Goal: Task Accomplishment & Management: Complete application form

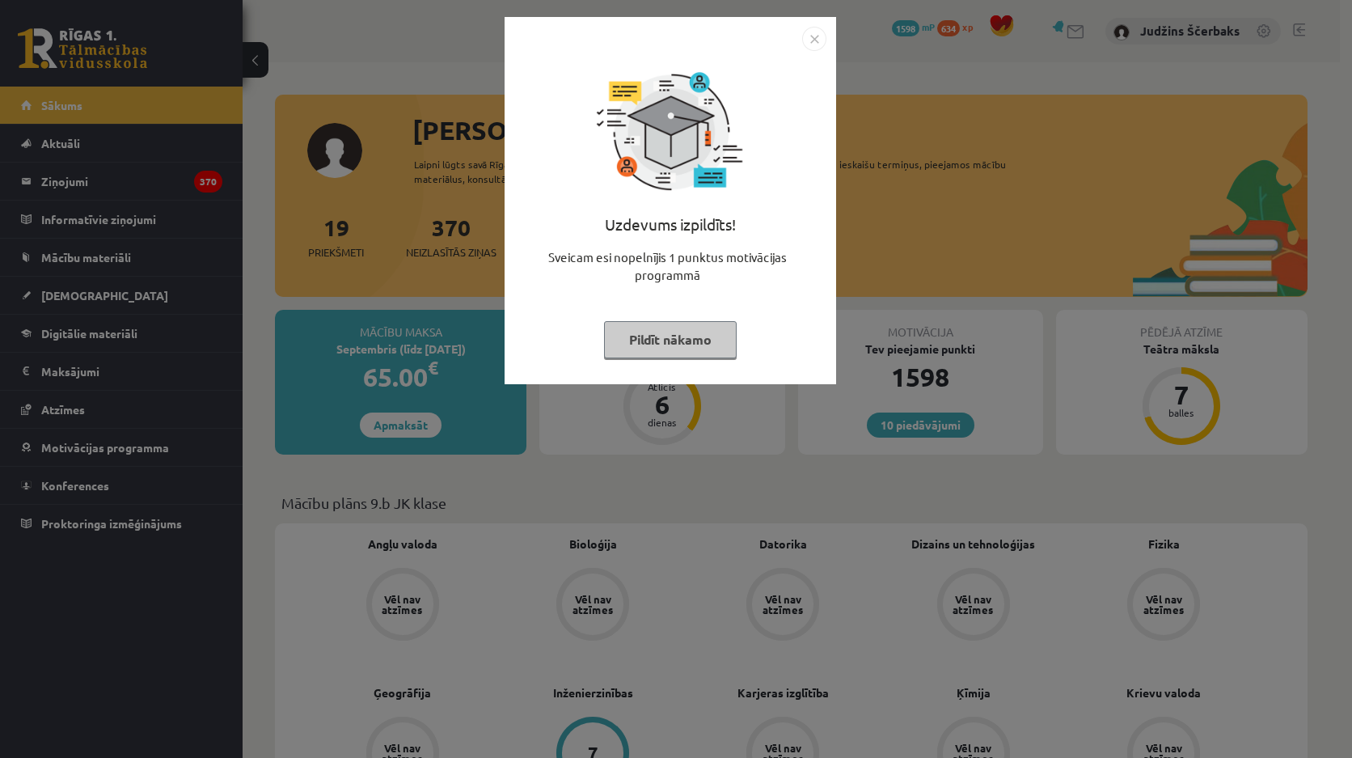
click at [855, 170] on div "Uzdevums izpildīts! Sveicam esi nopelnījis 1 punktus motivācijas programmā Pild…" at bounding box center [676, 379] width 1352 height 758
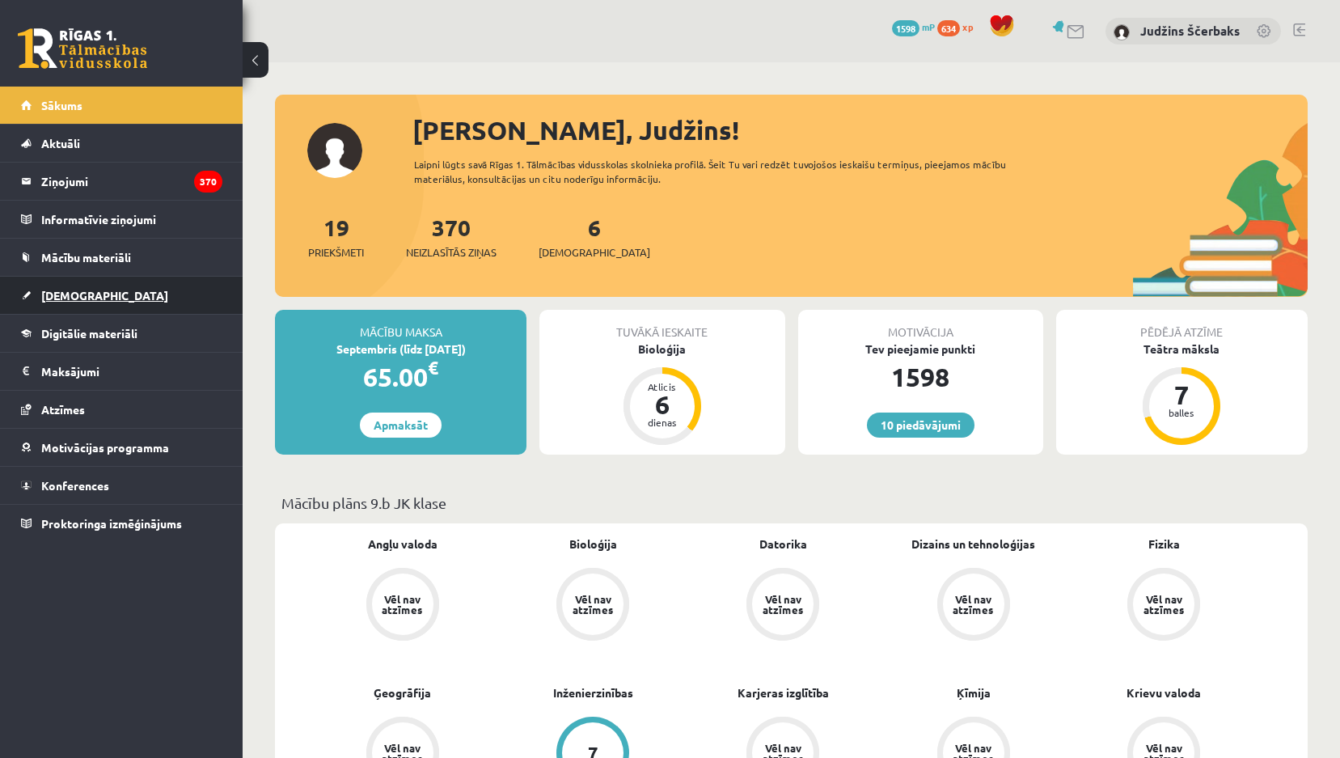
click at [78, 281] on link "[DEMOGRAPHIC_DATA]" at bounding box center [121, 295] width 201 height 37
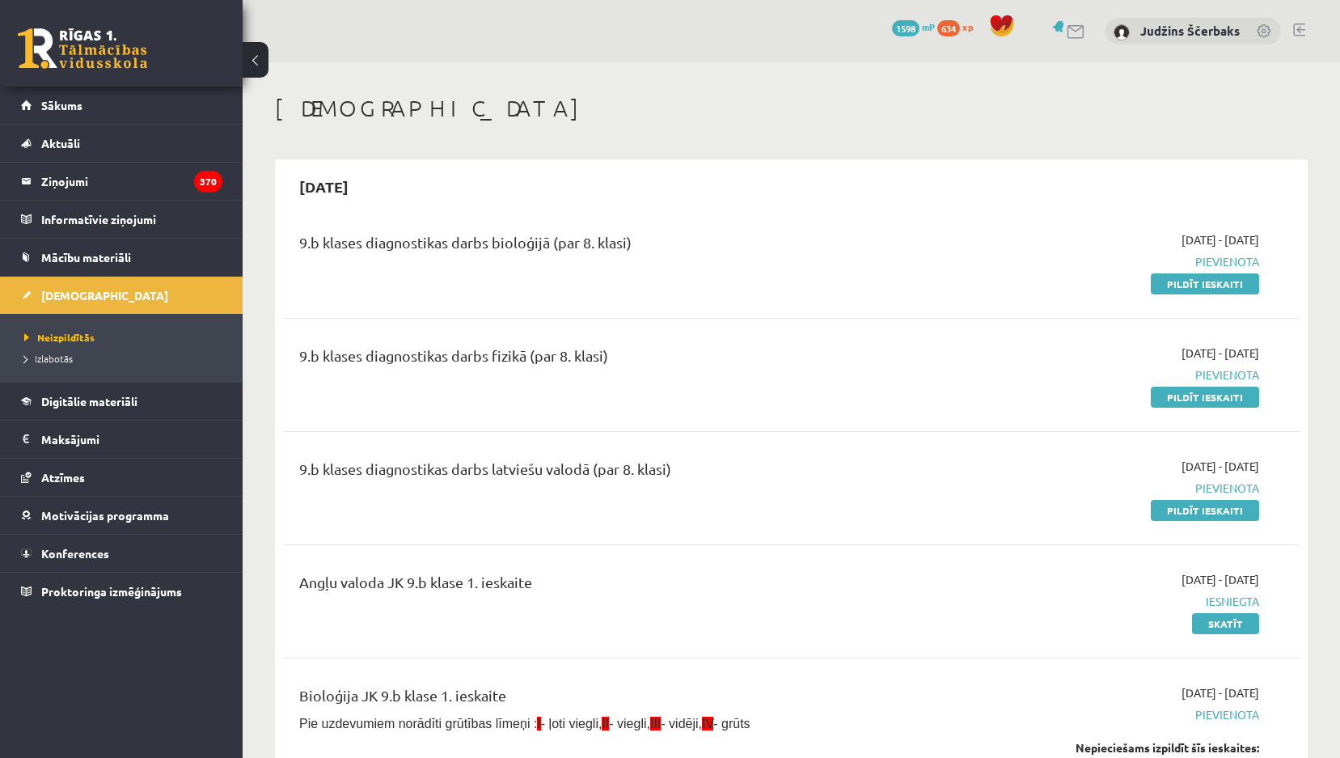
click at [484, 332] on div "9.b klases diagnostikas darbs fizikā (par 8. klasi) 2025-09-01 - 2025-09-15 Pie…" at bounding box center [791, 374] width 1016 height 93
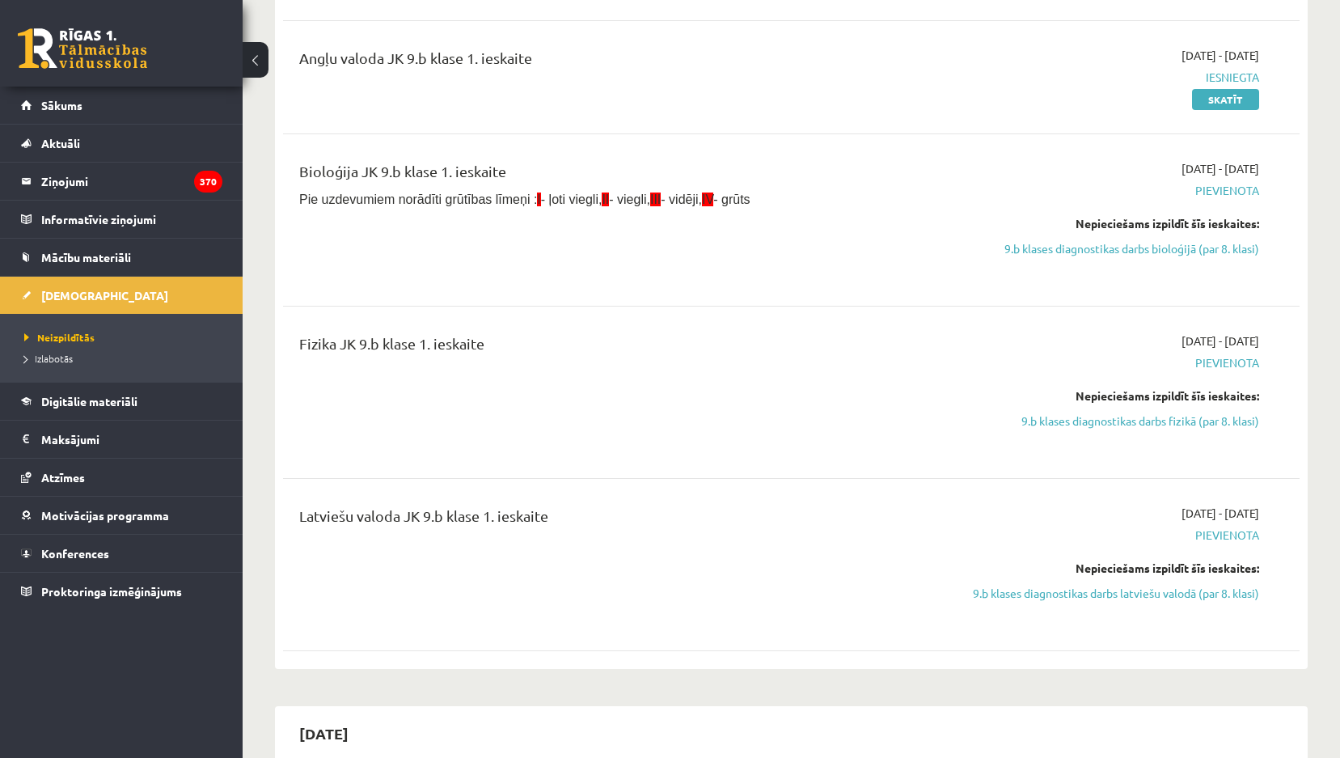
scroll to position [566, 0]
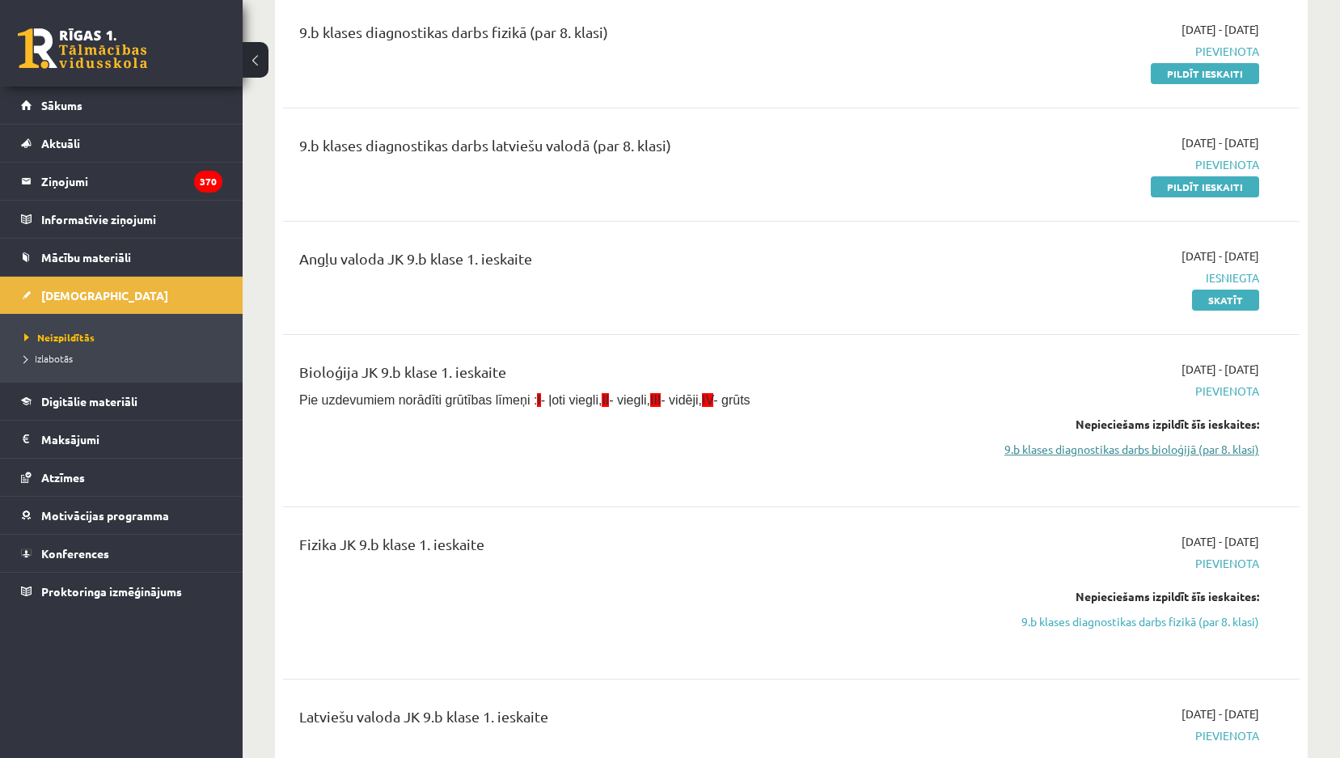
click at [1144, 446] on link "9.b klases diagnostikas darbs bioloģijā (par 8. klasi)" at bounding box center [1107, 449] width 304 height 17
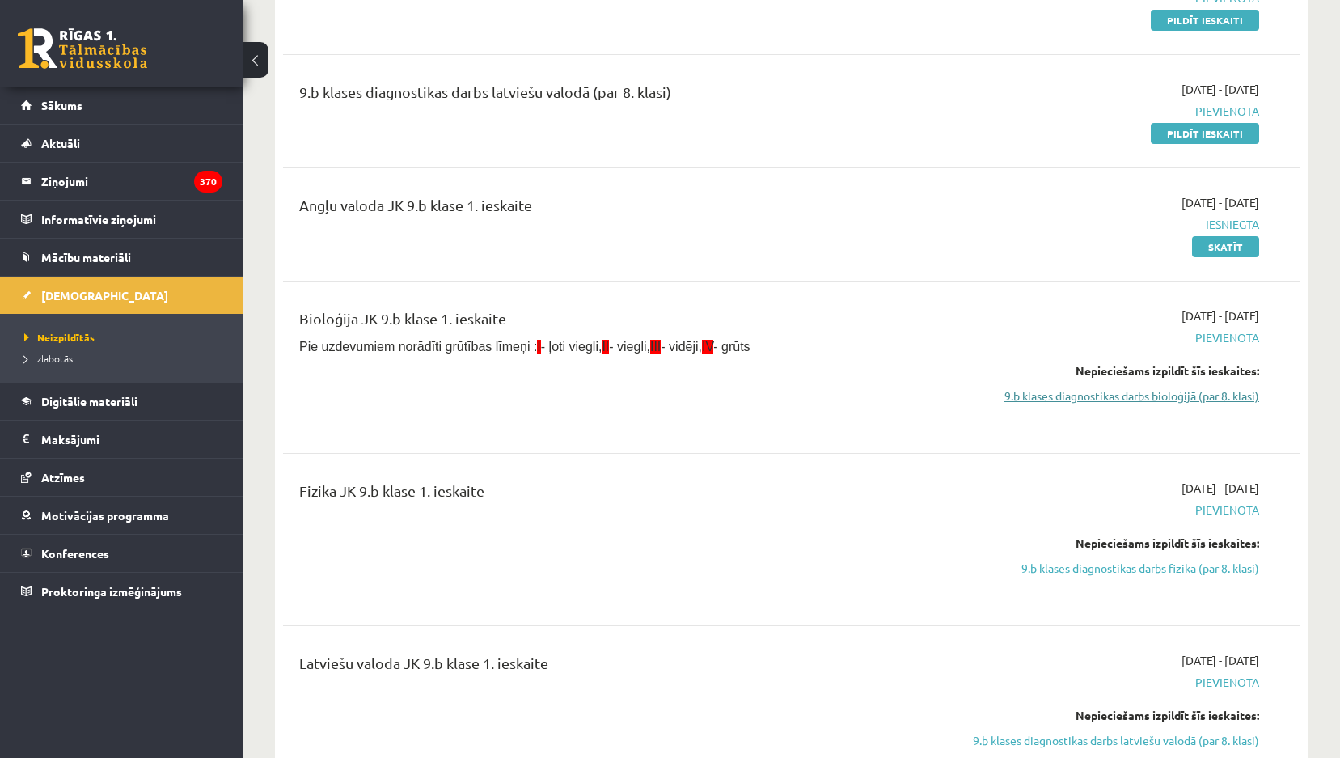
click at [1104, 395] on link "9.b klases diagnostikas darbs bioloģijā (par 8. klasi)" at bounding box center [1107, 395] width 304 height 17
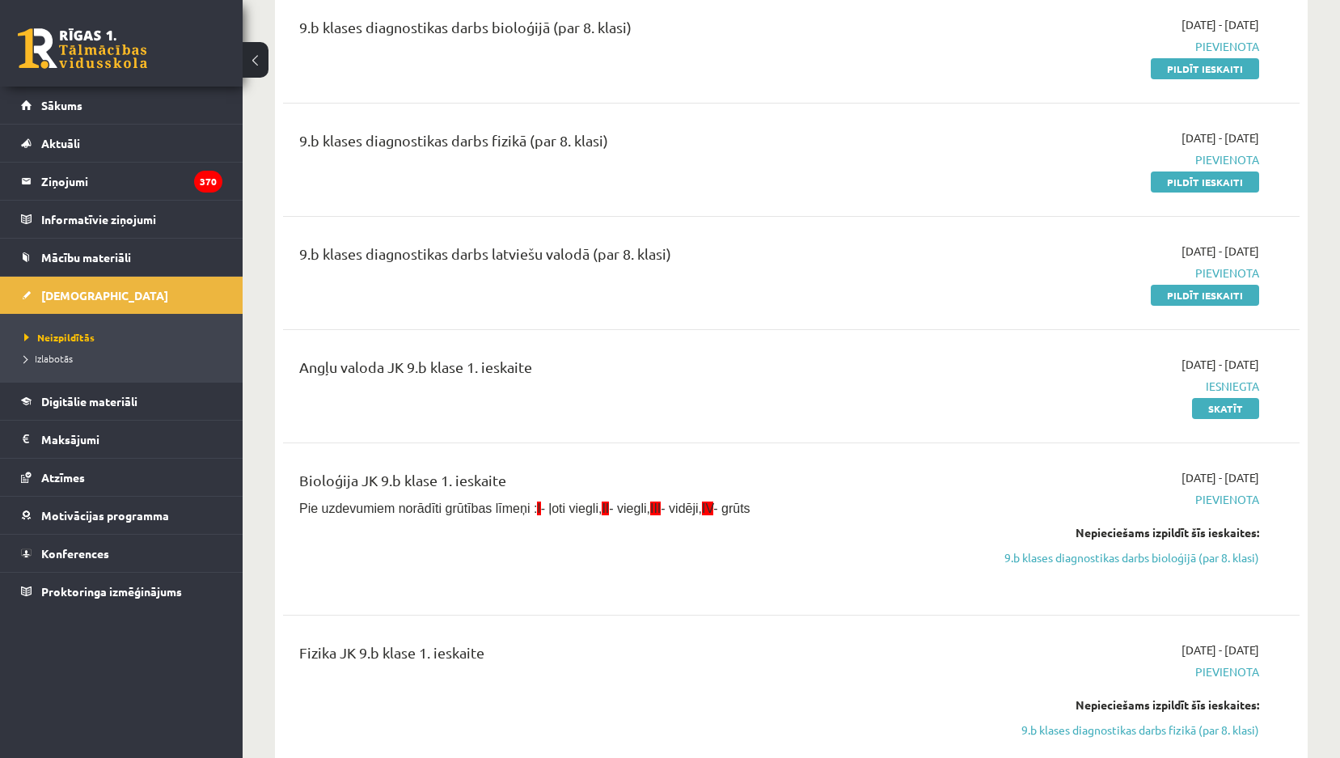
scroll to position [53, 0]
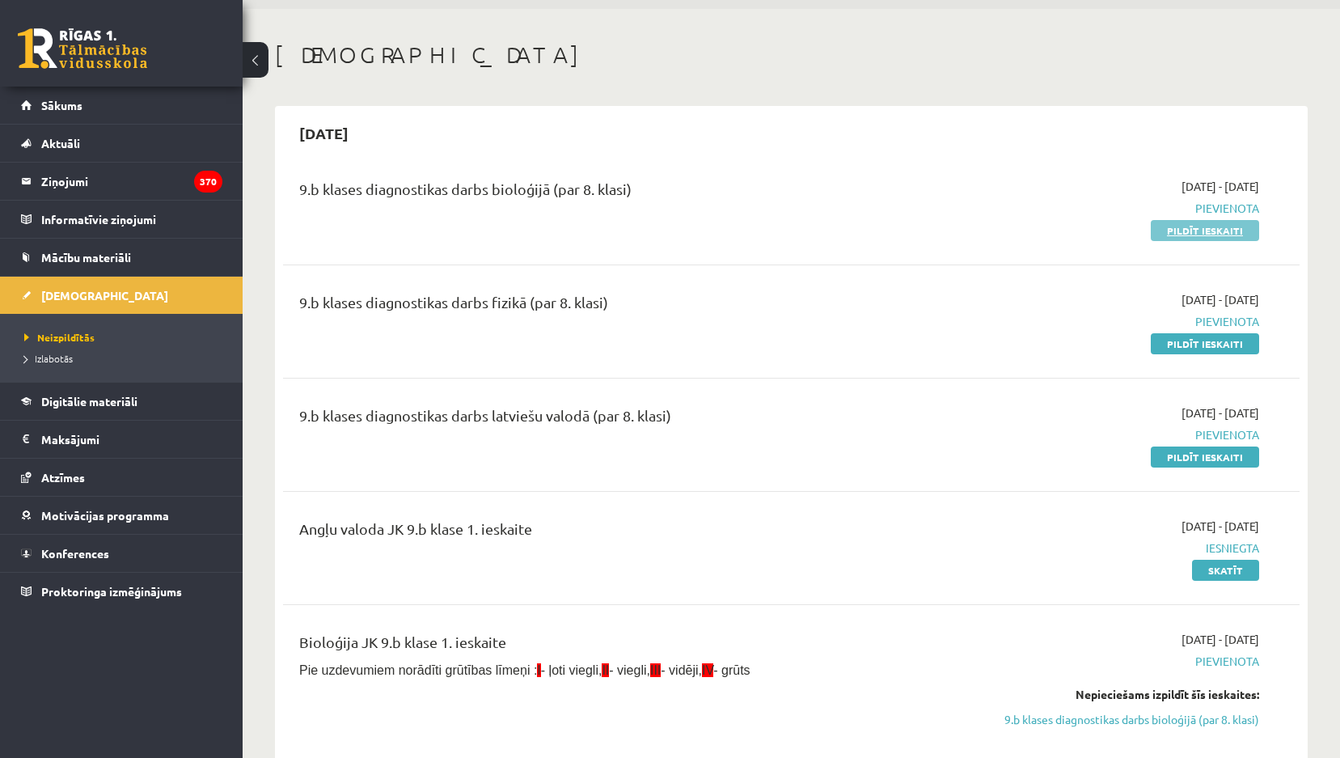
click at [1187, 226] on link "Pildīt ieskaiti" at bounding box center [1205, 230] width 108 height 21
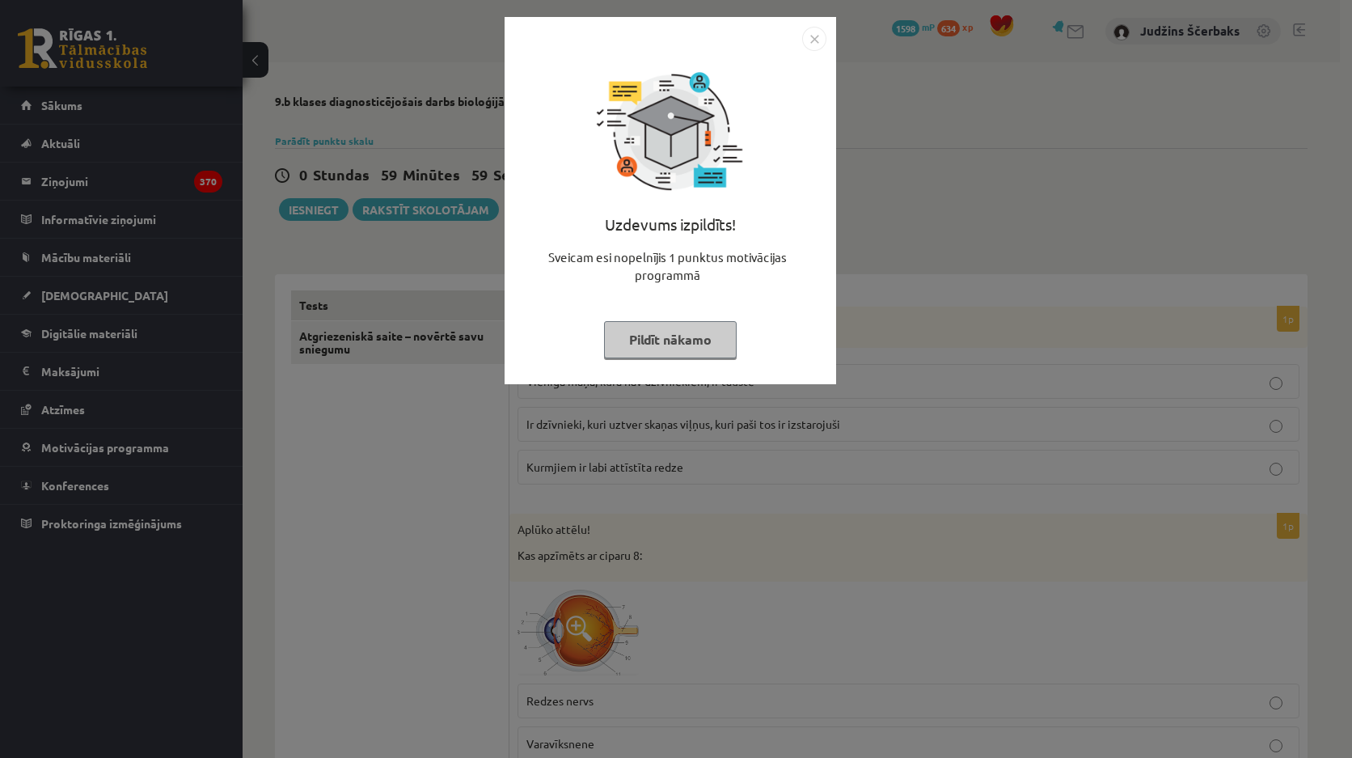
click at [813, 46] on img "Close" at bounding box center [814, 39] width 24 height 24
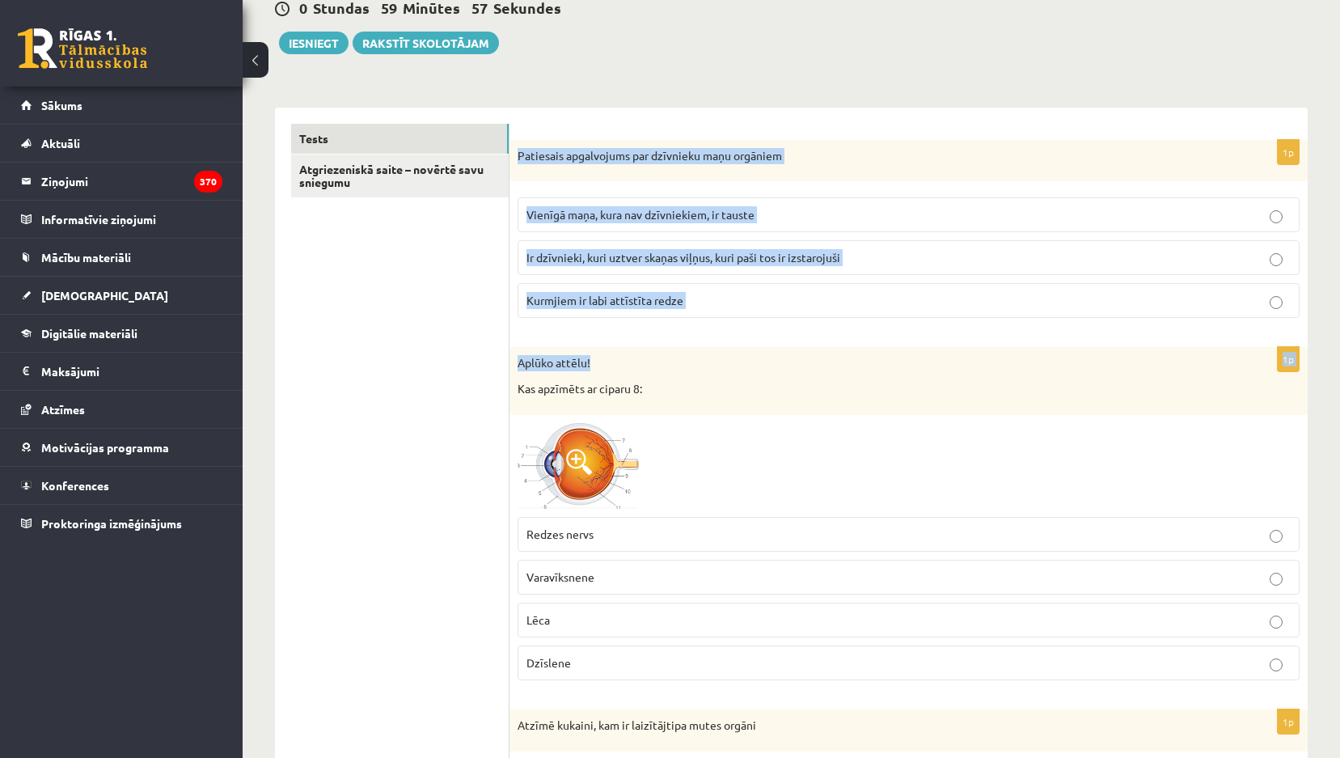
scroll to position [162, 0]
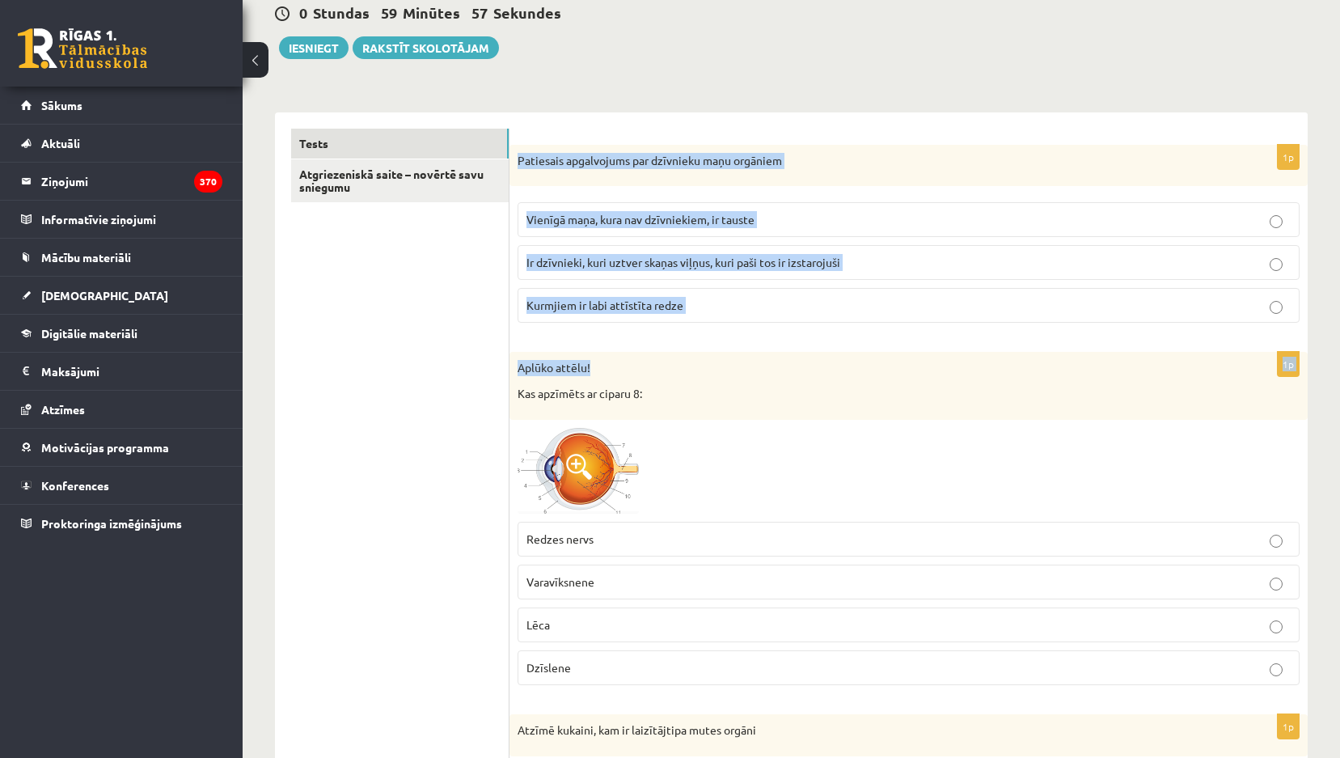
drag, startPoint x: 627, startPoint y: 372, endPoint x: 733, endPoint y: 356, distance: 107.1
click at [737, 358] on div "Aplūko attēlu! Kas apzīmēts ar ciparu 8:" at bounding box center [908, 385] width 798 height 67
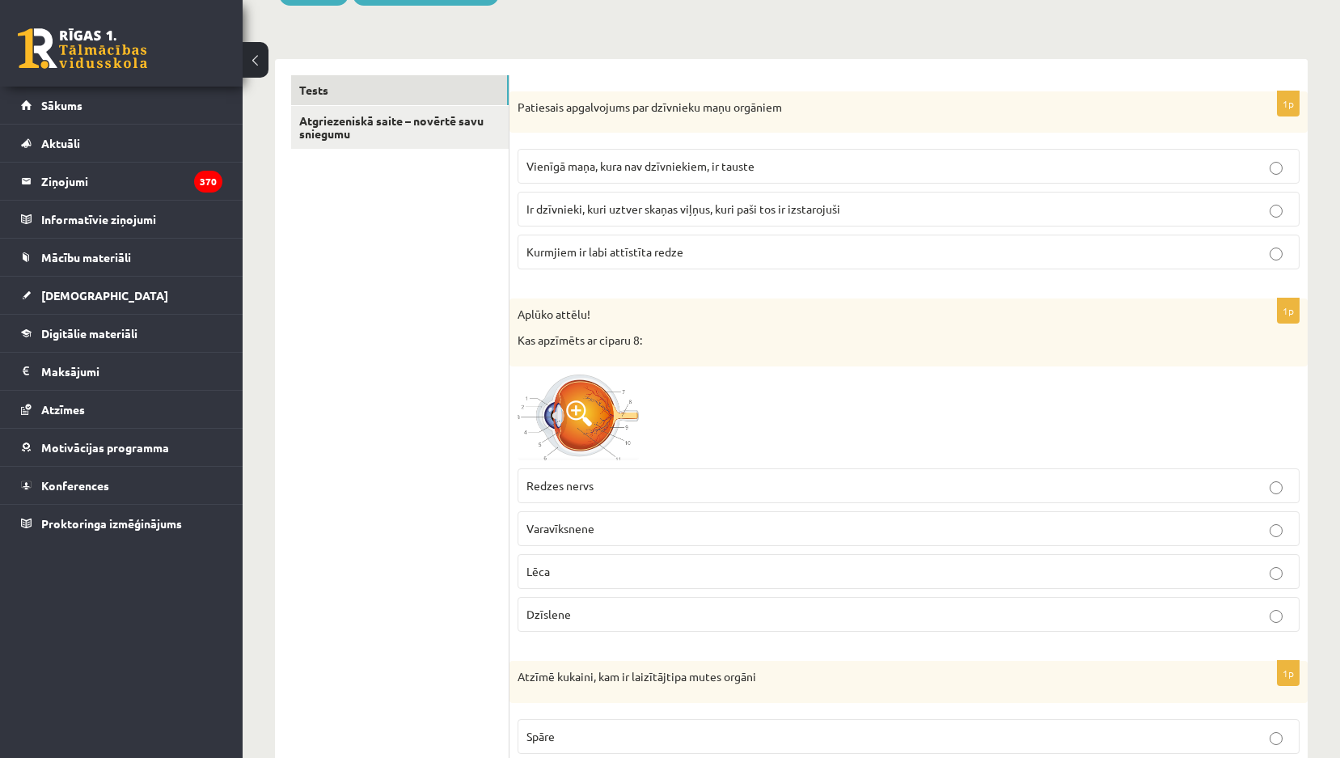
scroll to position [243, 0]
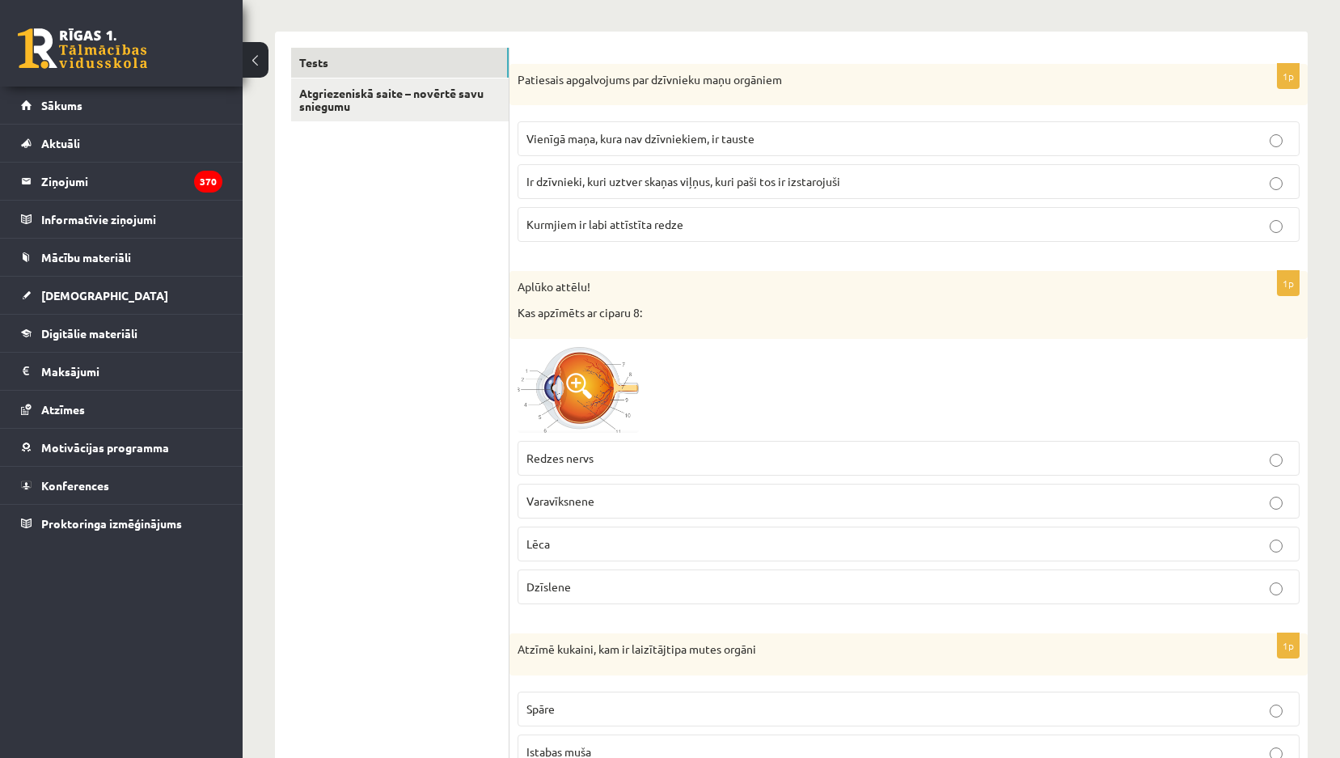
click at [584, 402] on img at bounding box center [577, 390] width 121 height 87
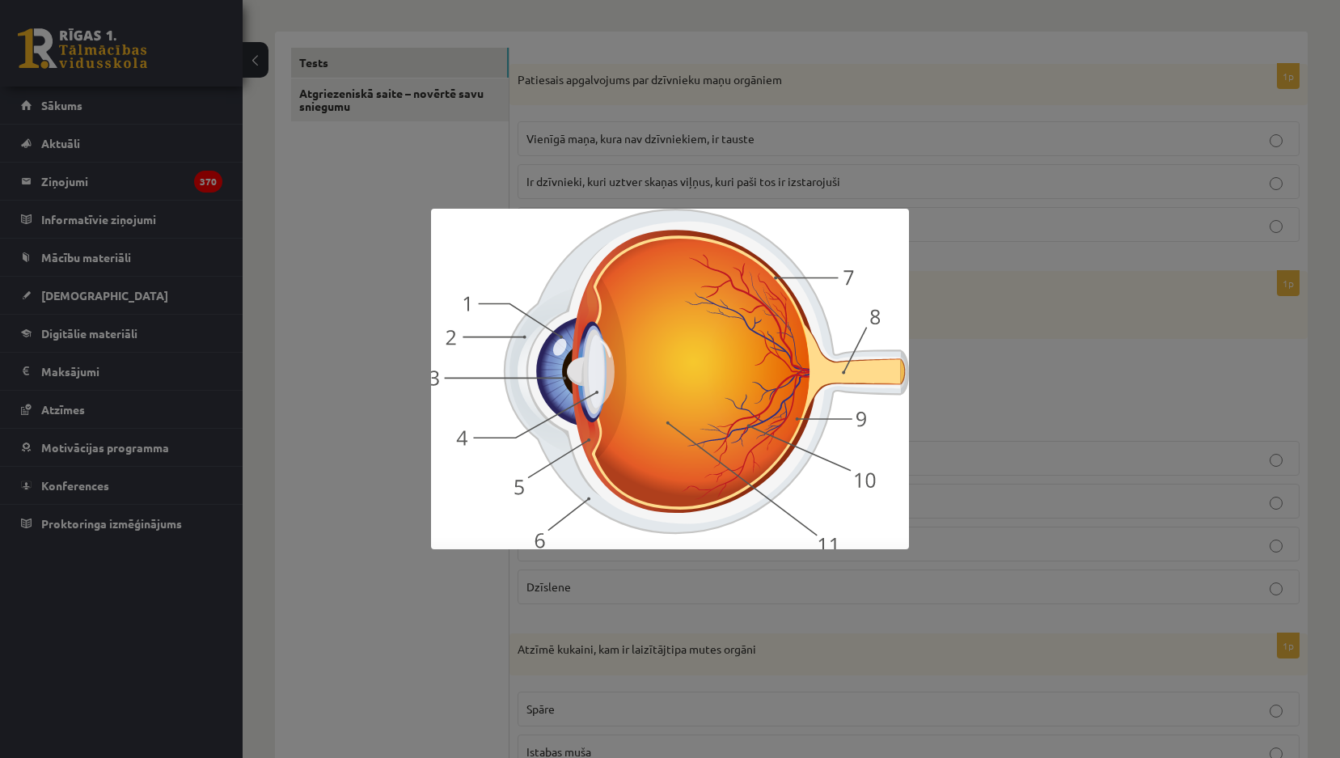
click at [953, 325] on div at bounding box center [670, 379] width 1340 height 758
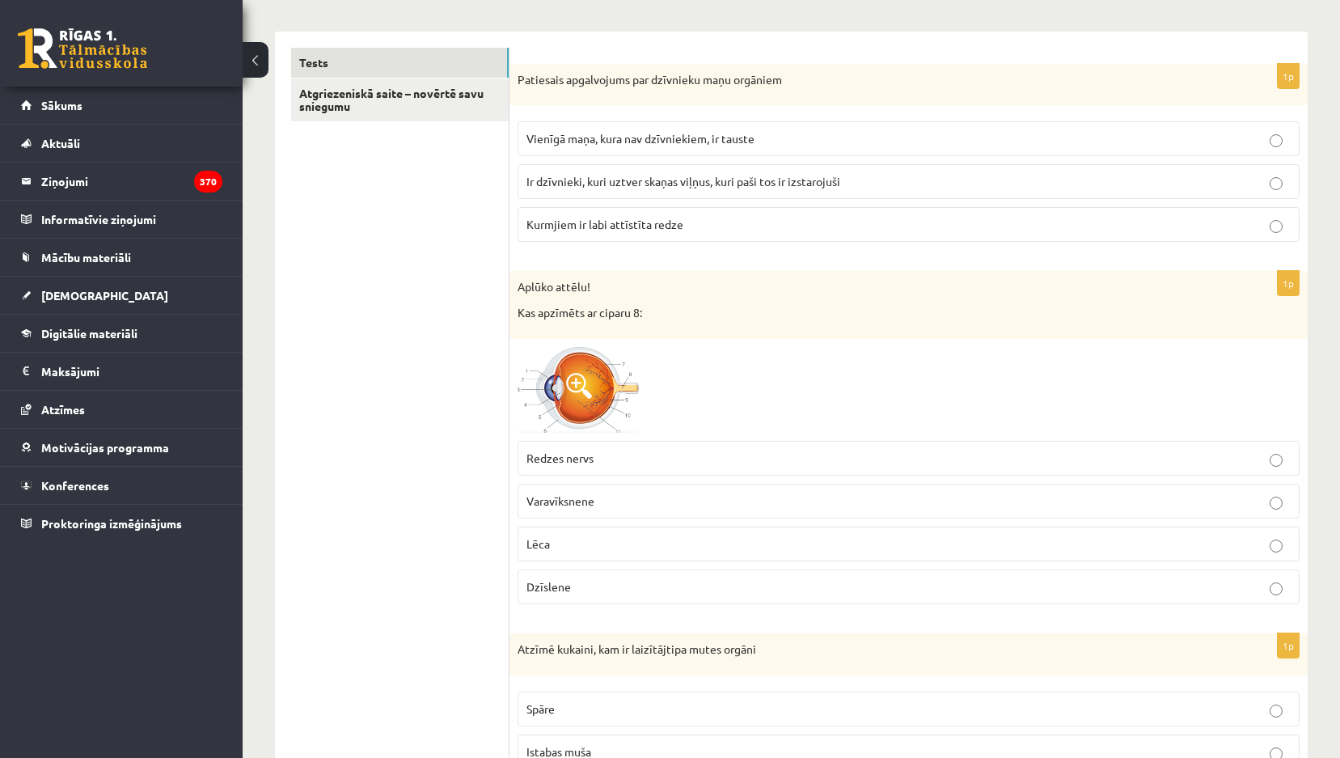
click at [594, 595] on p "Dzīslene" at bounding box center [908, 586] width 764 height 17
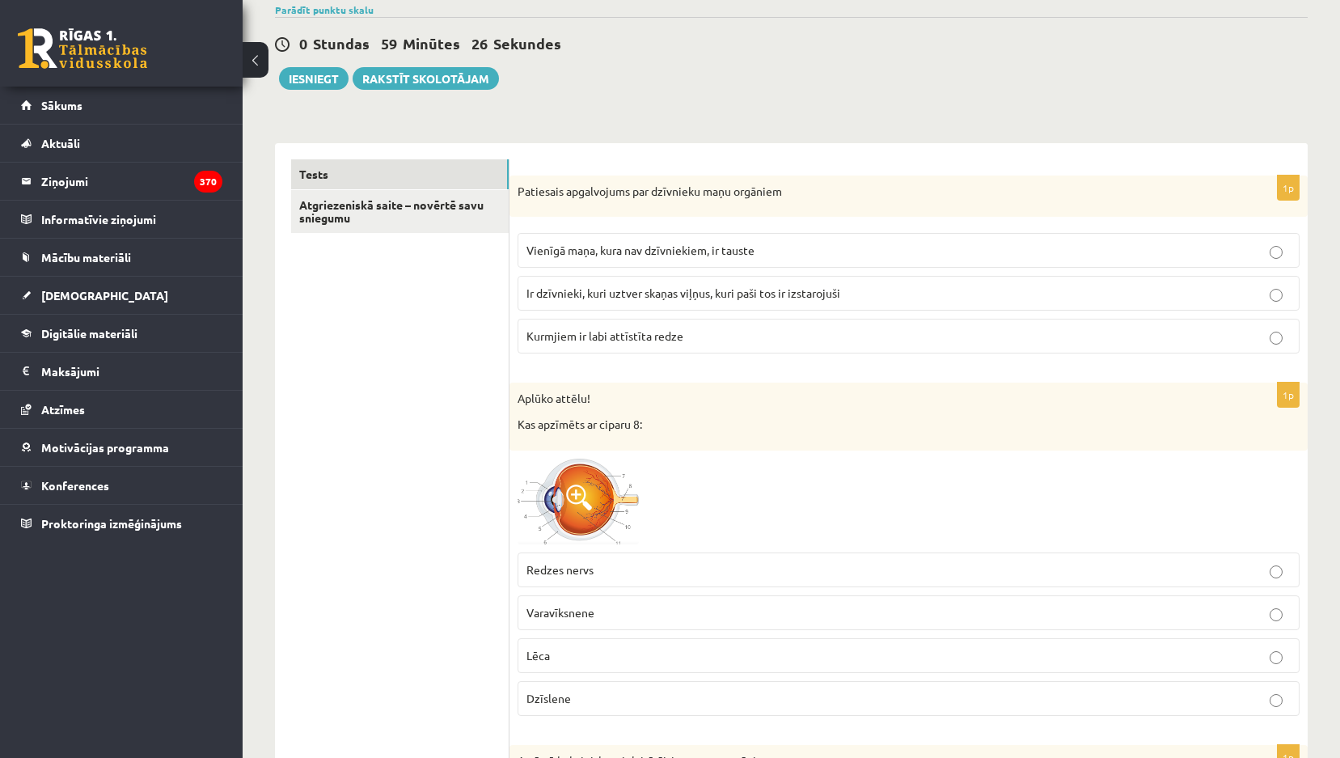
scroll to position [0, 0]
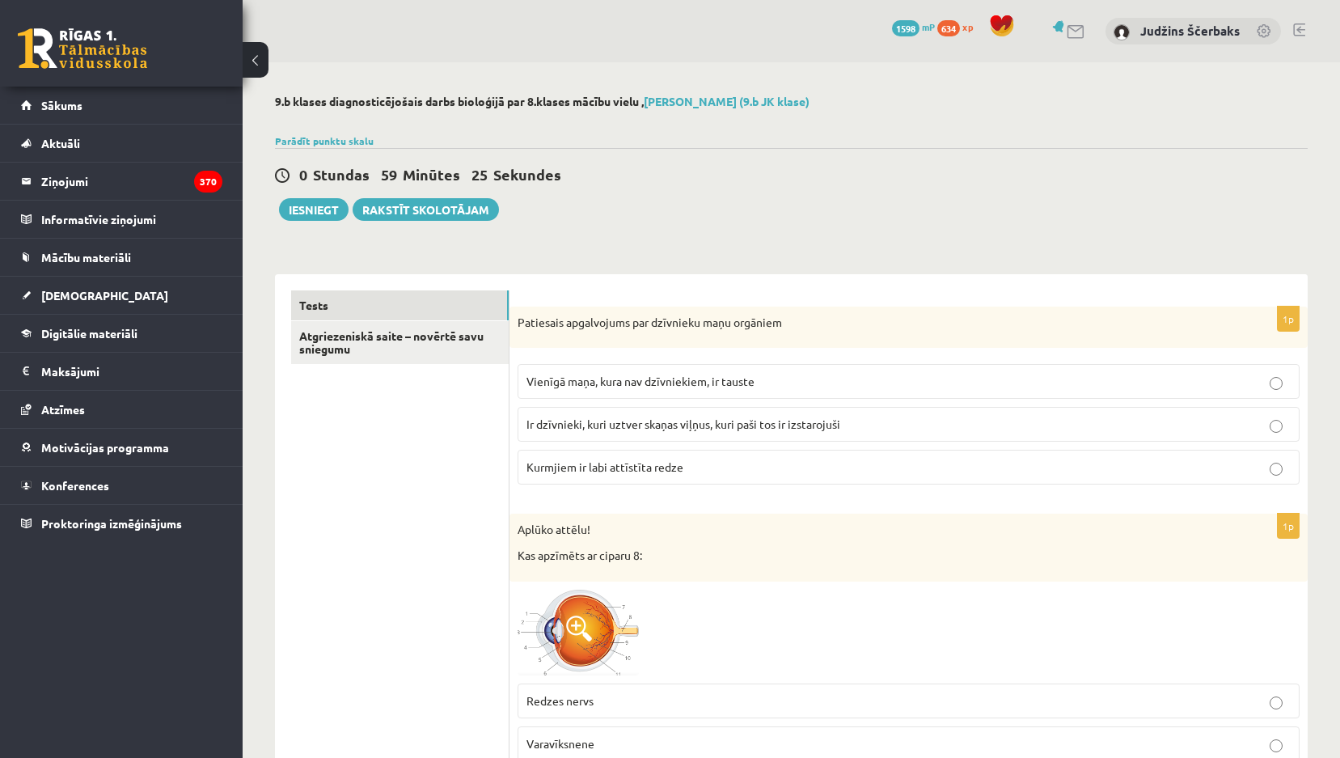
click at [806, 360] on fieldset "Vienīgā maņa, kura nav dzīvniekiem, ir tauste Ir dzīvnieki, kuri uztver skaņas …" at bounding box center [908, 422] width 782 height 133
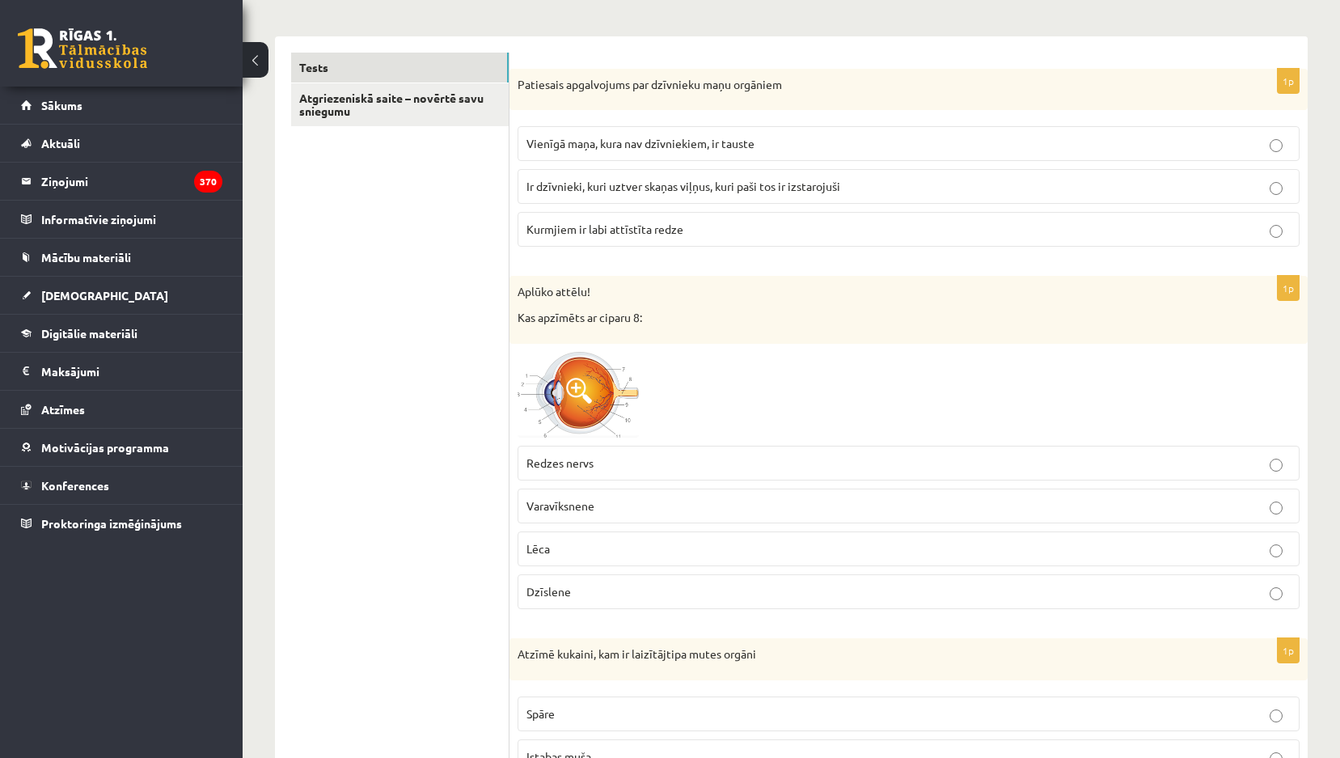
scroll to position [243, 0]
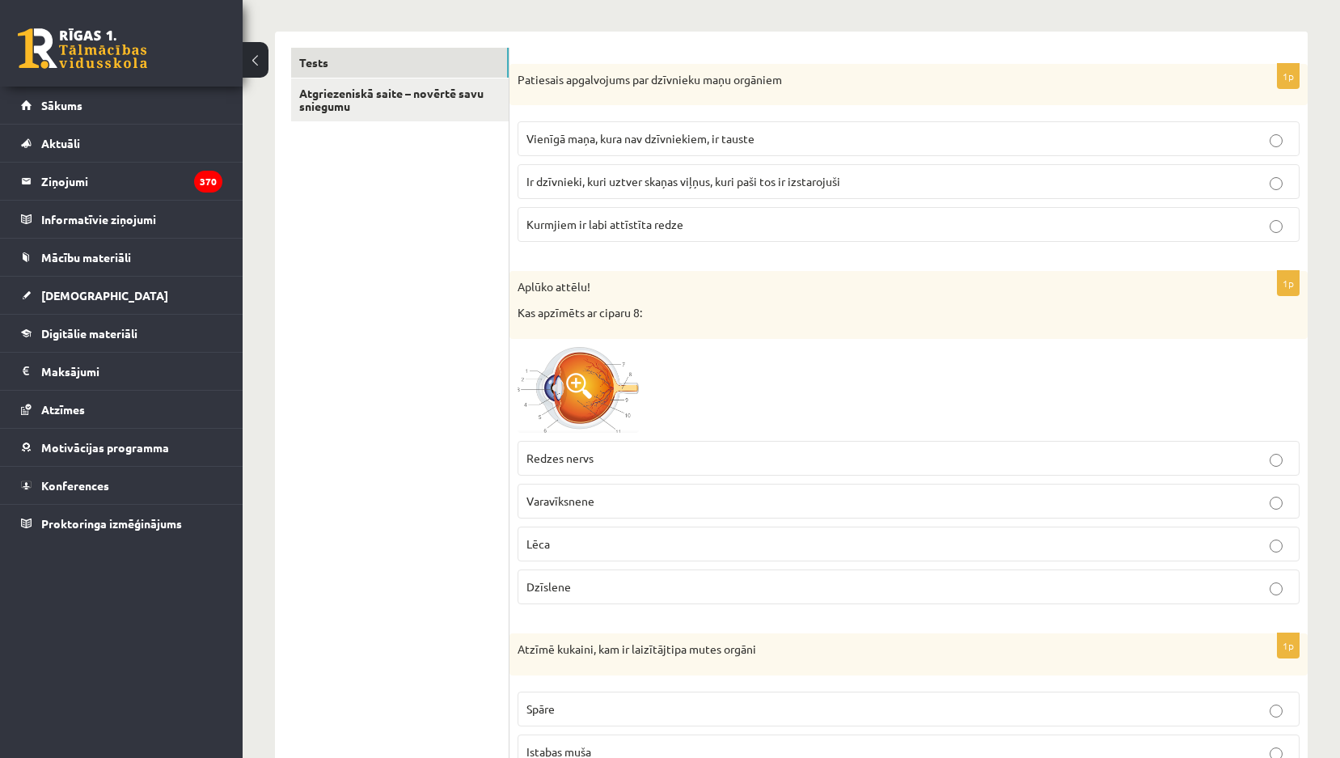
click at [624, 504] on p "Varavīksnene" at bounding box center [908, 500] width 764 height 17
click at [625, 188] on span "Ir dzīvnieki, kuri uztver skaņas viļņus, kuri paši tos ir izstarojuši" at bounding box center [683, 181] width 314 height 15
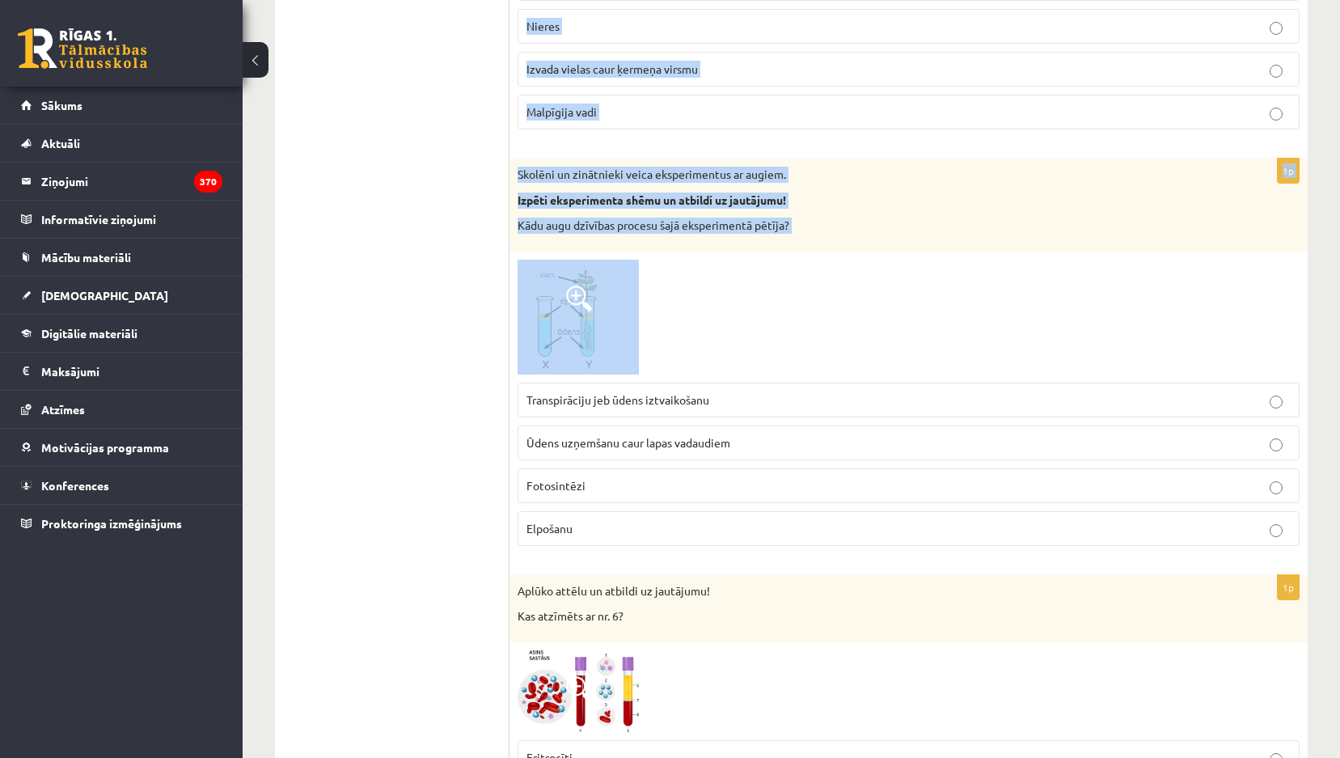
scroll to position [1375, 0]
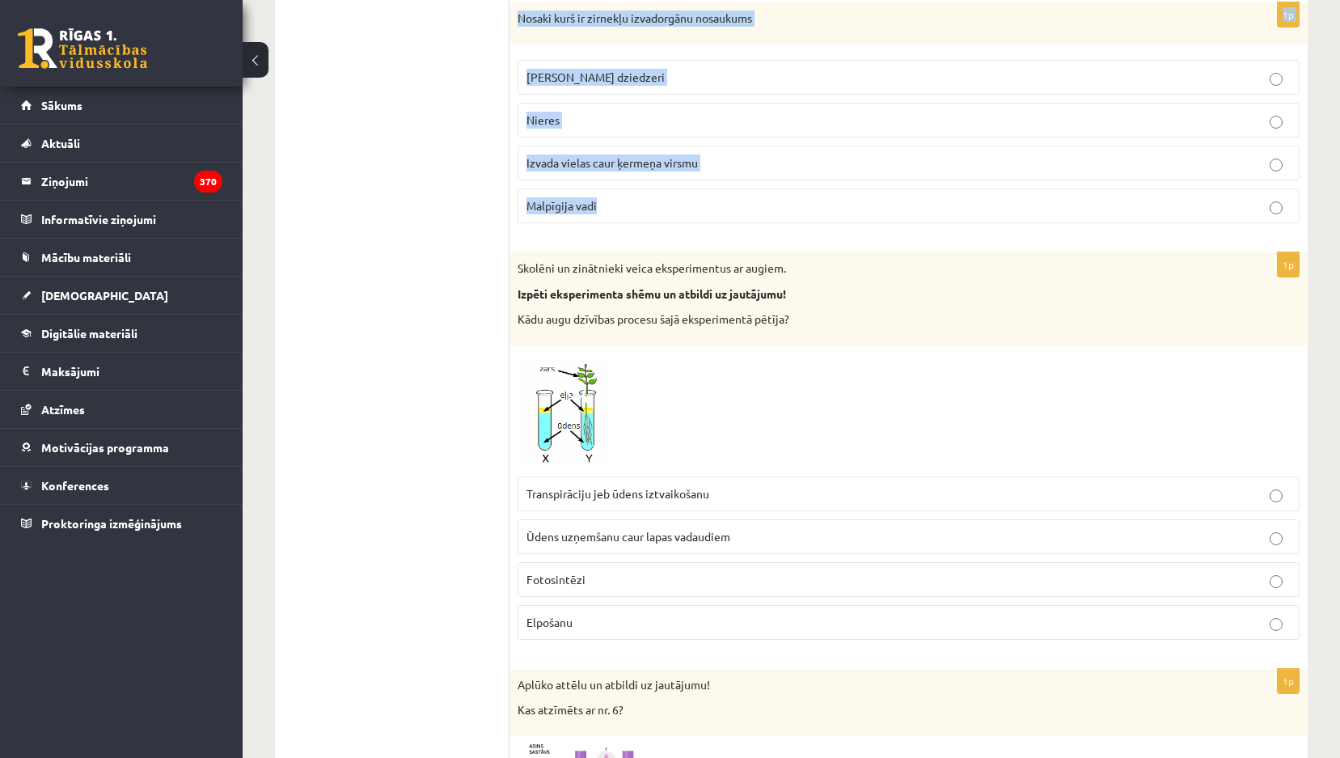
drag, startPoint x: 512, startPoint y: 249, endPoint x: 656, endPoint y: 218, distance: 147.2
copy form "Atzīmē kukaini, kam ir laizītājtipa mutes orgāni Spāre Istabas muša Taurenis Bl…"
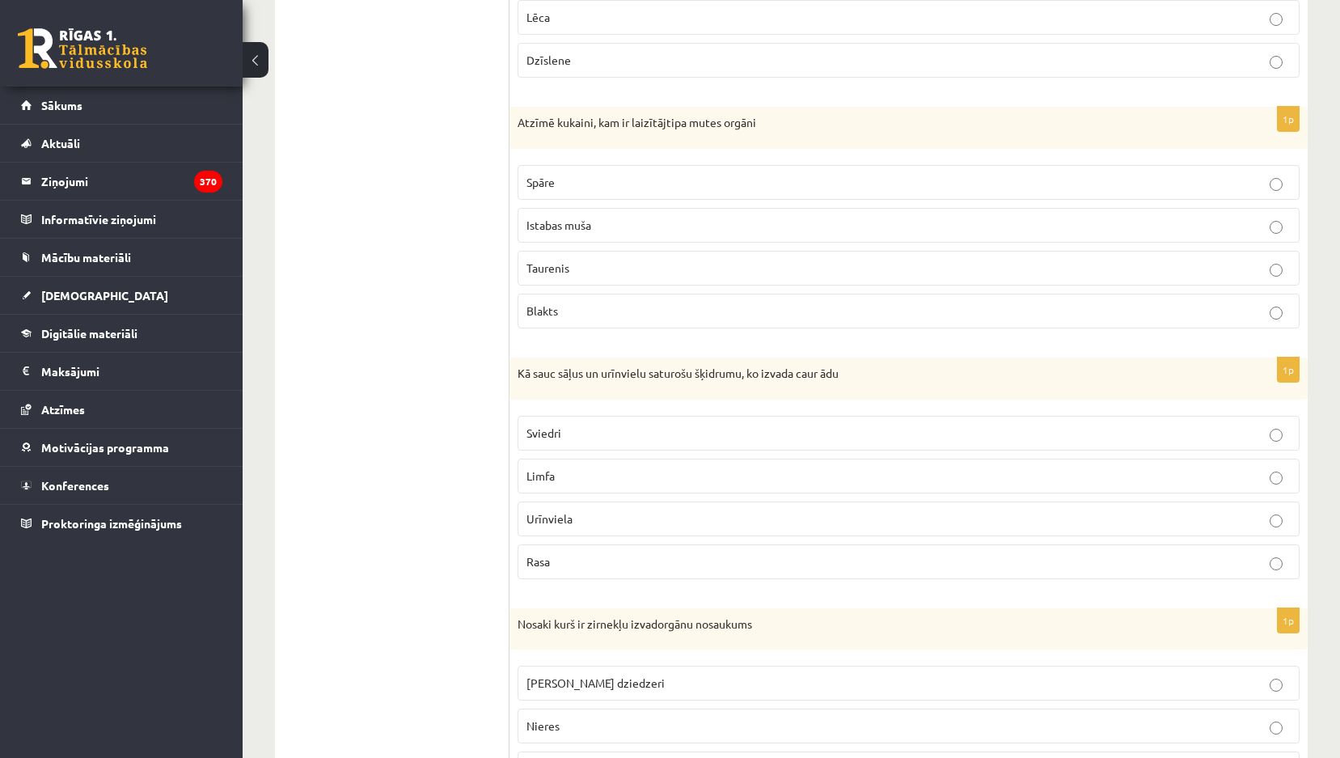
scroll to position [809, 0]
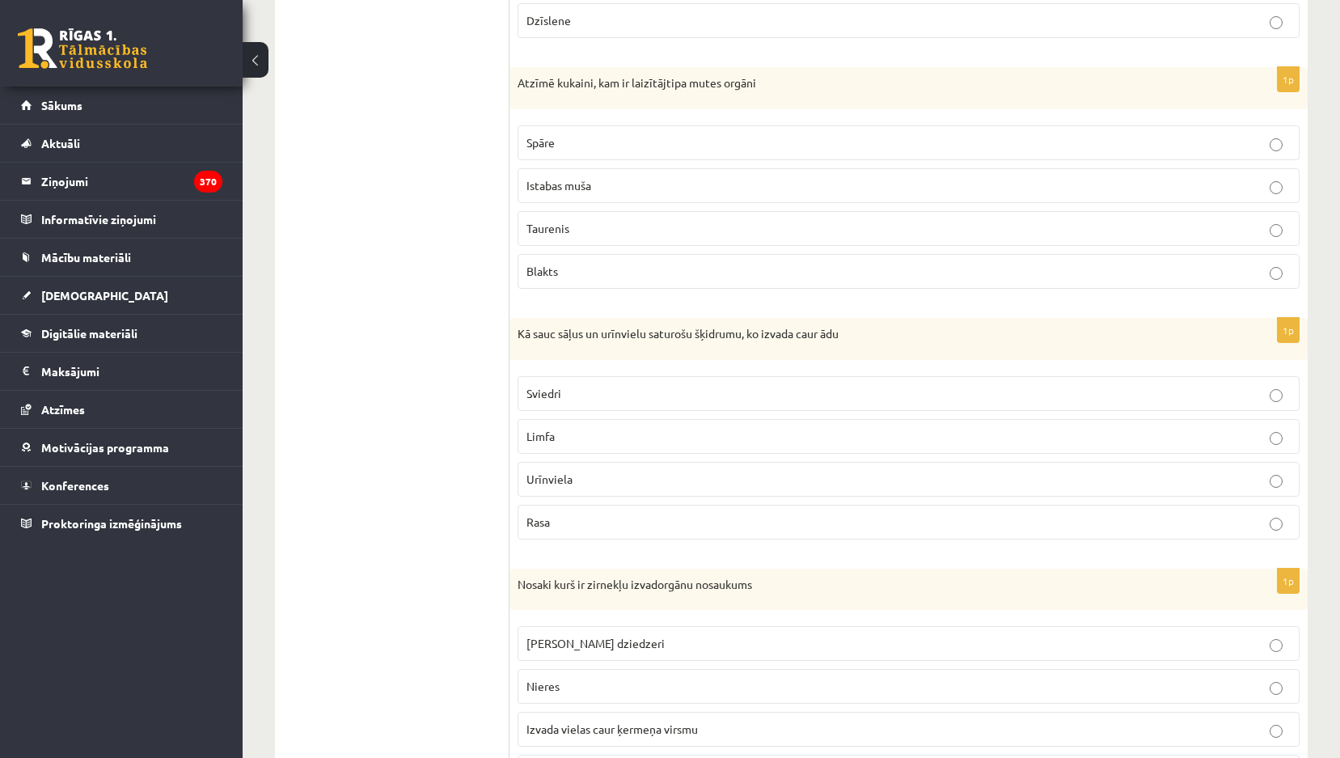
click at [626, 178] on p "Istabas muša" at bounding box center [908, 185] width 764 height 17
click at [576, 395] on p "Sviedri" at bounding box center [908, 393] width 764 height 17
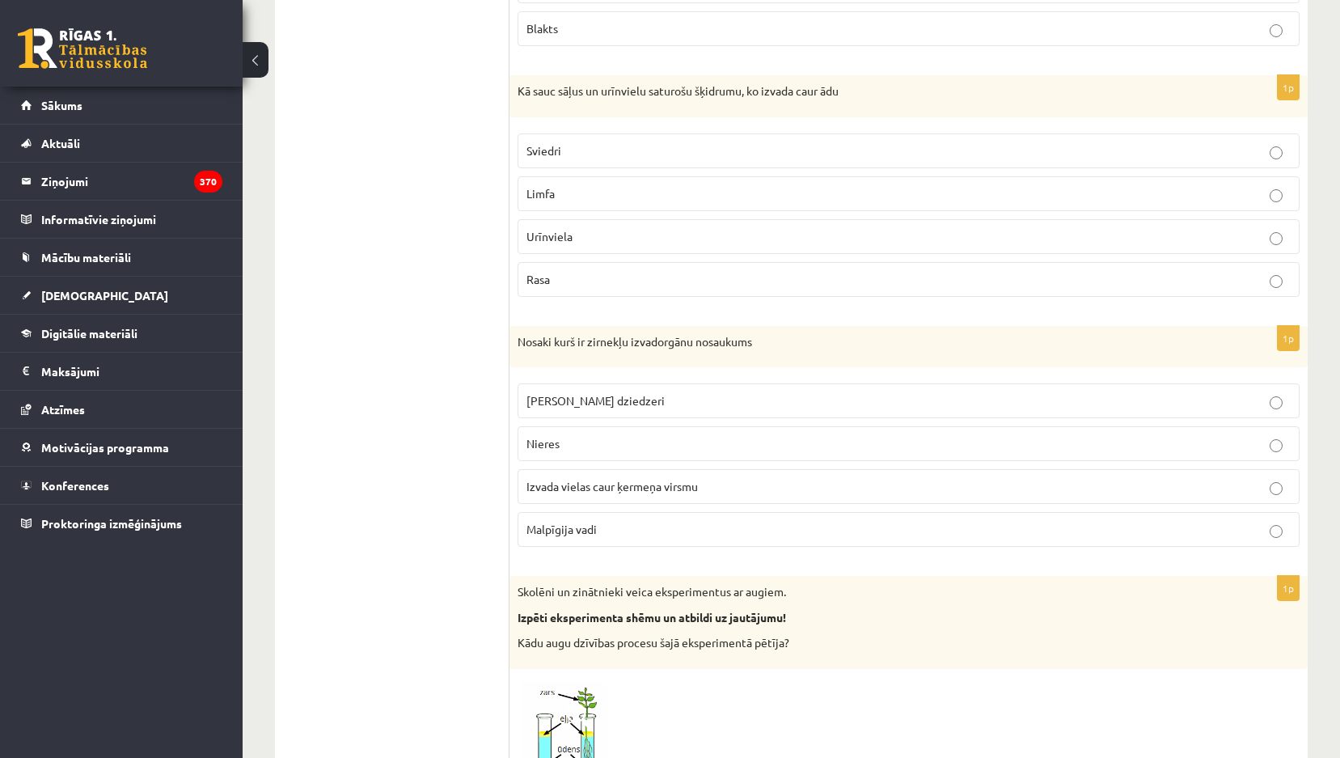
click at [590, 543] on label "Malpīgija vadi" at bounding box center [908, 529] width 782 height 35
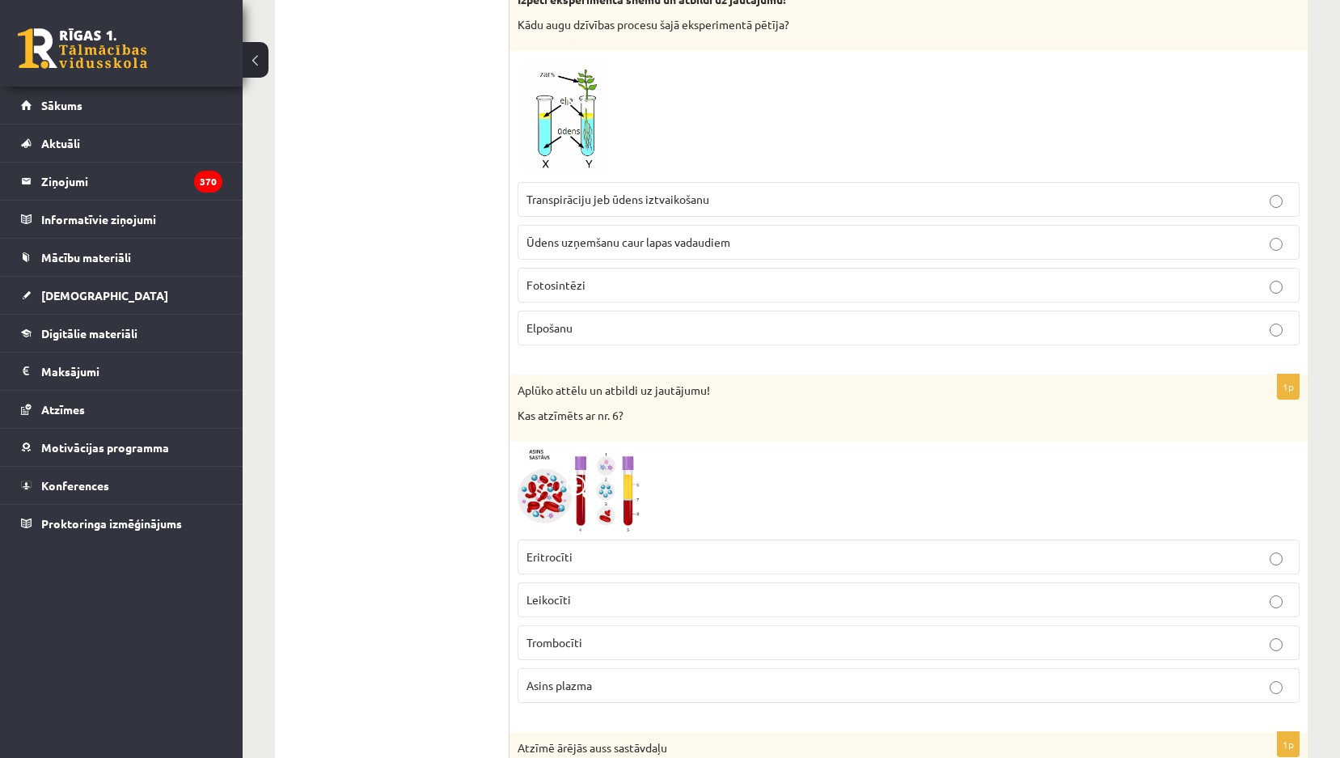
scroll to position [1698, 0]
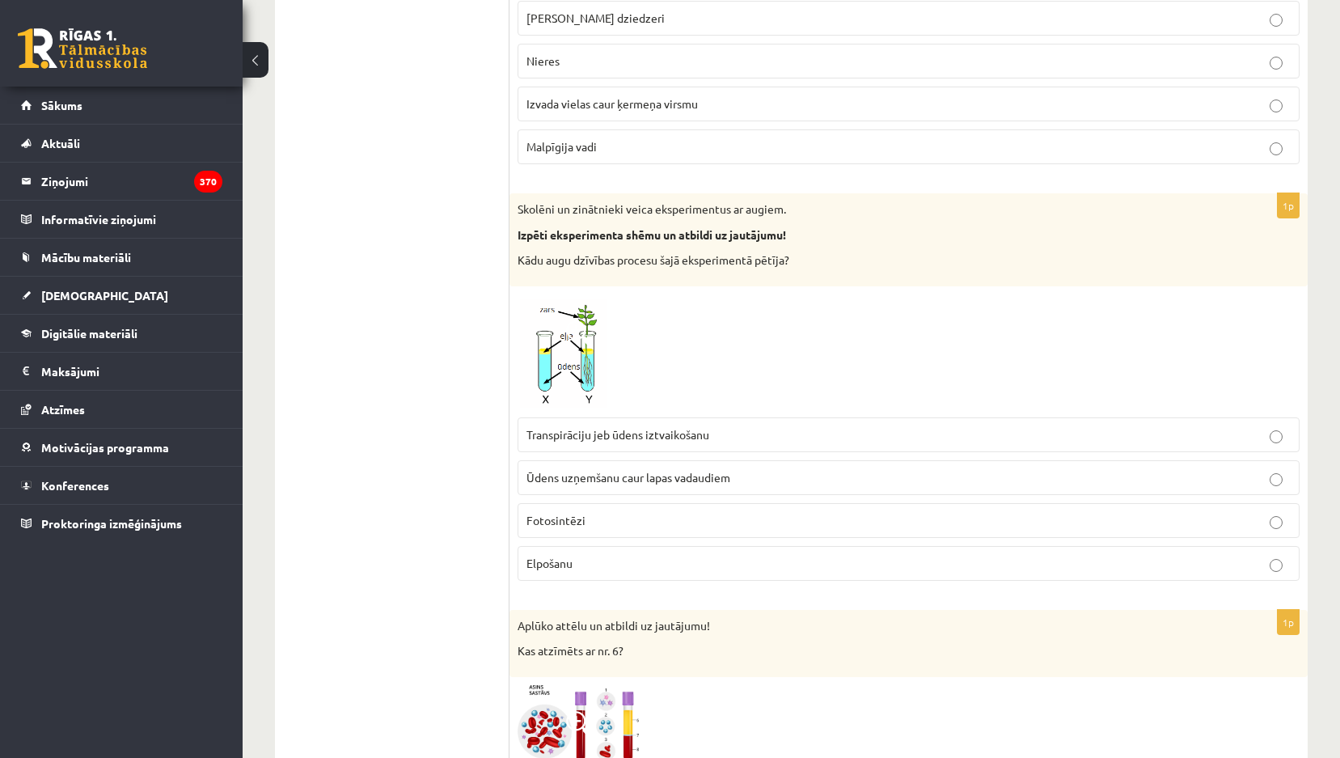
scroll to position [1455, 0]
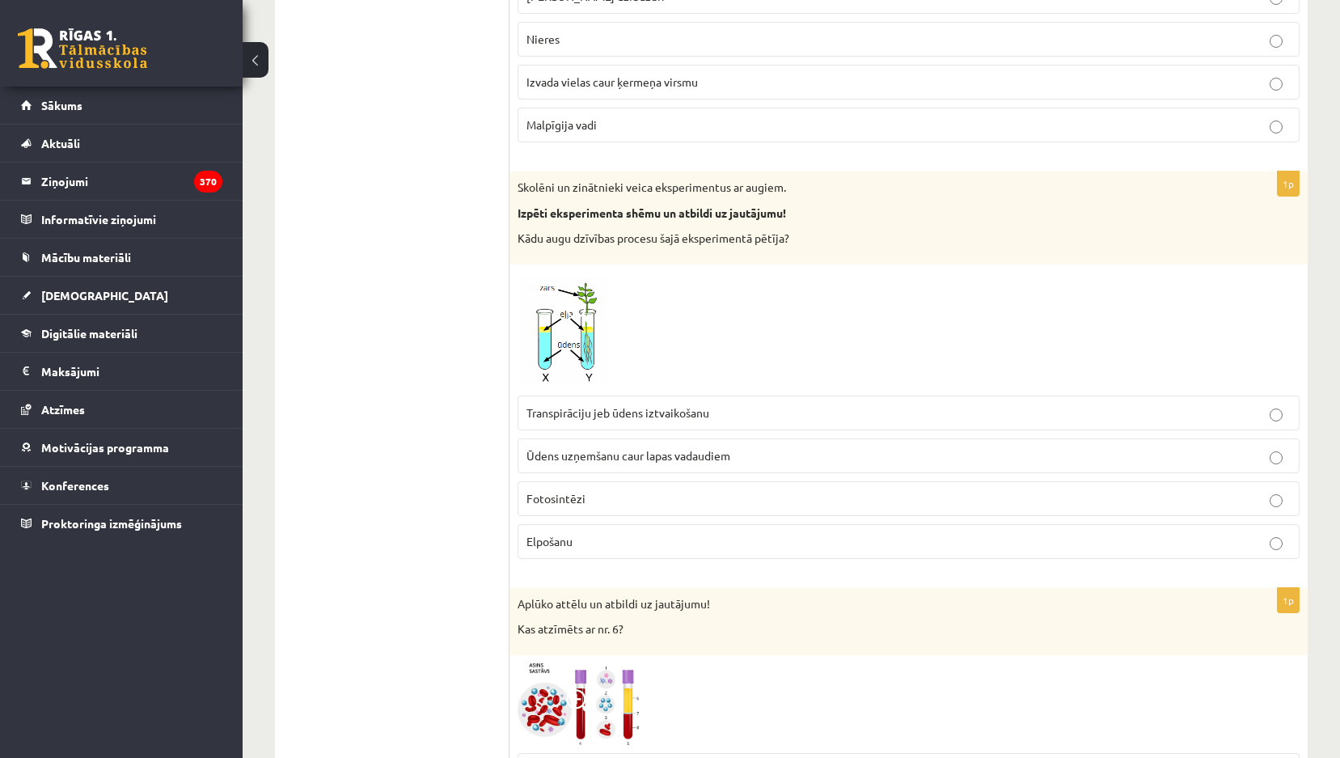
click at [686, 421] on p "Transpirāciju jeb ūdens iztvaikošanu" at bounding box center [908, 412] width 764 height 17
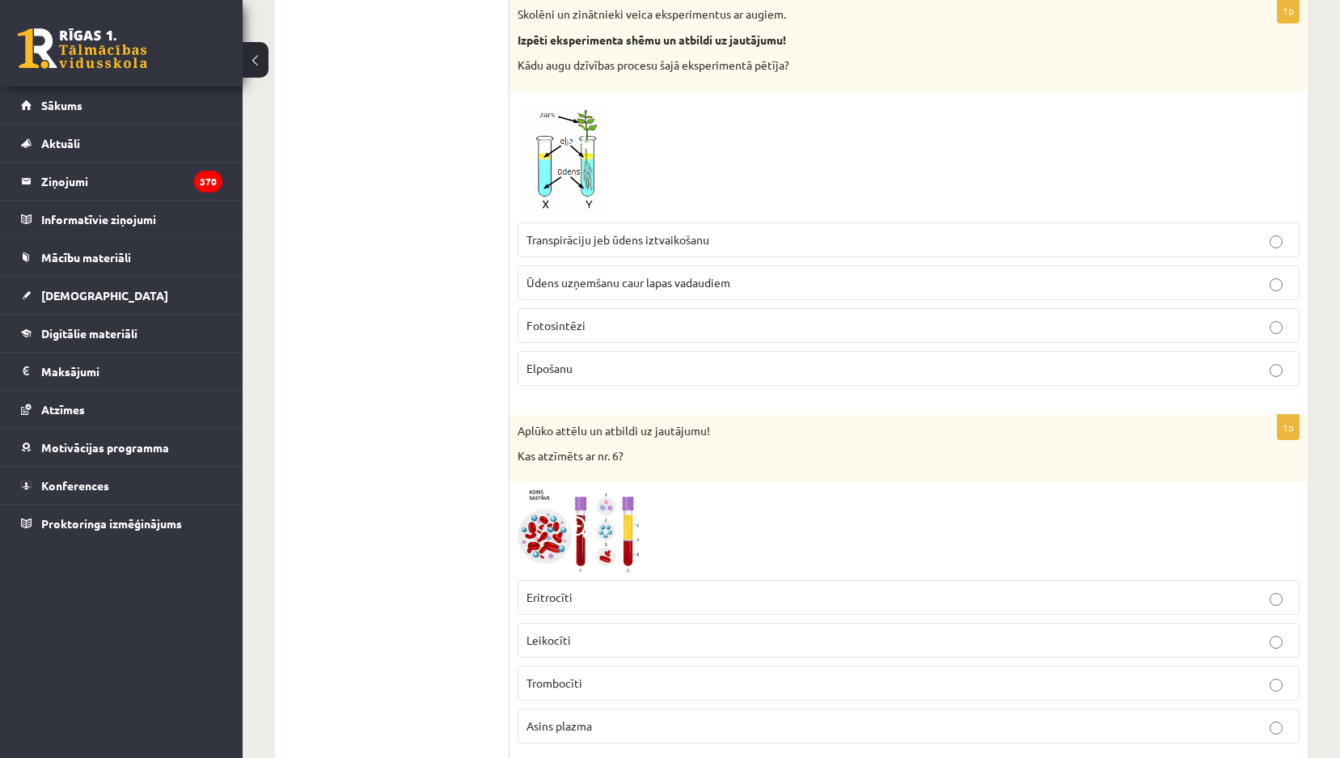
scroll to position [1860, 0]
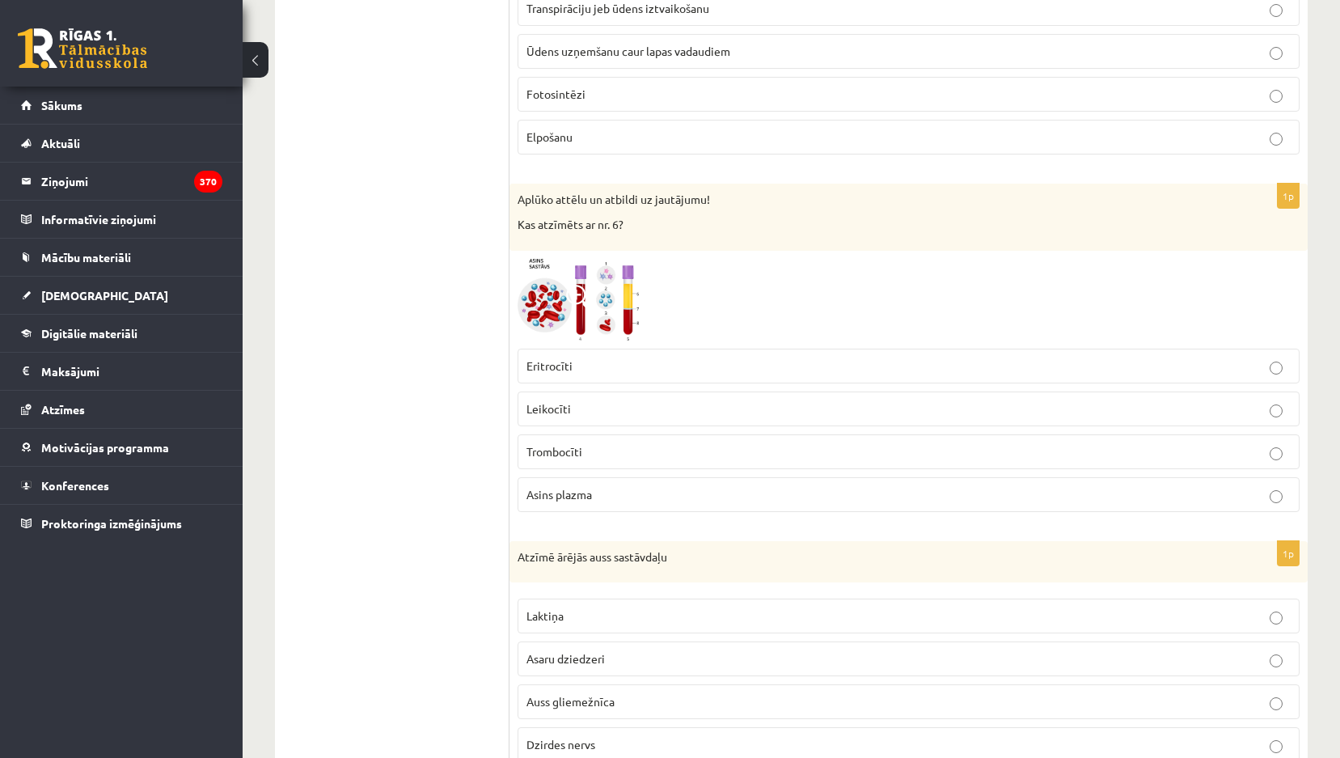
click at [568, 490] on span "Asins plazma" at bounding box center [558, 494] width 65 height 15
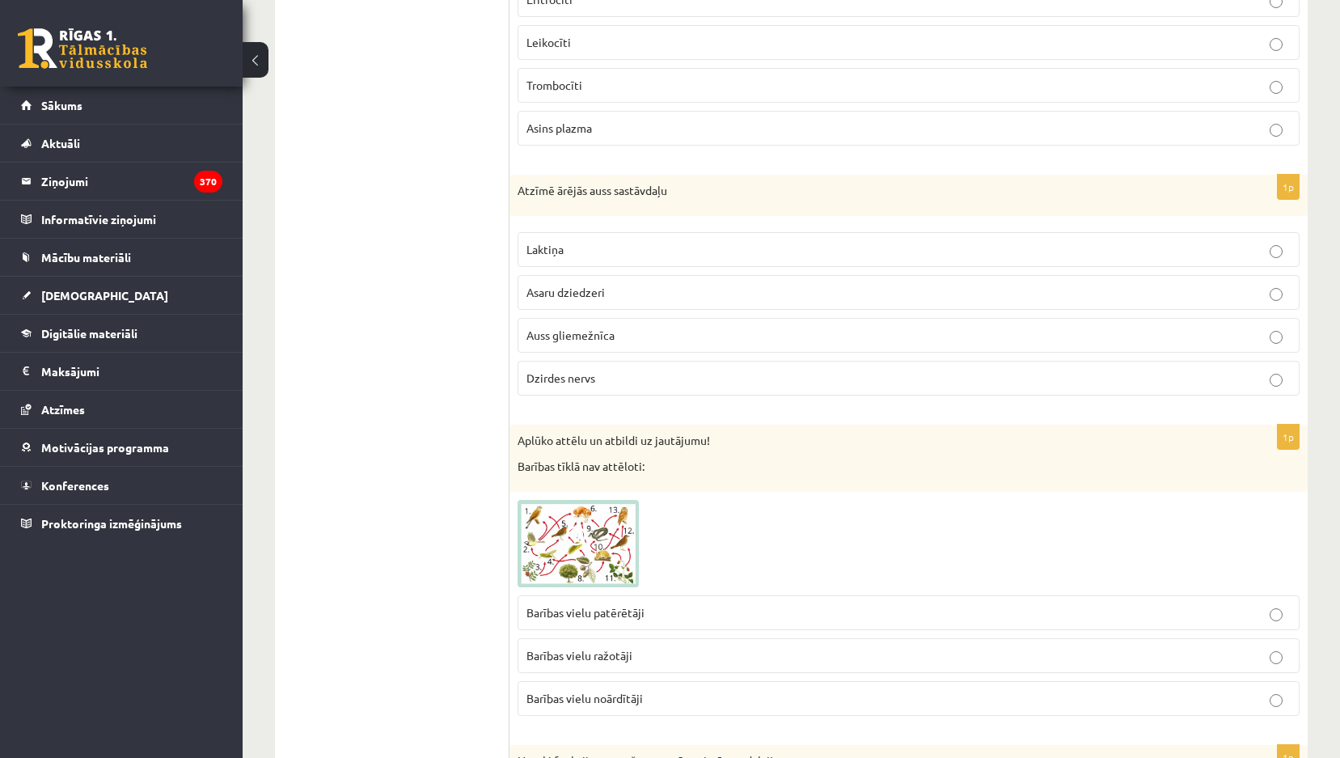
scroll to position [2264, 0]
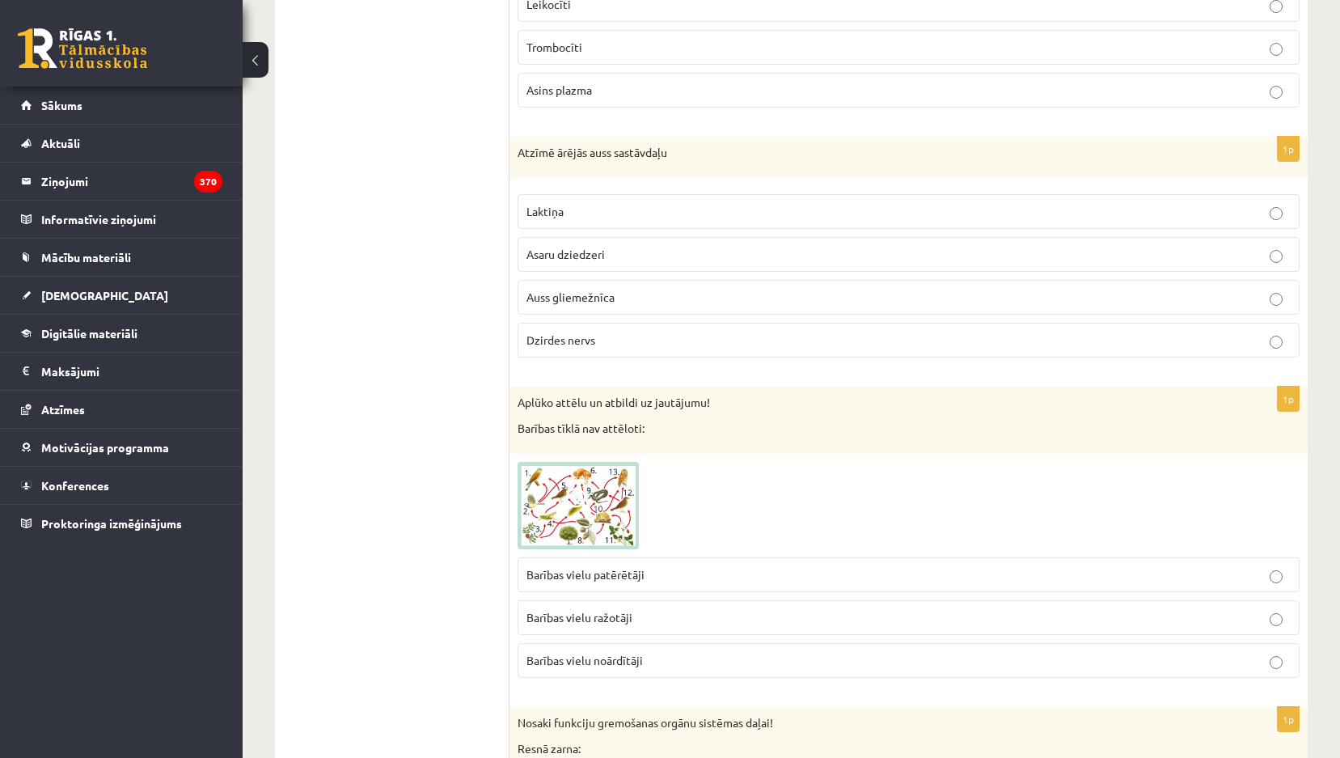
drag, startPoint x: 508, startPoint y: 151, endPoint x: 456, endPoint y: 187, distance: 62.8
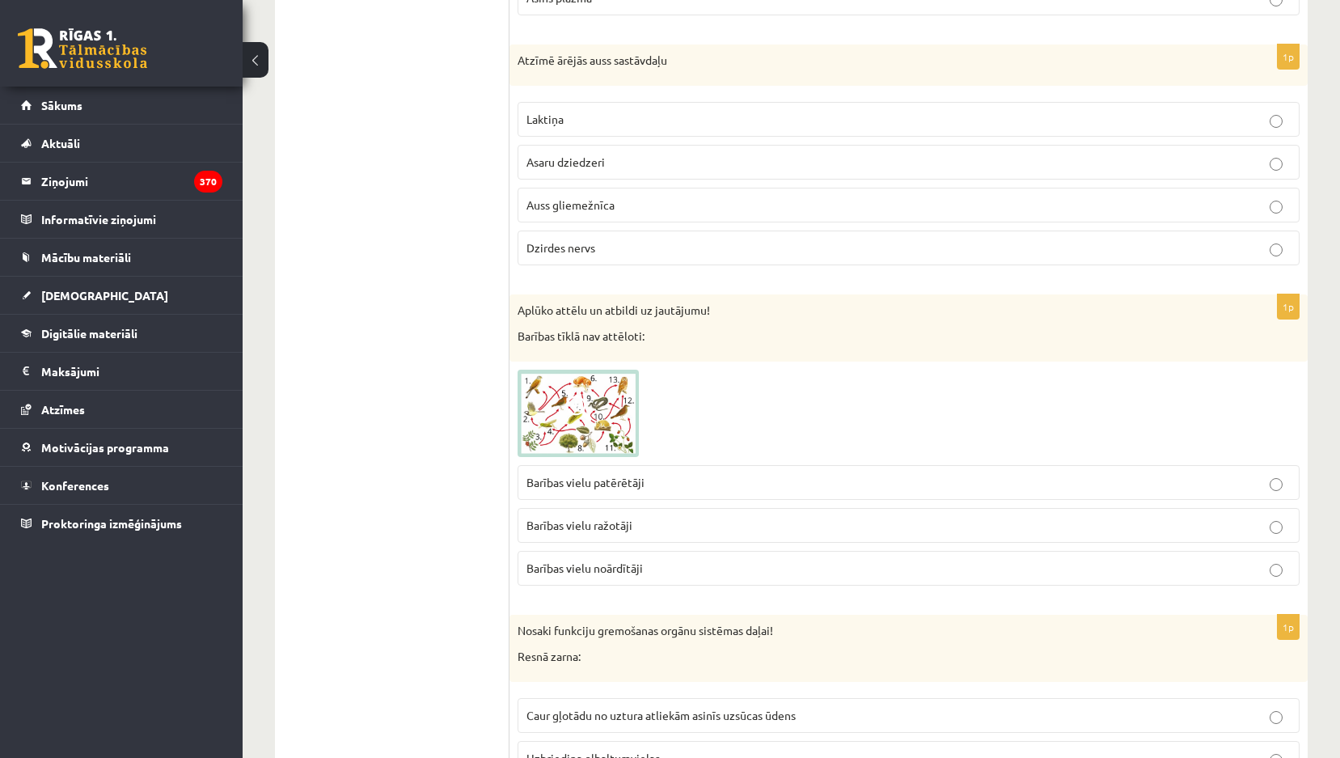
scroll to position [2345, 0]
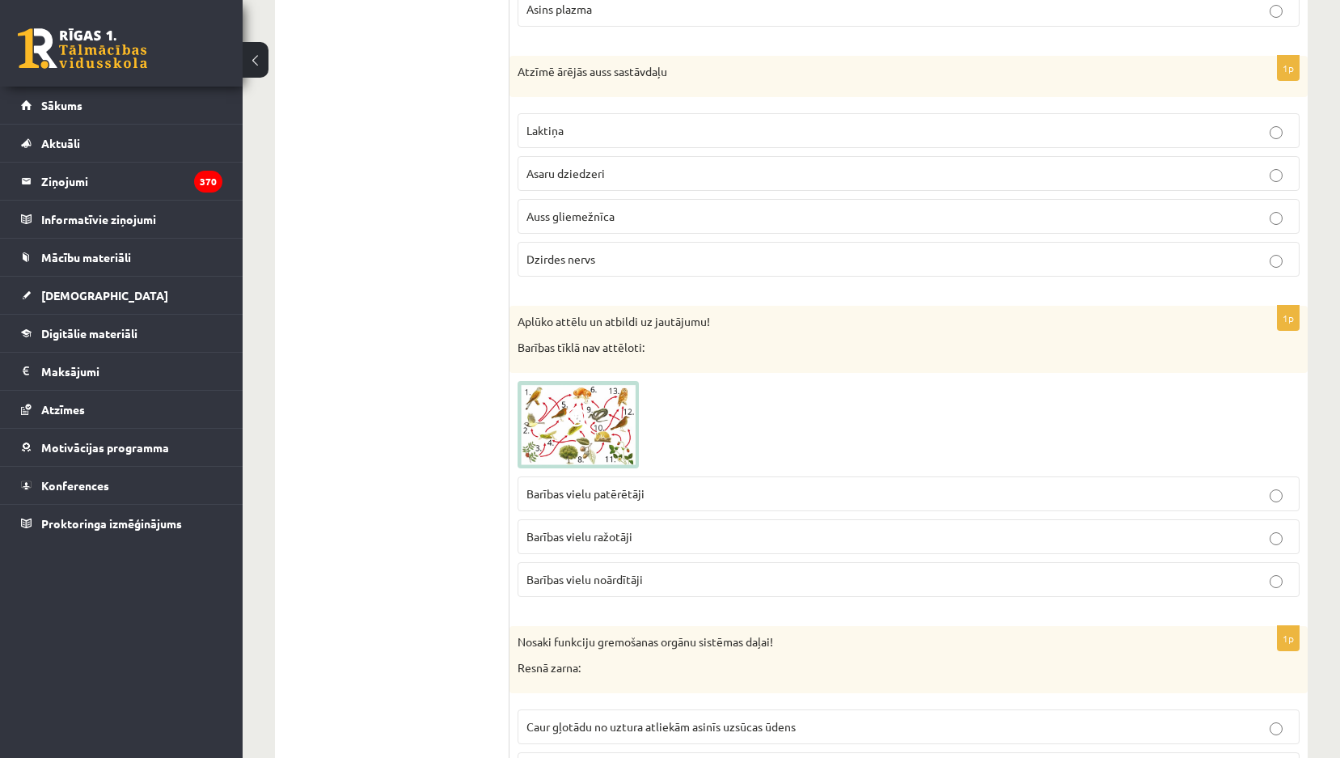
click at [623, 220] on p "Auss gliemežnīca" at bounding box center [908, 216] width 764 height 17
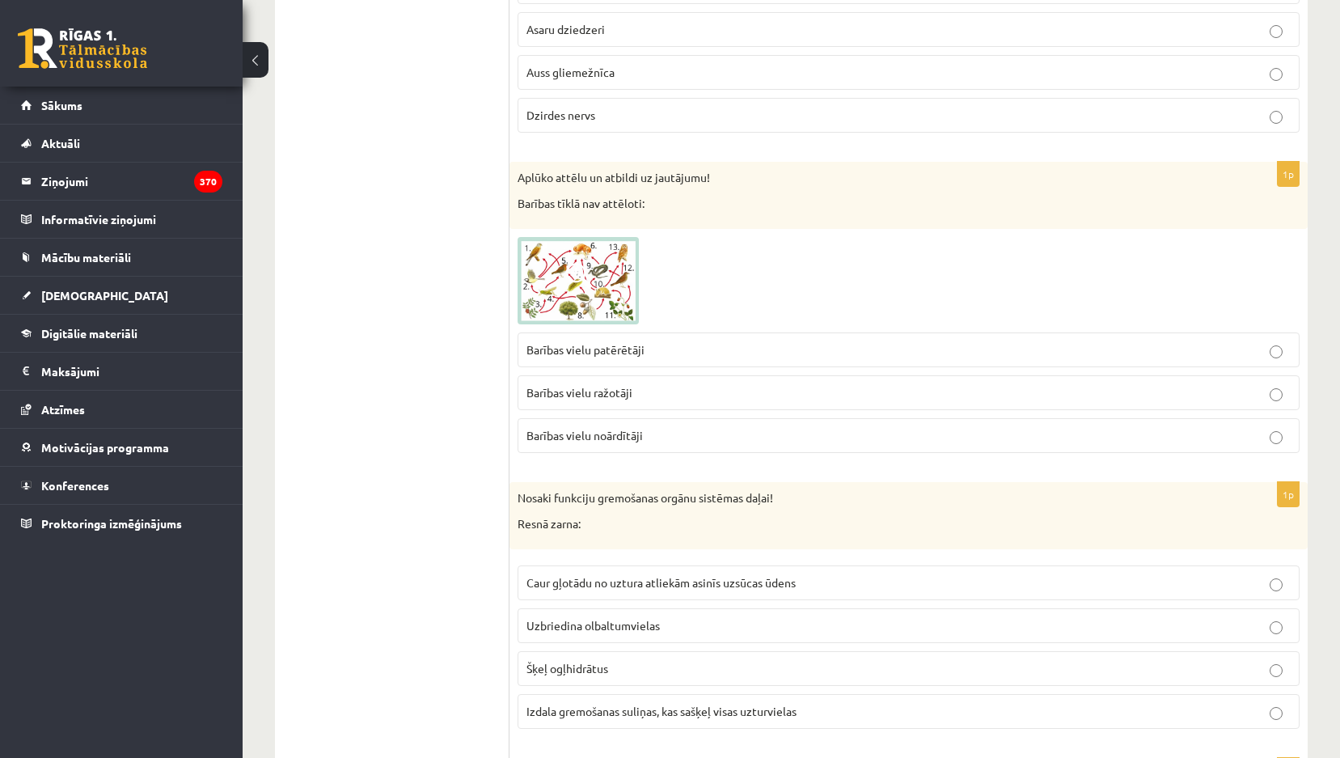
scroll to position [2507, 0]
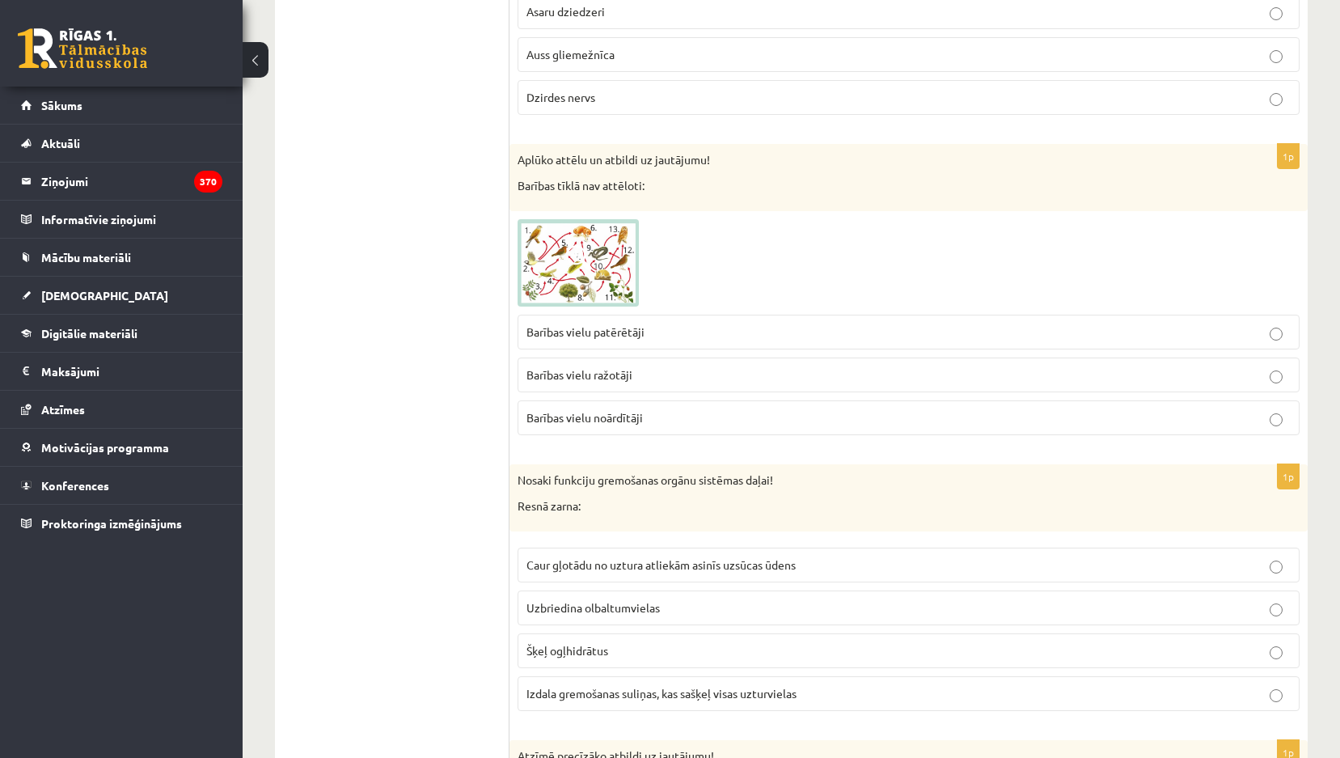
click at [686, 416] on p "Barības vielu noārdītāji" at bounding box center [908, 417] width 764 height 17
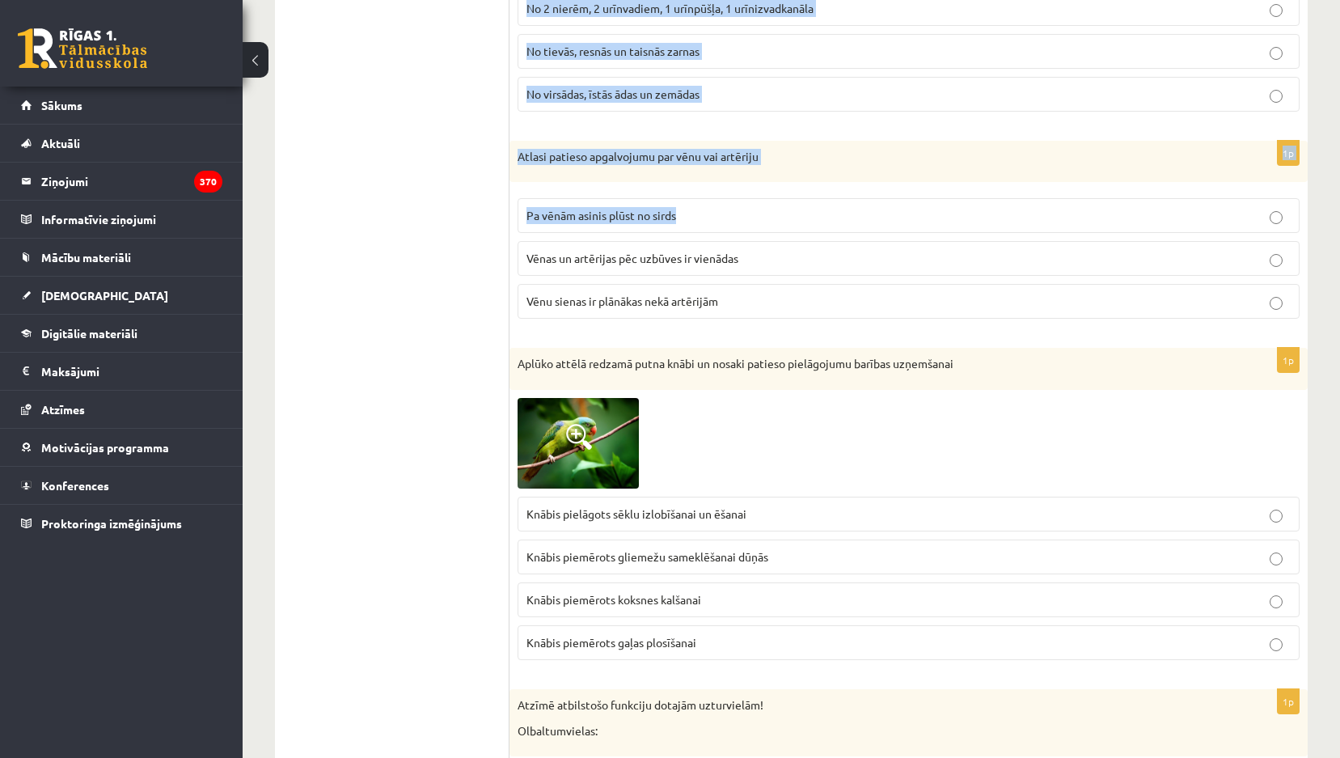
scroll to position [3315, 0]
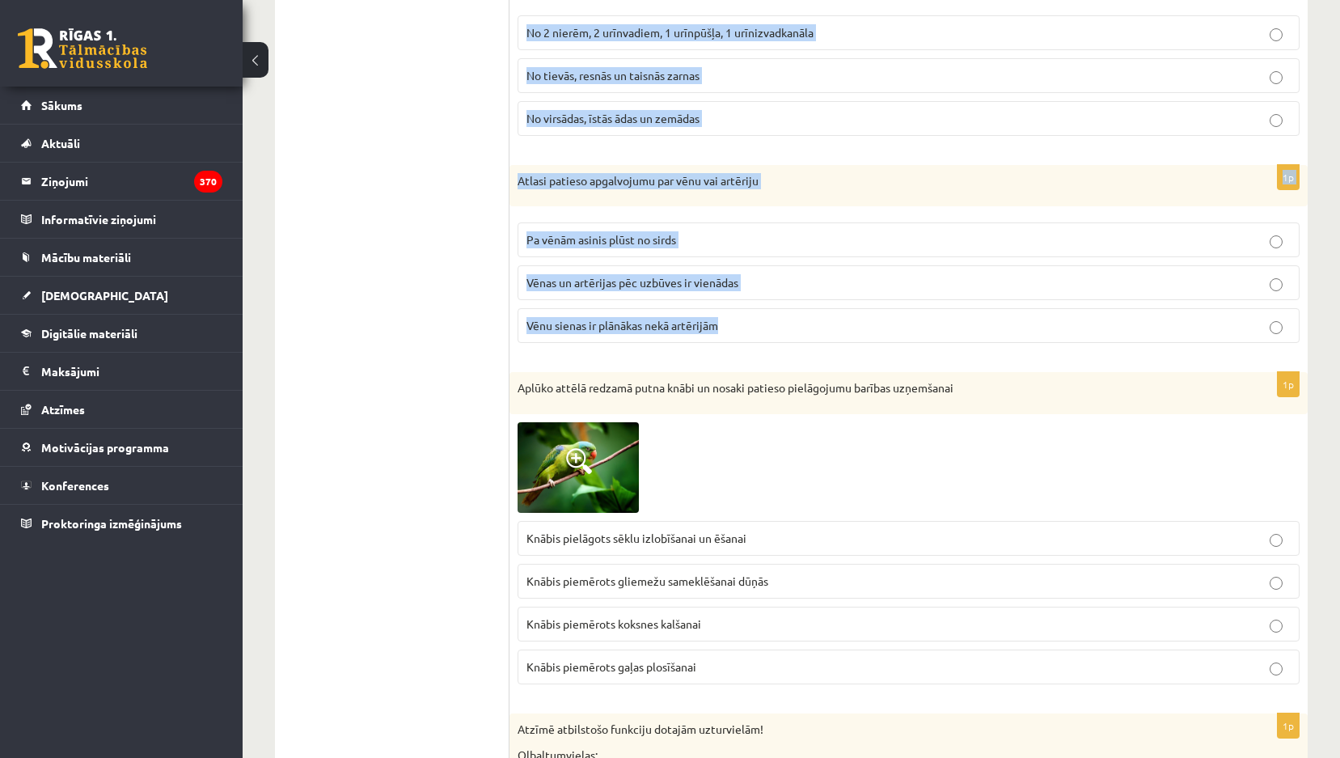
drag, startPoint x: 544, startPoint y: 73, endPoint x: 761, endPoint y: 317, distance: 326.5
copy form "osaki funkciju gremošanas orgānu sistēmas daļai! Resnā zarna: Caur gļotādu no u…"
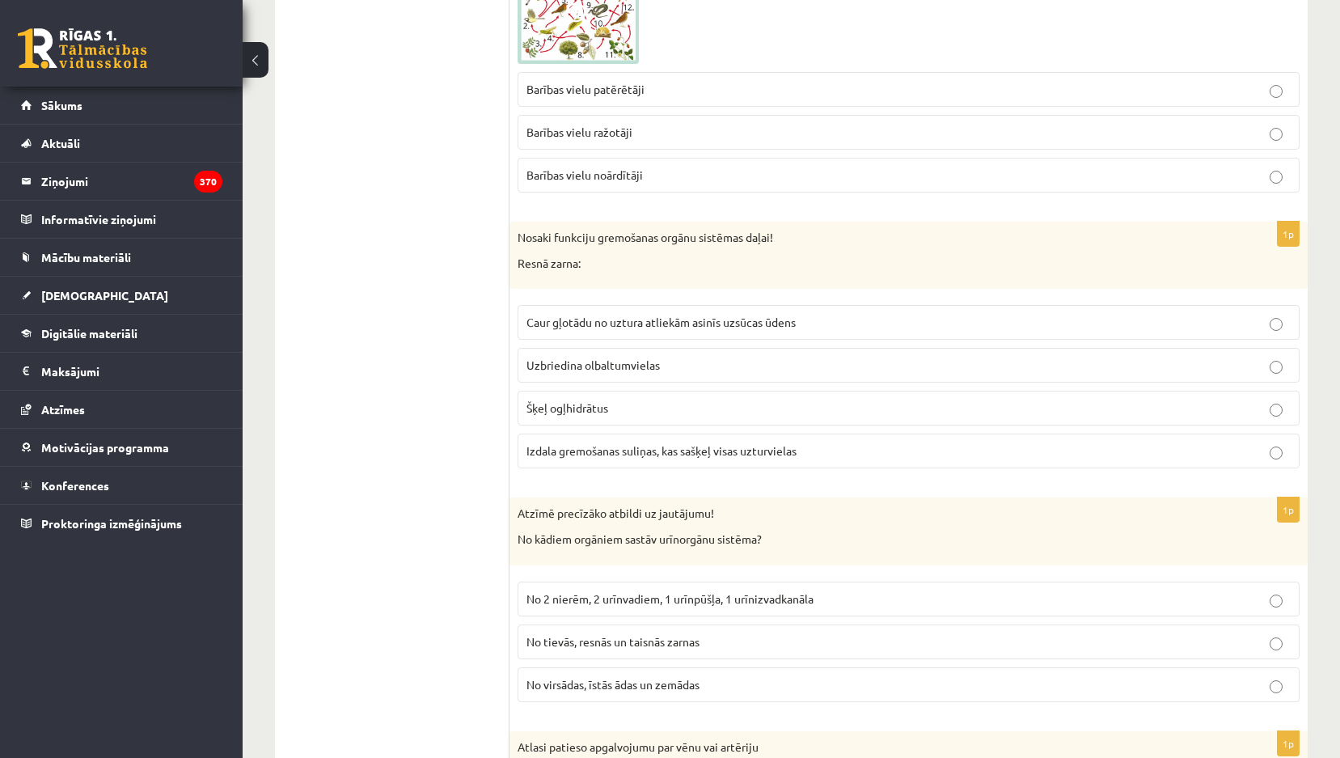
click at [657, 329] on span "Caur gļotādu no uztura atliekām asinīs uzsūcas ūdens" at bounding box center [660, 322] width 269 height 15
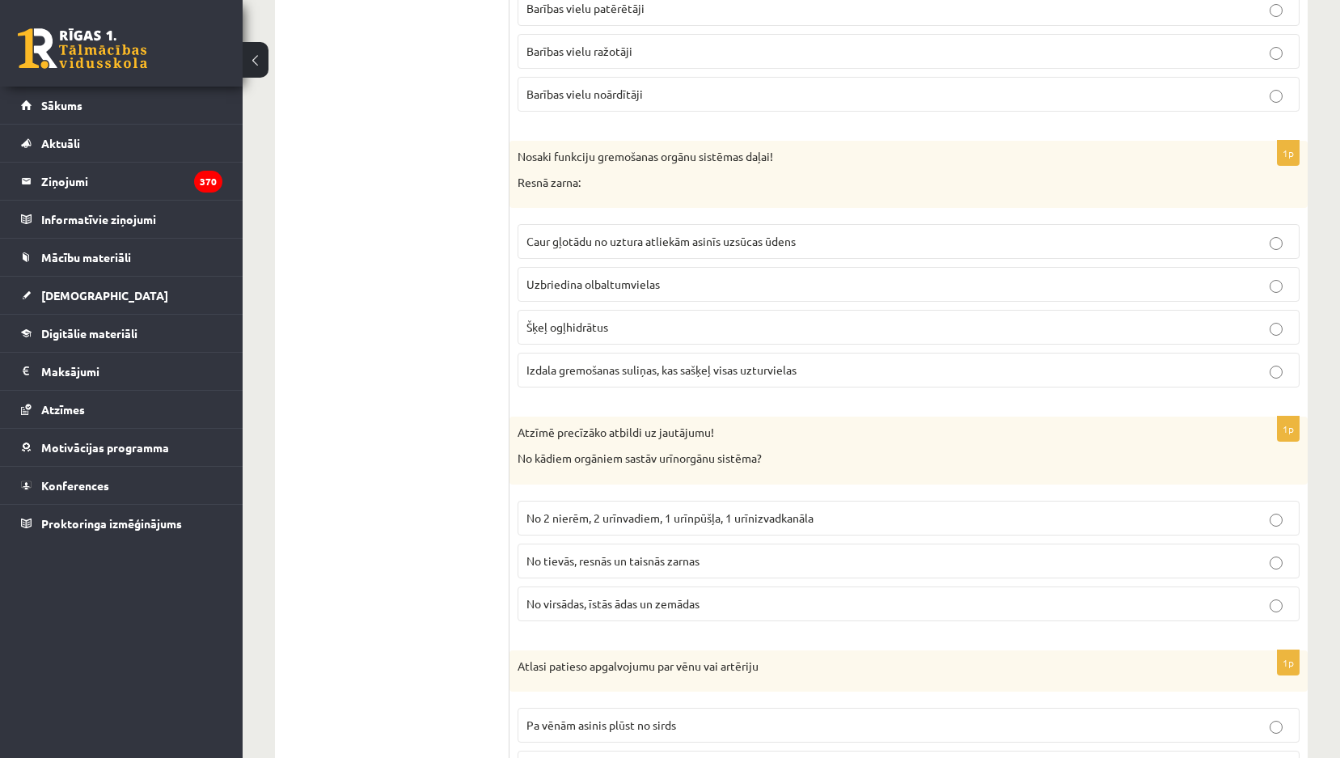
scroll to position [3073, 0]
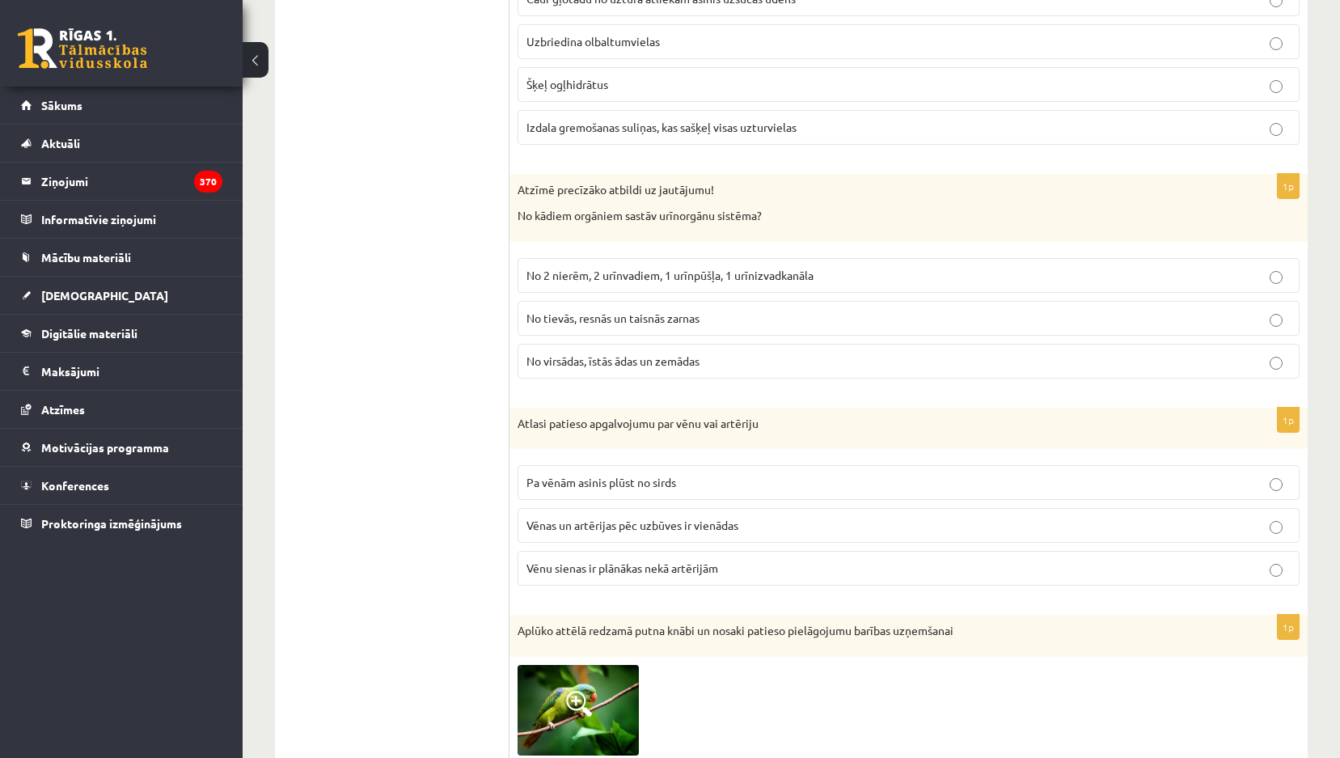
click at [669, 271] on span "No 2 nierēm, 2 urīnvadiem, 1 urīnpūšļa, 1 urīnizvadkanāla" at bounding box center [669, 275] width 287 height 15
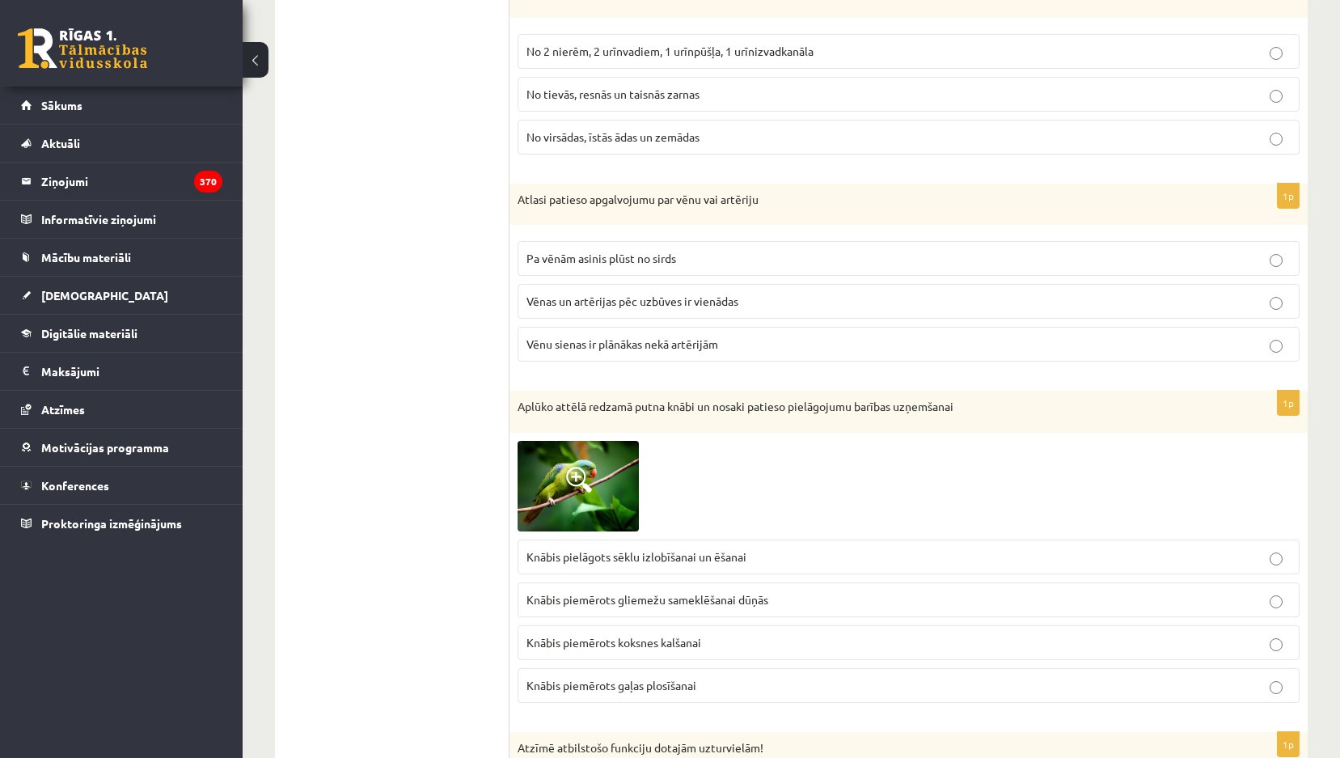
scroll to position [3315, 0]
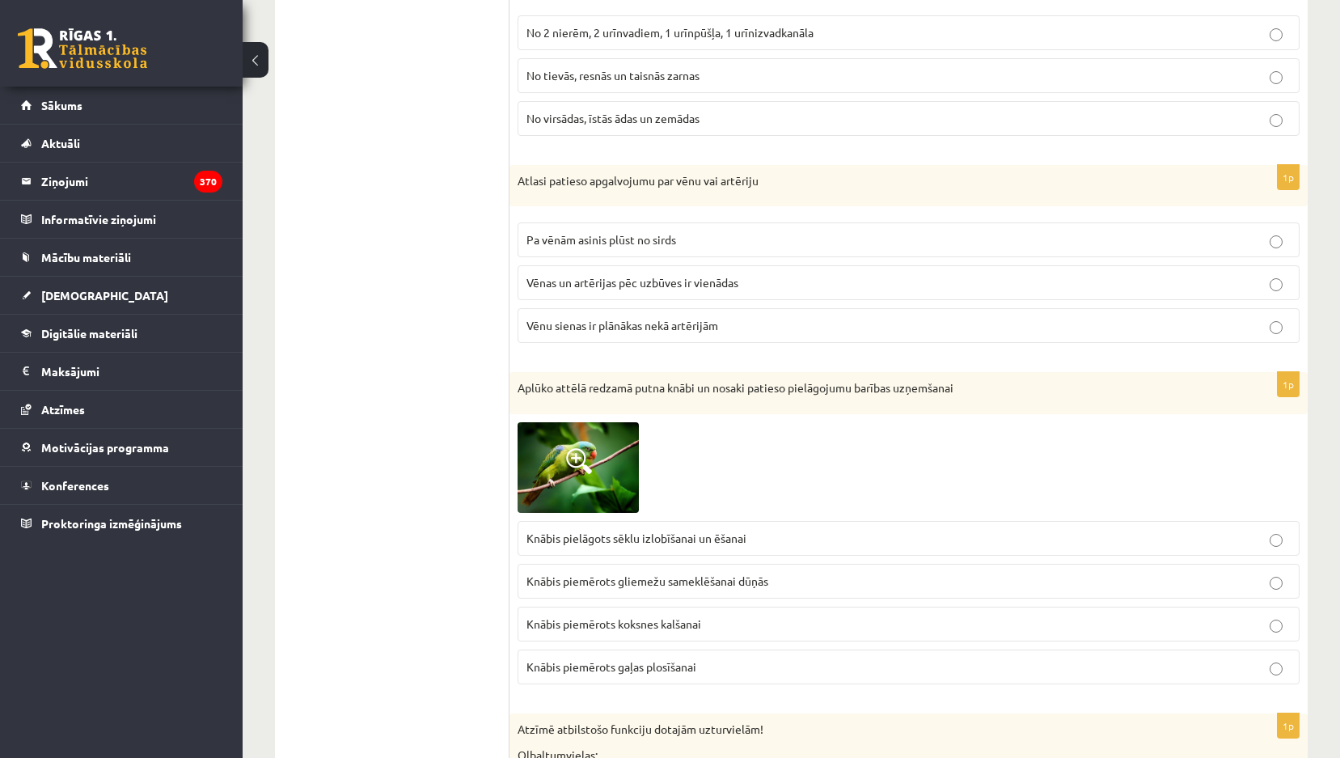
click at [661, 315] on label "Vēnu sienas ir plānākas nekā artērijām" at bounding box center [908, 325] width 782 height 35
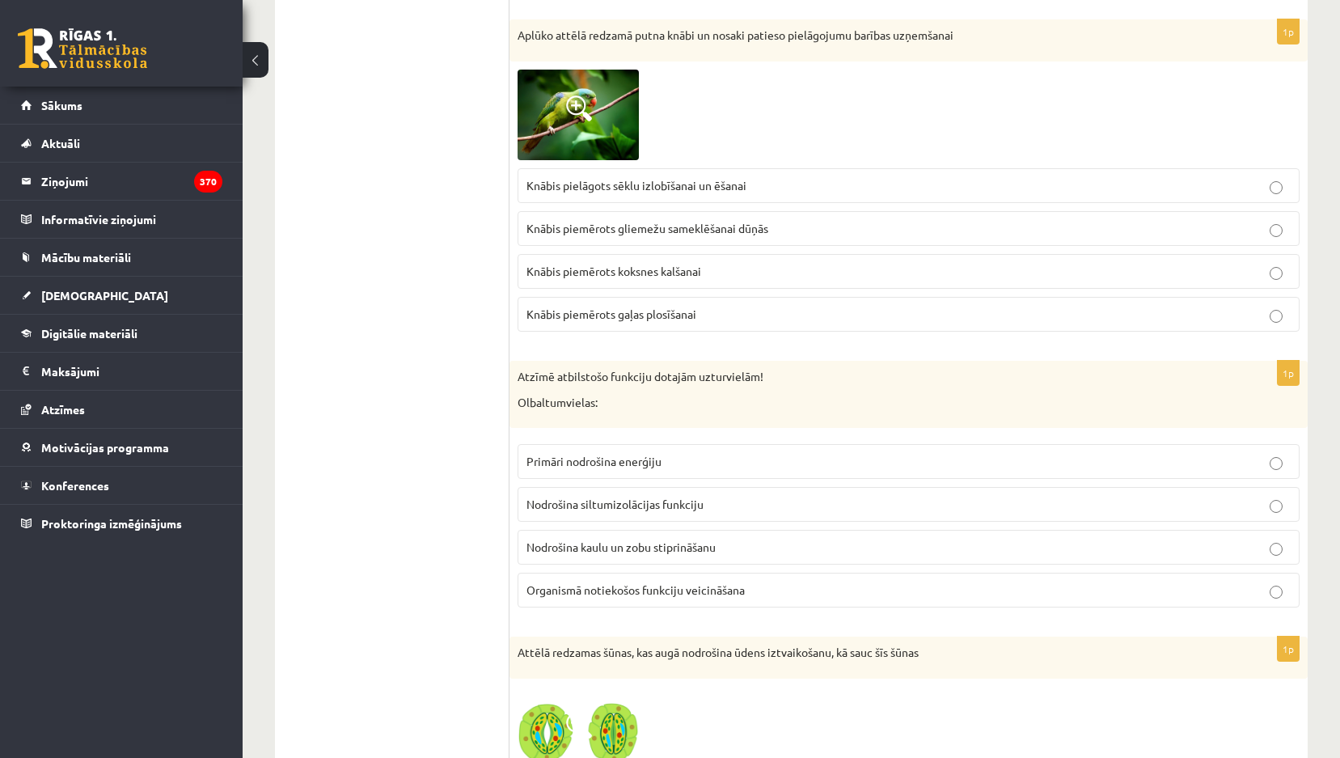
scroll to position [3639, 0]
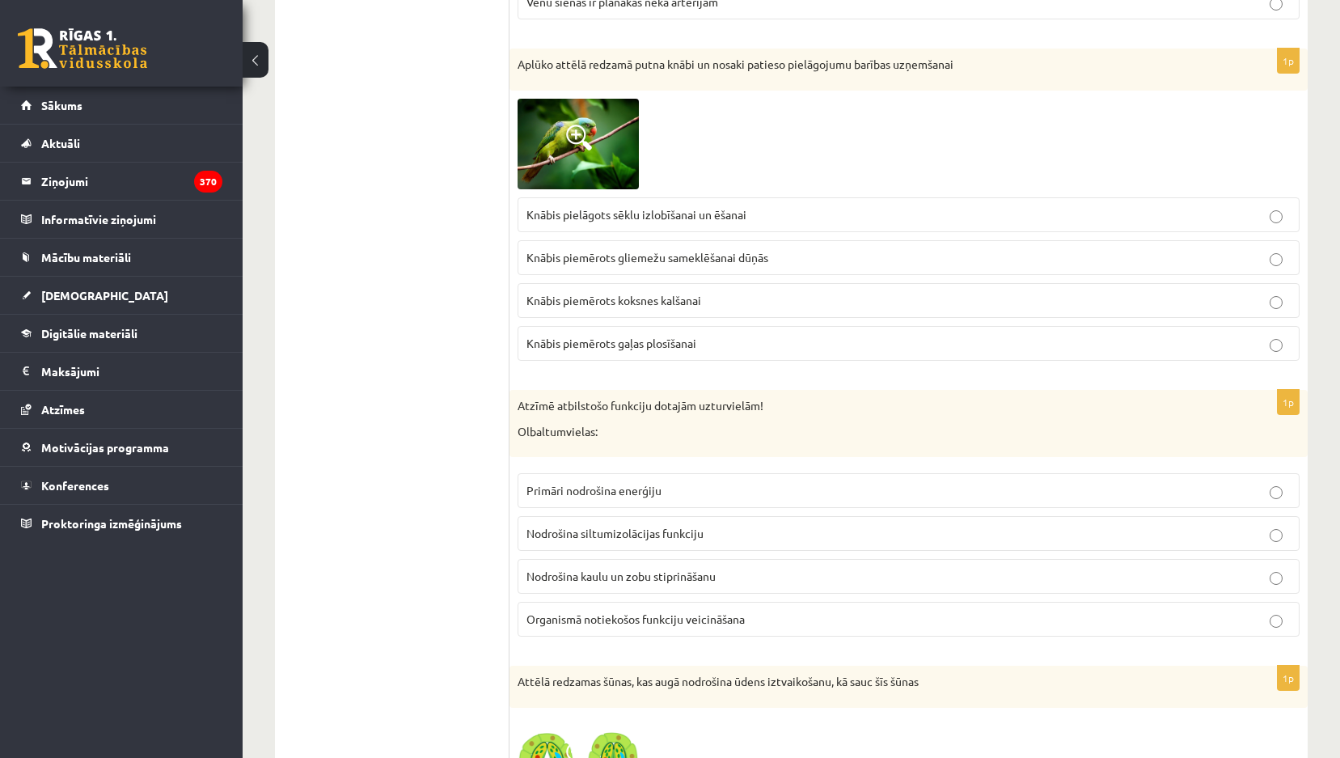
click at [701, 209] on span "Knābis pielāgots sēklu izlobīšanai un ēšanai" at bounding box center [636, 214] width 220 height 15
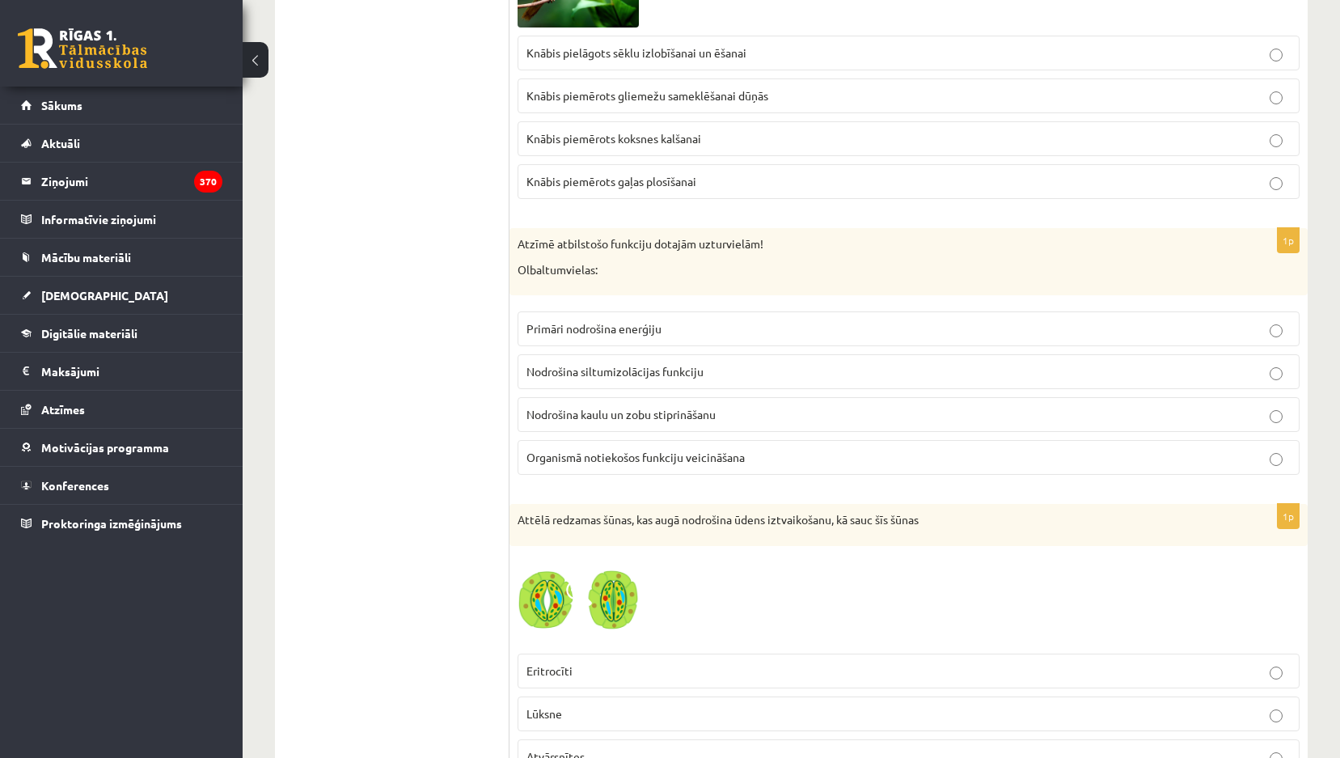
drag, startPoint x: 473, startPoint y: 463, endPoint x: 482, endPoint y: 460, distance: 9.5
click at [473, 463] on ul "Tests Atgriezeniskā saite – novērtē savu sniegumu" at bounding box center [400, 507] width 218 height 8035
click at [571, 411] on span "Nodrošina kaulu un zobu stiprināšanu" at bounding box center [620, 414] width 189 height 15
drag, startPoint x: 582, startPoint y: 256, endPoint x: 515, endPoint y: 258, distance: 67.1
click at [515, 258] on div "Atzīmē atbilstošo funkciju dotajām uzturvielām! Olbaltumvielas:" at bounding box center [908, 261] width 798 height 67
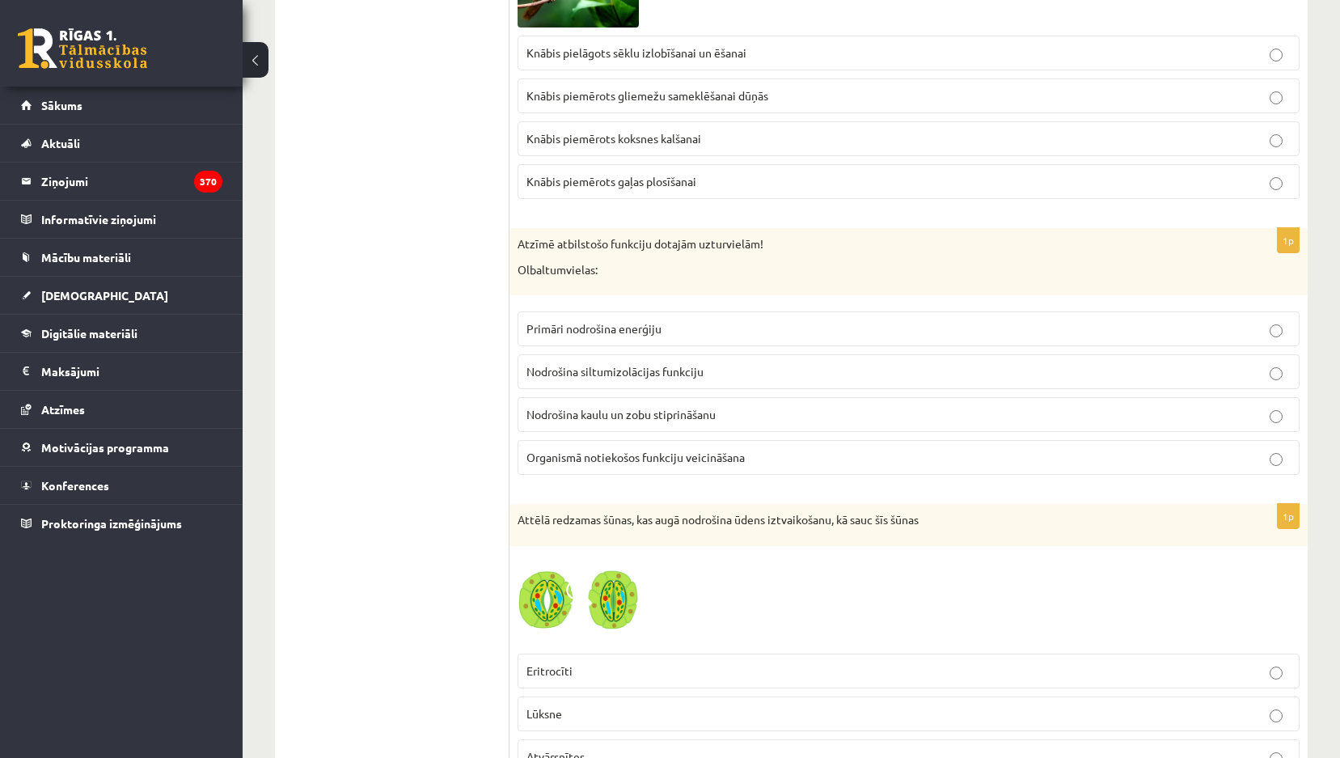
click at [500, 264] on ul "Tests Atgriezeniskā saite – novērtē savu sniegumu" at bounding box center [400, 507] width 218 height 8035
click at [562, 420] on span "Nodrošina kaulu un zobu stiprināšanu" at bounding box center [620, 414] width 189 height 15
click at [570, 457] on span "Organismā notiekošos funkciju veicināšana" at bounding box center [635, 457] width 218 height 15
drag, startPoint x: 518, startPoint y: 272, endPoint x: 557, endPoint y: 269, distance: 38.9
click at [556, 270] on div "Atzīmē atbilstošo funkciju dotajām uzturvielām! Olbaltumvielas:" at bounding box center [908, 261] width 798 height 67
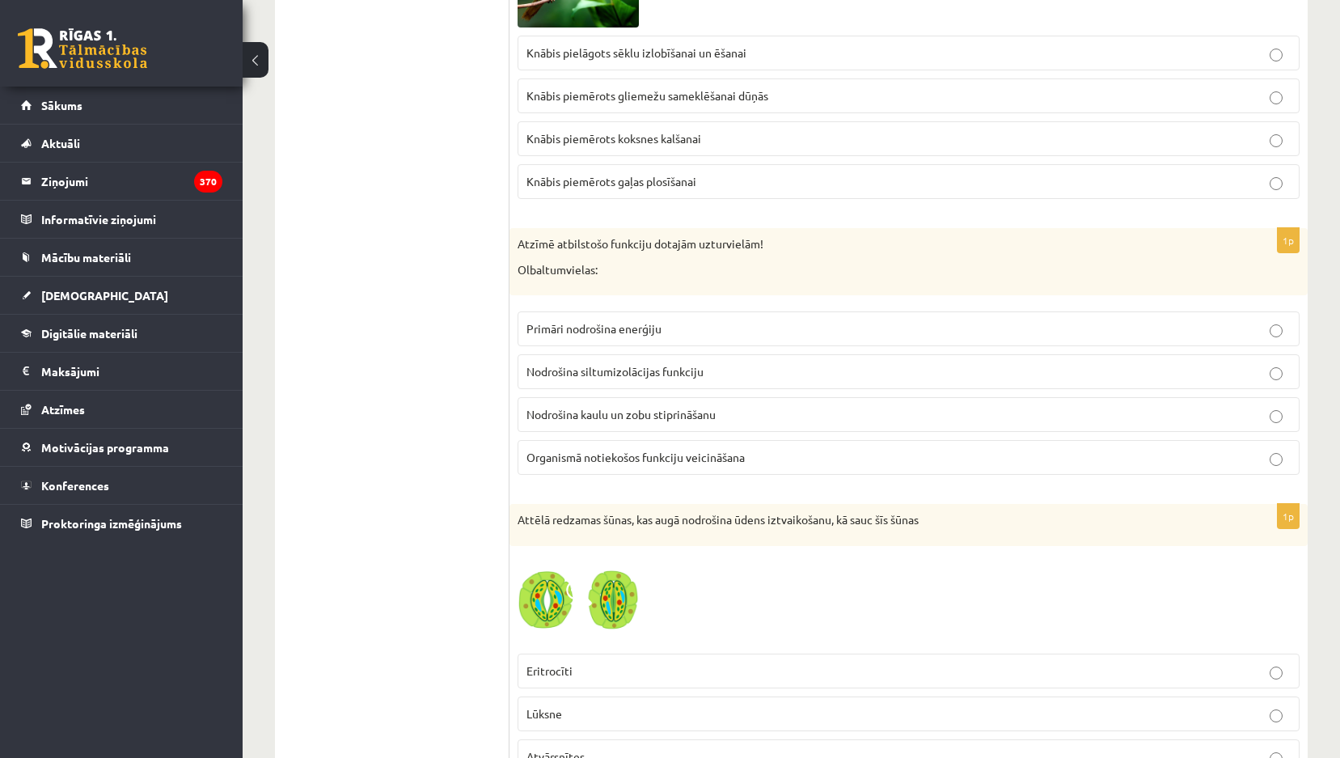
click at [413, 299] on ul "Tests Atgriezeniskā saite – novērtē savu sniegumu" at bounding box center [400, 507] width 218 height 8035
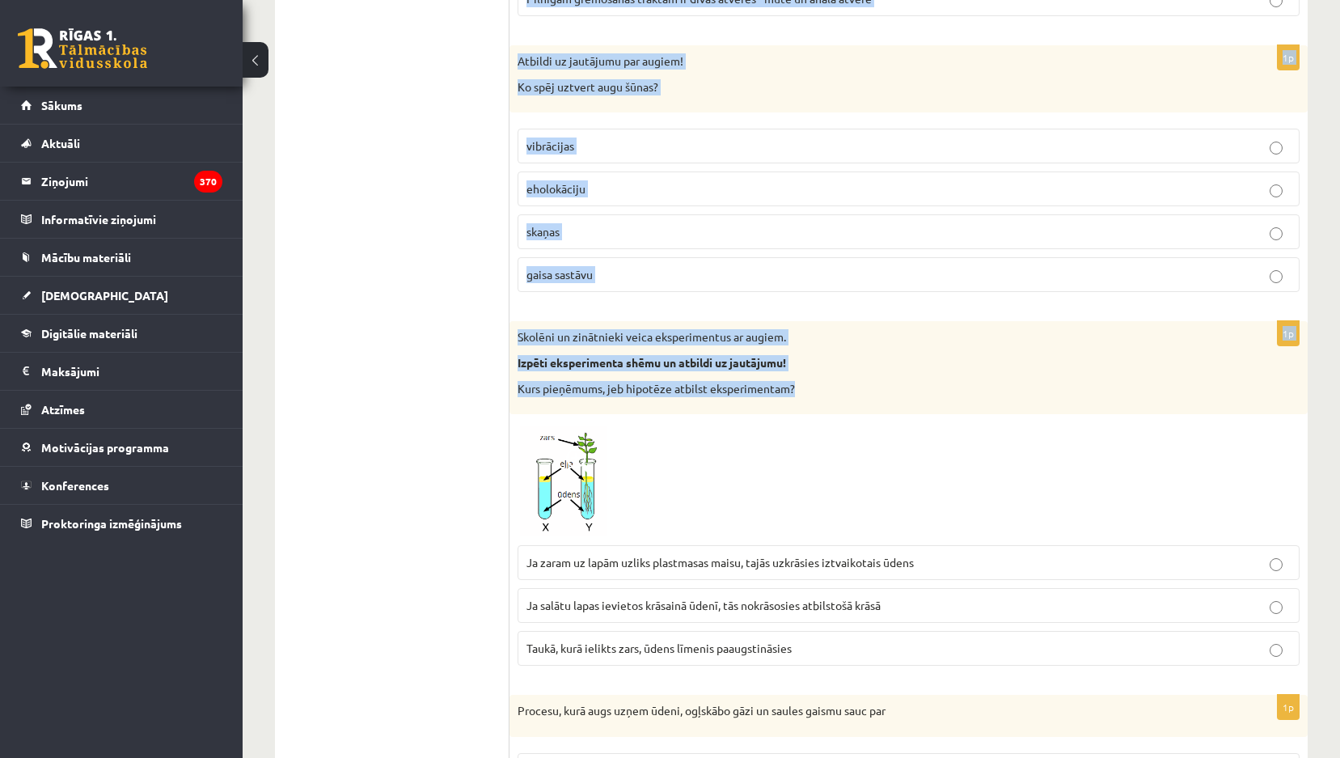
scroll to position [4851, 0]
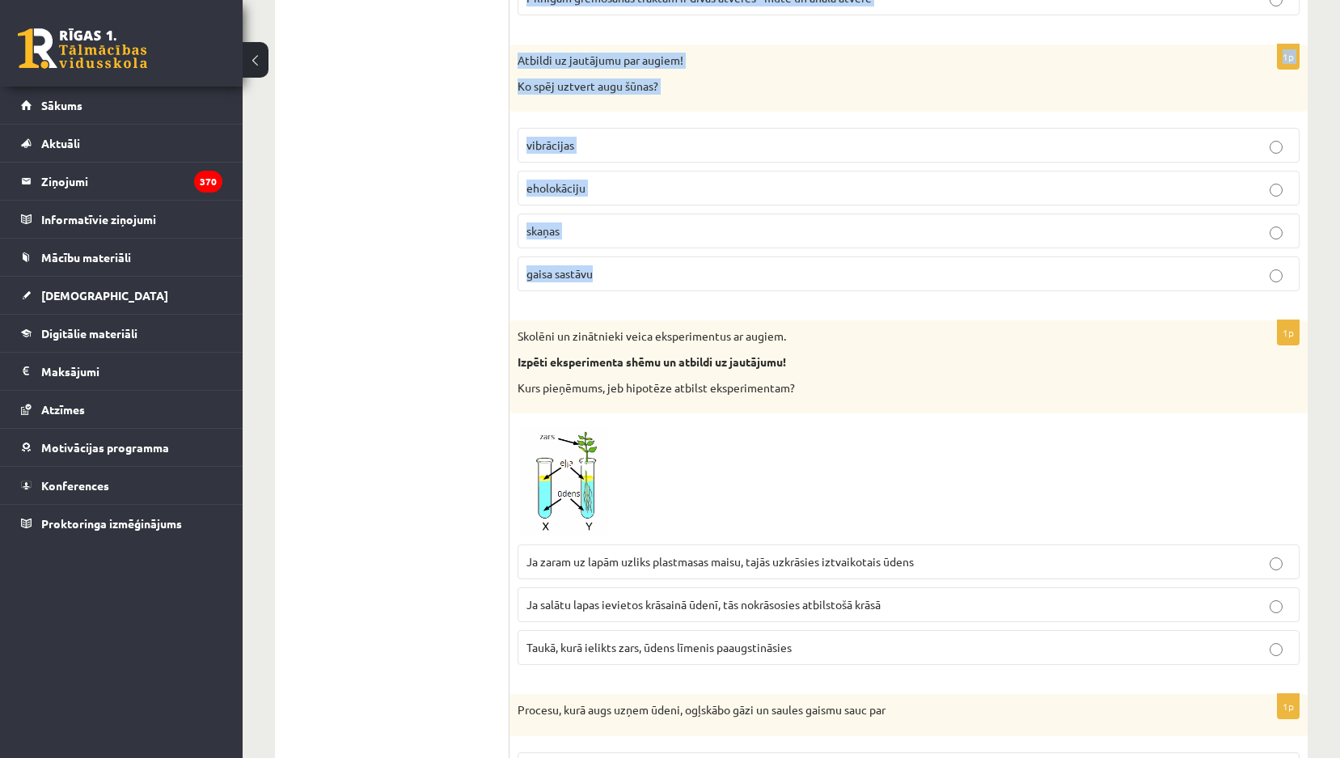
drag, startPoint x: 513, startPoint y: 107, endPoint x: 884, endPoint y: 286, distance: 412.3
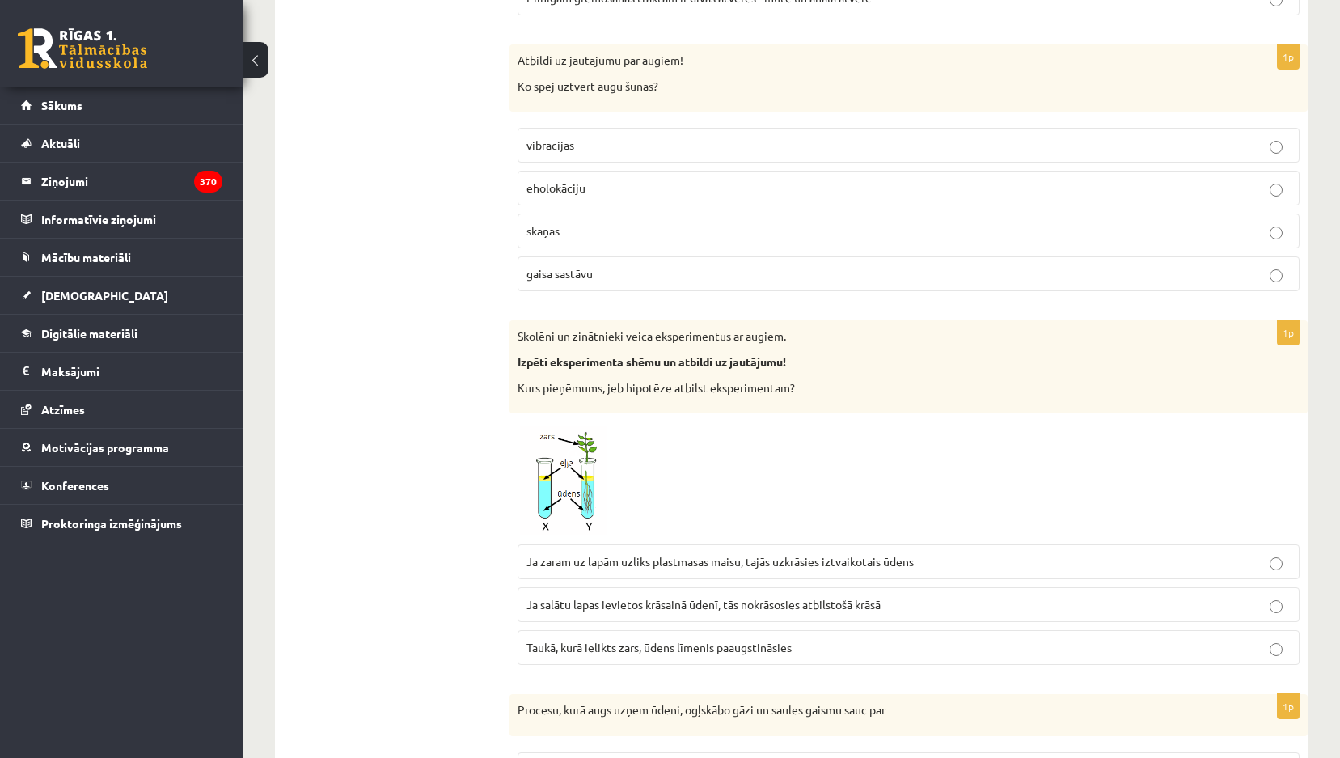
drag, startPoint x: 513, startPoint y: 51, endPoint x: 488, endPoint y: 84, distance: 41.1
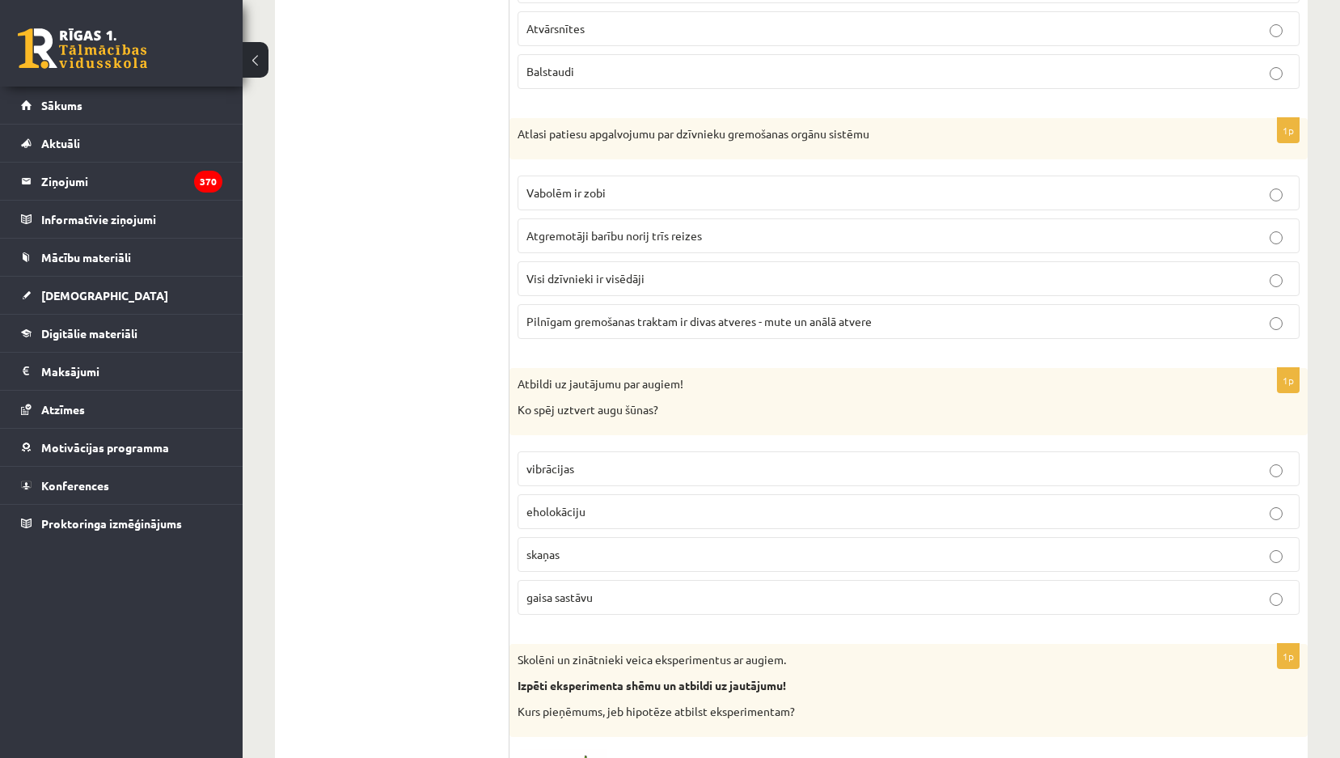
drag, startPoint x: 608, startPoint y: 328, endPoint x: 501, endPoint y: 239, distance: 139.5
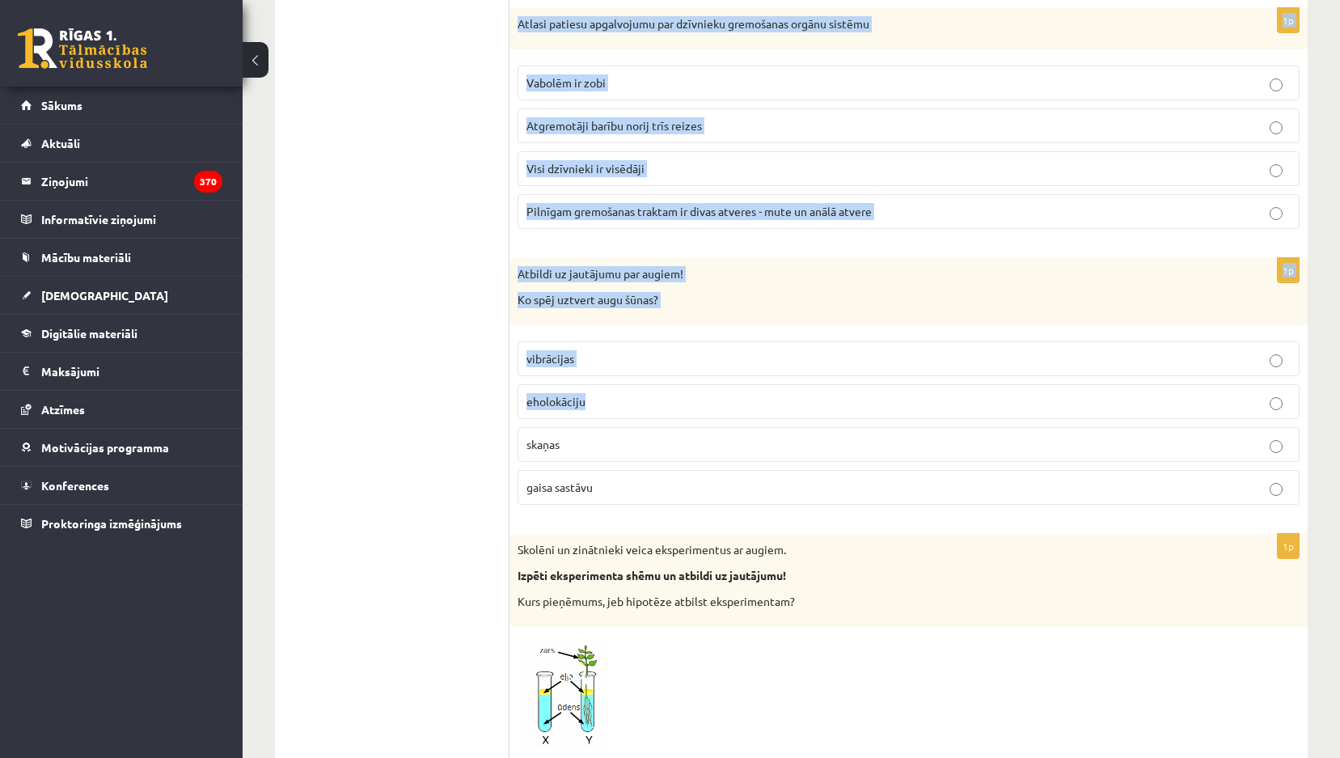
scroll to position [4609, 0]
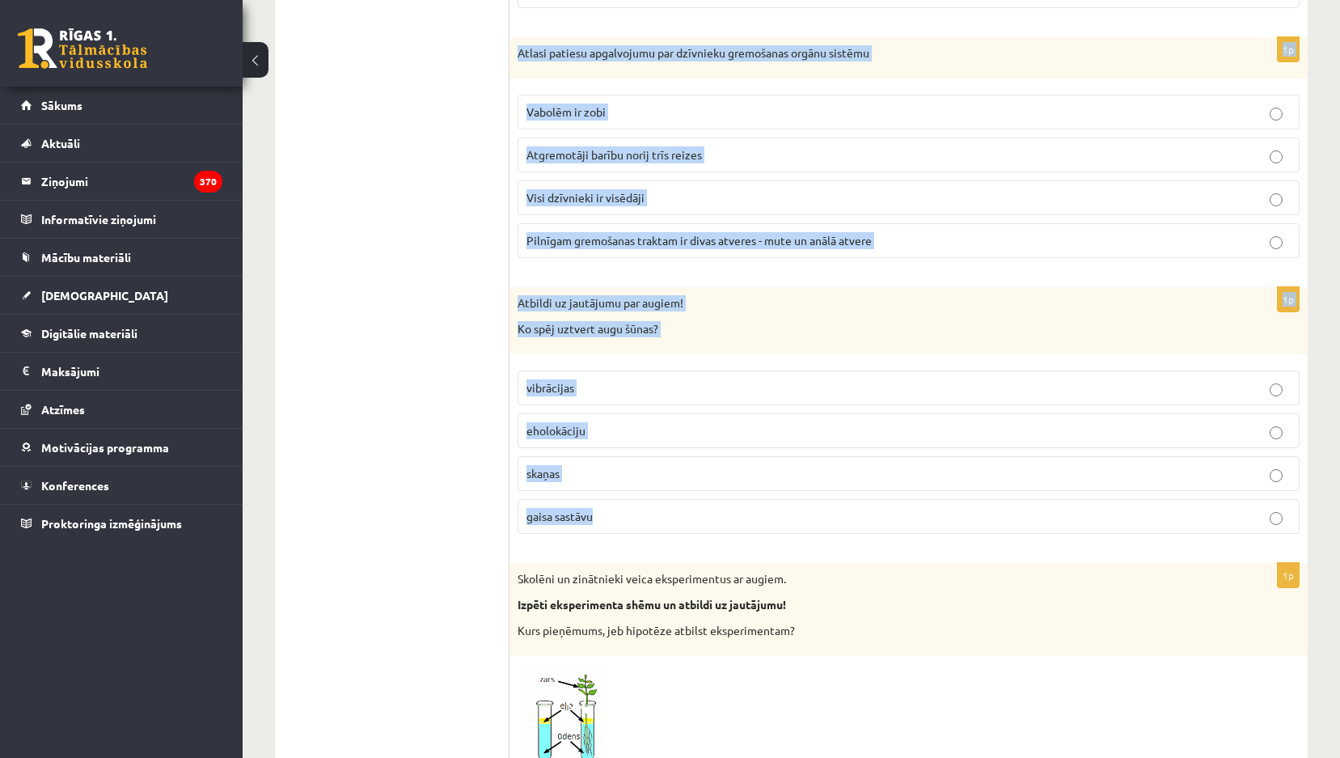
drag, startPoint x: 518, startPoint y: 279, endPoint x: 756, endPoint y: 499, distance: 323.8
copy form "Attēlā redzamas šūnas, kas augā nodrošina ūdens iztvaikošanu, kā sauc šīs šūnas…"
click at [781, 294] on div "Atbildi uz jautājumu par augiem! Ko spēj uztvert augu šūnas?" at bounding box center [908, 320] width 798 height 67
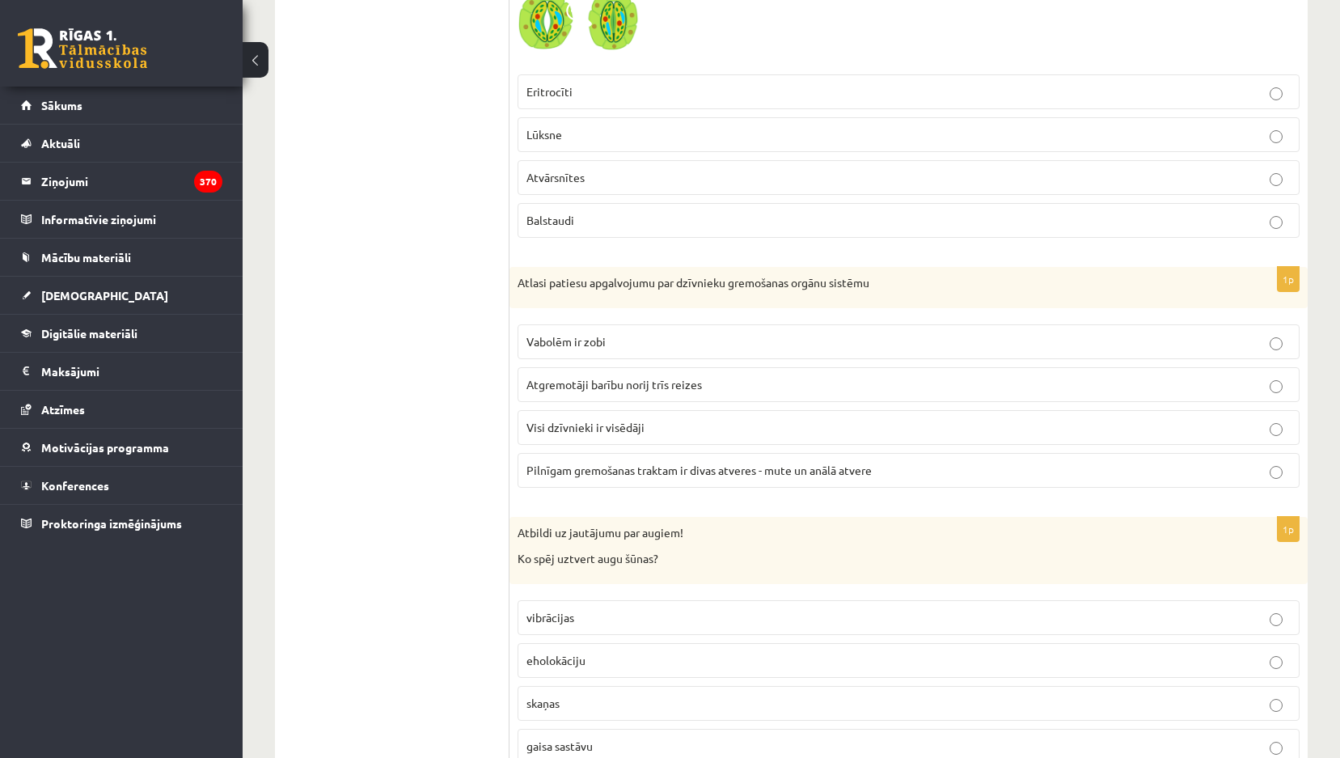
scroll to position [4124, 0]
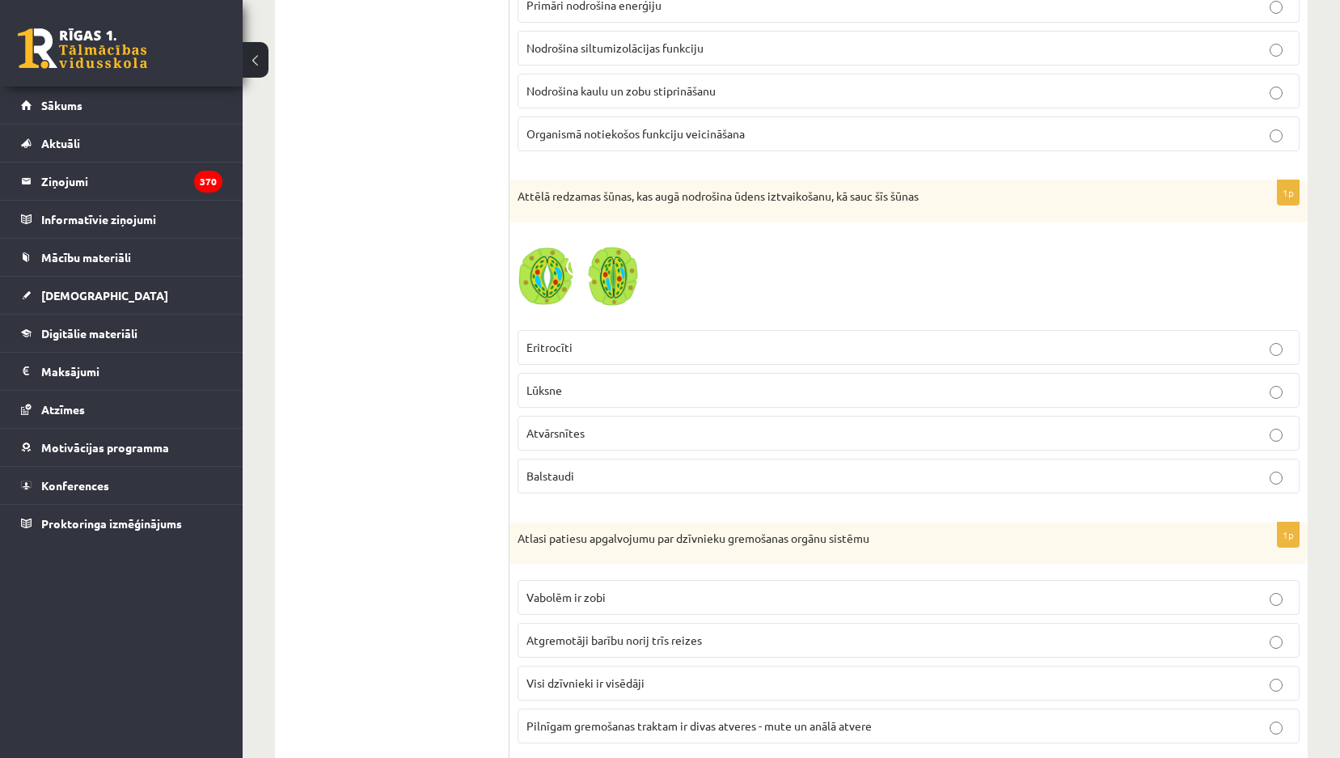
click at [572, 441] on p "Atvārsnītes" at bounding box center [908, 432] width 764 height 17
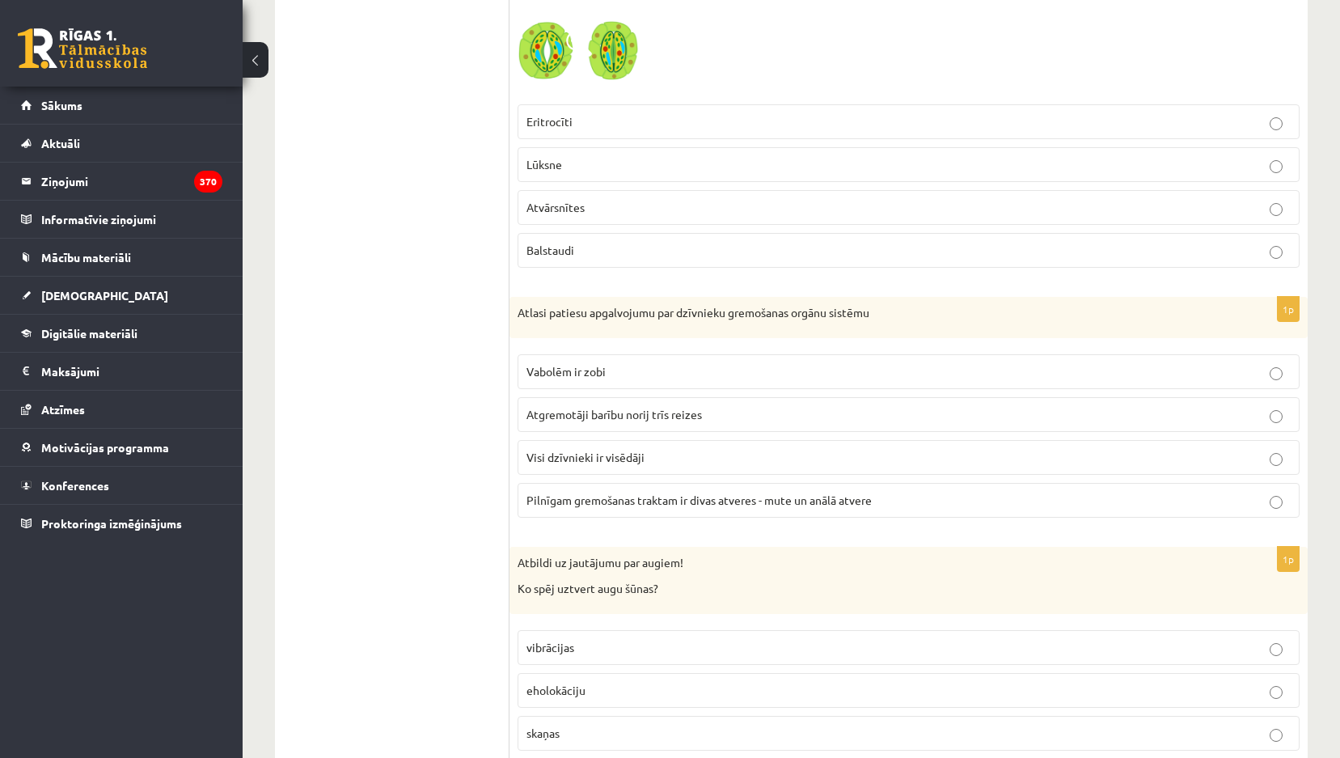
scroll to position [4366, 0]
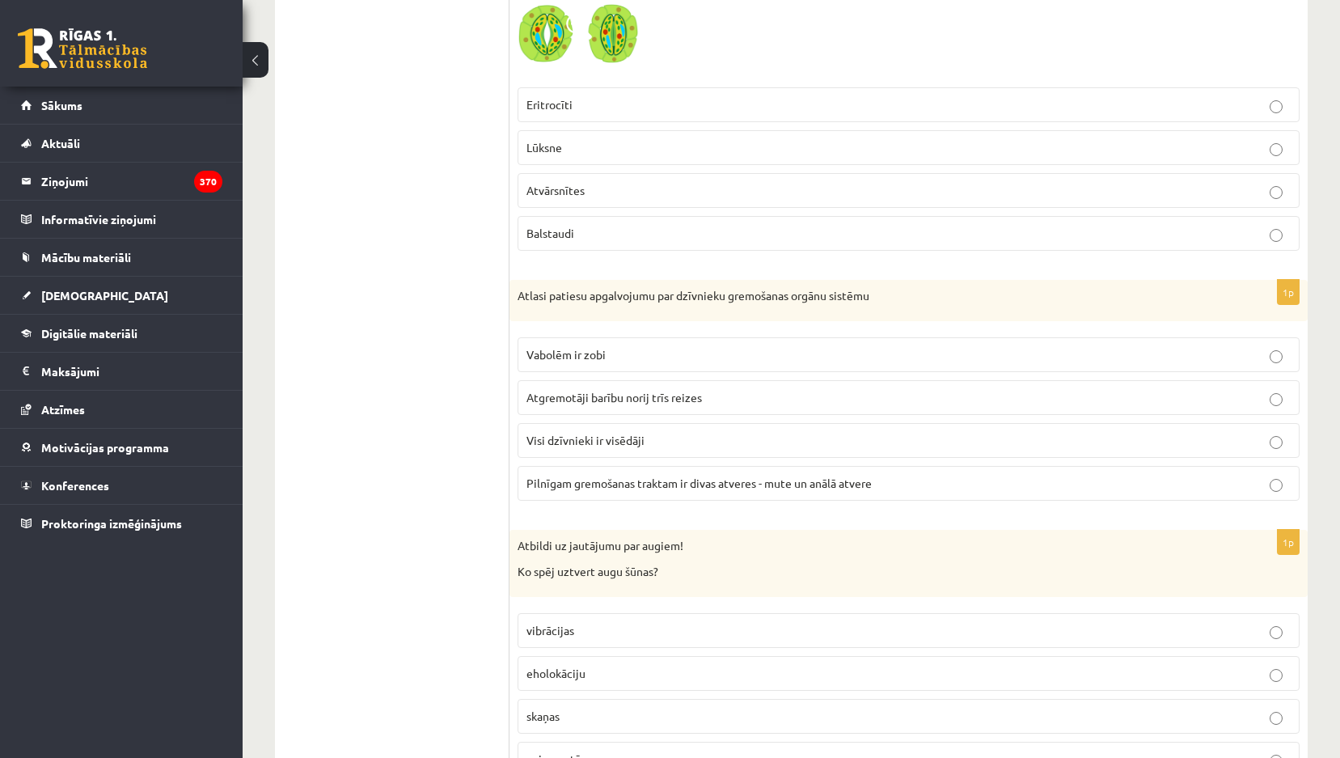
click at [615, 484] on span "Pilnīgam gremošanas traktam ir divas atveres - mute un anālā atvere" at bounding box center [698, 482] width 345 height 15
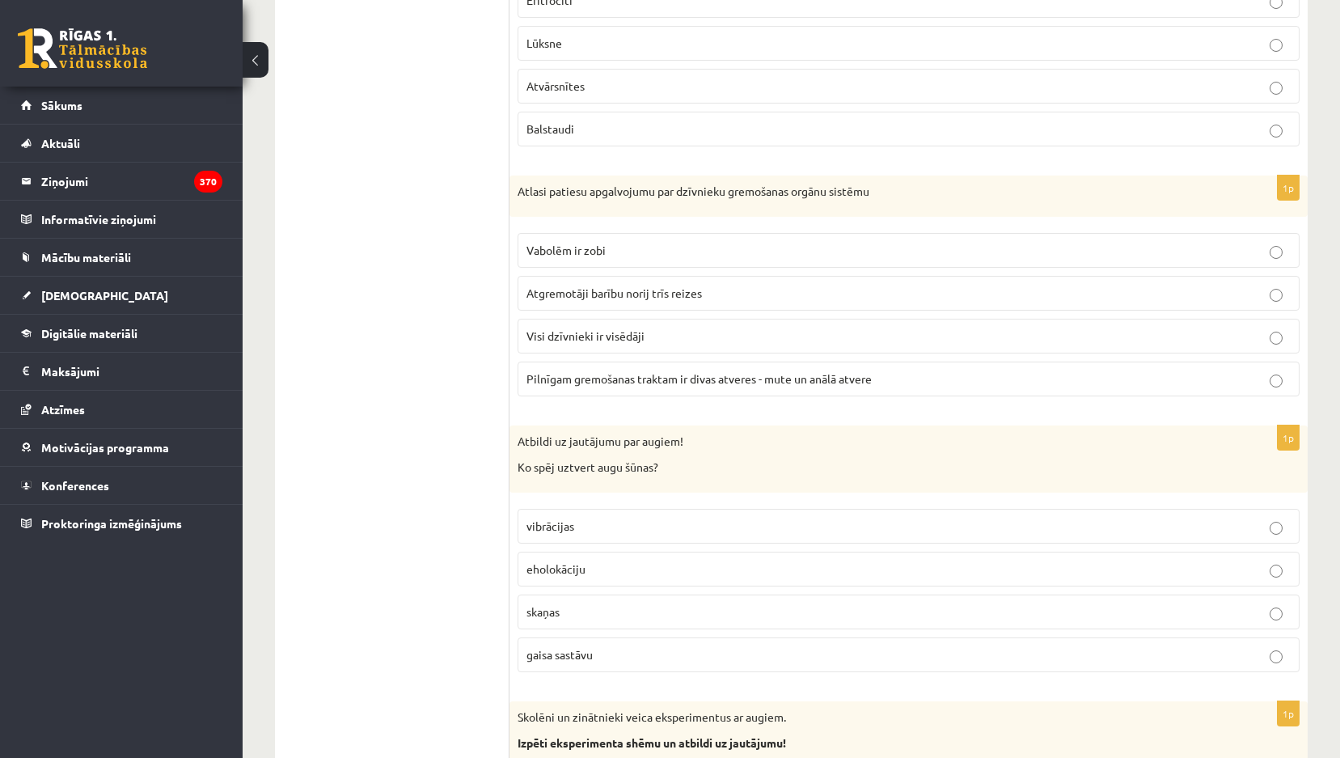
scroll to position [4609, 0]
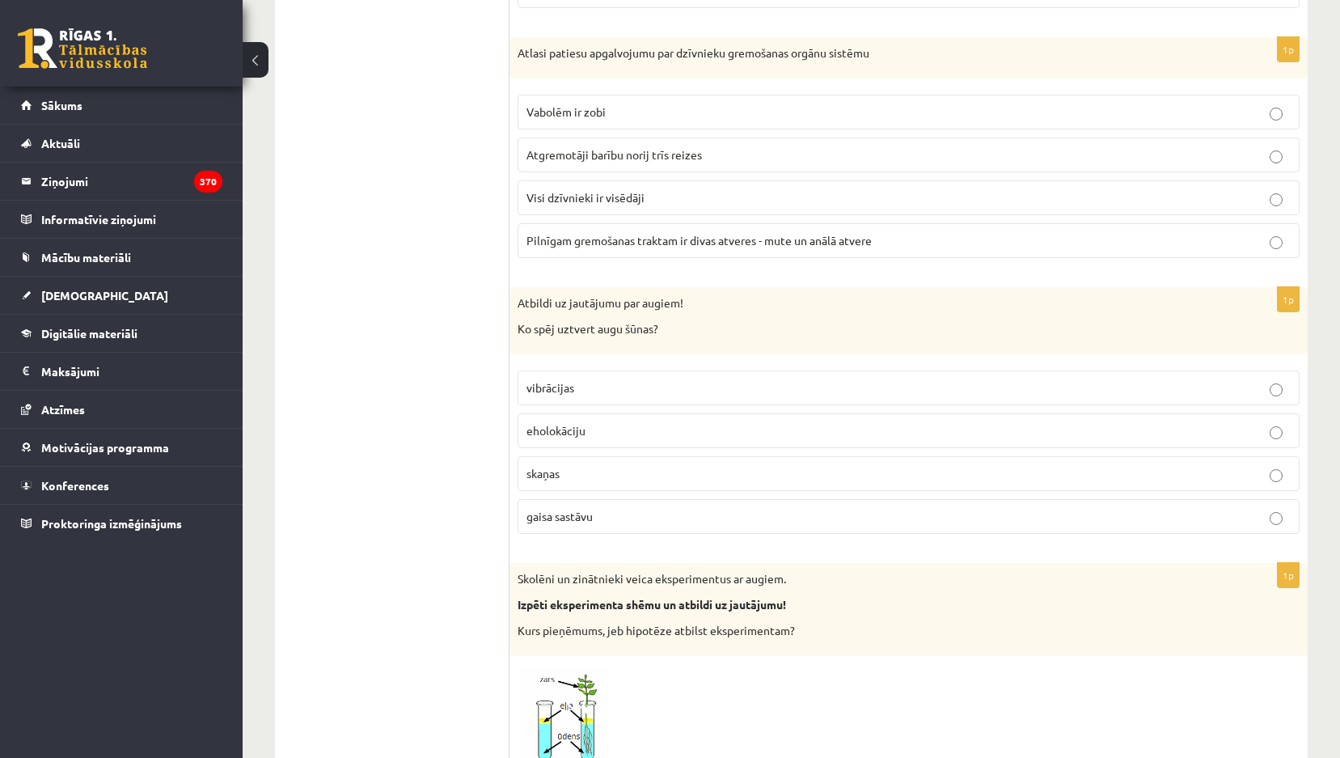
click at [598, 509] on p "gaisa sastāvu" at bounding box center [908, 516] width 764 height 17
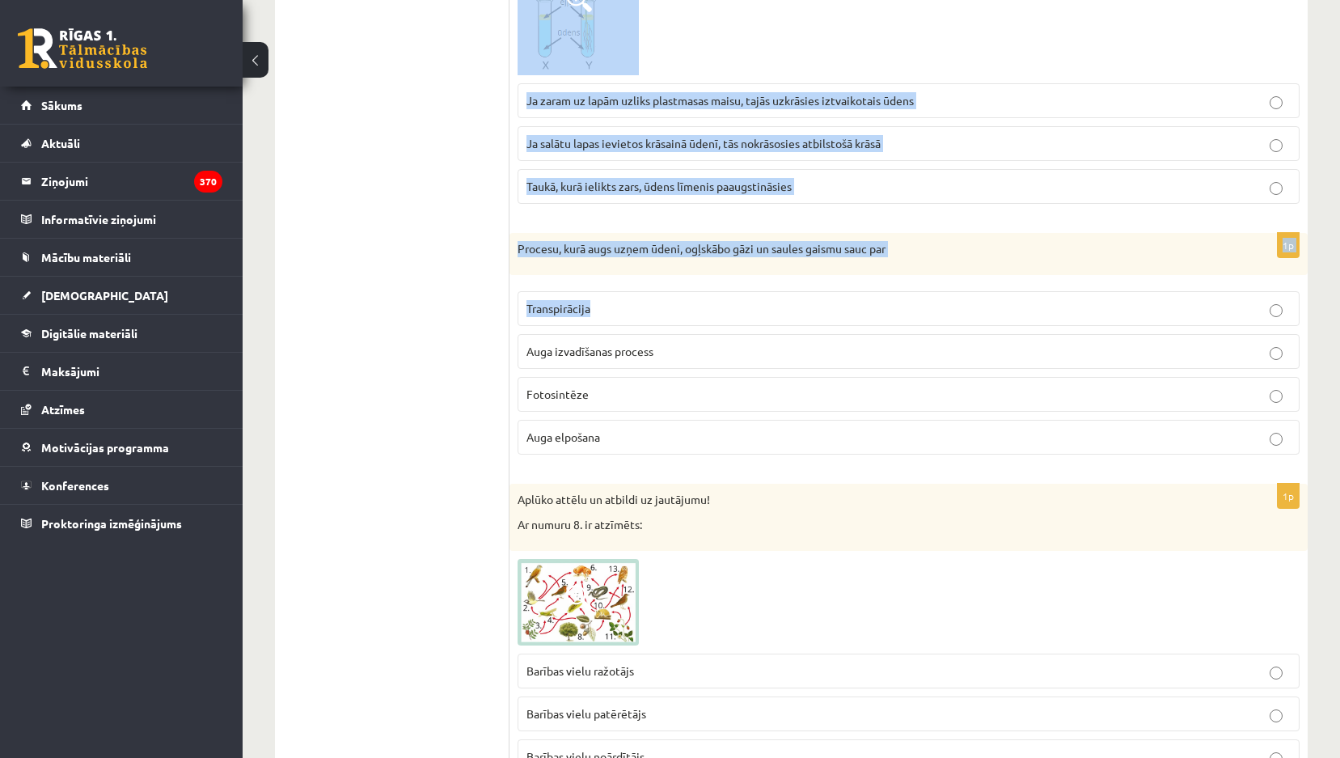
scroll to position [5336, 0]
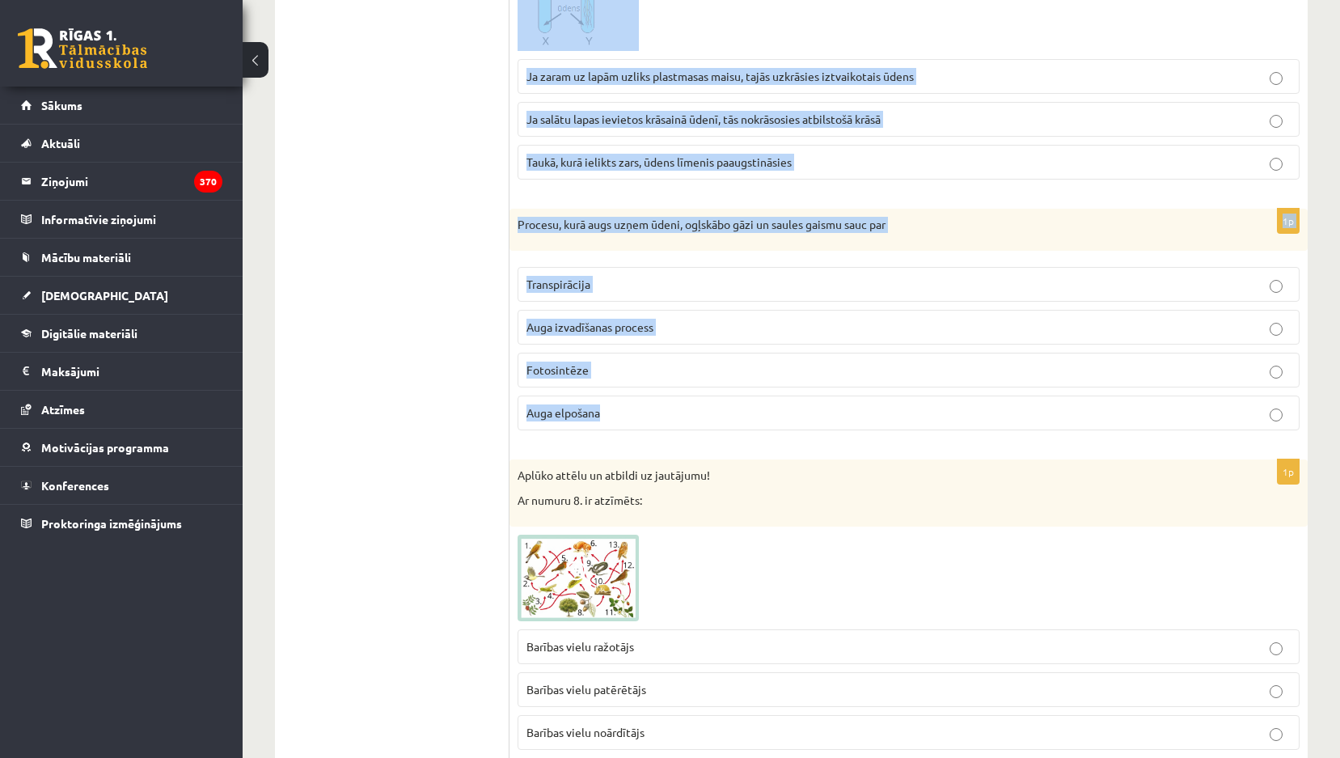
drag, startPoint x: 513, startPoint y: 91, endPoint x: 630, endPoint y: 399, distance: 328.6
copy form "Skolēni un zinātnieki veica eksperimentus ar augiem. Izpēti eksperimenta shēmu …"
click at [696, 190] on div "1p Skolēni un zinātnieki veica eksperimentus ar augiem. Izpēti eksperimenta shē…" at bounding box center [908, 13] width 798 height 357
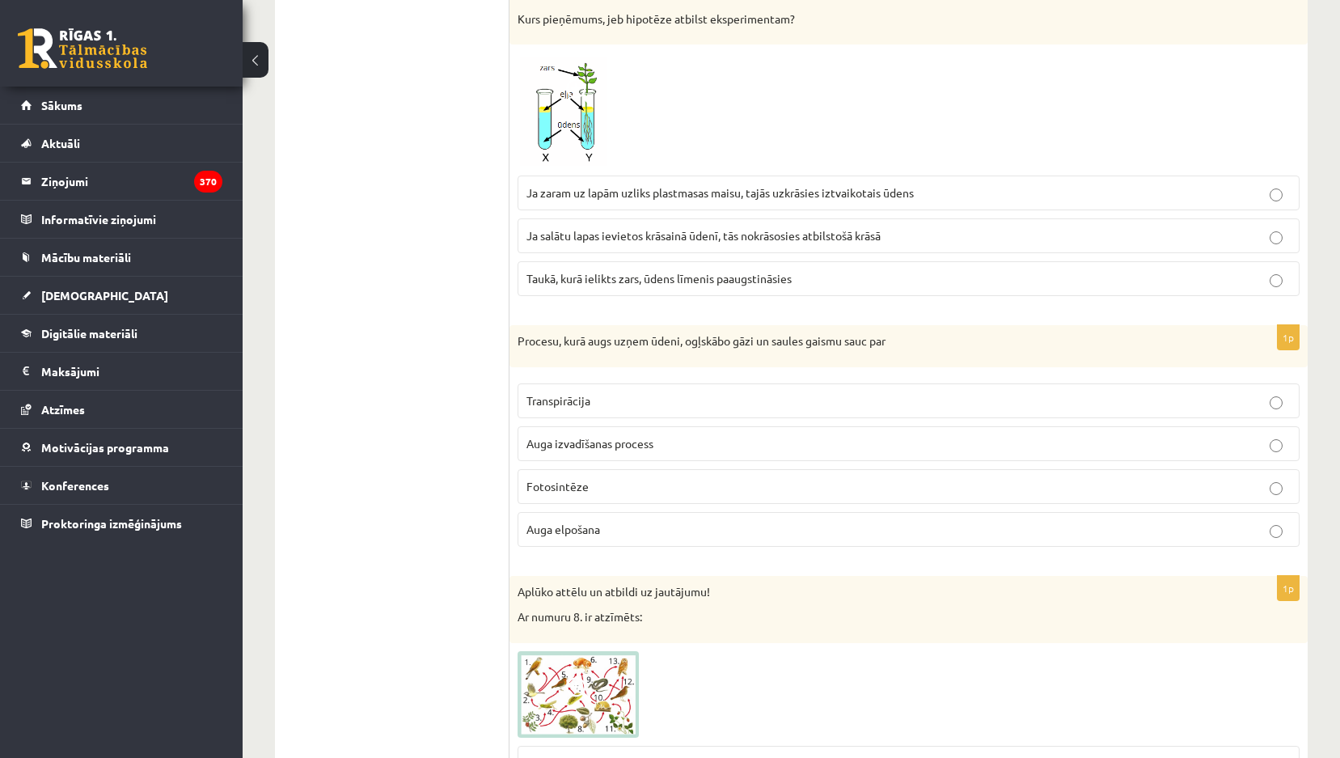
scroll to position [5175, 0]
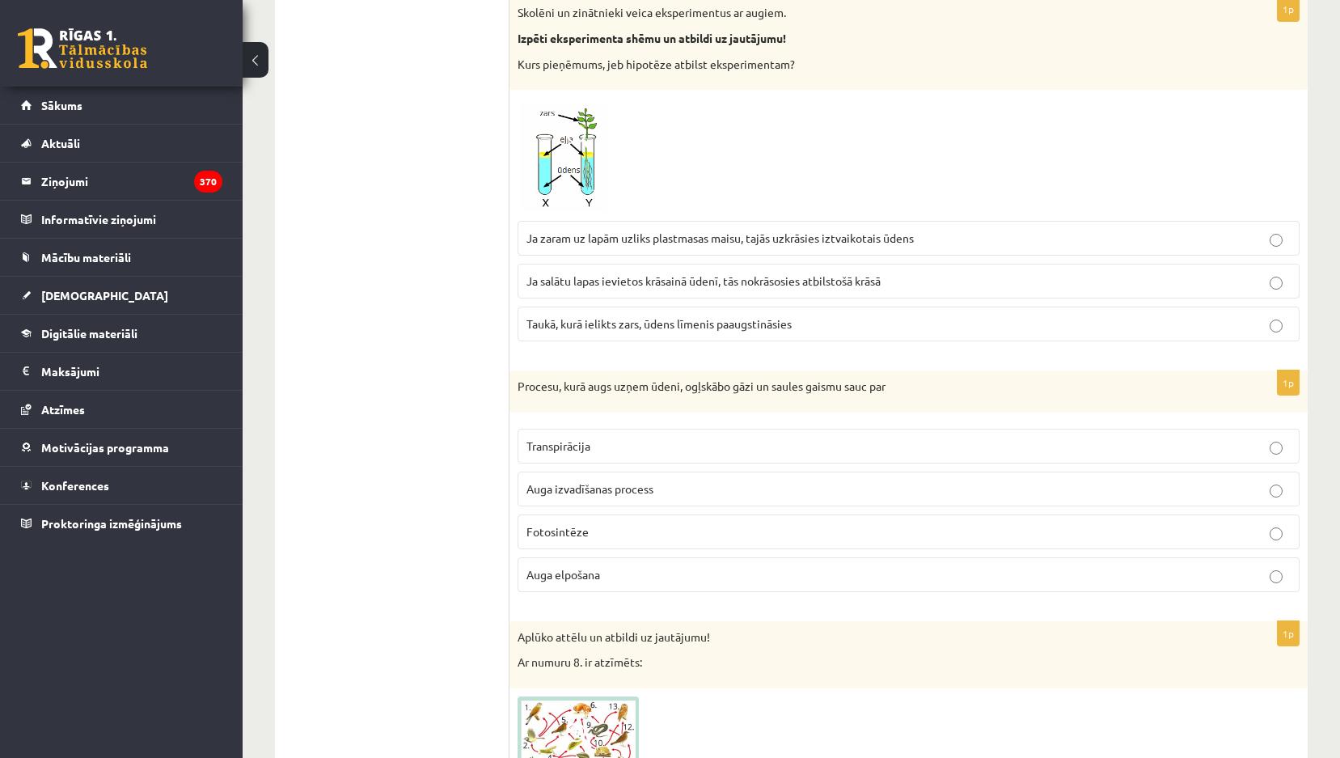
click at [686, 247] on label "Ja zaram uz lapām uzliks plastmasas maisu, tajās uzkrāsies iztvaikotais ūdens" at bounding box center [908, 238] width 782 height 35
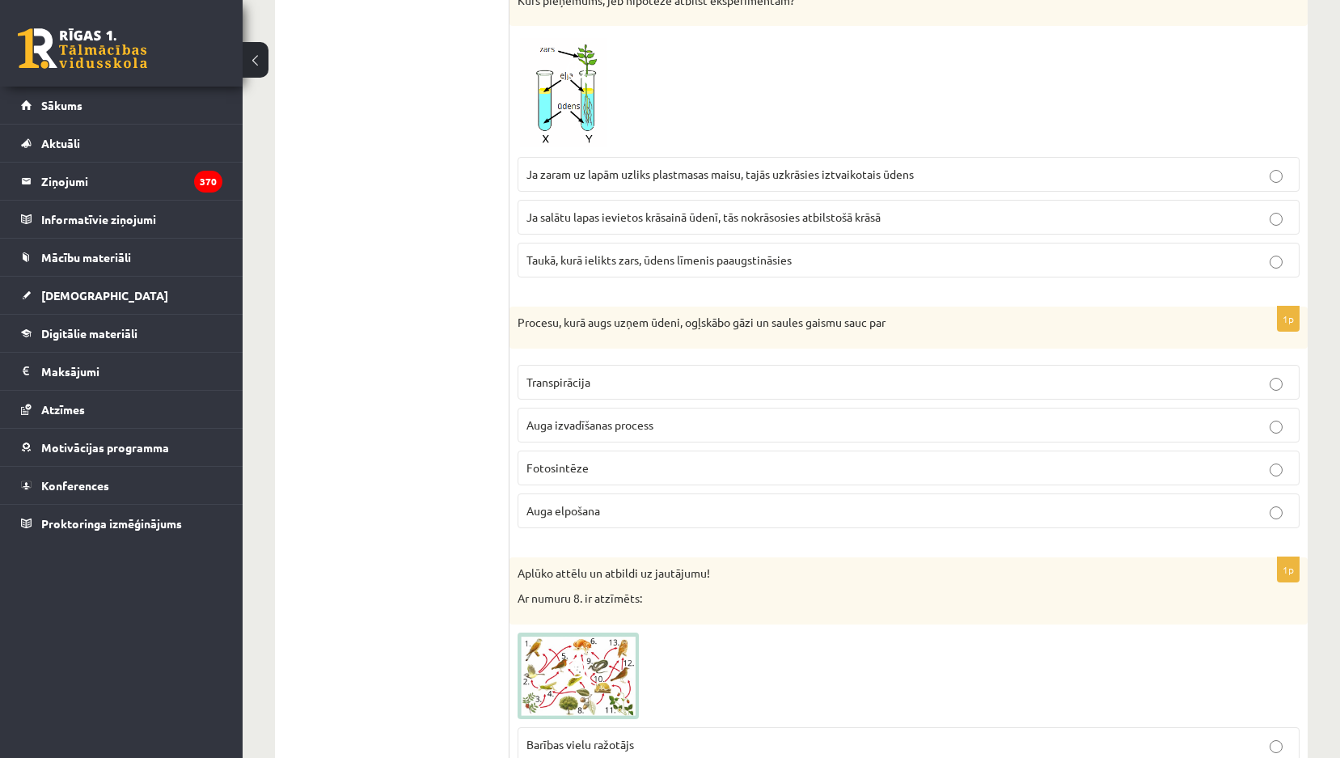
scroll to position [5336, 0]
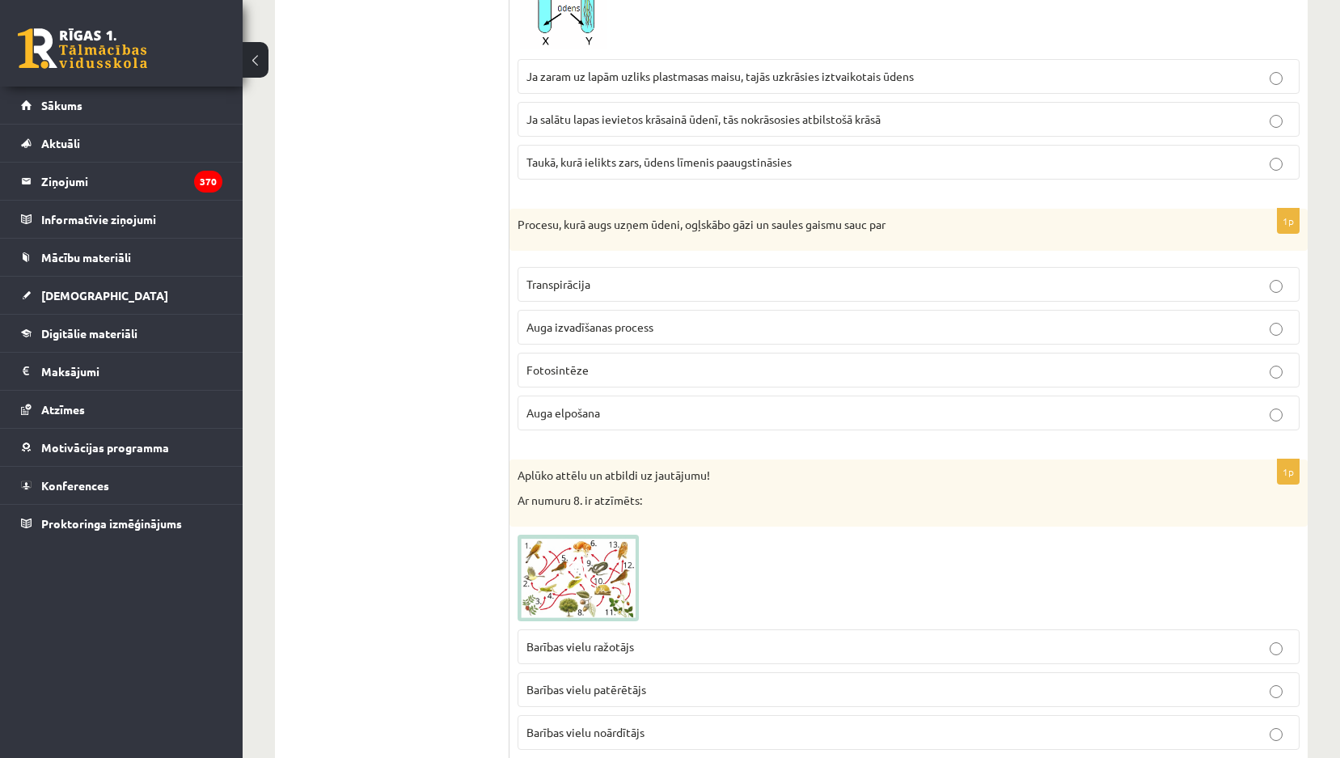
click at [672, 285] on p "Transpirācija" at bounding box center [908, 284] width 764 height 17
click at [577, 379] on label "Fotosintēze" at bounding box center [908, 370] width 782 height 35
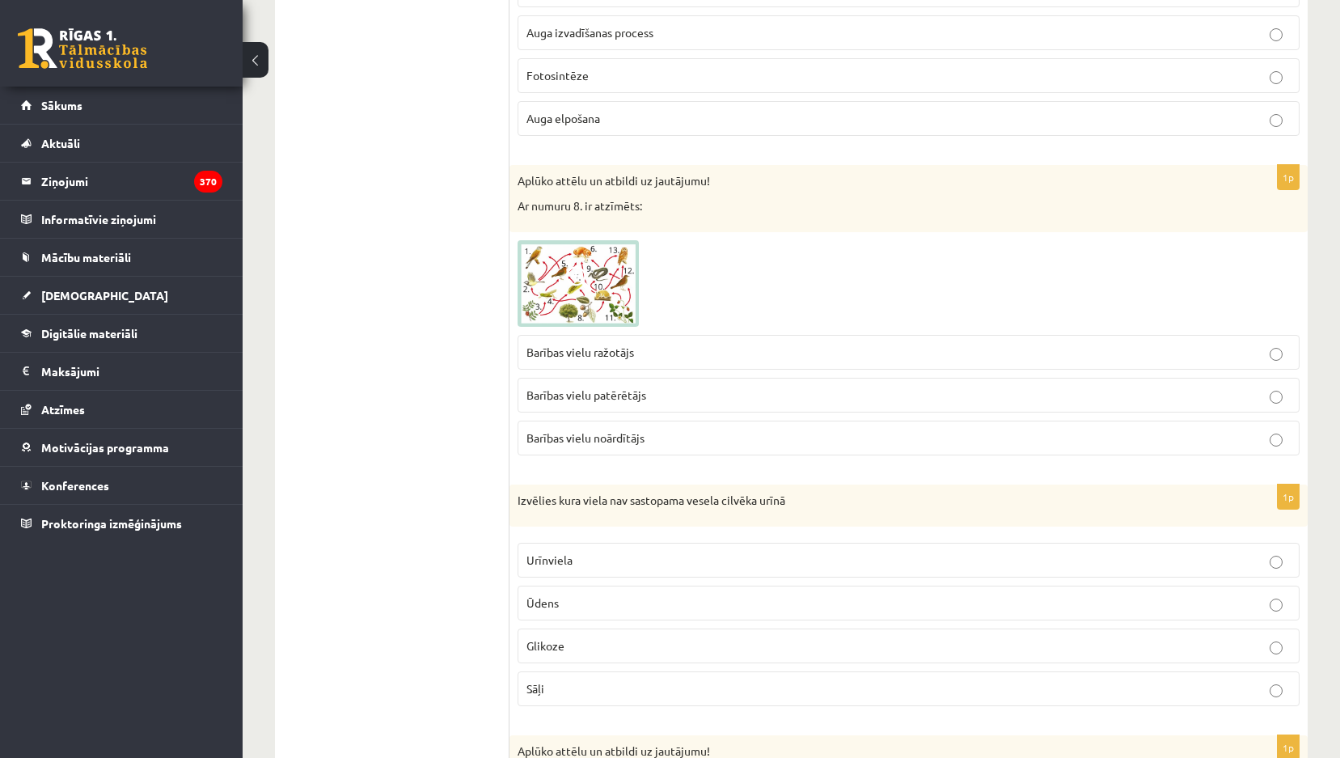
scroll to position [5660, 0]
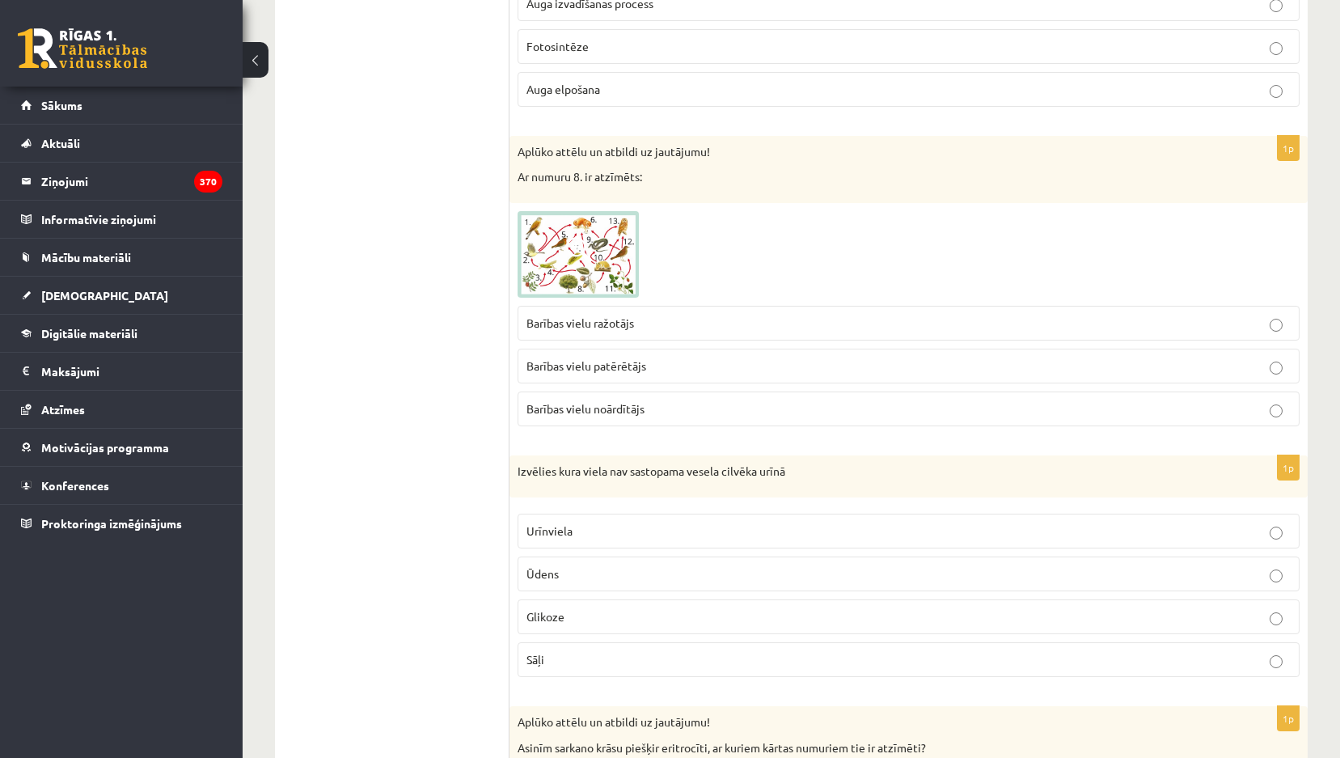
click at [565, 251] on img at bounding box center [577, 254] width 121 height 87
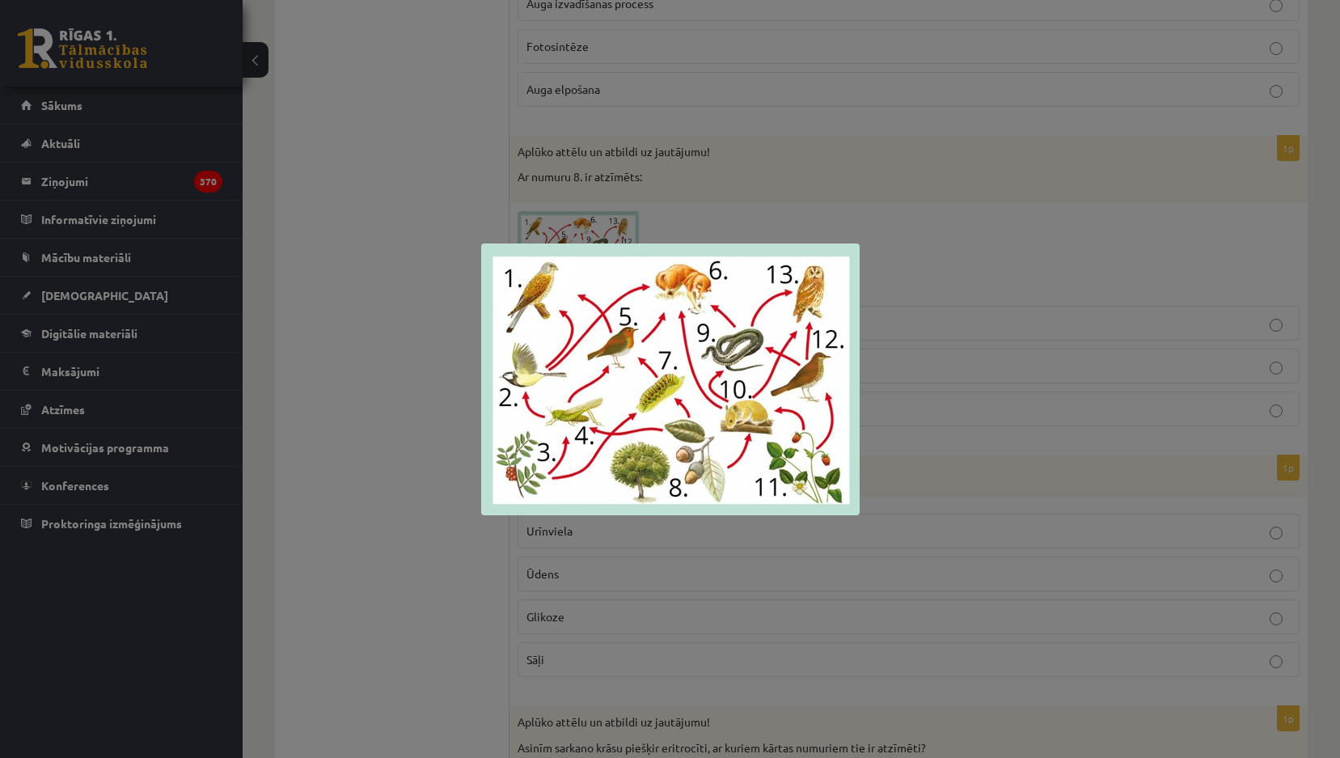
click at [947, 267] on div at bounding box center [670, 379] width 1340 height 758
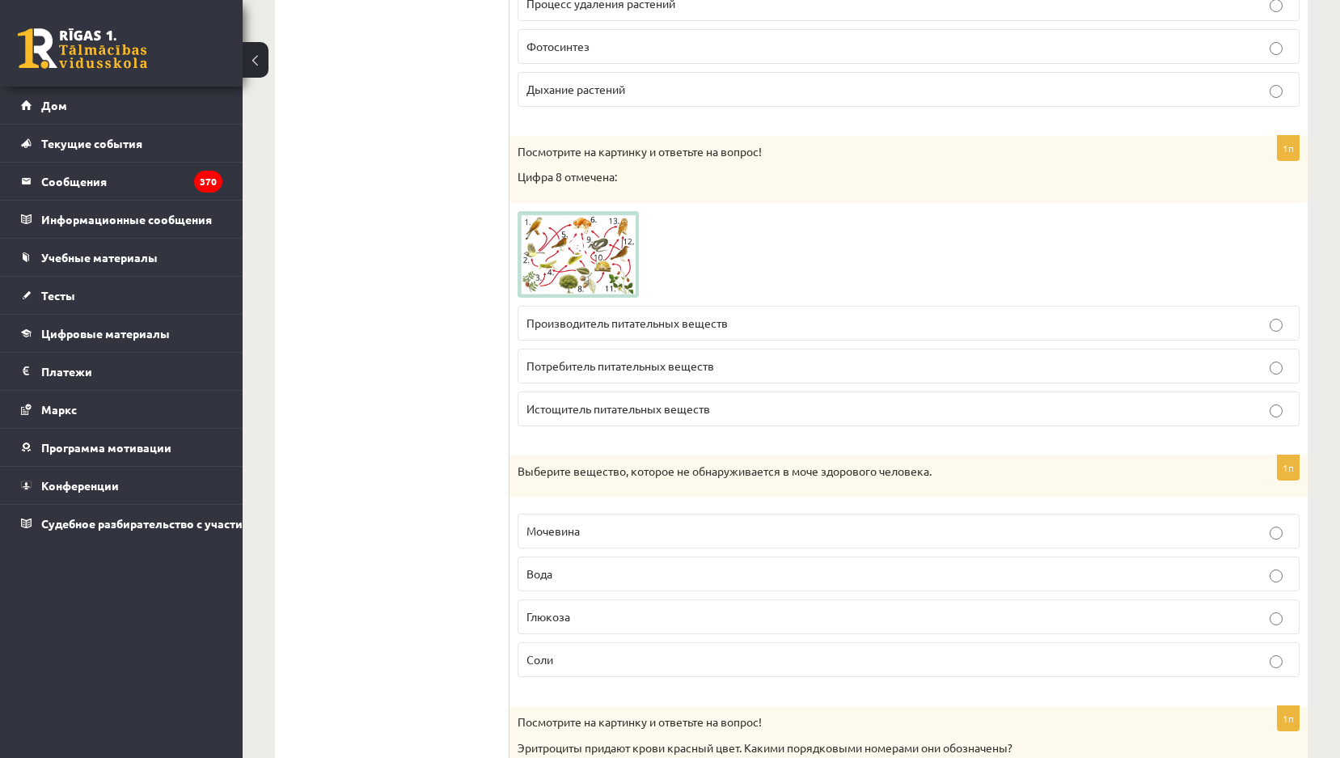
click at [603, 239] on img at bounding box center [577, 254] width 121 height 87
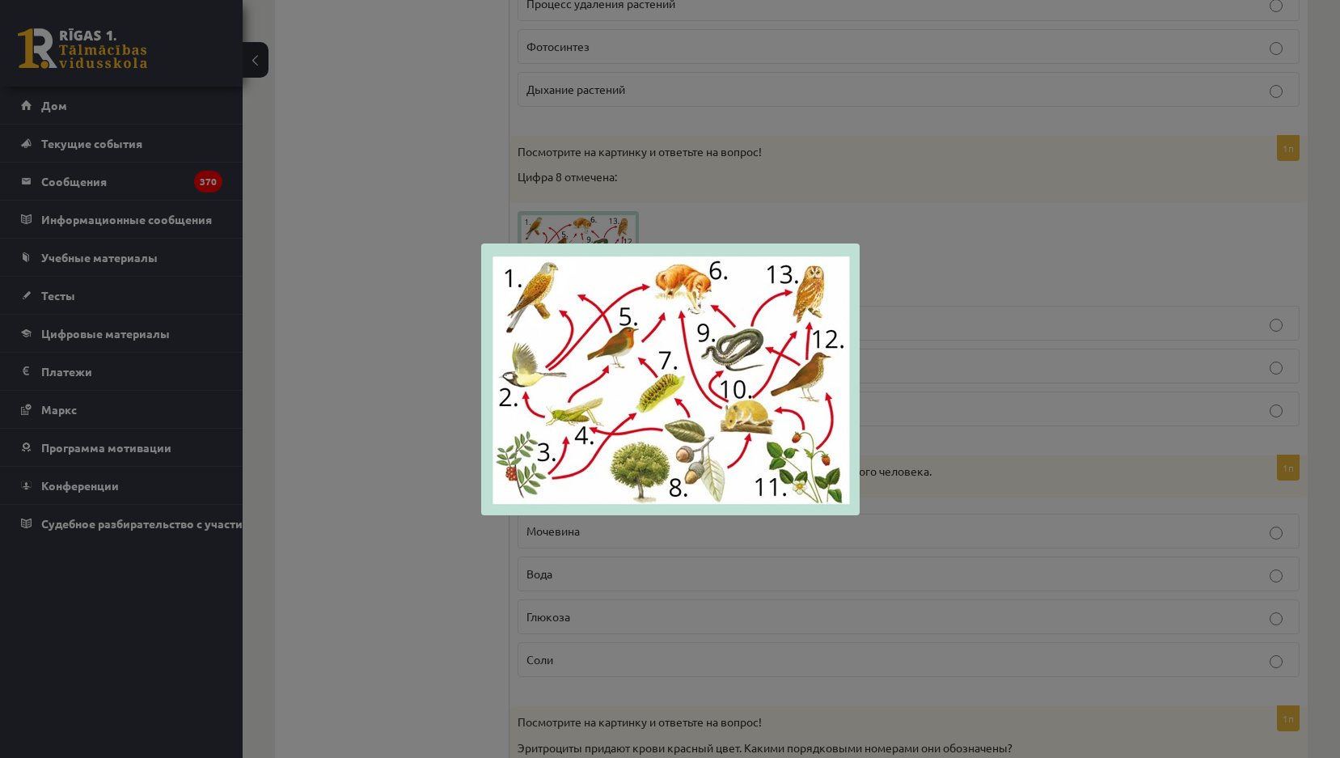
click at [927, 230] on div at bounding box center [670, 379] width 1340 height 758
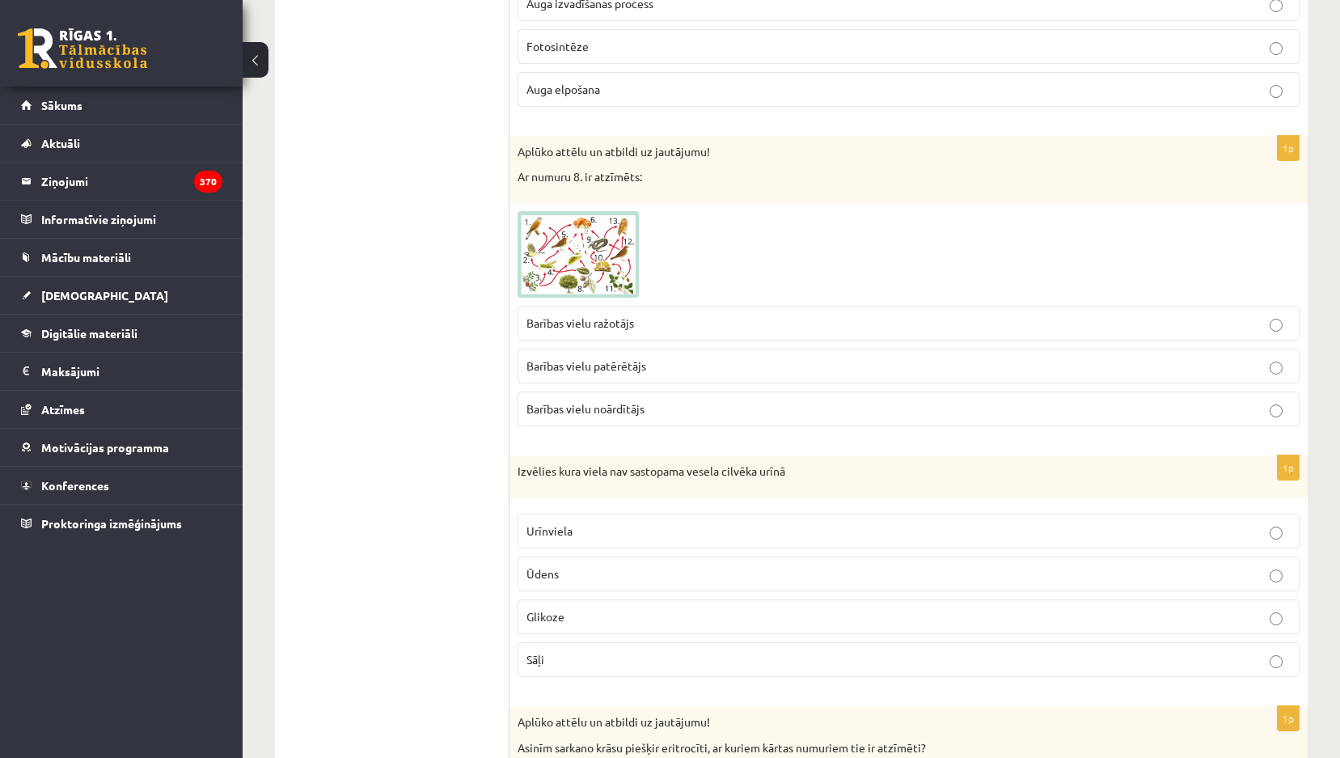
click at [868, 196] on div "Aplūko attēlu un atbildi uz jautājumu! Ar numuru 8. ir atzīmēts:" at bounding box center [908, 169] width 798 height 67
click at [568, 247] on span at bounding box center [579, 250] width 26 height 26
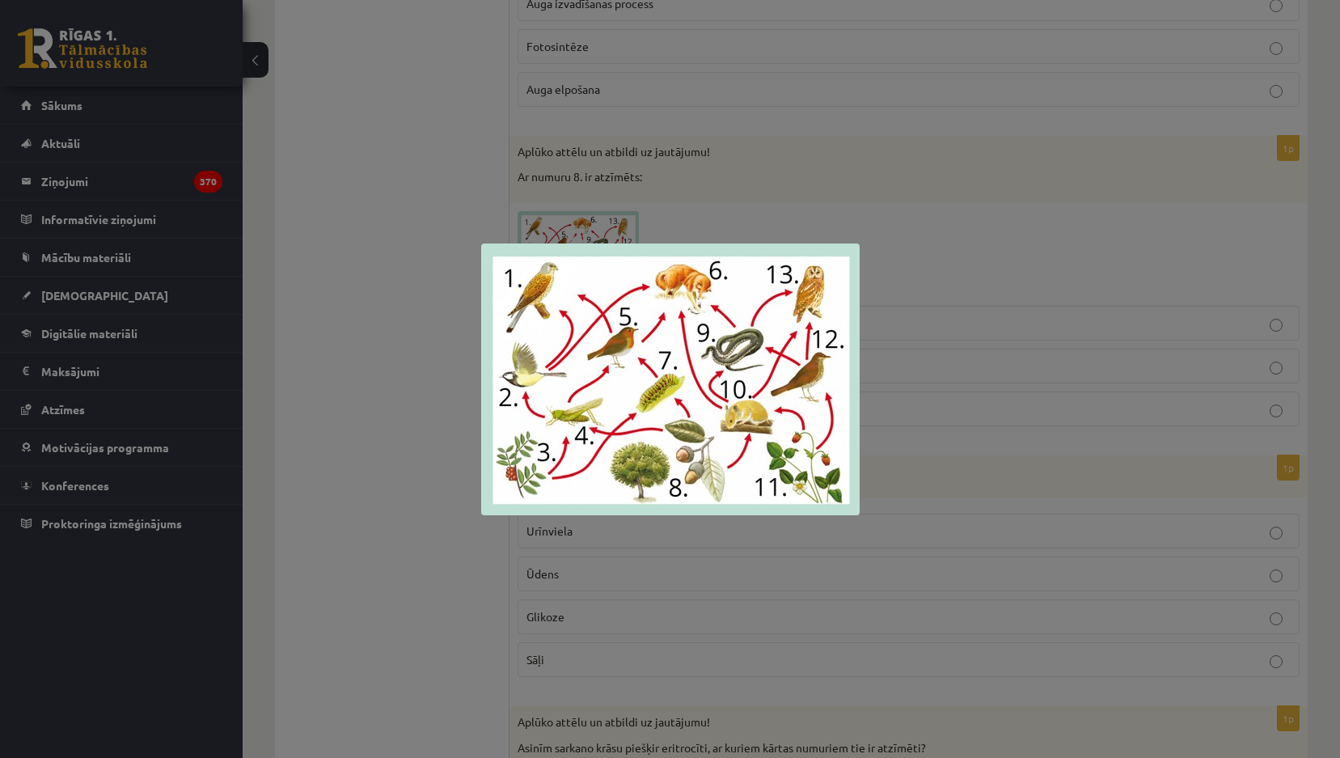
click at [459, 282] on div at bounding box center [670, 379] width 1340 height 758
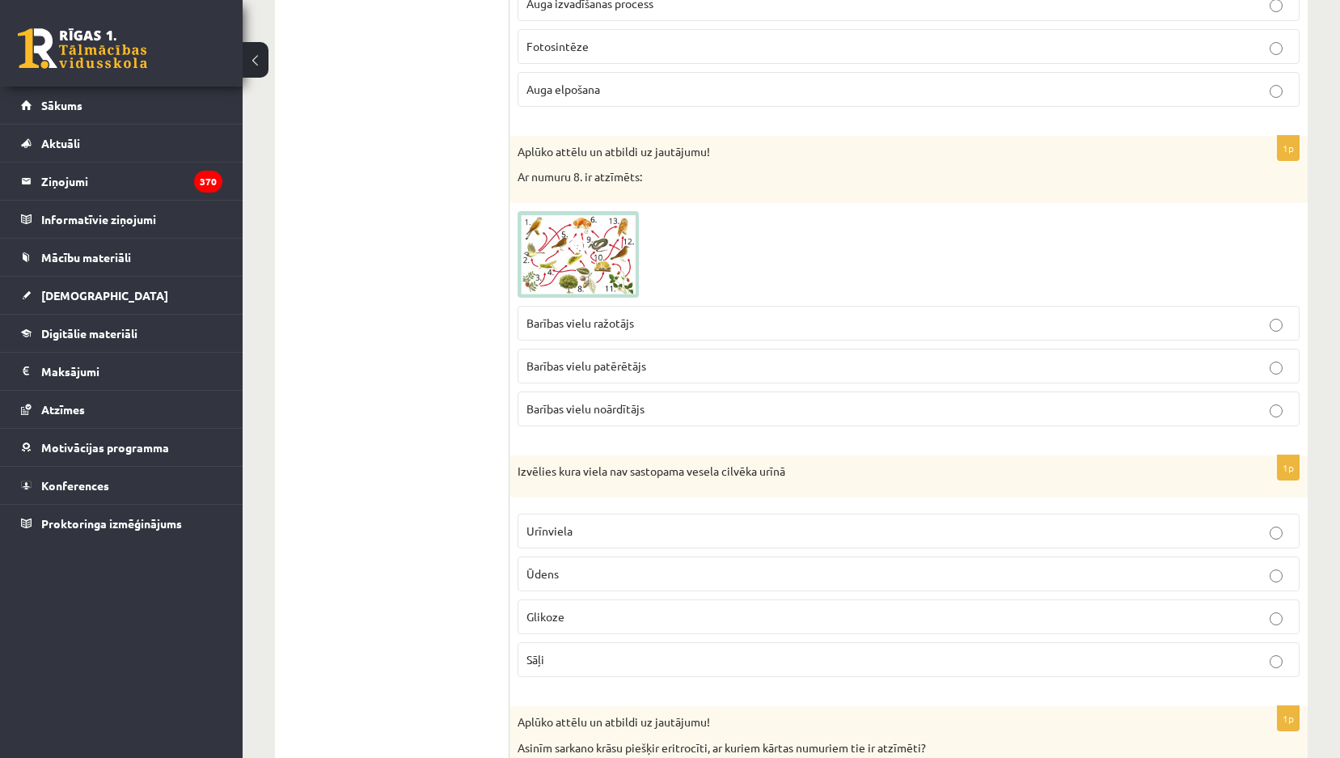
click at [560, 365] on span "Barības vielu patērētājs" at bounding box center [586, 365] width 120 height 15
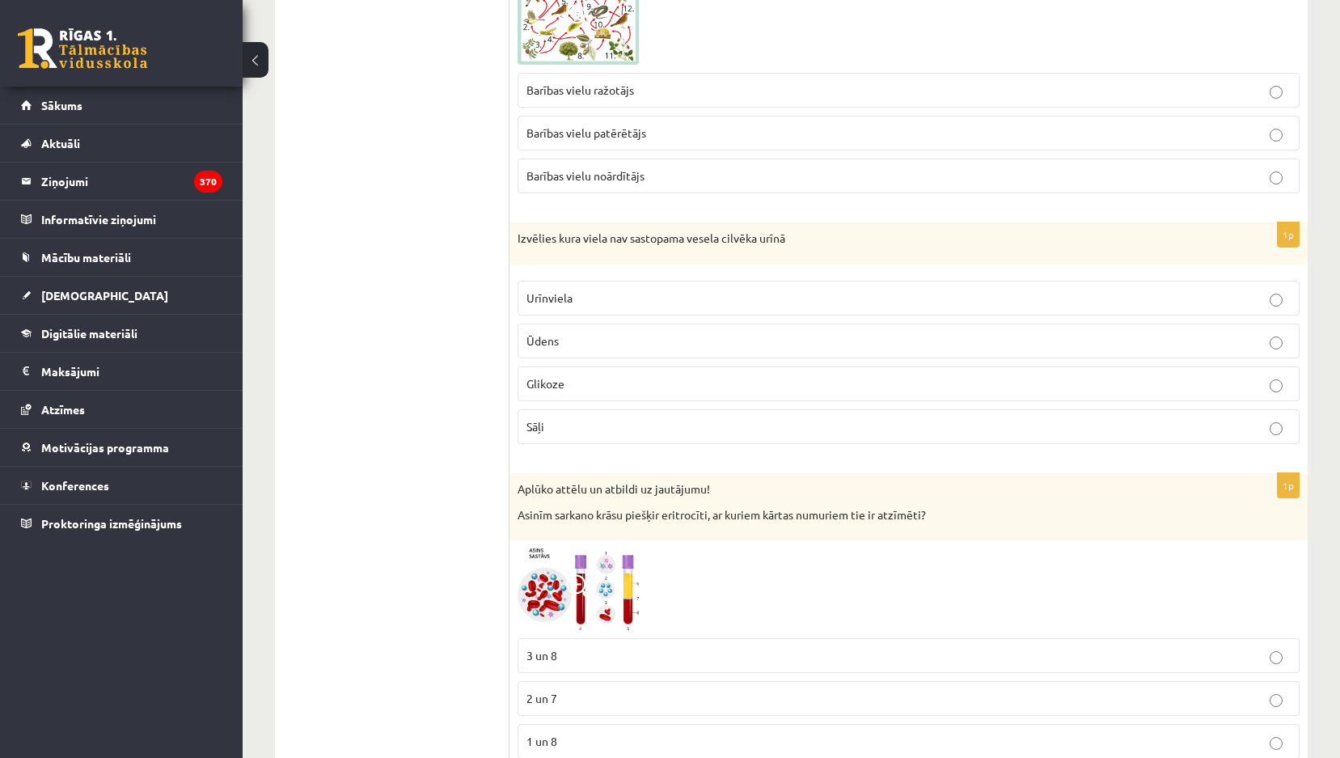
scroll to position [5902, 0]
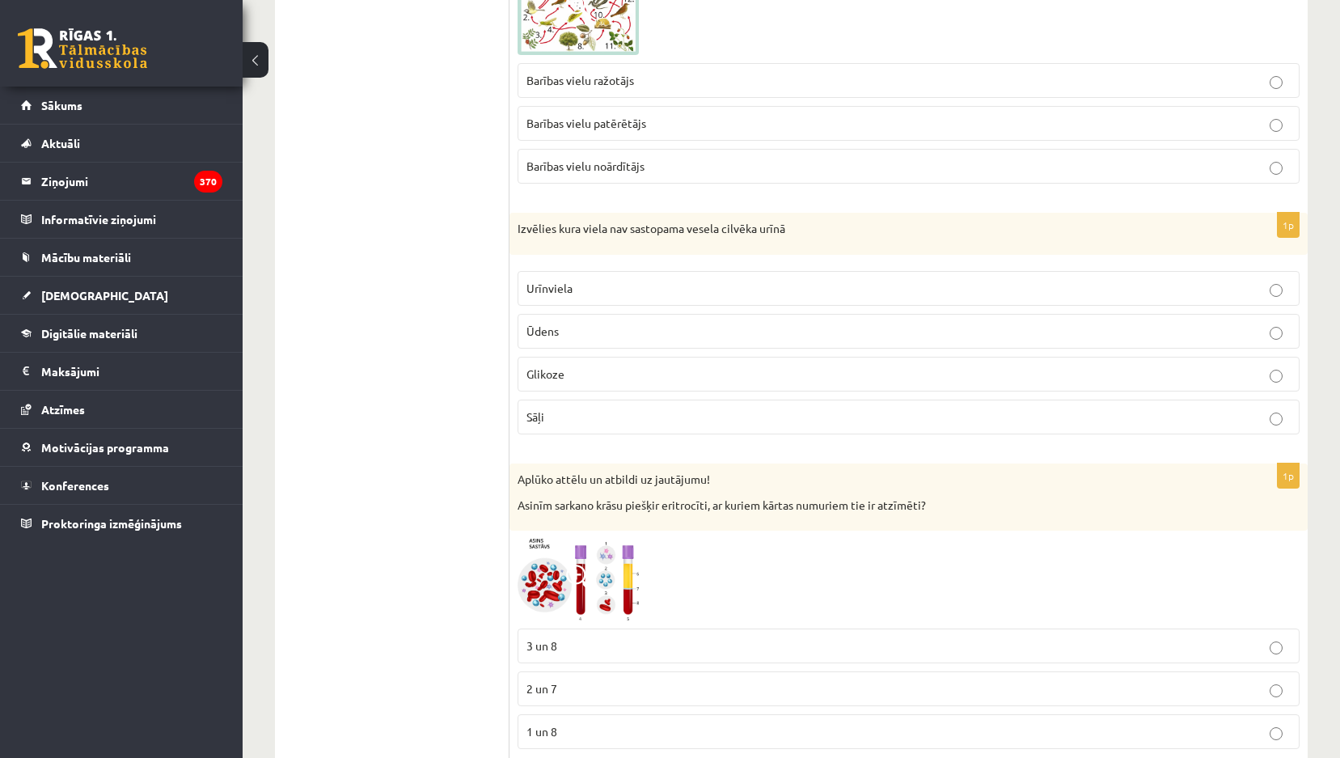
click at [615, 84] on span "Barības vielu ražotājs" at bounding box center [580, 80] width 108 height 15
drag, startPoint x: 505, startPoint y: 226, endPoint x: 738, endPoint y: 332, distance: 256.2
click at [600, 218] on div "Izvēlies kura viela nav sastopama vesela cilvēka urīnā" at bounding box center [908, 234] width 798 height 42
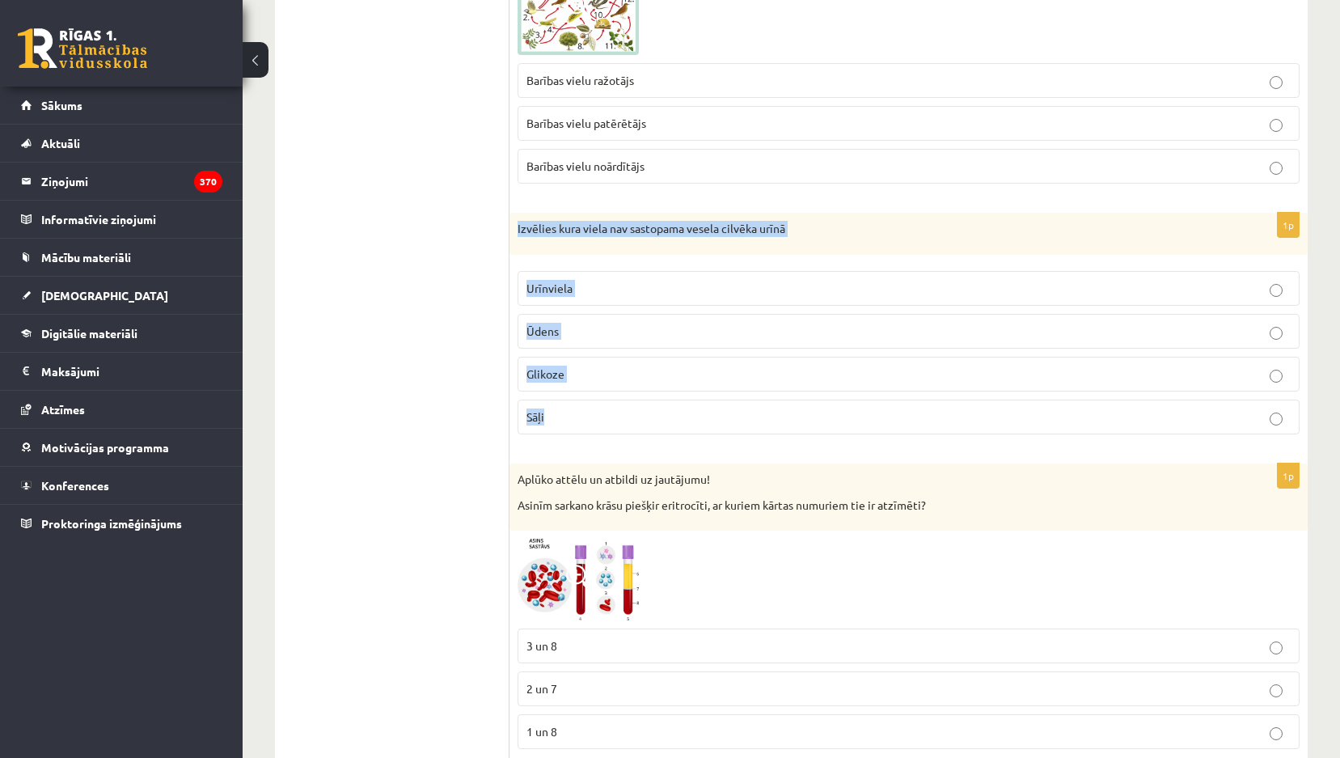
drag, startPoint x: 515, startPoint y: 227, endPoint x: 628, endPoint y: 413, distance: 217.7
click at [628, 413] on div "1p Izvēlies kura viela nav sastopama vesela cilvēka urīnā Urīnviela Ūdens Gliko…" at bounding box center [908, 330] width 798 height 234
copy div "Izvēlies kura viela nav sastopama vesela cilvēka urīnā Urīnviela Ūdens Glikoze …"
click at [770, 259] on div "1p Izvēlies kura viela nav sastopama vesela cilvēka urīnā Urīnviela Ūdens Gliko…" at bounding box center [908, 330] width 798 height 234
click at [644, 288] on p "Urīnviela" at bounding box center [908, 288] width 764 height 17
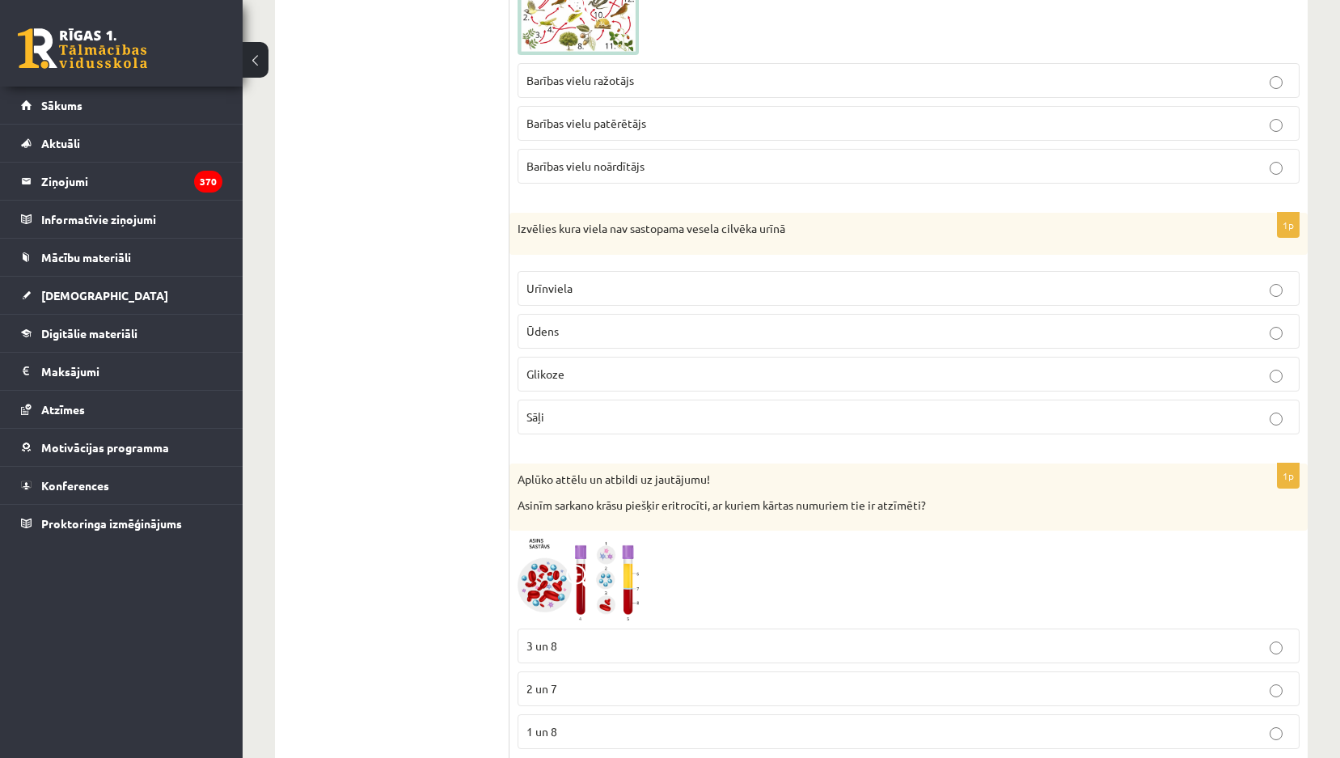
click at [529, 432] on label "Sāļi" at bounding box center [908, 416] width 782 height 35
click at [572, 377] on p "Glikoze" at bounding box center [908, 373] width 764 height 17
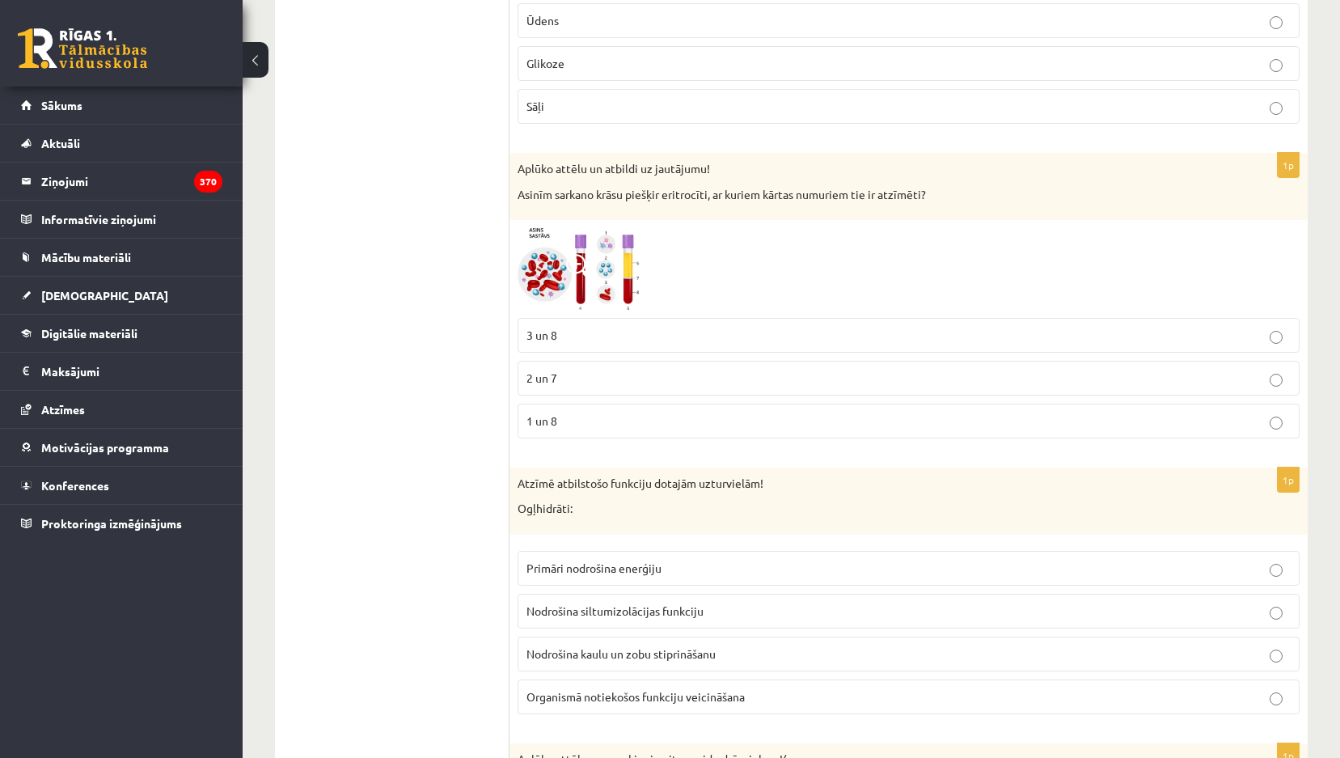
scroll to position [6307, 0]
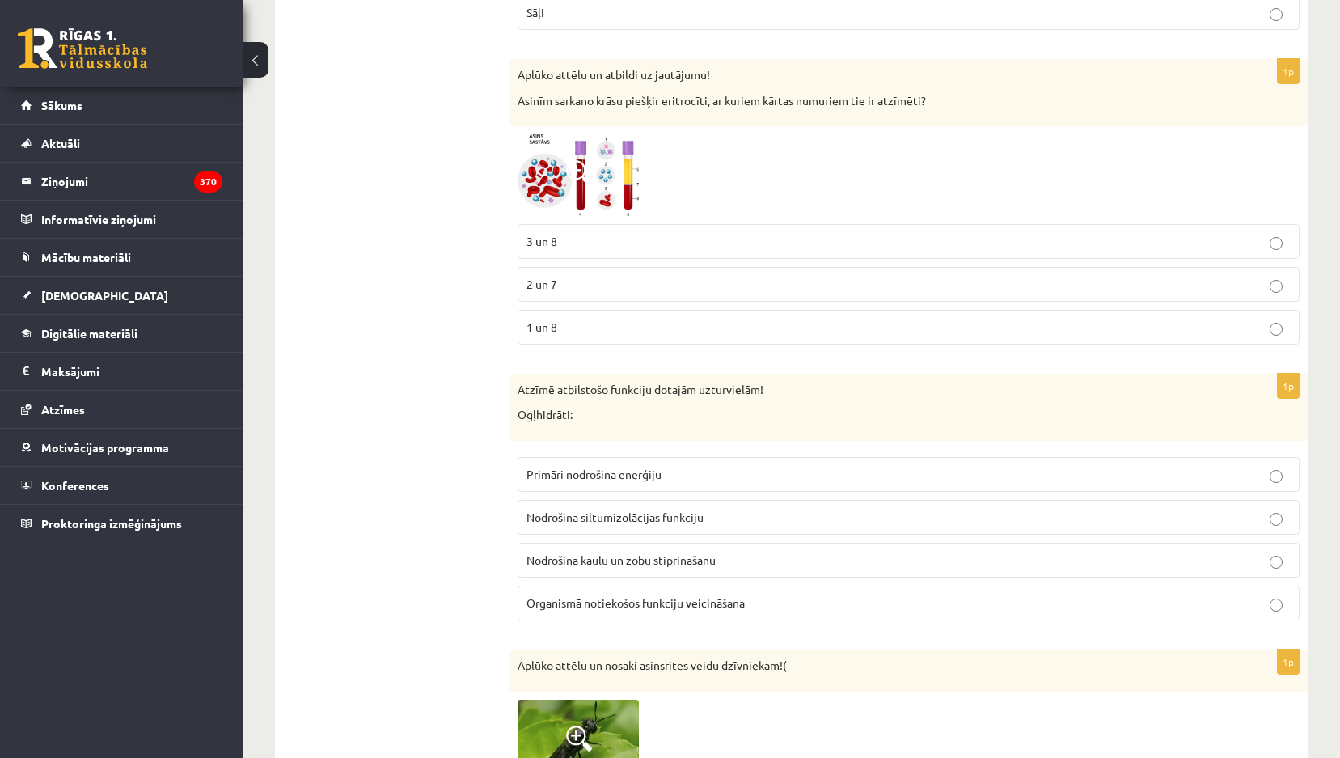
click at [539, 322] on span "1 un 8" at bounding box center [541, 326] width 31 height 15
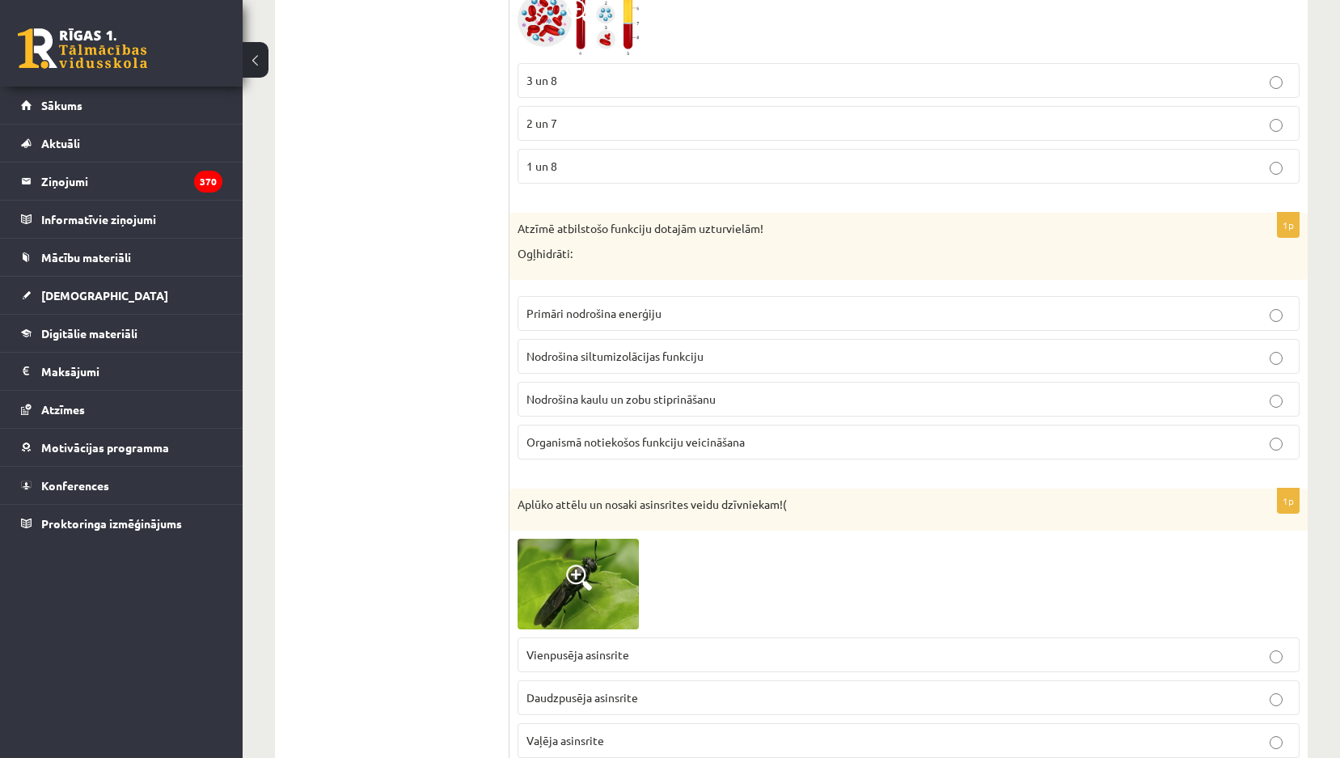
scroll to position [6468, 0]
drag, startPoint x: 507, startPoint y: 218, endPoint x: 770, endPoint y: 433, distance: 339.6
click at [678, 379] on fieldset "Primāri nodrošina enerģiju Nodrošina siltumizolācijas funkciju Nodrošina kaulu …" at bounding box center [908, 375] width 782 height 176
click at [678, 282] on div "1p Atzīmē atbilstošo funkciju dotajām uzturvielām! Ogļhidrāti: Primāri nodrošin…" at bounding box center [908, 342] width 798 height 260
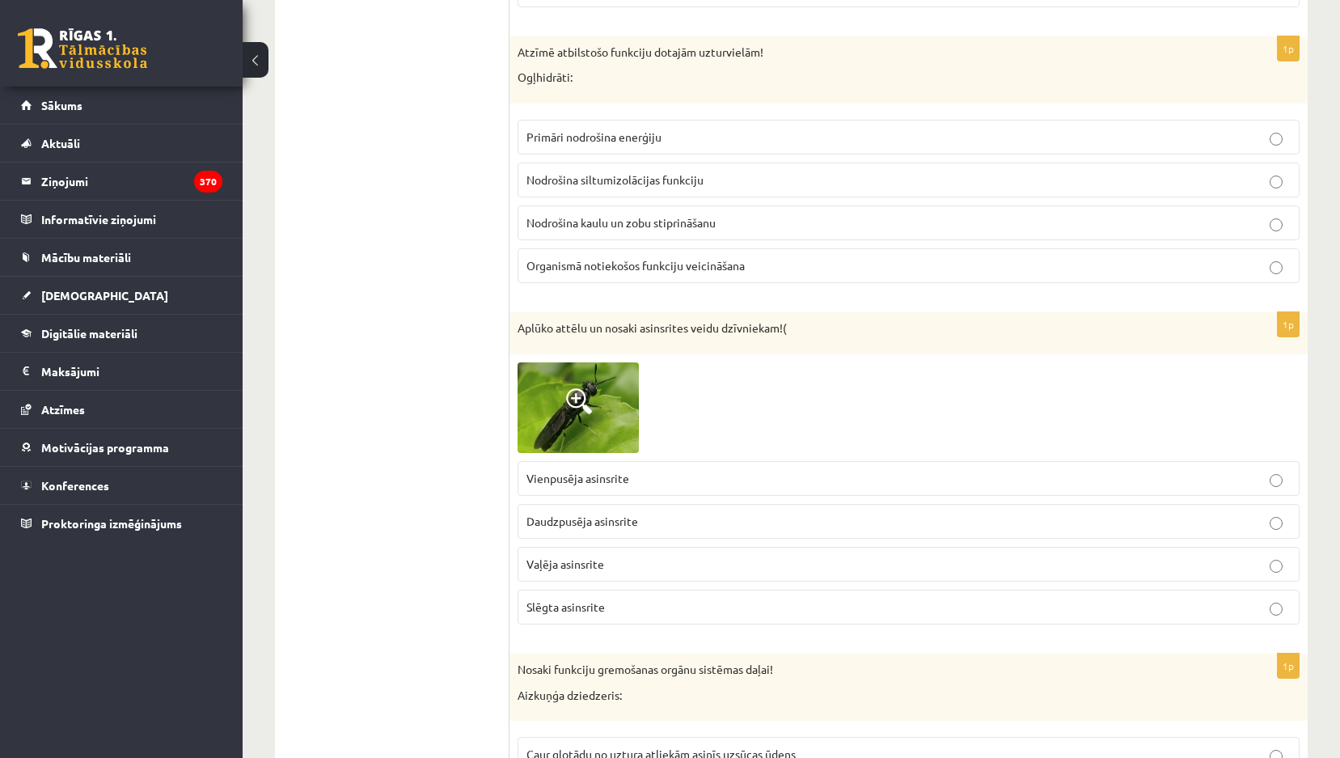
scroll to position [6630, 0]
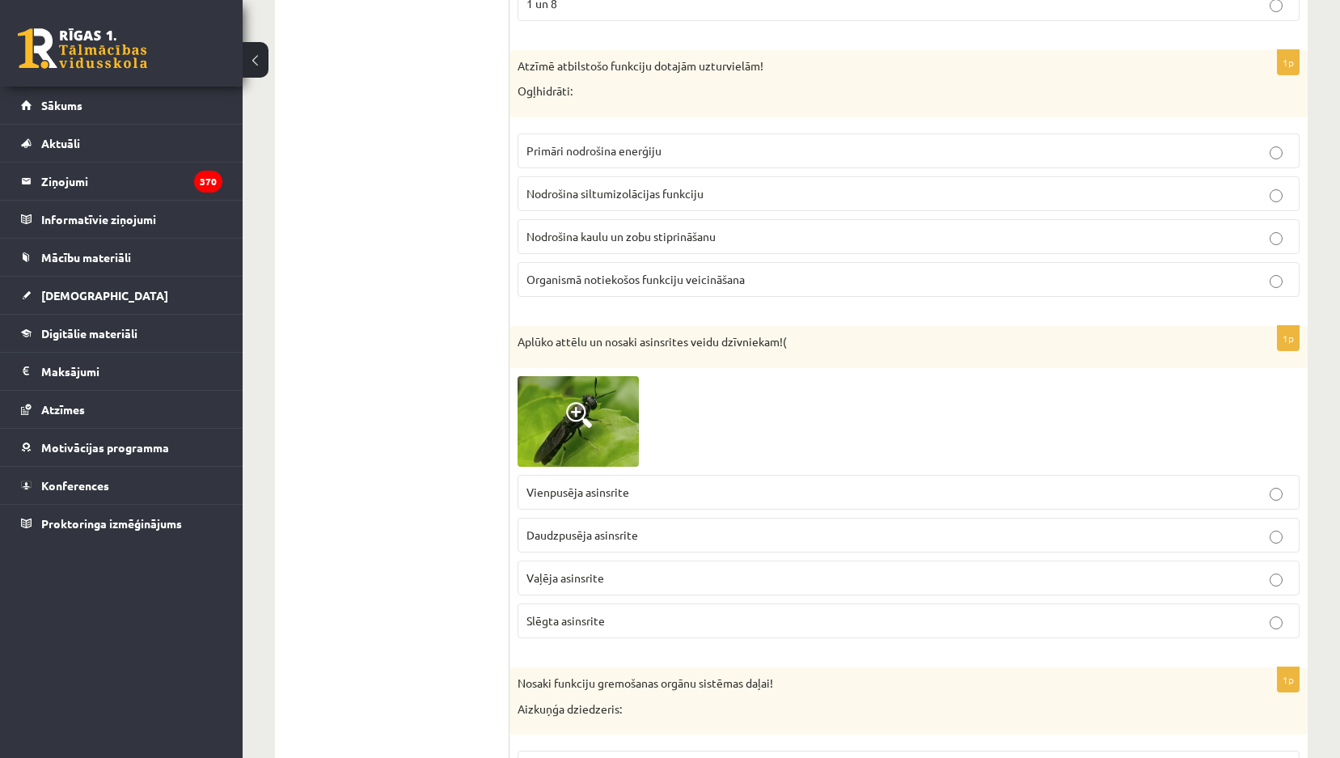
click at [596, 158] on span "Primāri nodrošina enerģiju" at bounding box center [593, 150] width 135 height 15
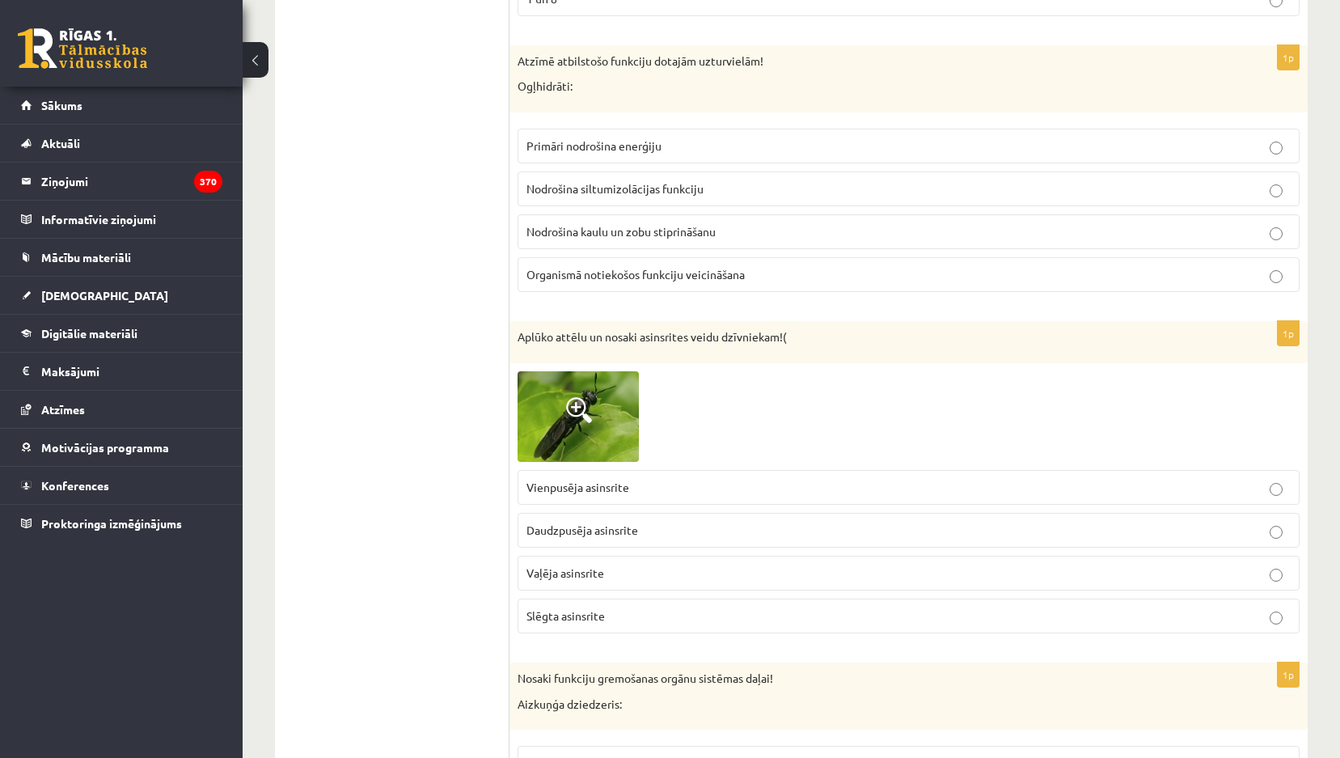
scroll to position [6792, 0]
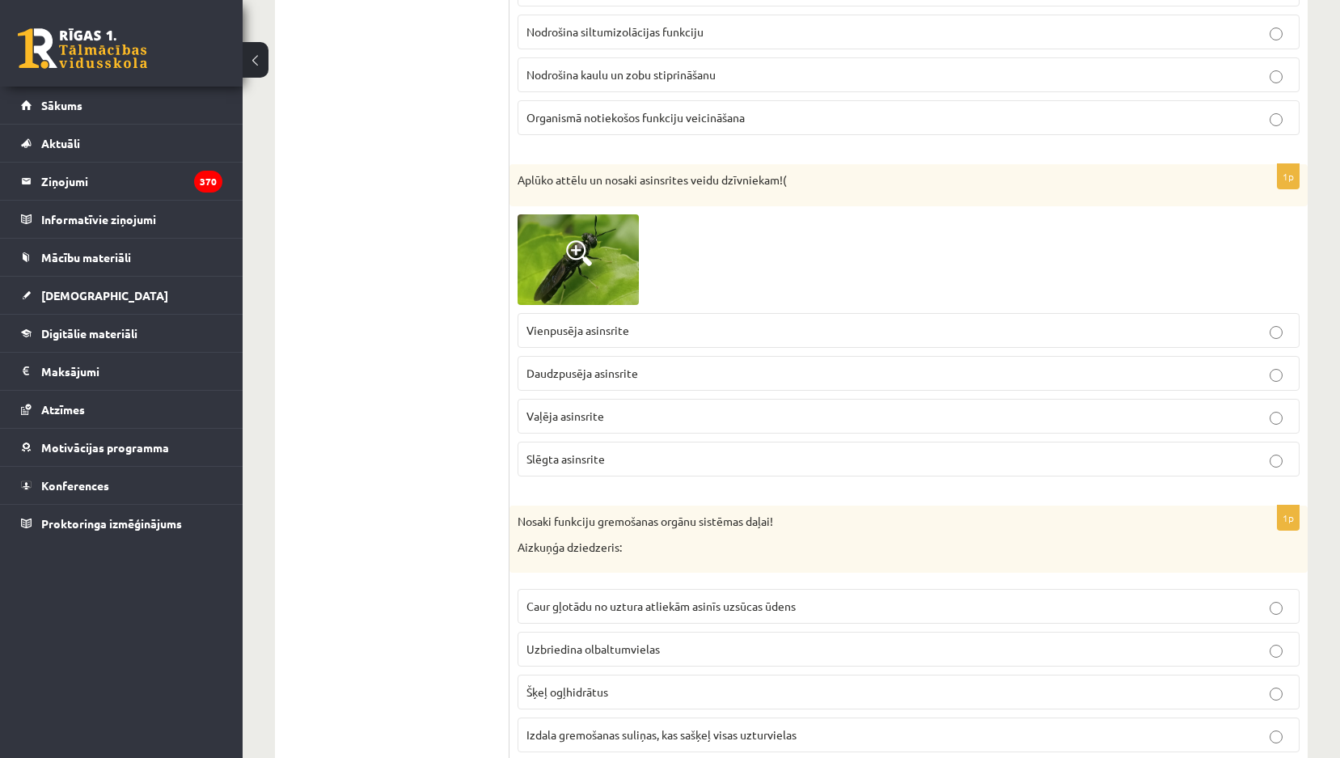
click at [565, 405] on label "Vaļēja asinsrite" at bounding box center [908, 416] width 782 height 35
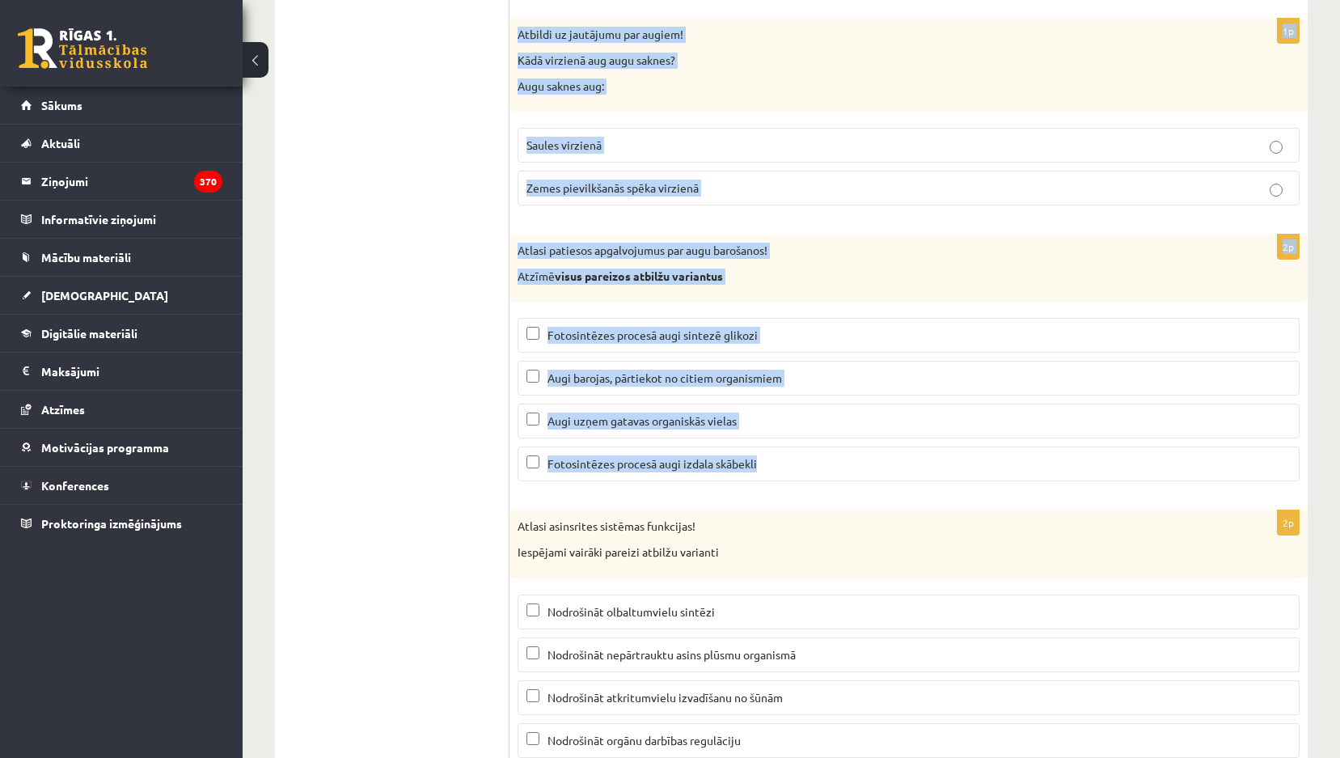
scroll to position [7617, 0]
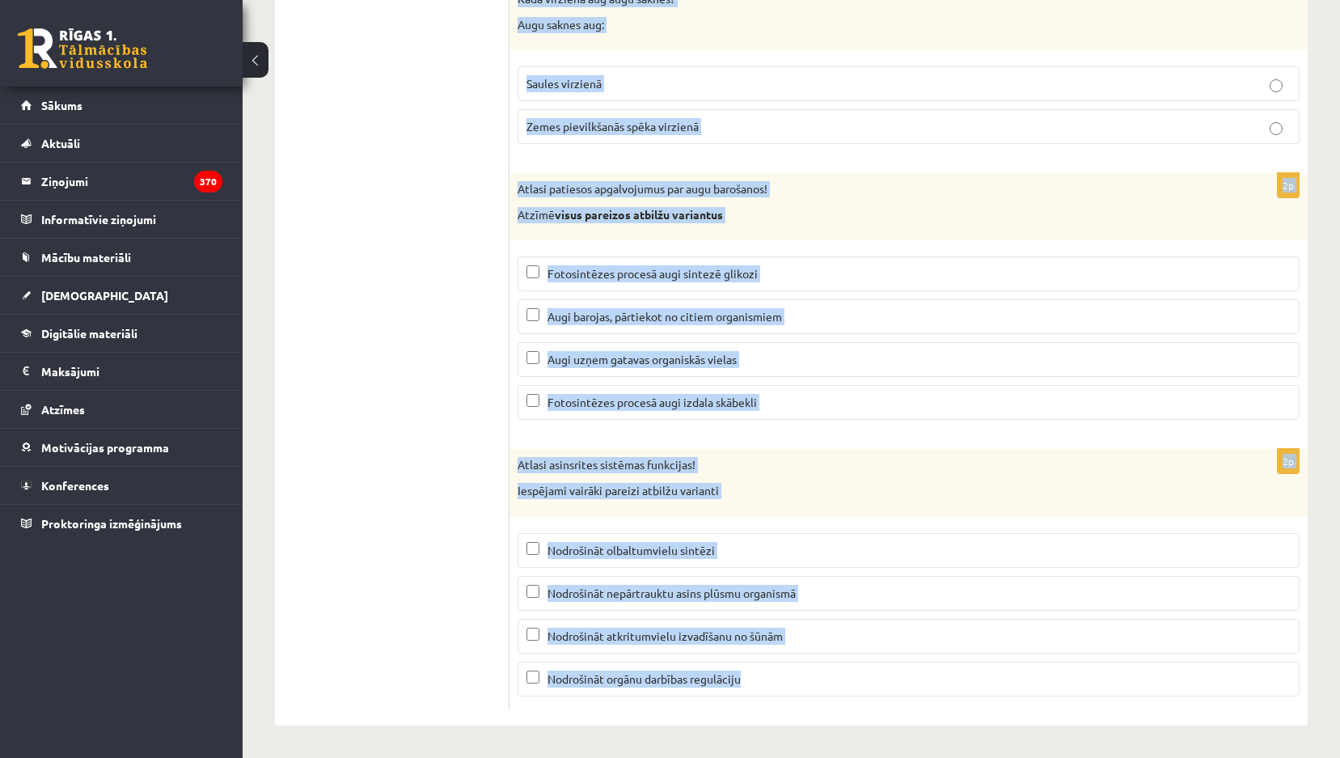
drag, startPoint x: 515, startPoint y: 188, endPoint x: 856, endPoint y: 669, distance: 589.8
copy form "Nosaki funkciju gremošanas orgānu sistēmas daļai! Aizkuņģa dziedzeris: Caur gļo…"
click at [780, 456] on div "Atlasi asinsrites sistēmas funkcijas! Iespējami vairāki pareizi atbilžu varianti" at bounding box center [908, 482] width 798 height 67
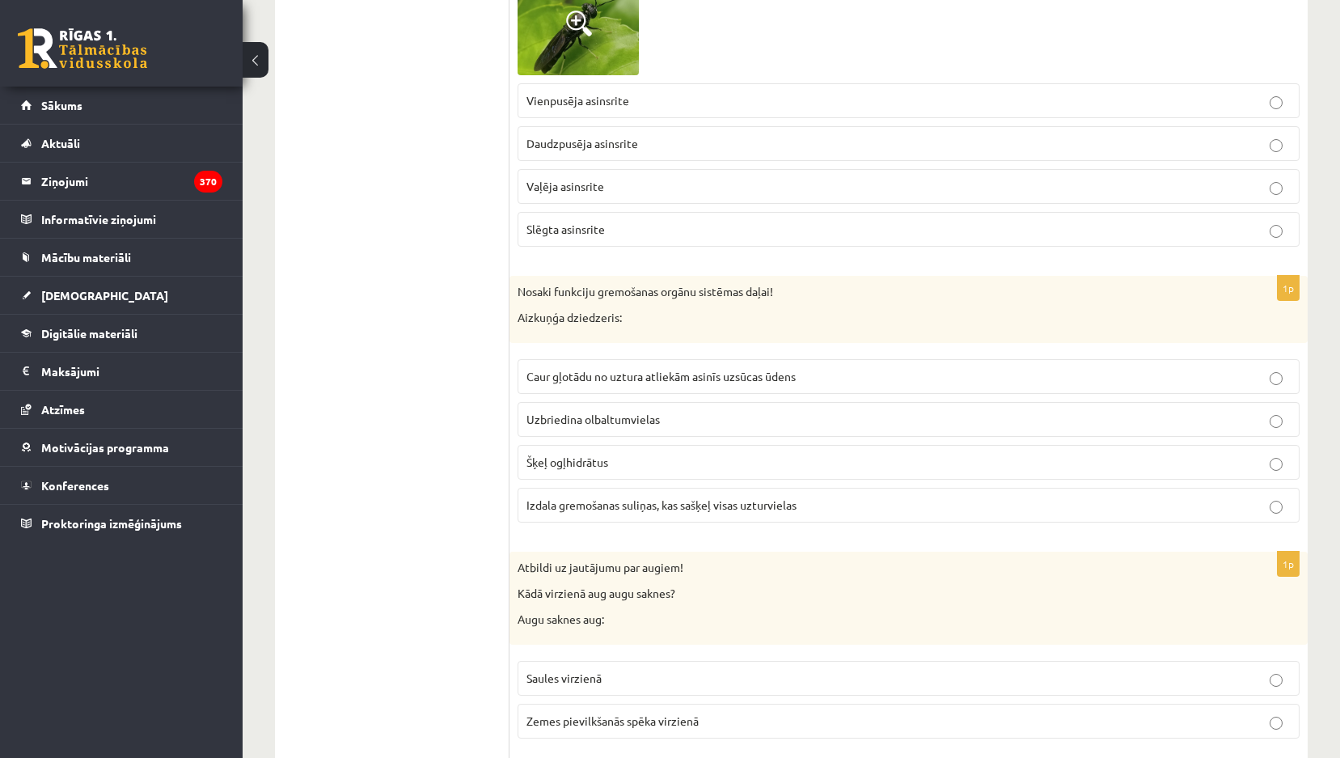
scroll to position [7051, 0]
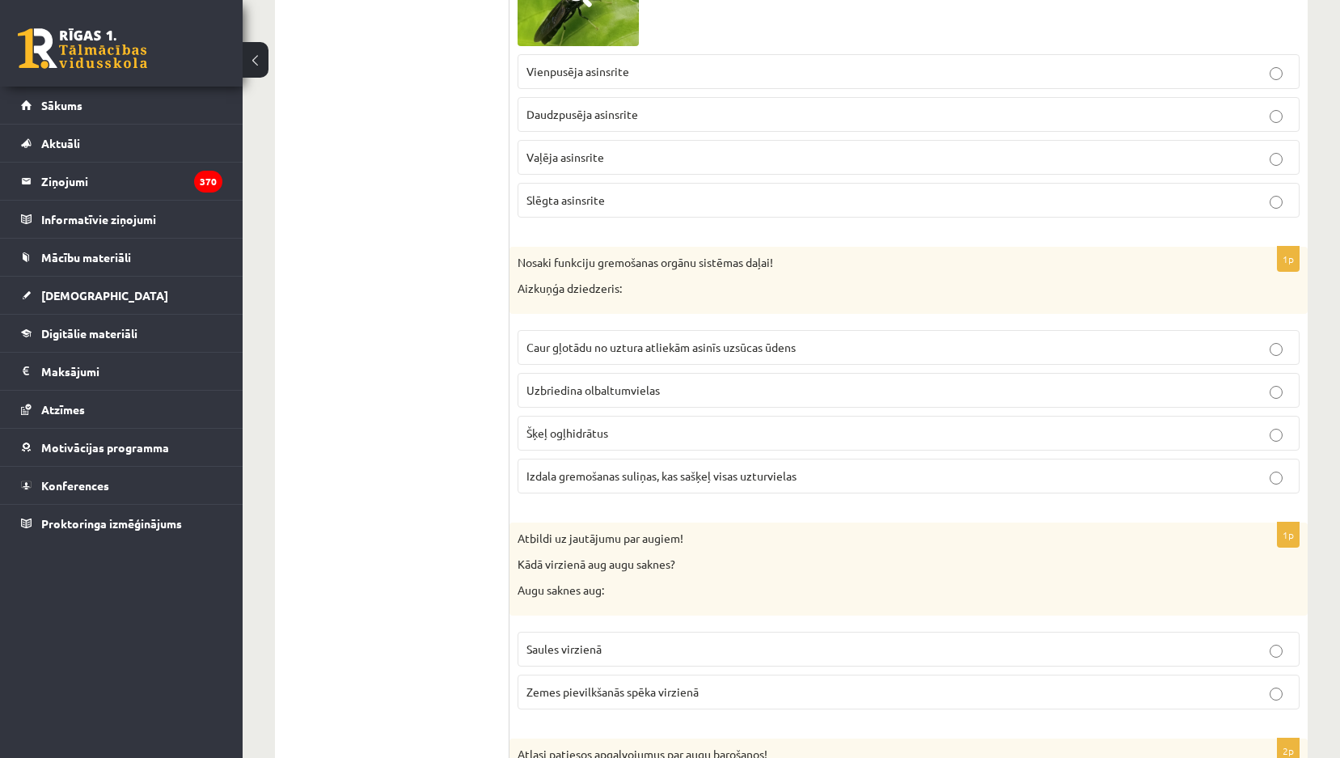
click at [686, 479] on span "Izdala gremošanas suliņas, kas sašķeļ visas uzturvielas" at bounding box center [661, 475] width 270 height 15
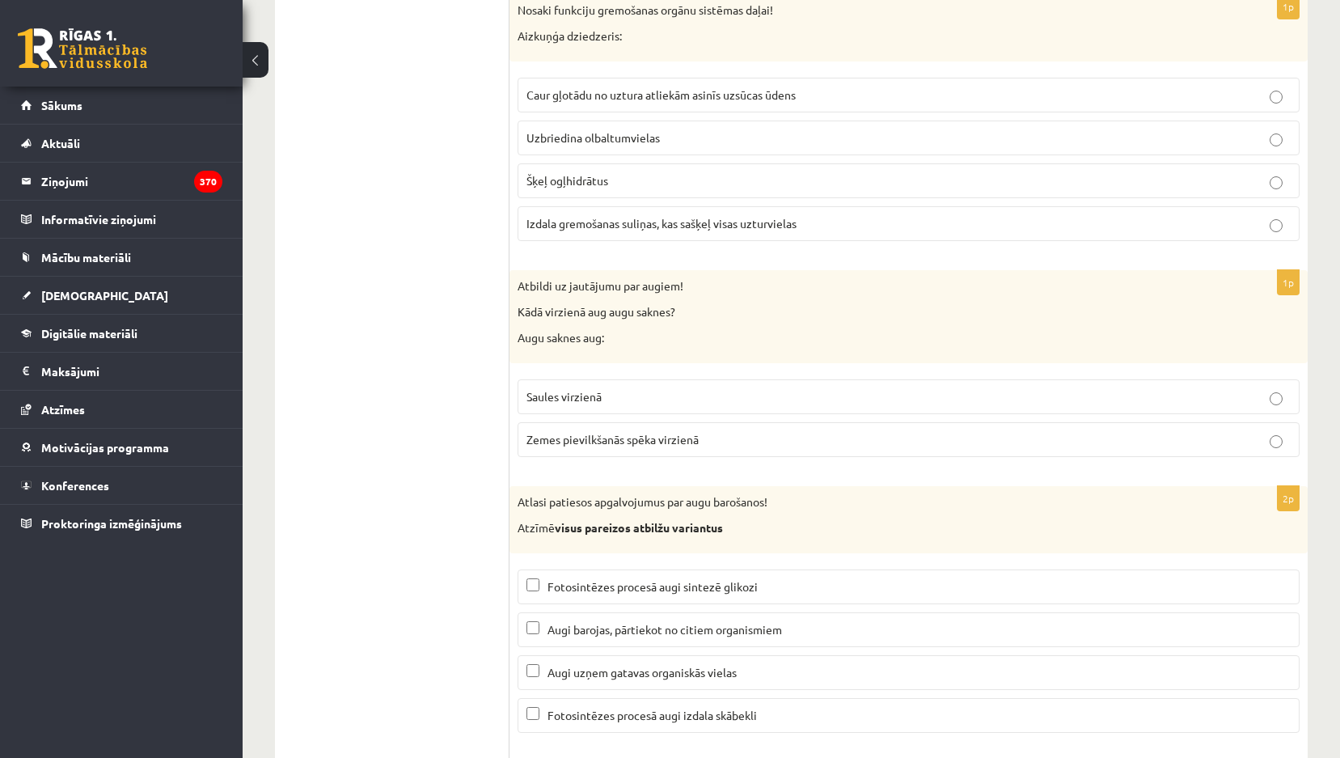
scroll to position [7374, 0]
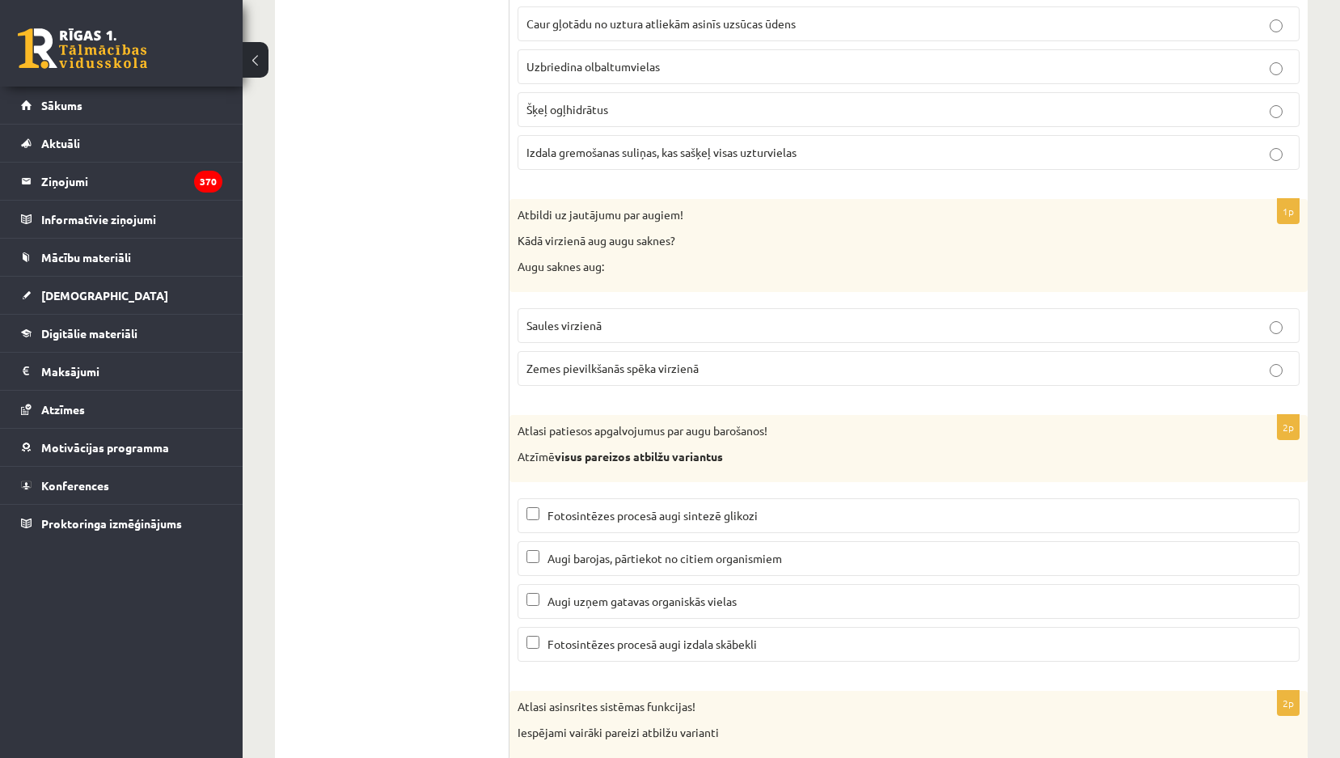
click at [606, 366] on span "Zemes pievilkšanās spēka virzienā" at bounding box center [612, 368] width 172 height 15
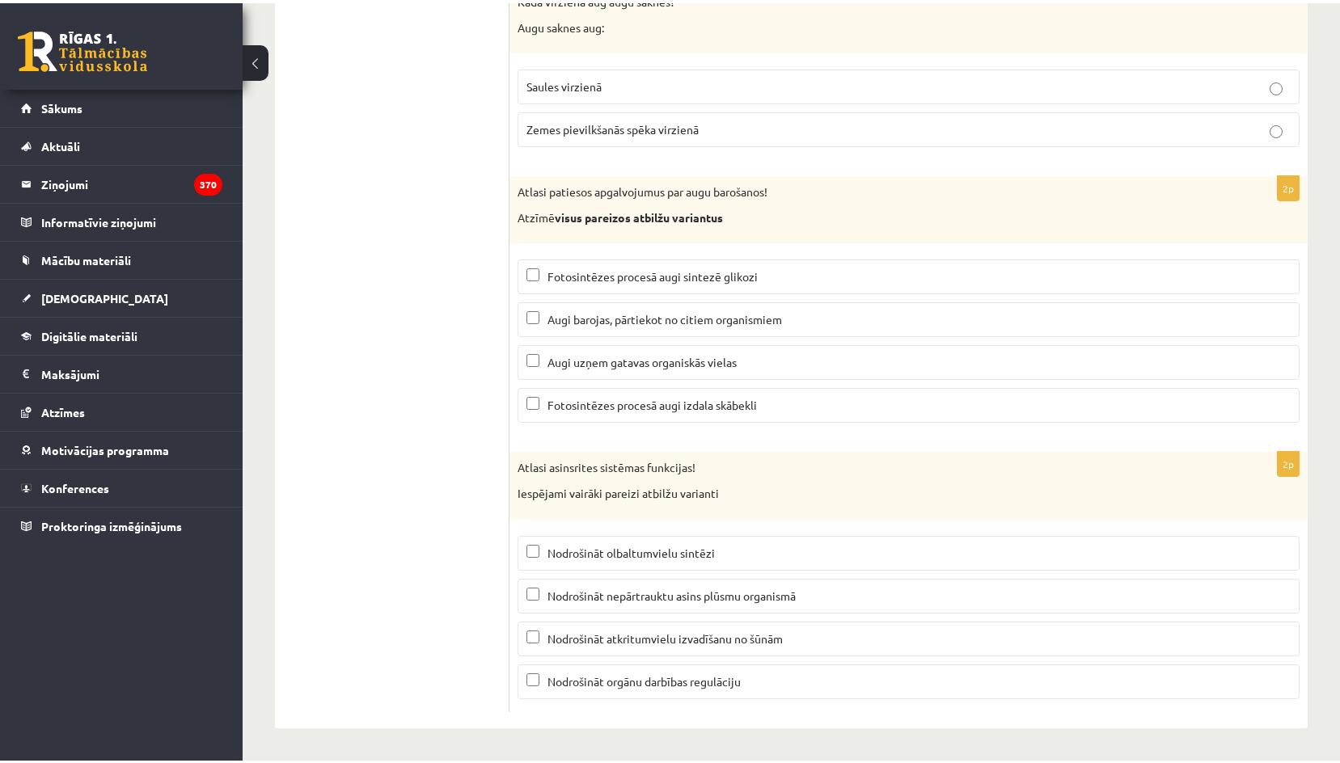
scroll to position [7611, 0]
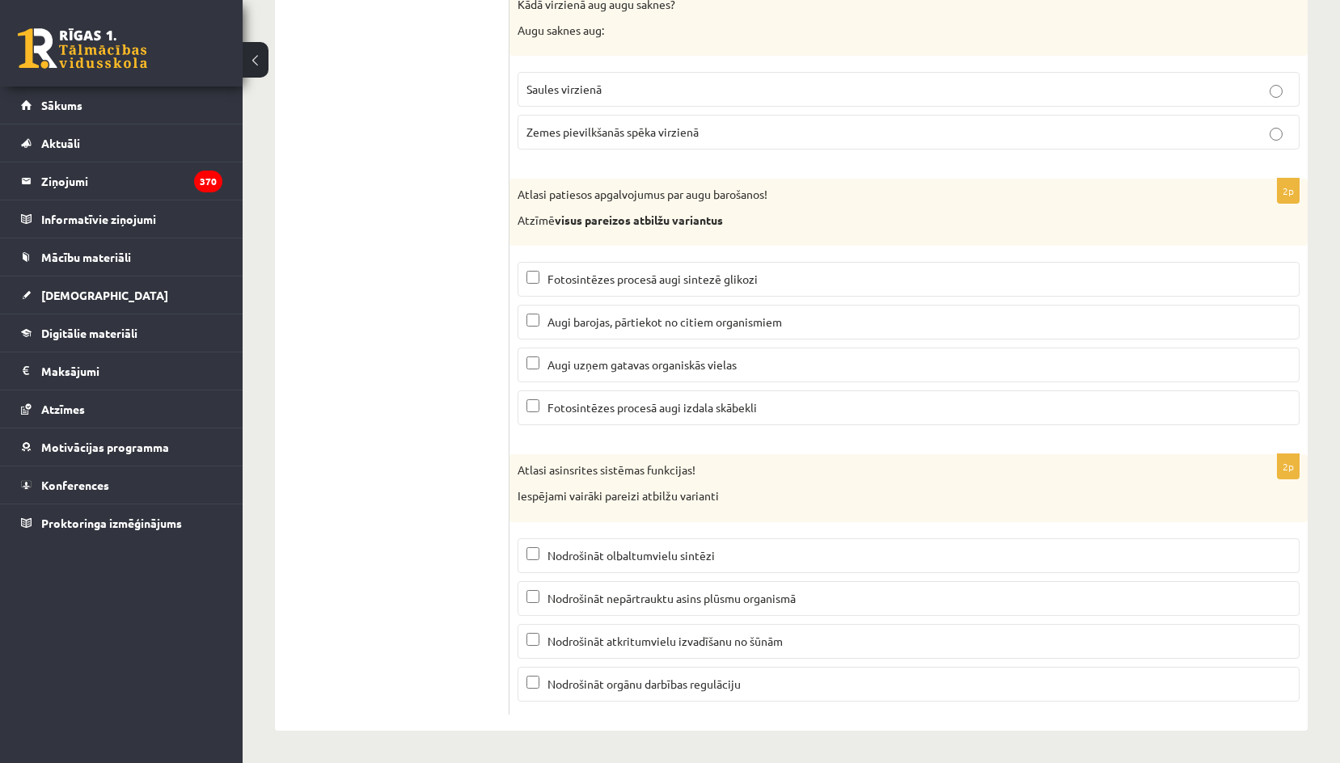
click at [738, 274] on span "Fotosintēzes procesā augi sintezē glikozi" at bounding box center [652, 279] width 210 height 15
click at [689, 399] on label "Fotosintēzes procesā augi izdala skābekli" at bounding box center [908, 408] width 782 height 35
click at [650, 610] on label "Nodrošināt nepārtrauktu asins plūsmu organismā" at bounding box center [908, 598] width 782 height 35
click at [650, 644] on span "Nodrošināt atkritumvielu izvadīšanu no šūnām" at bounding box center [664, 641] width 235 height 15
click at [587, 685] on span "Nodrošināt orgānu darbības regulāciju" at bounding box center [643, 684] width 193 height 15
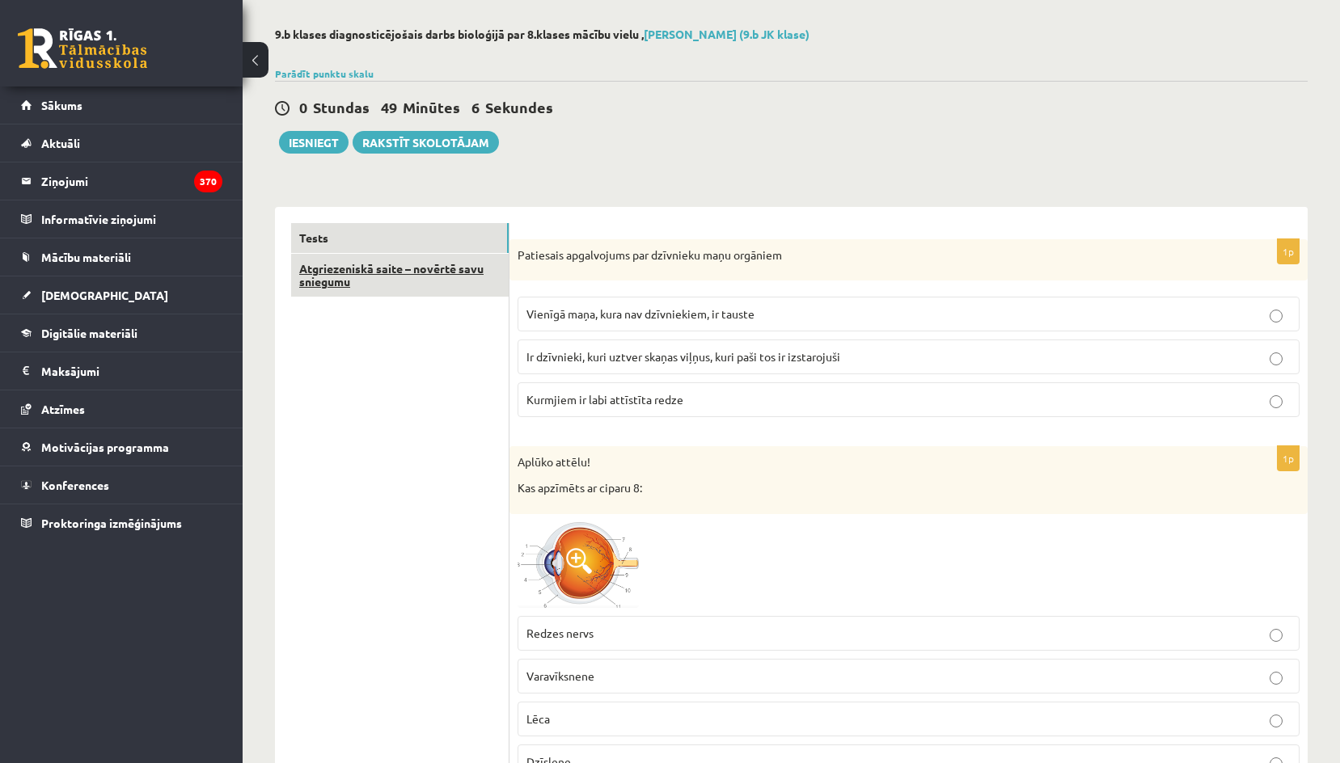
scroll to position [0, 0]
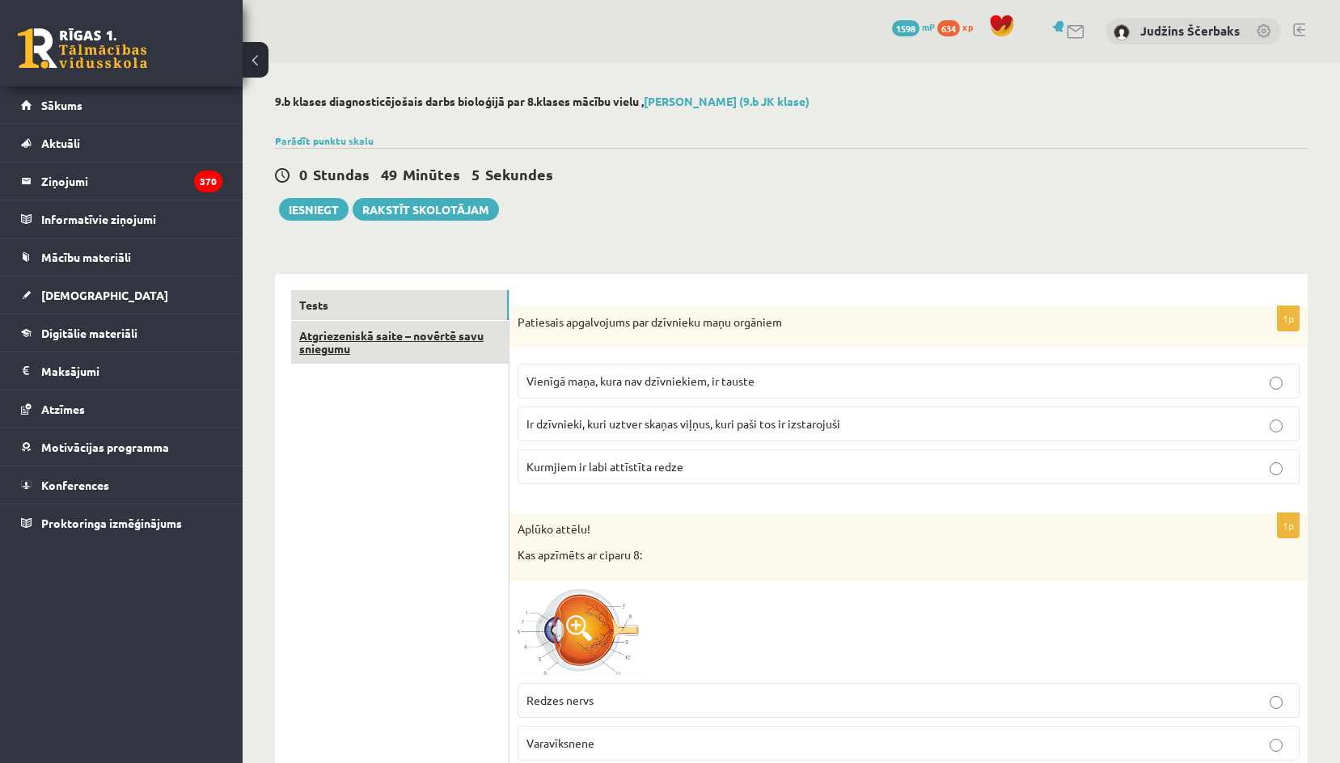
click at [374, 353] on link "Atgriezeniskā saite – novērtē savu sniegumu" at bounding box center [400, 343] width 218 height 44
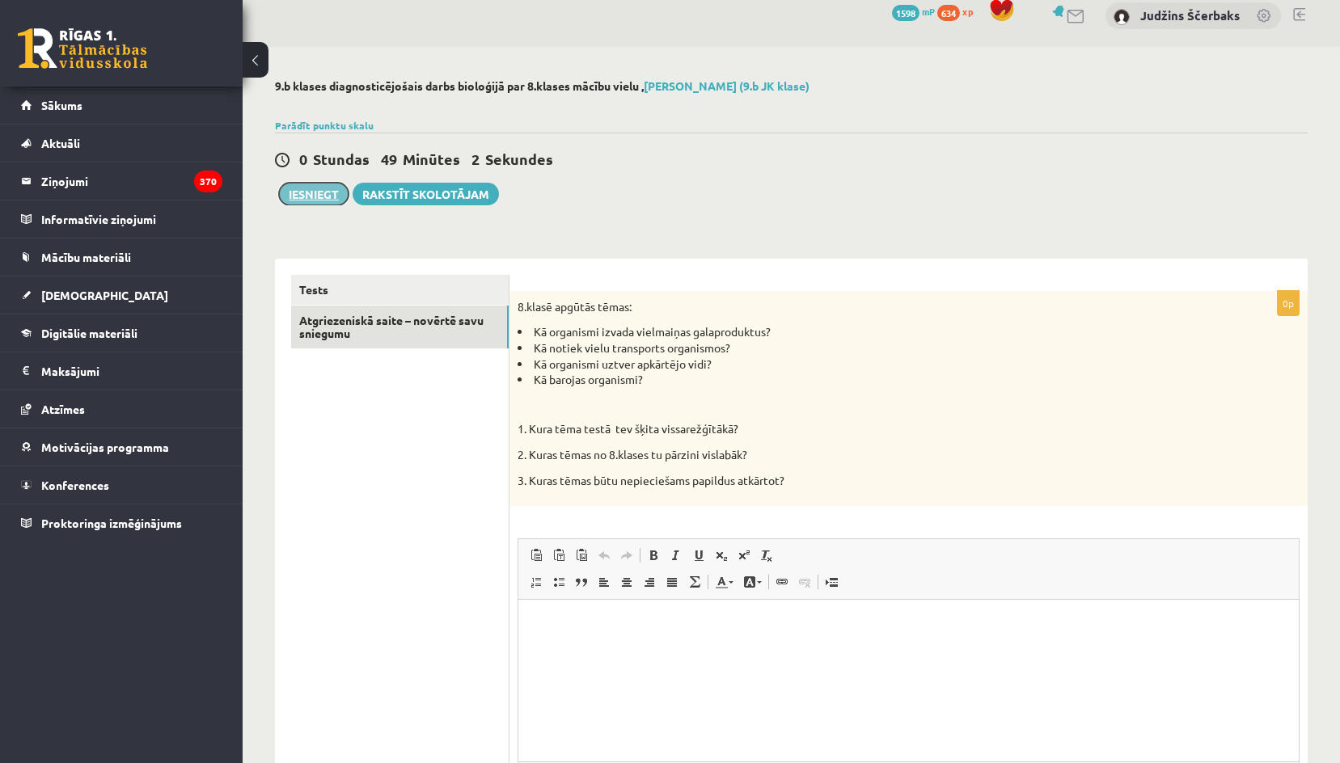
click at [333, 196] on button "Iesniegt" at bounding box center [314, 194] width 70 height 23
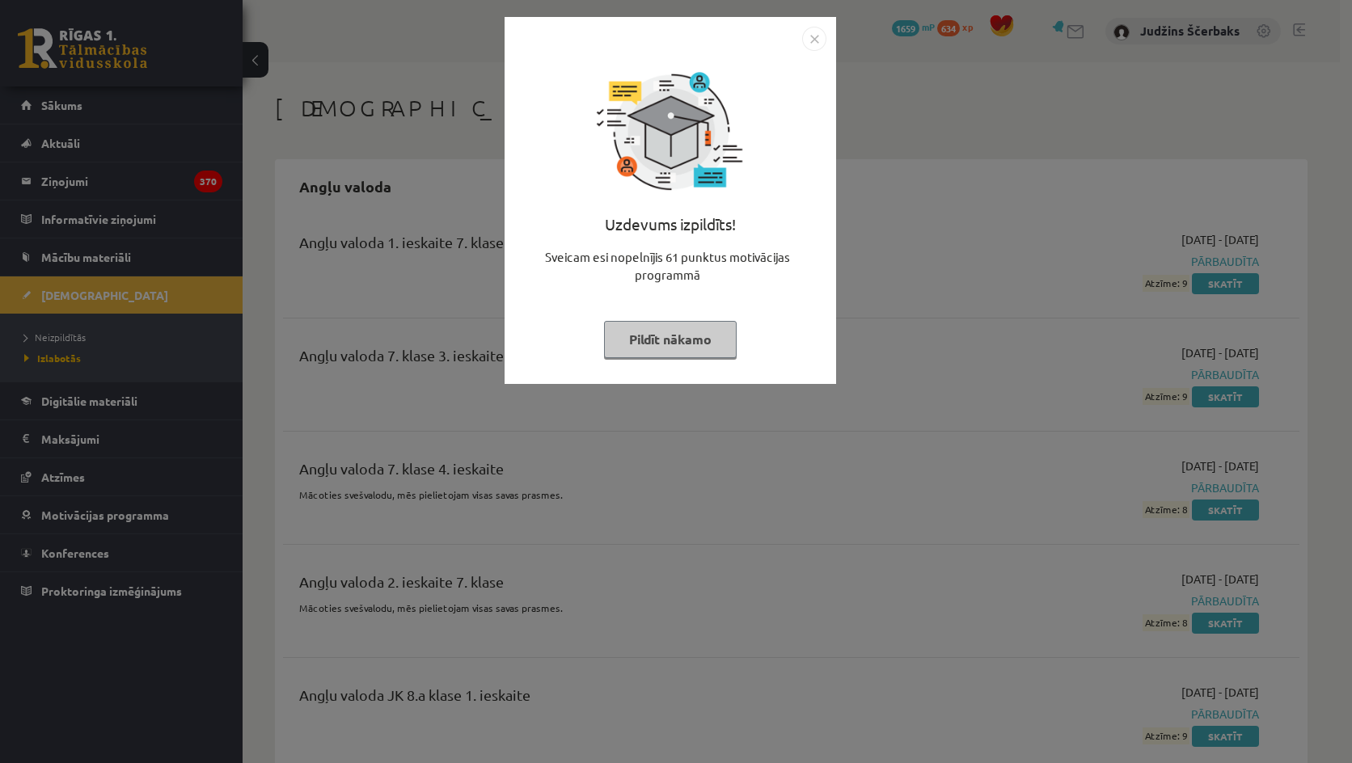
click at [813, 34] on img "Close" at bounding box center [814, 39] width 24 height 24
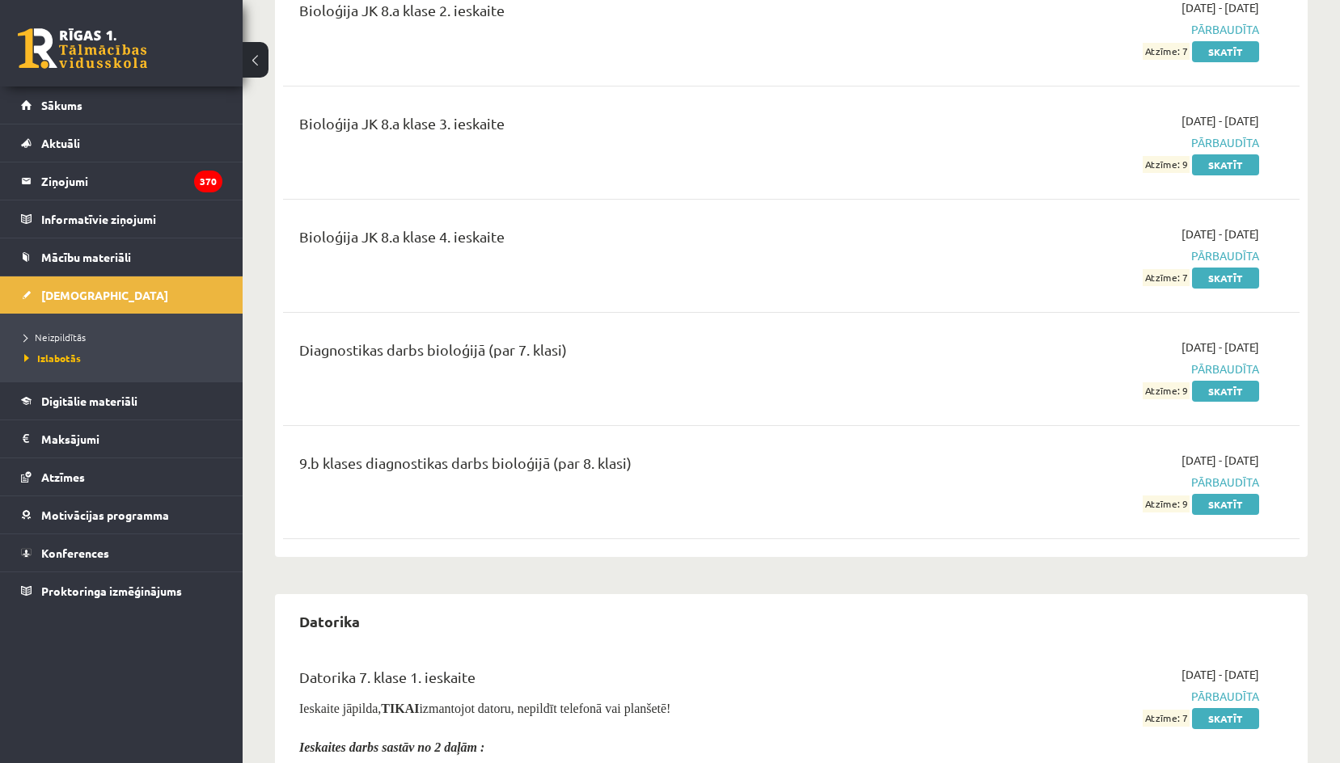
scroll to position [2426, 0]
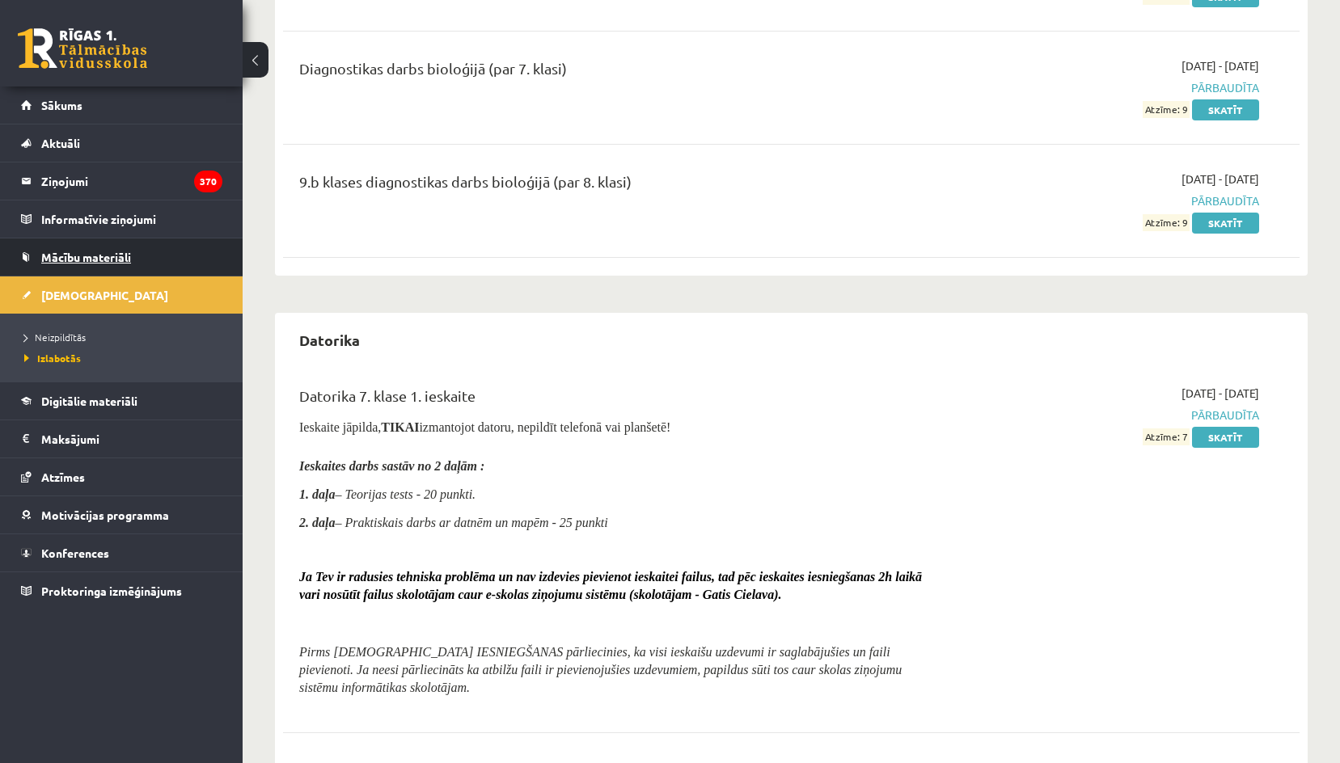
click at [77, 258] on span "Mācību materiāli" at bounding box center [86, 257] width 90 height 15
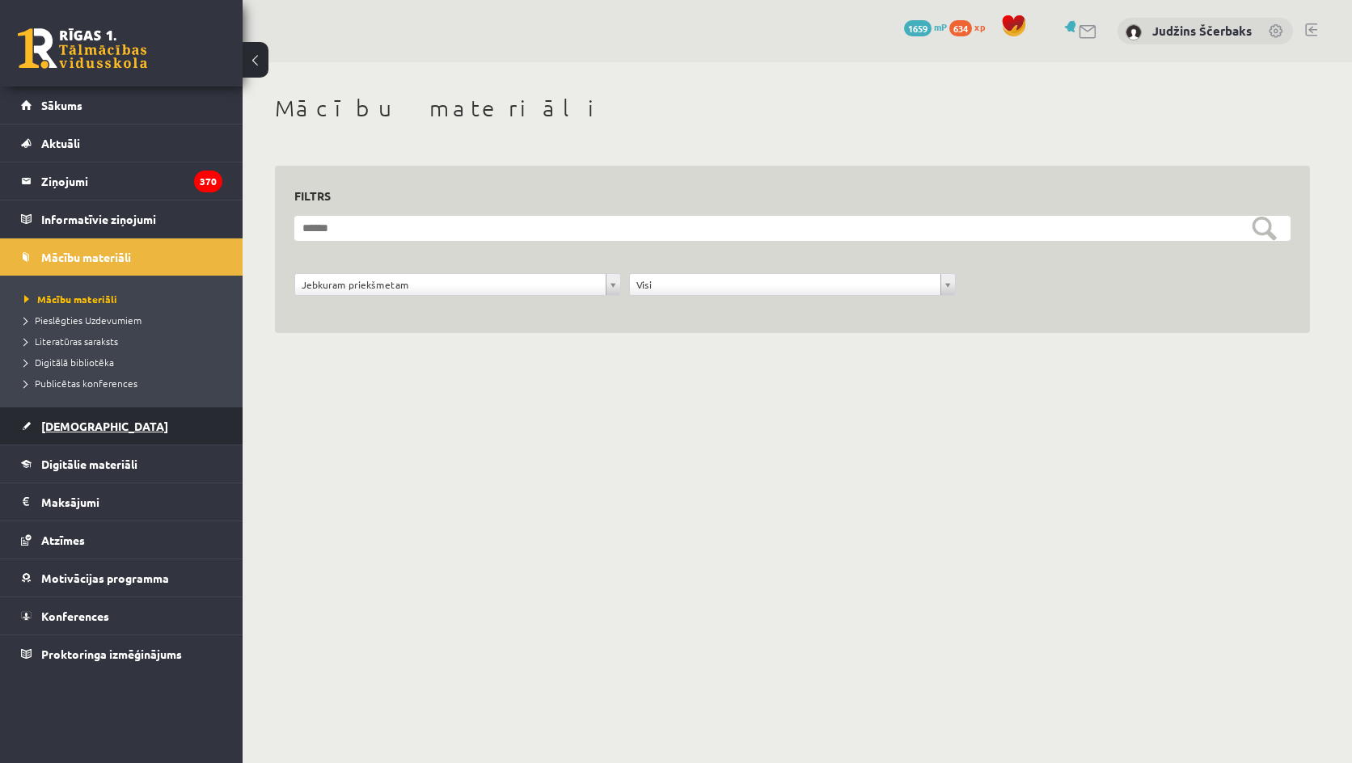
click at [53, 420] on span "[DEMOGRAPHIC_DATA]" at bounding box center [104, 426] width 127 height 15
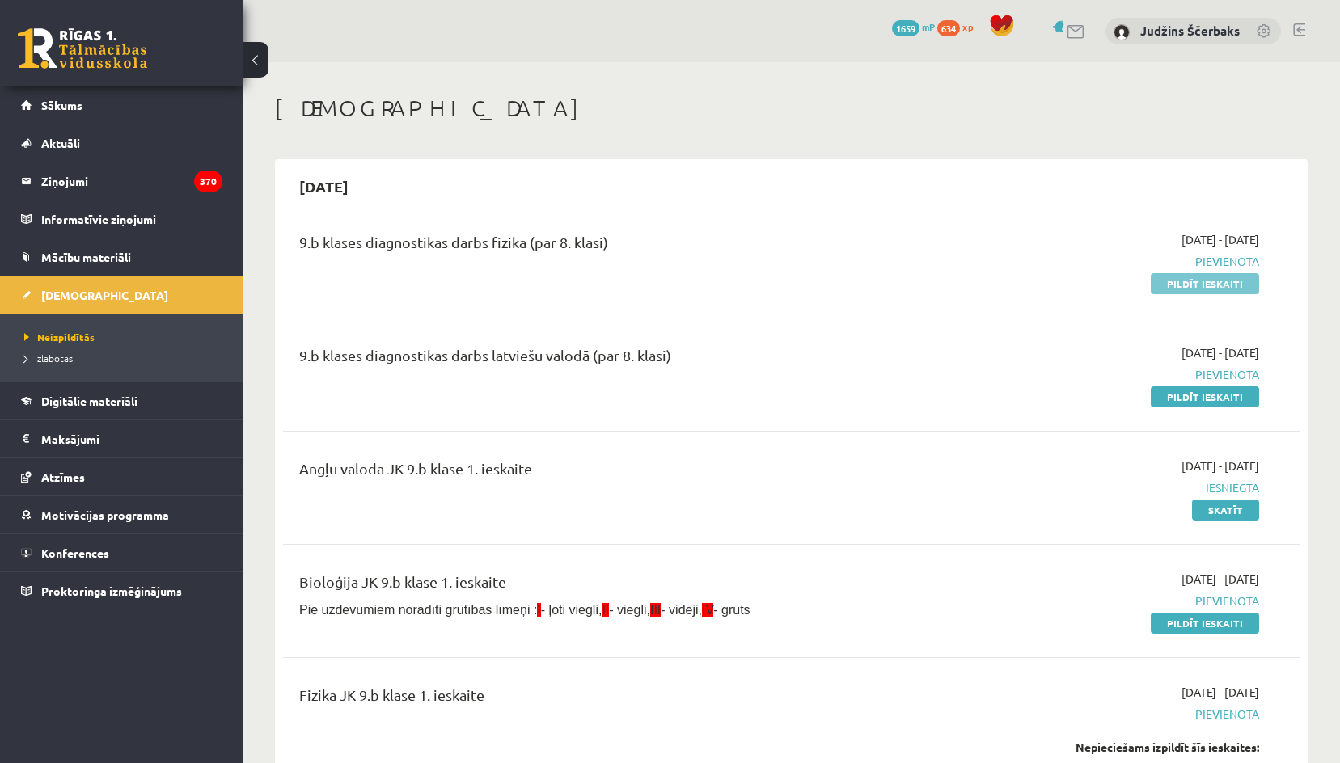
click at [1206, 281] on link "Pildīt ieskaiti" at bounding box center [1205, 283] width 108 height 21
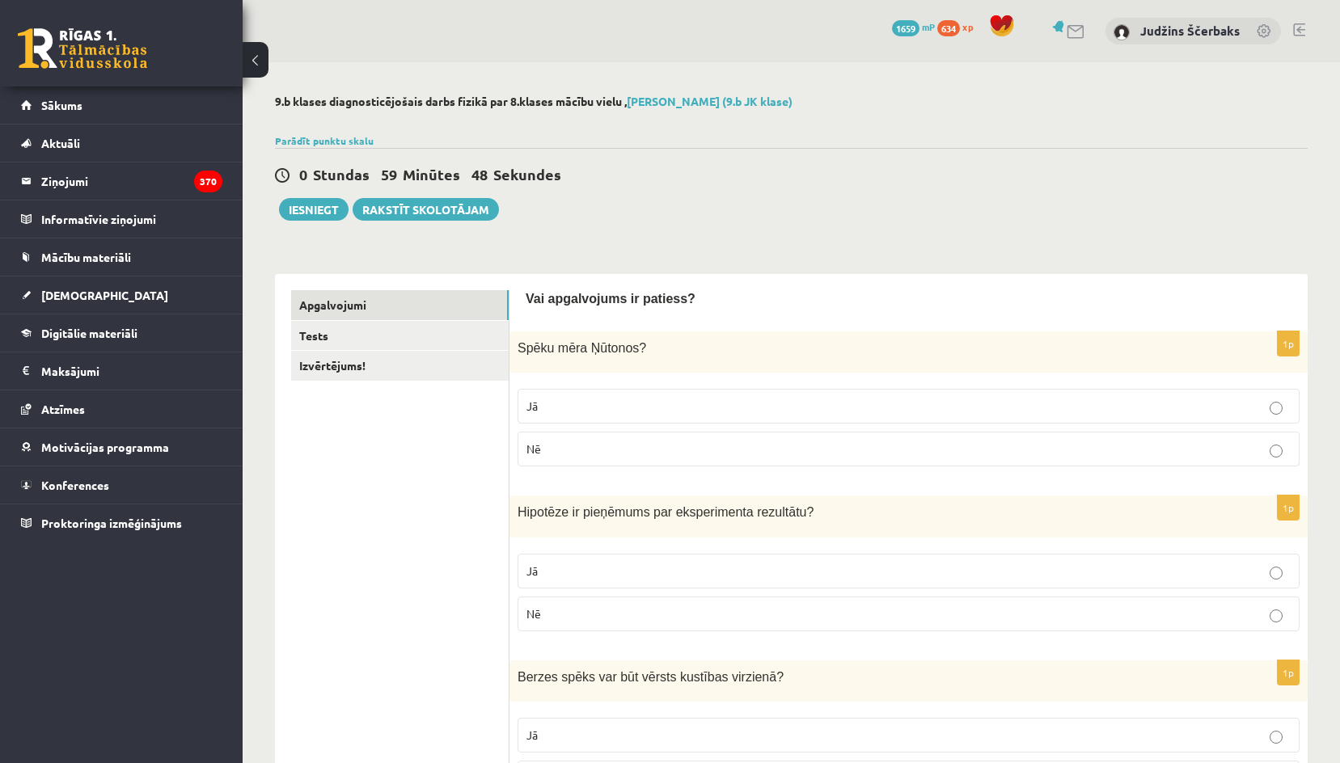
click at [537, 409] on span "Jā" at bounding box center [531, 406] width 11 height 15
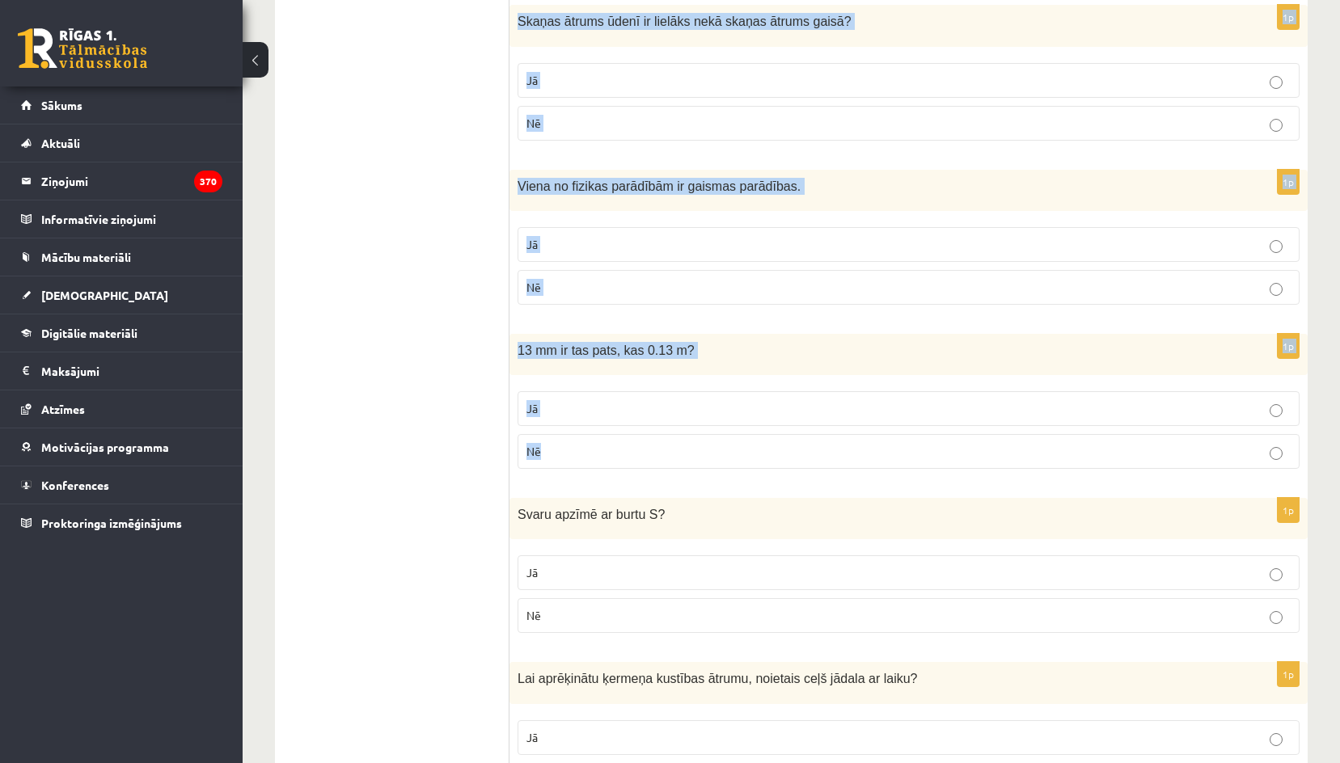
scroll to position [2560, 0]
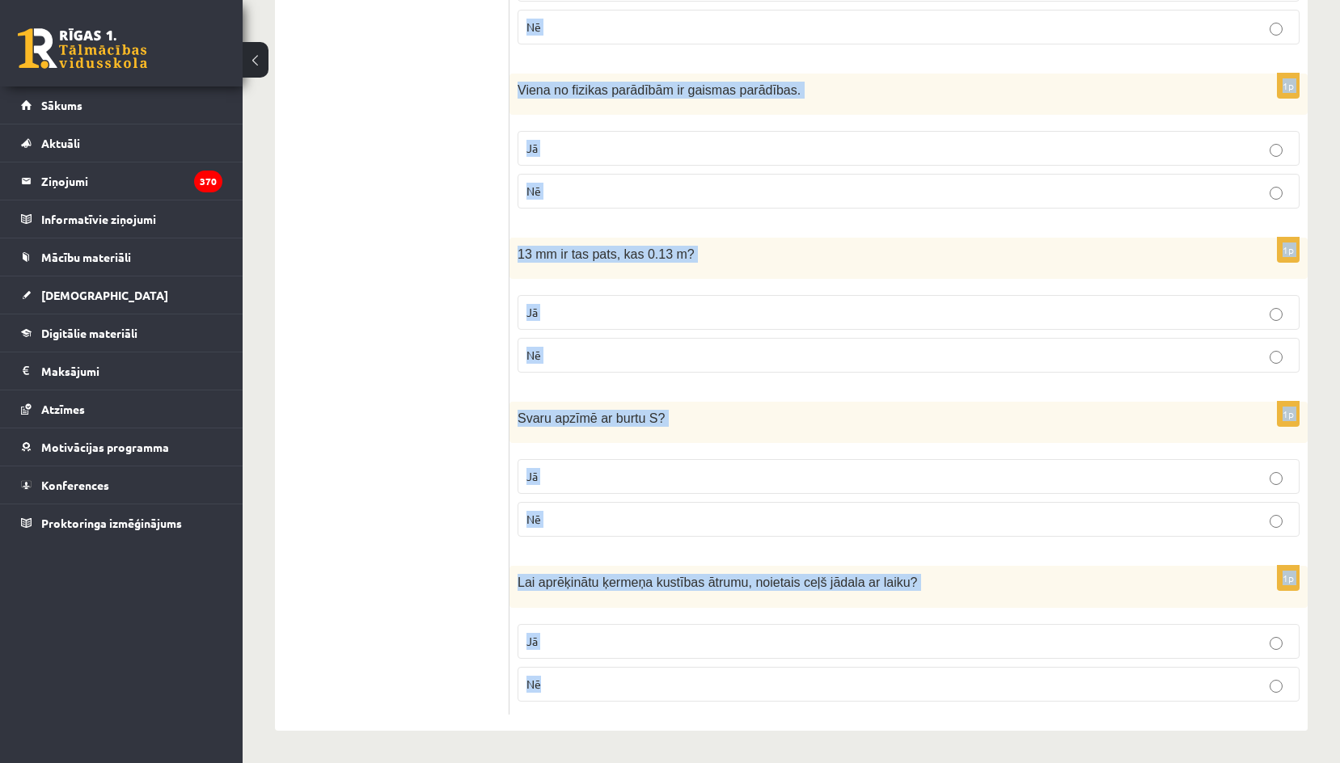
drag, startPoint x: 524, startPoint y: 294, endPoint x: 648, endPoint y: 699, distance: 423.8
copy form "Vai apgalvojums ir patiess? 1p Spēku mēra Ņūtonos ? Jā Nē 1p Hipotēze ir pieņēm…"
click at [725, 602] on div "Lai aprēķinātu ķermeņa kustības ātrumu, noietais ceļš jādala ar laiku?" at bounding box center [908, 586] width 798 height 41
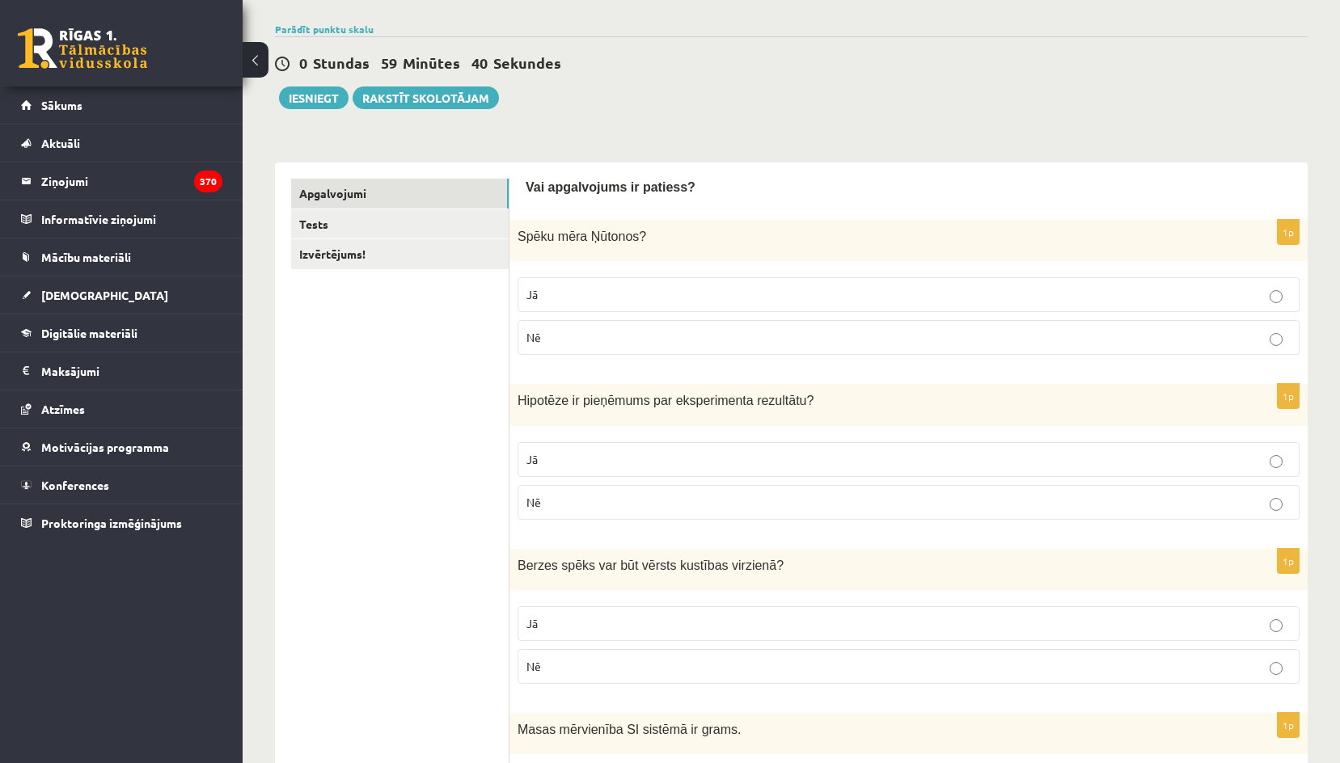
scroll to position [0, 0]
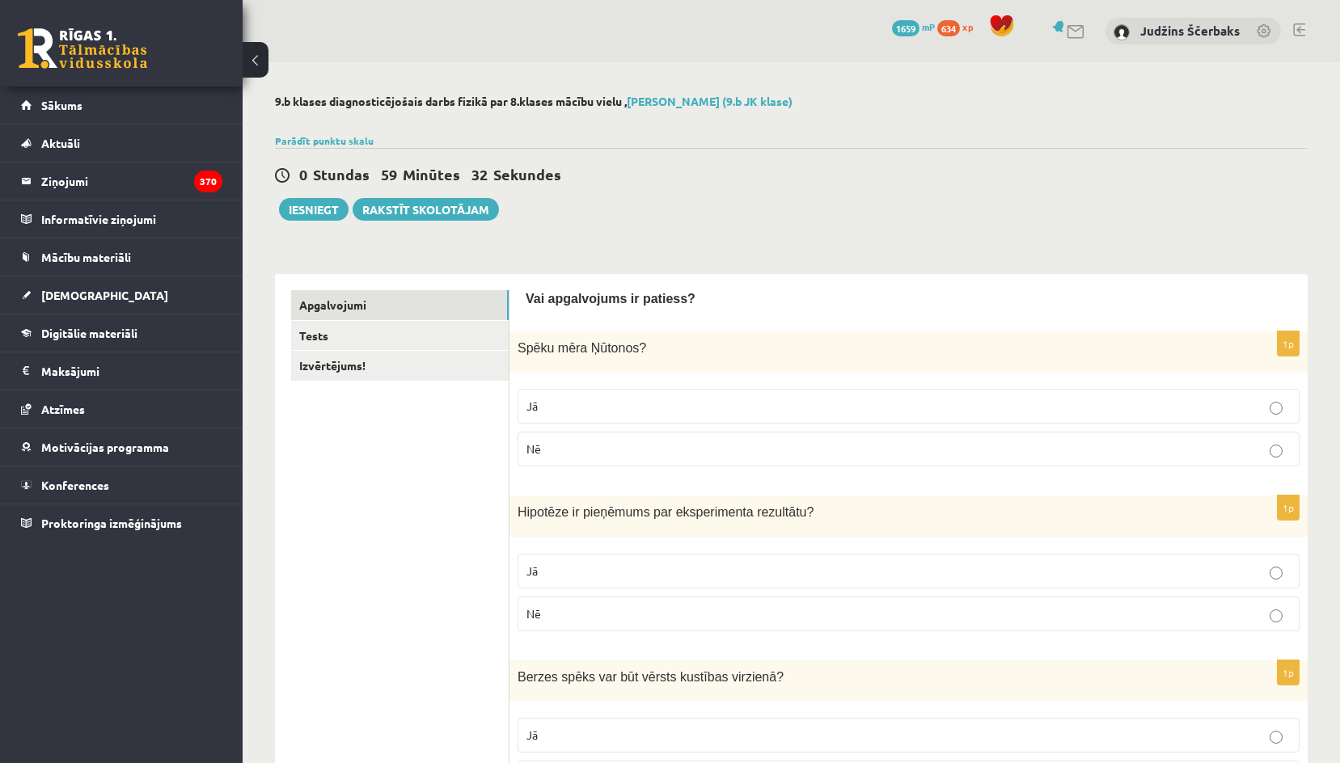
click at [540, 570] on p "Jā" at bounding box center [908, 571] width 764 height 17
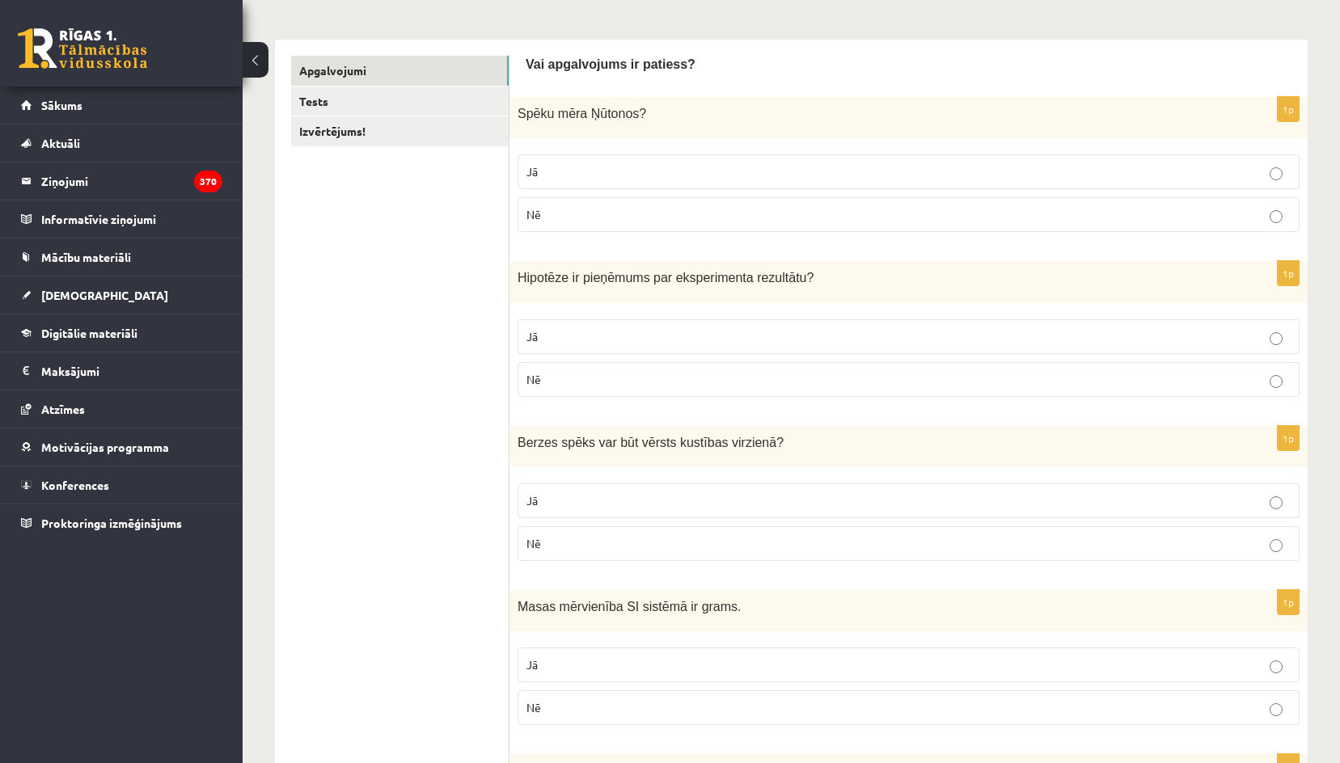
scroll to position [243, 0]
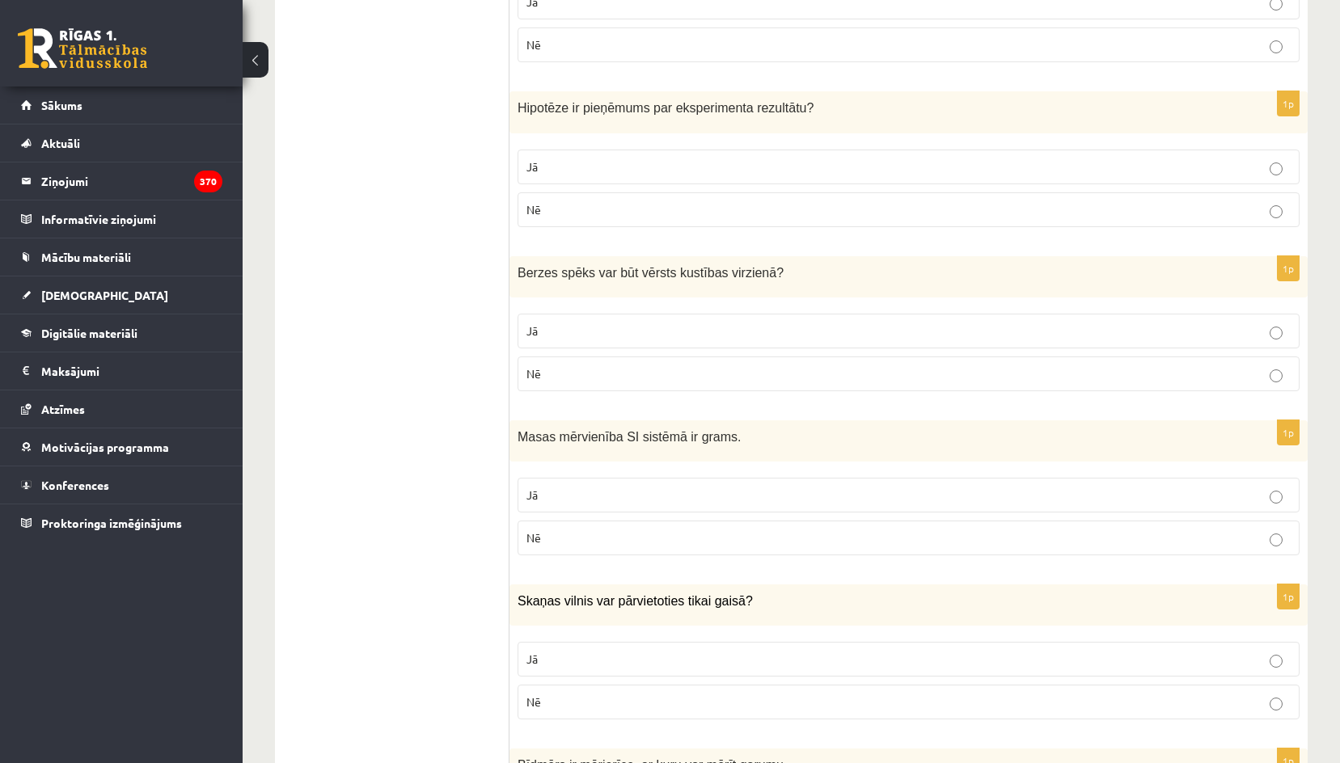
click at [554, 381] on p "Nē" at bounding box center [908, 373] width 764 height 17
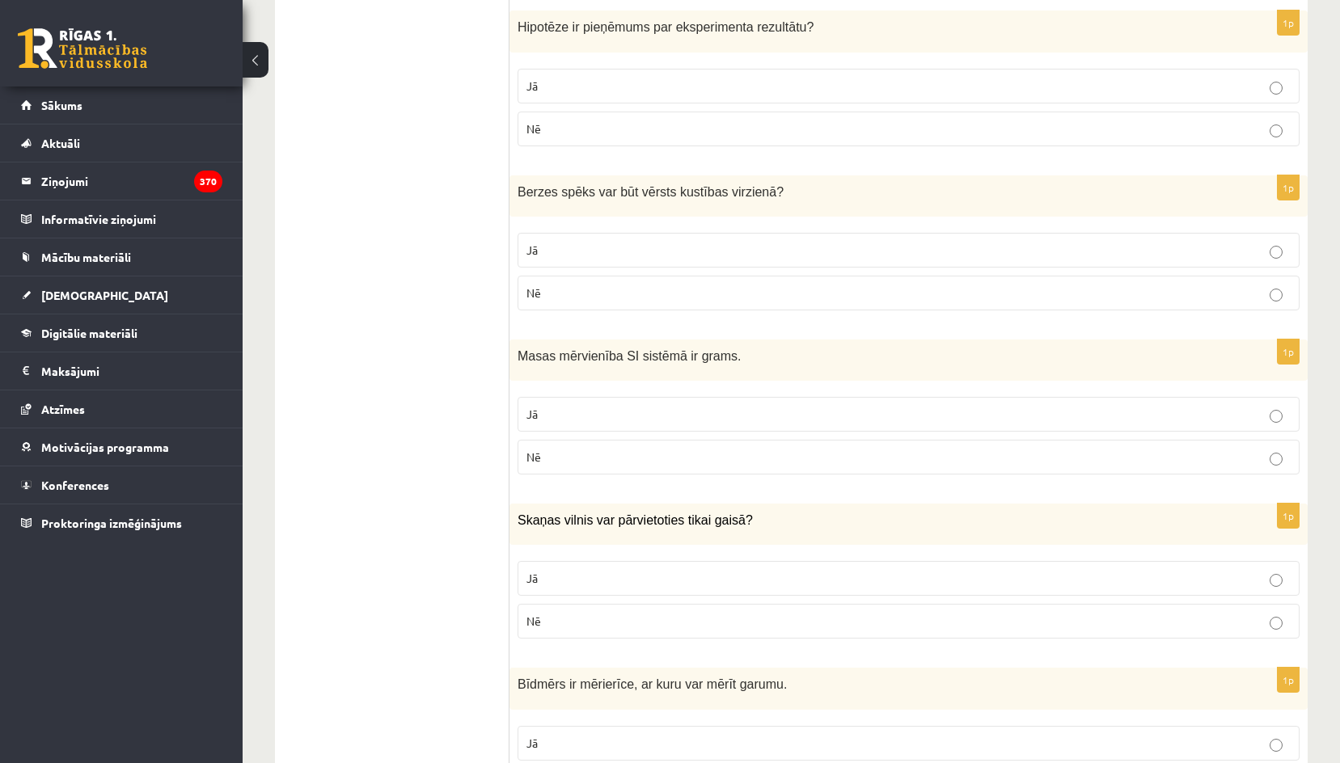
click at [530, 453] on span "Nē" at bounding box center [533, 457] width 15 height 15
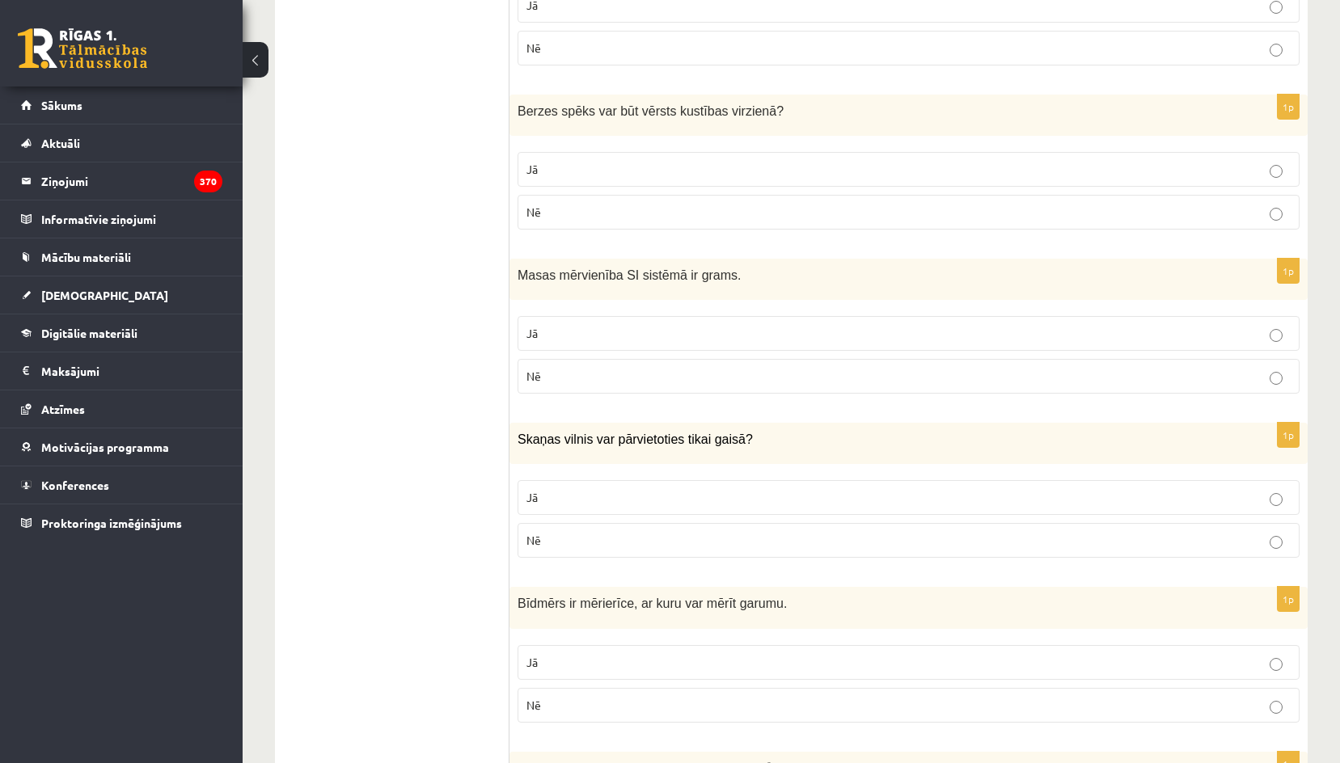
click at [543, 539] on p "Nē" at bounding box center [908, 540] width 764 height 17
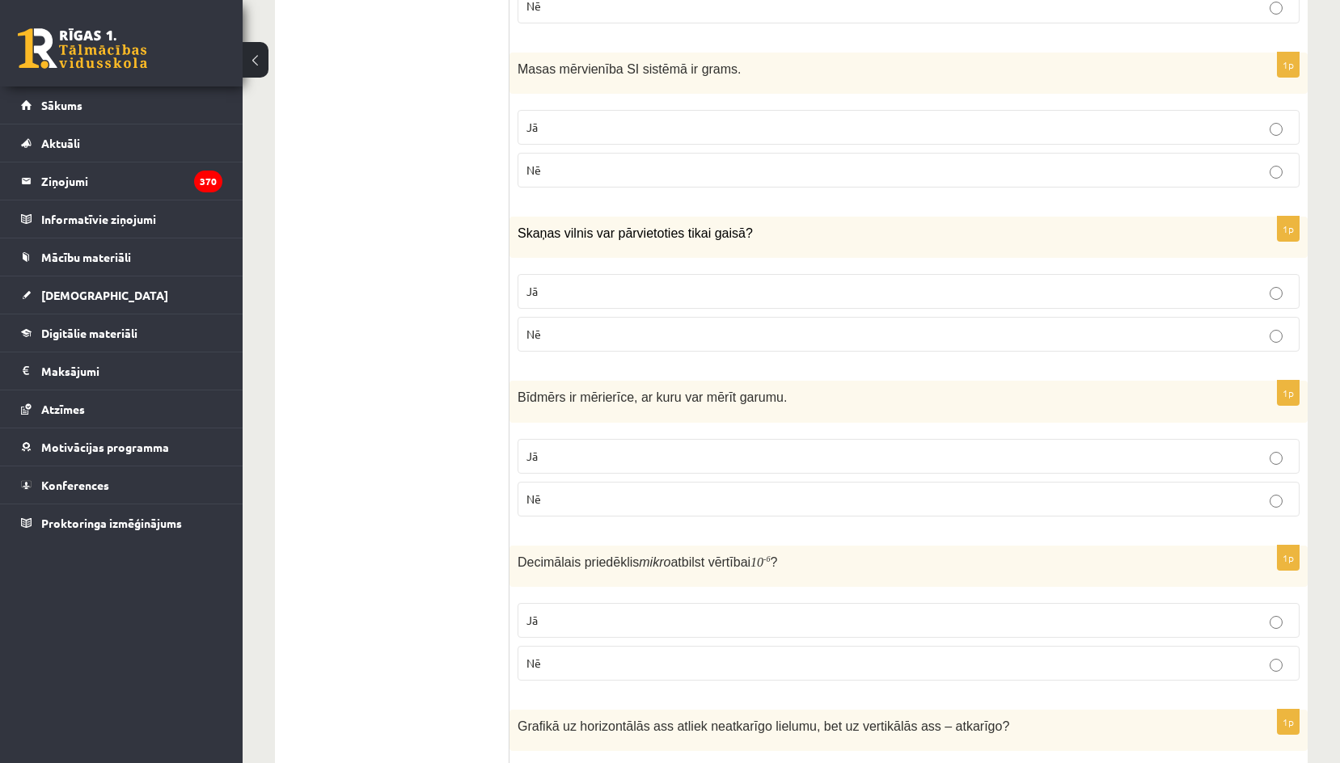
scroll to position [809, 0]
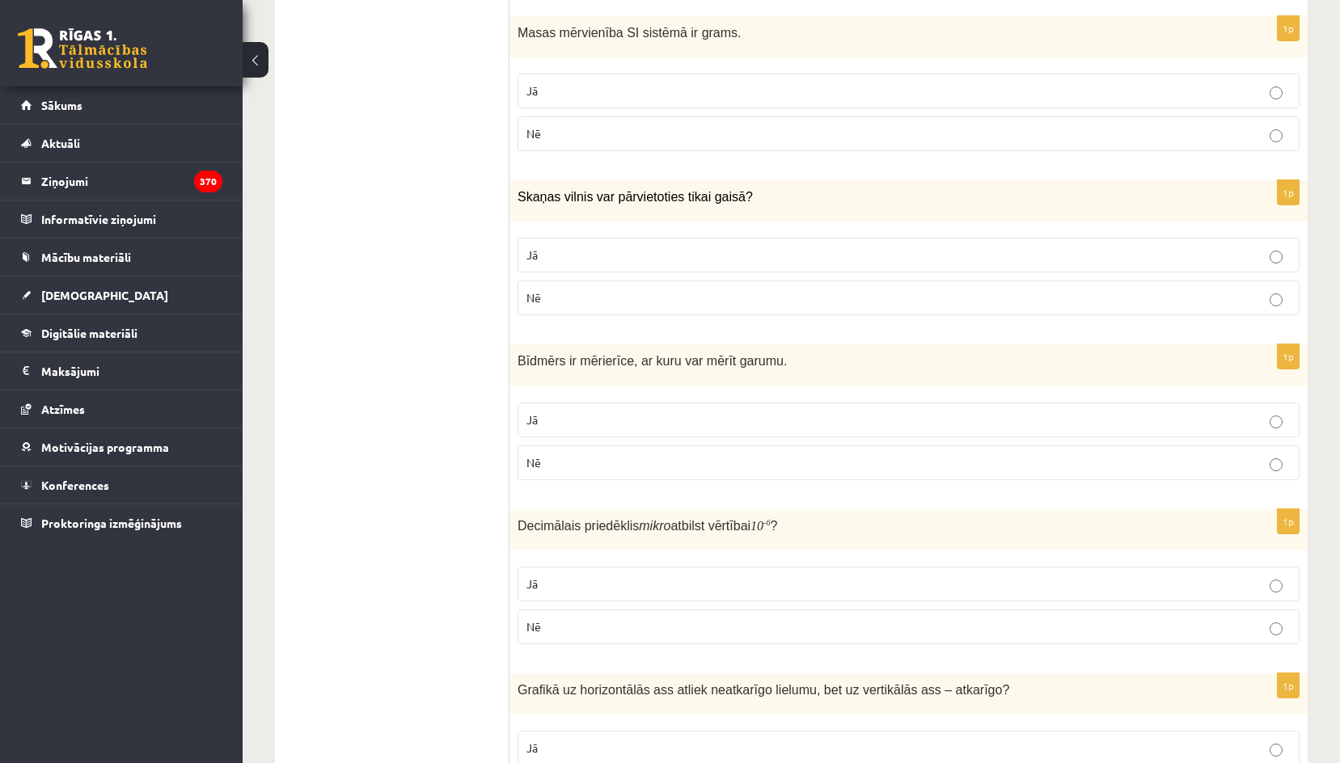
click at [582, 426] on p "Jā" at bounding box center [908, 420] width 764 height 17
click at [554, 590] on p "Jā" at bounding box center [908, 584] width 764 height 17
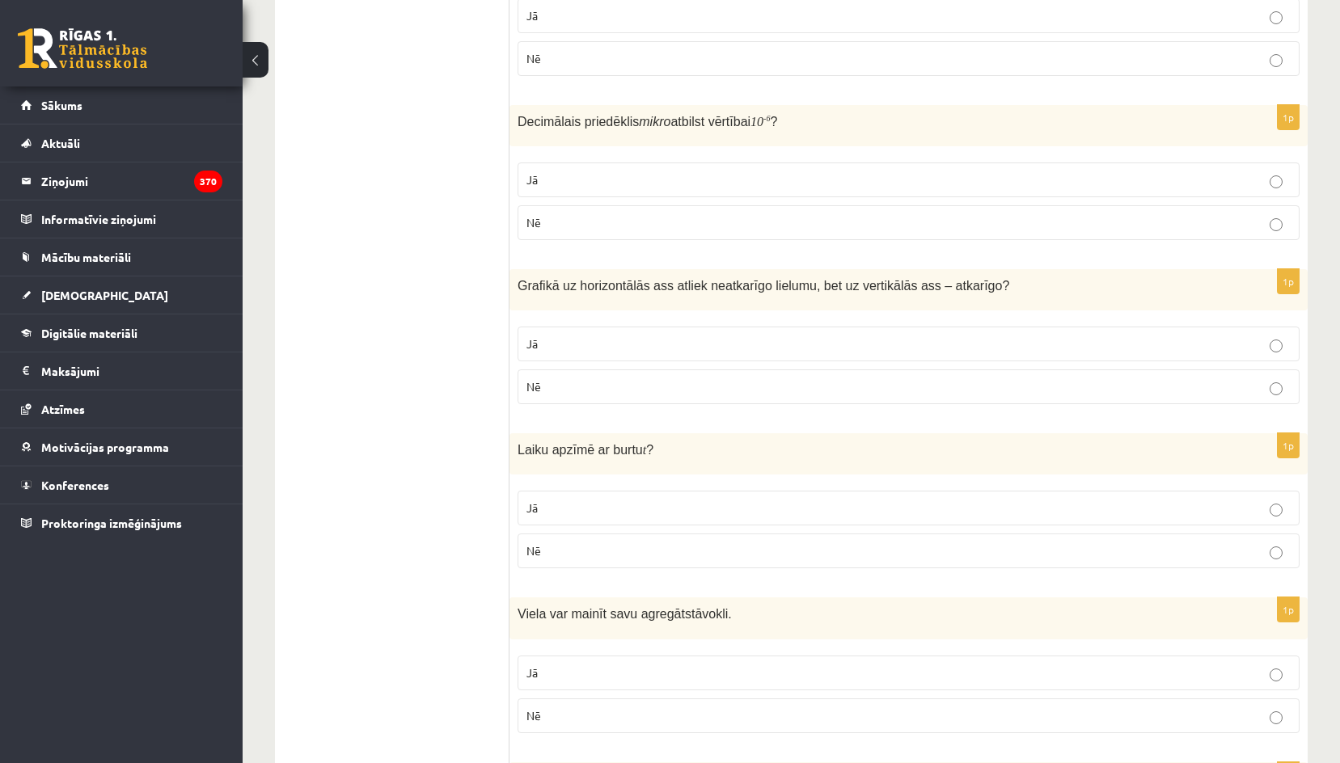
click at [617, 353] on p "Jā" at bounding box center [908, 344] width 764 height 17
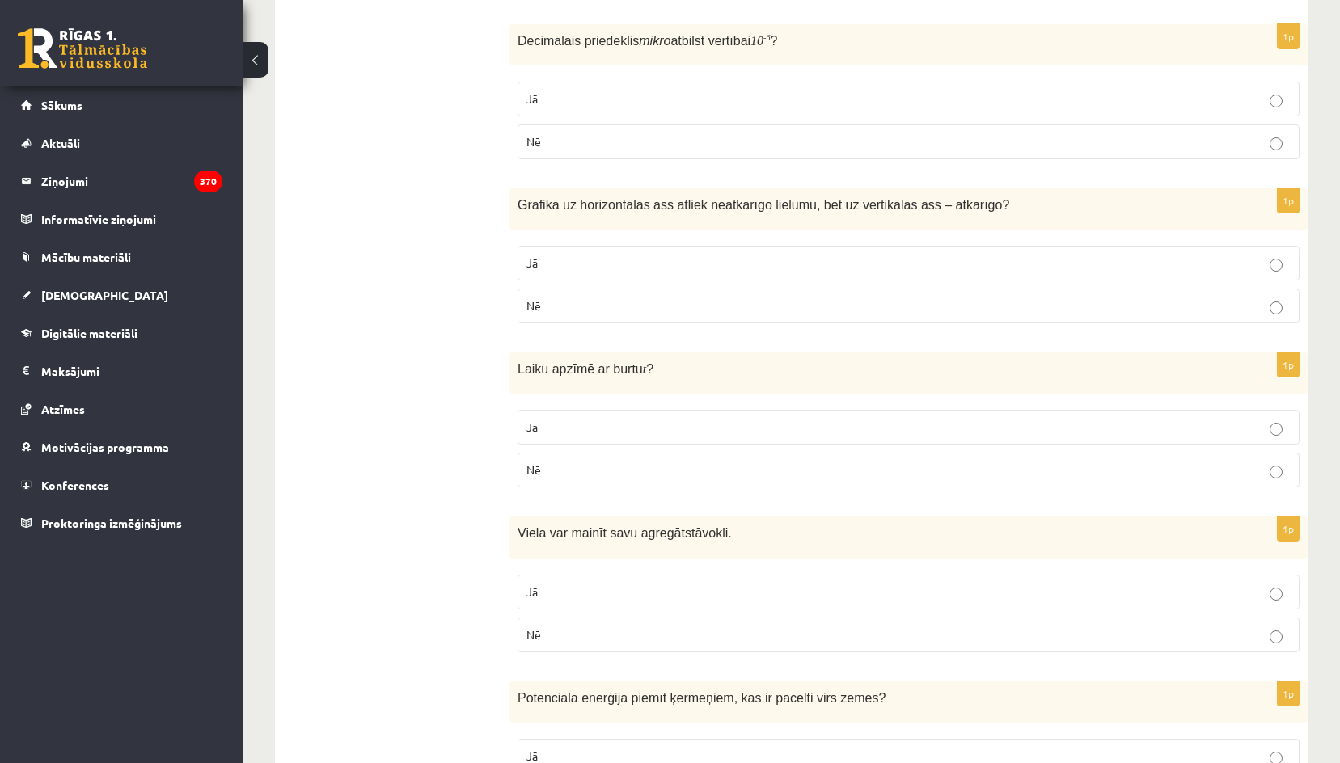
click at [585, 414] on label "Jā" at bounding box center [908, 427] width 782 height 35
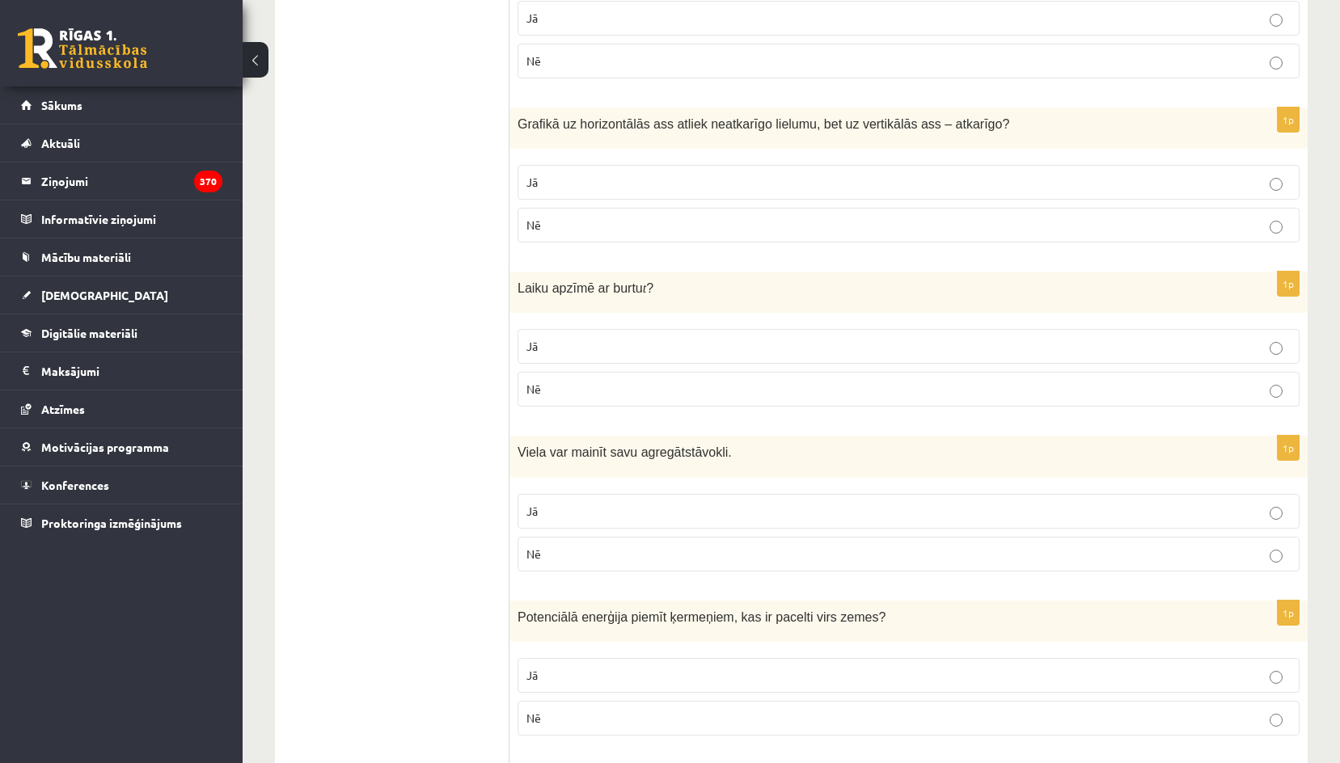
click at [619, 504] on p "Jā" at bounding box center [908, 511] width 764 height 17
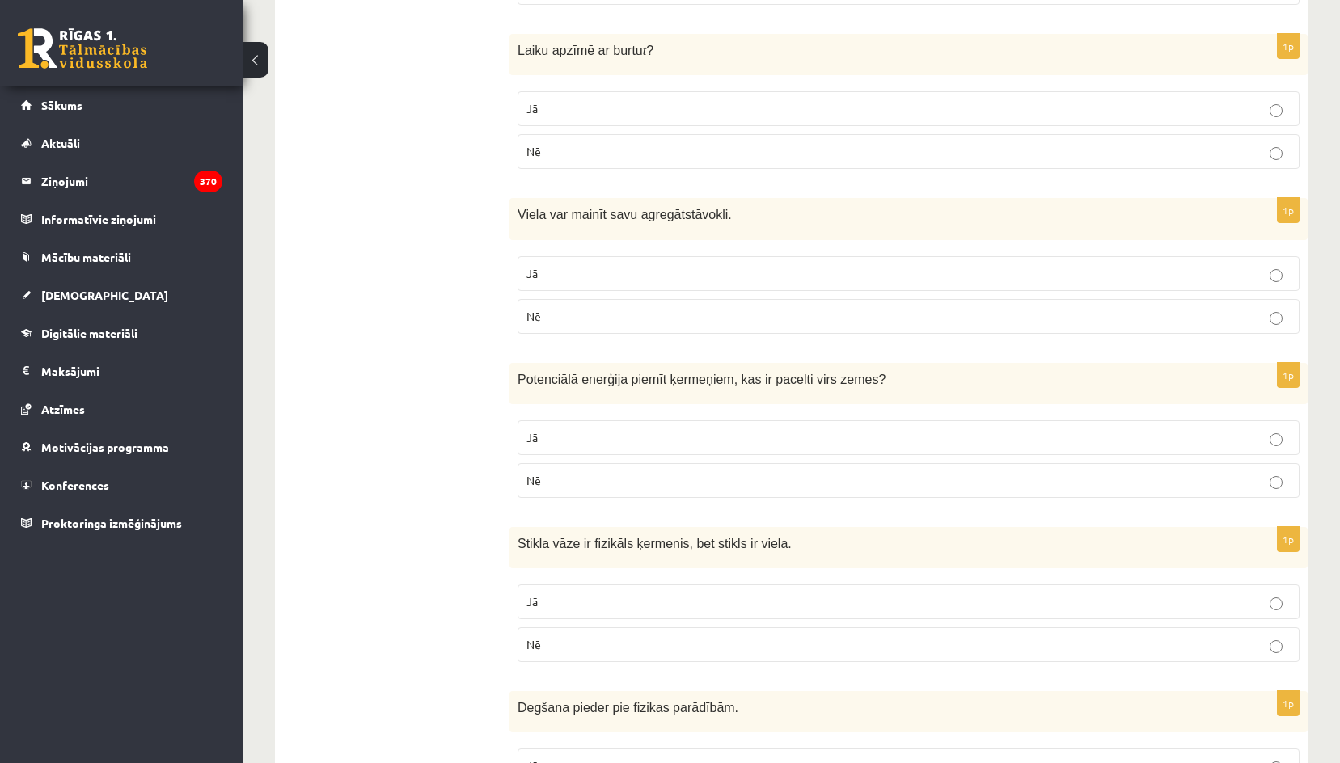
scroll to position [1617, 0]
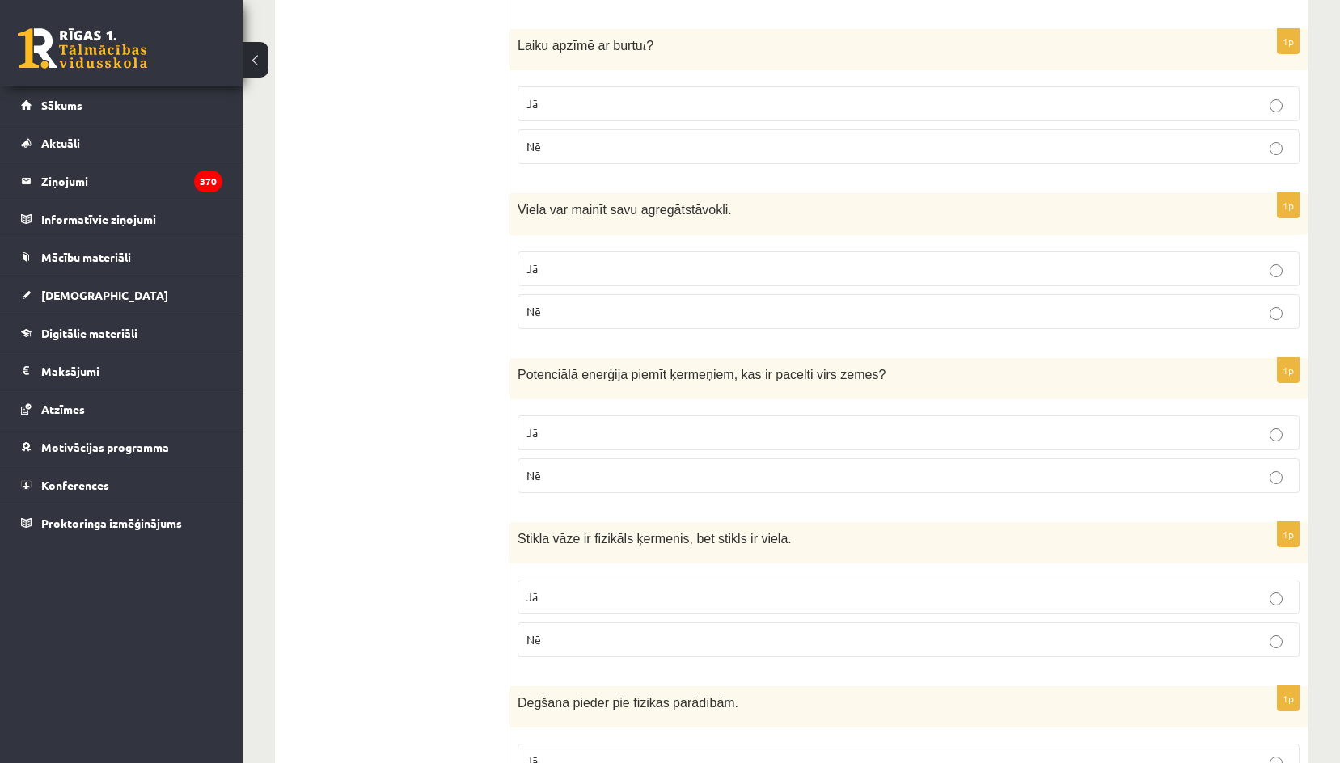
click at [616, 434] on p "Jā" at bounding box center [908, 432] width 764 height 17
click at [674, 610] on label "Jā" at bounding box center [908, 597] width 782 height 35
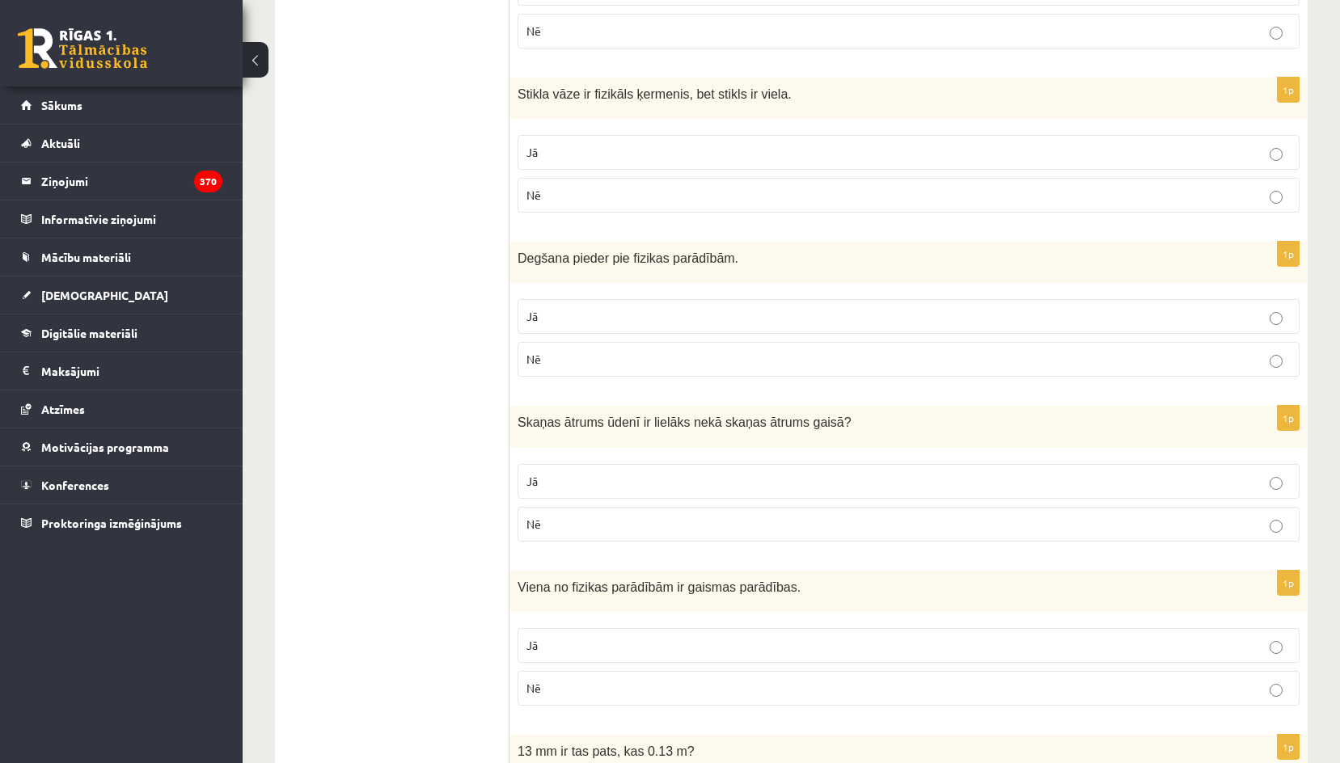
scroll to position [2102, 0]
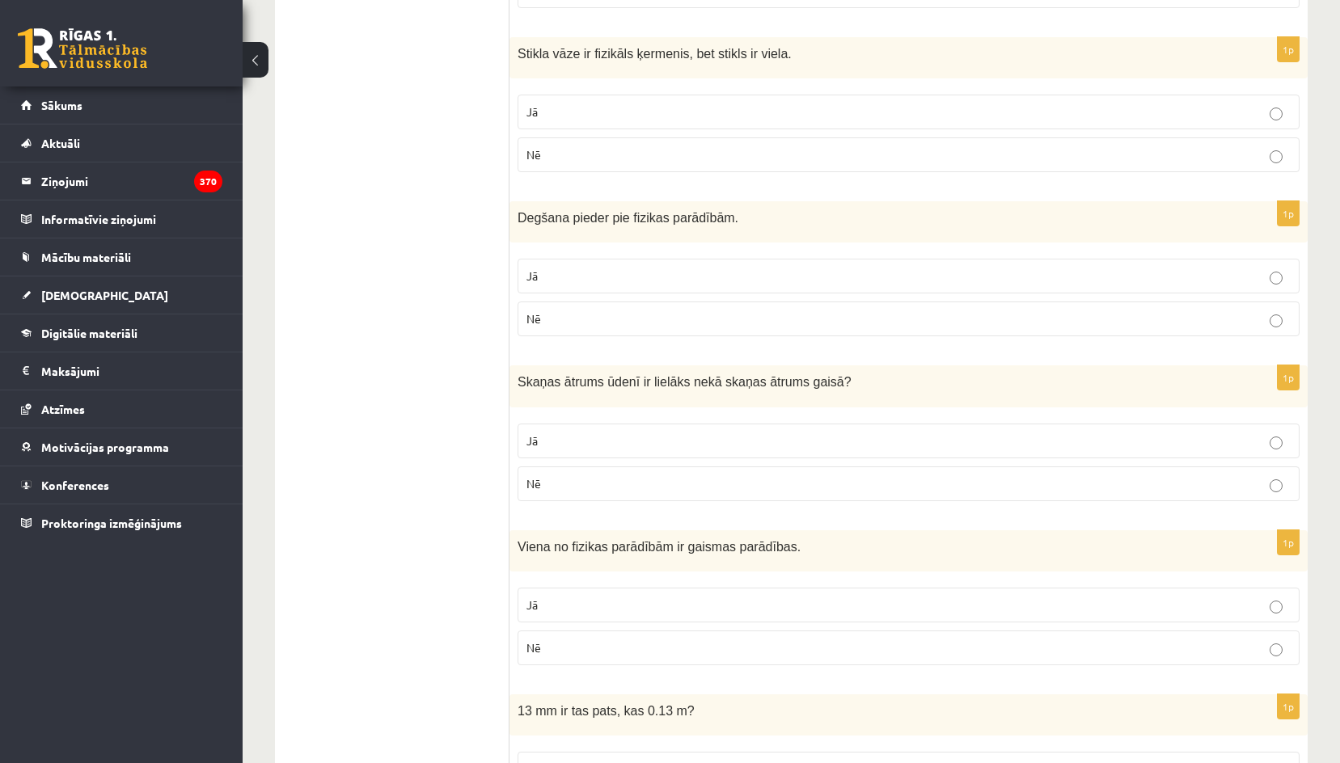
click at [585, 330] on label "Nē" at bounding box center [908, 319] width 782 height 35
click at [528, 446] on span "Jā" at bounding box center [531, 440] width 11 height 15
click at [526, 616] on label "Jā" at bounding box center [908, 605] width 782 height 35
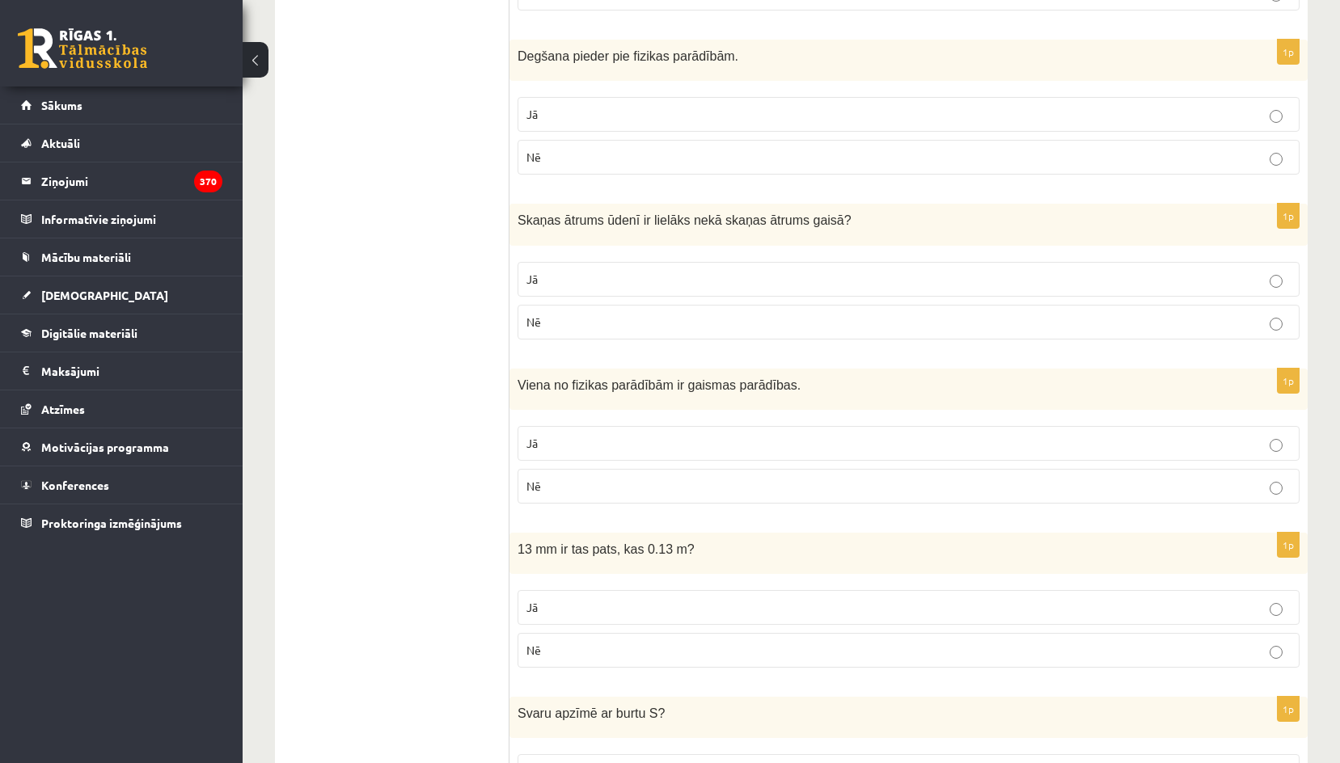
click at [552, 648] on p "Nē" at bounding box center [908, 650] width 764 height 17
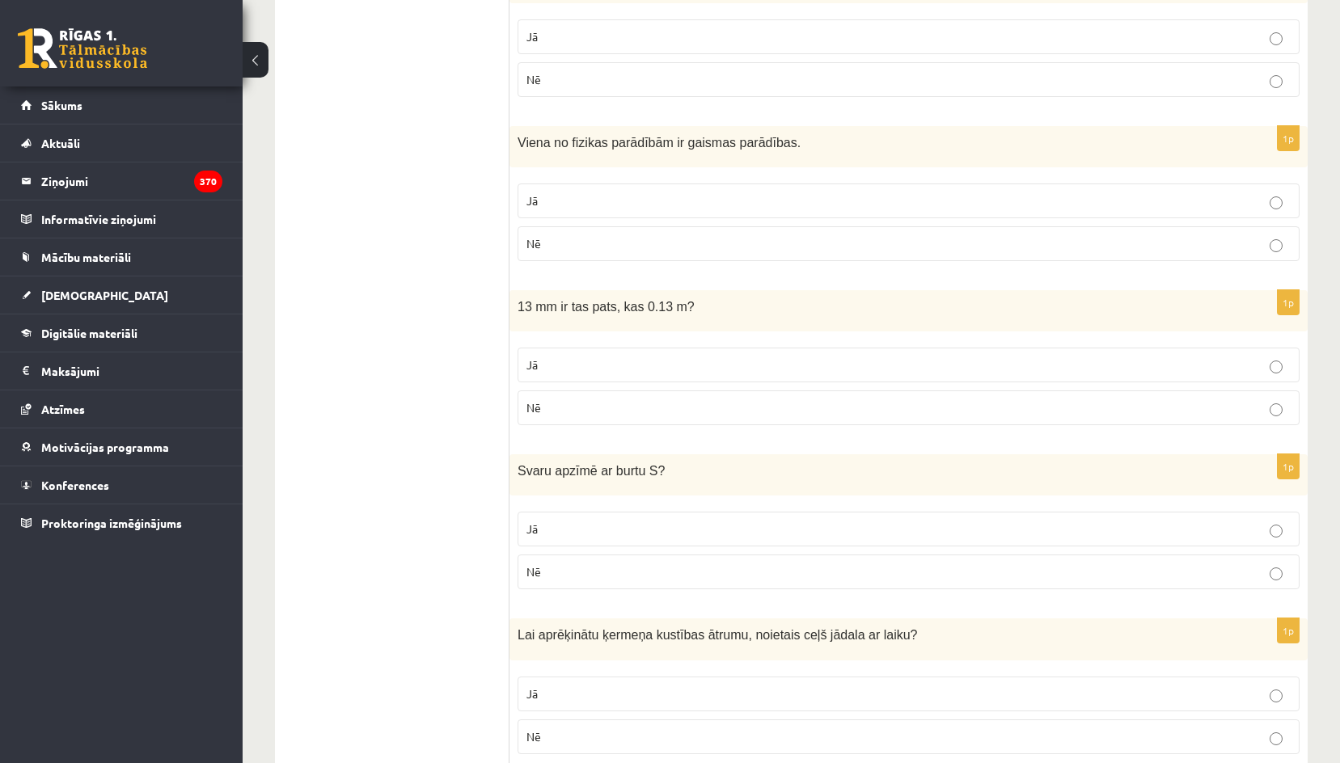
click at [563, 577] on p "Nē" at bounding box center [908, 572] width 764 height 17
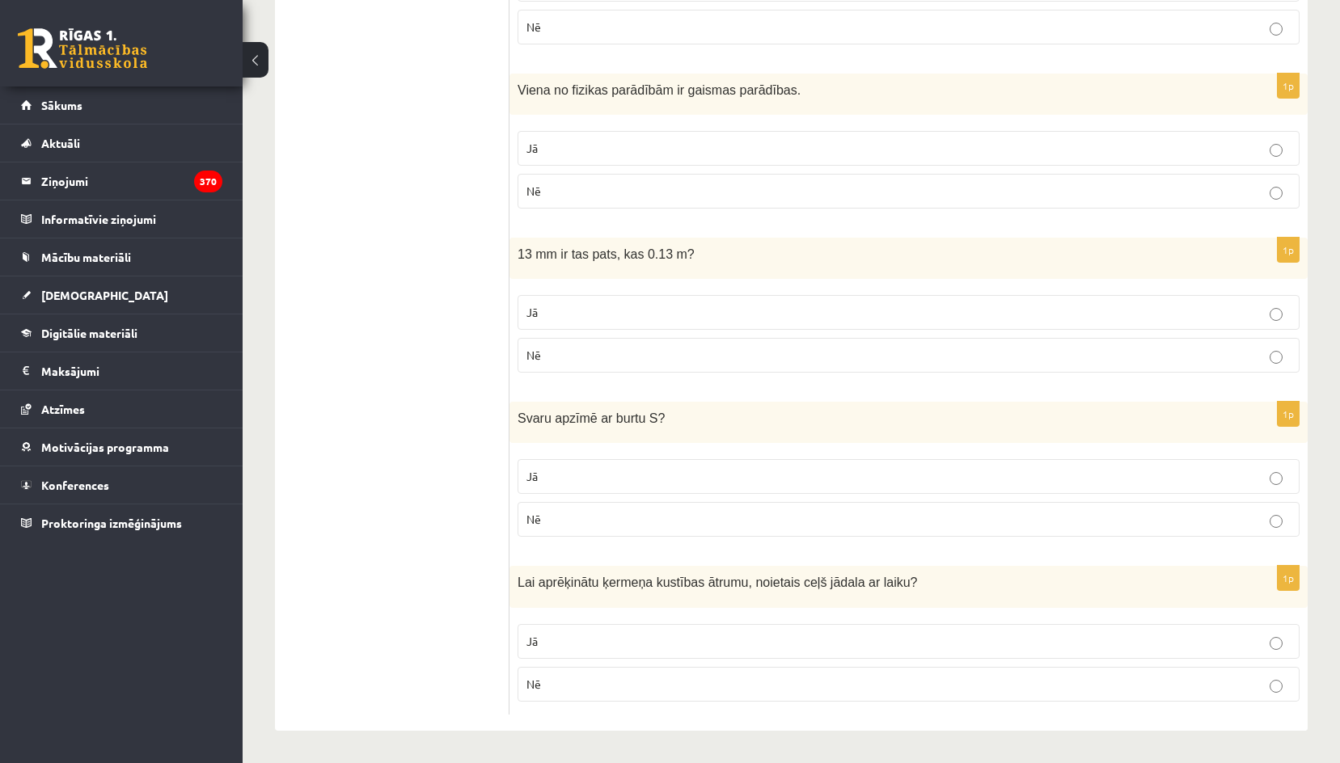
scroll to position [2560, 0]
click at [584, 653] on label "Jā" at bounding box center [908, 641] width 782 height 35
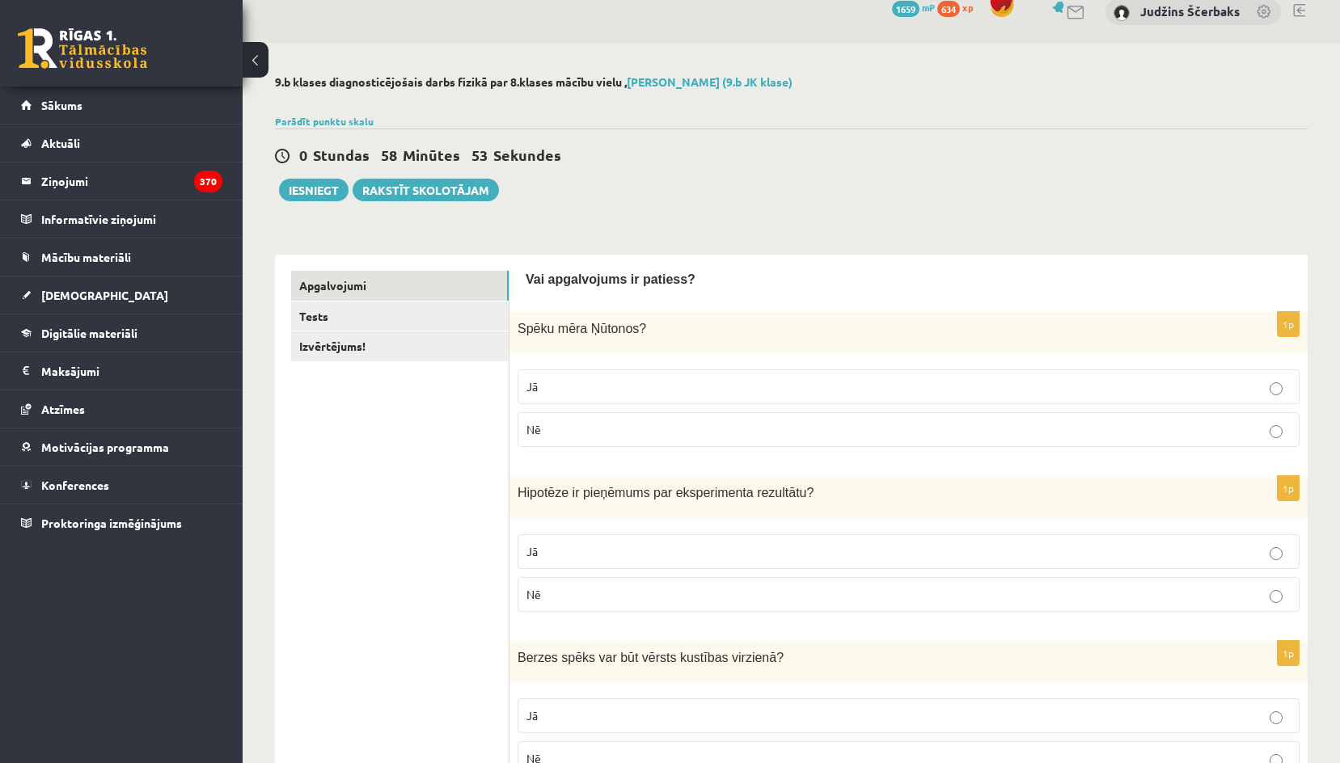
scroll to position [0, 0]
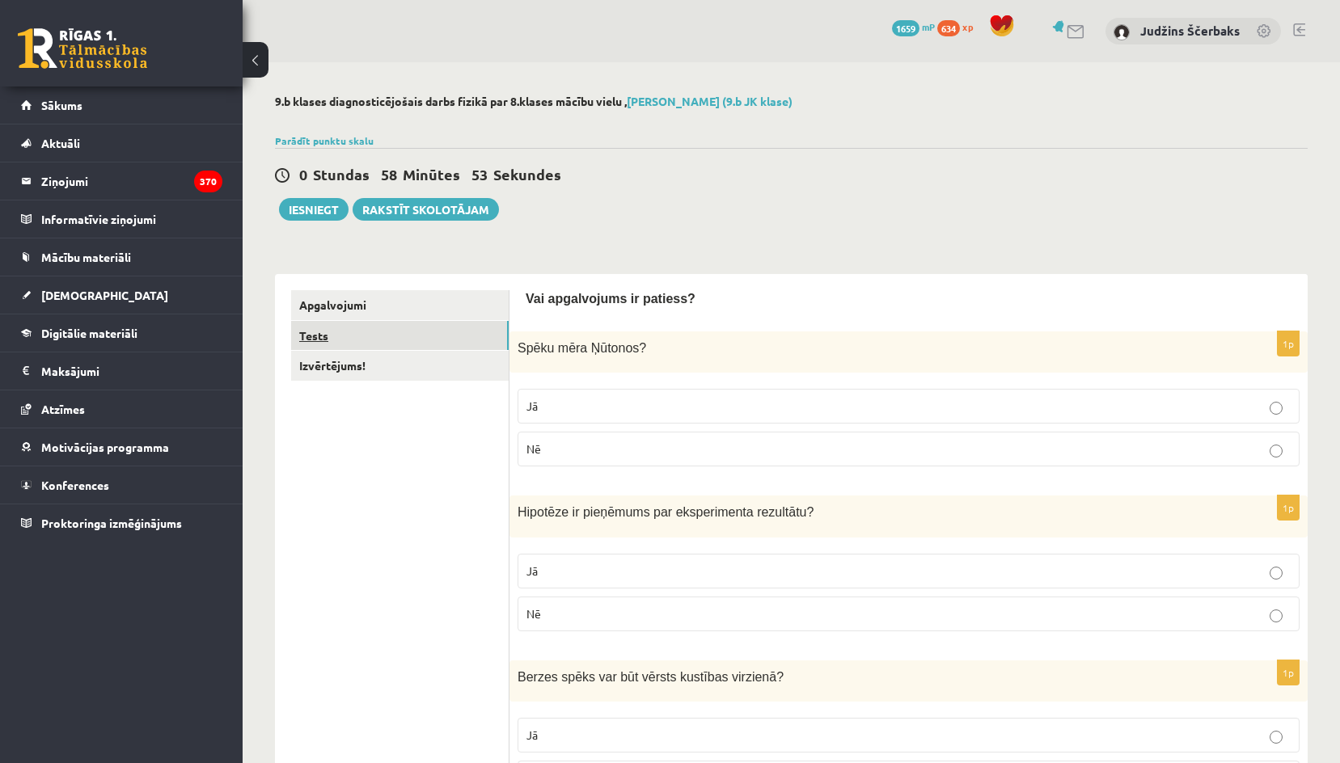
click at [315, 338] on link "Tests" at bounding box center [400, 336] width 218 height 30
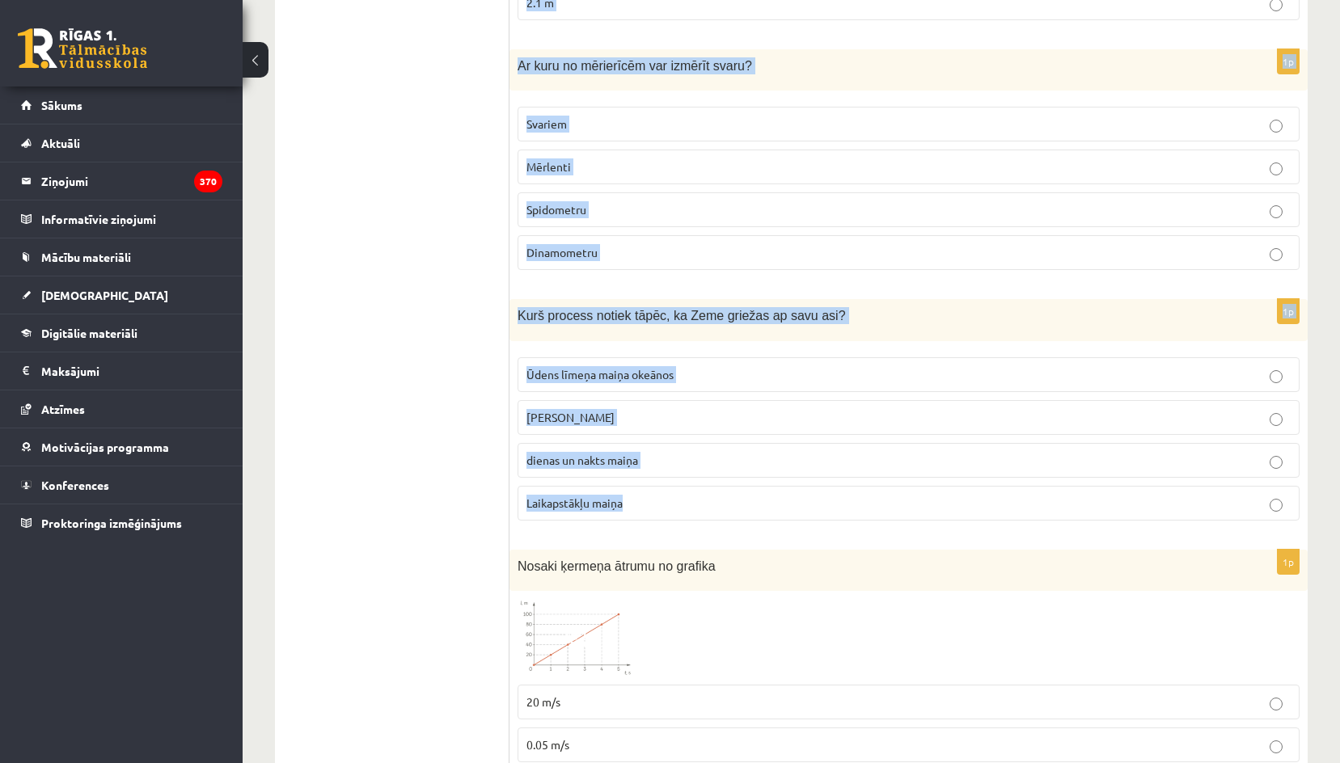
scroll to position [2264, 0]
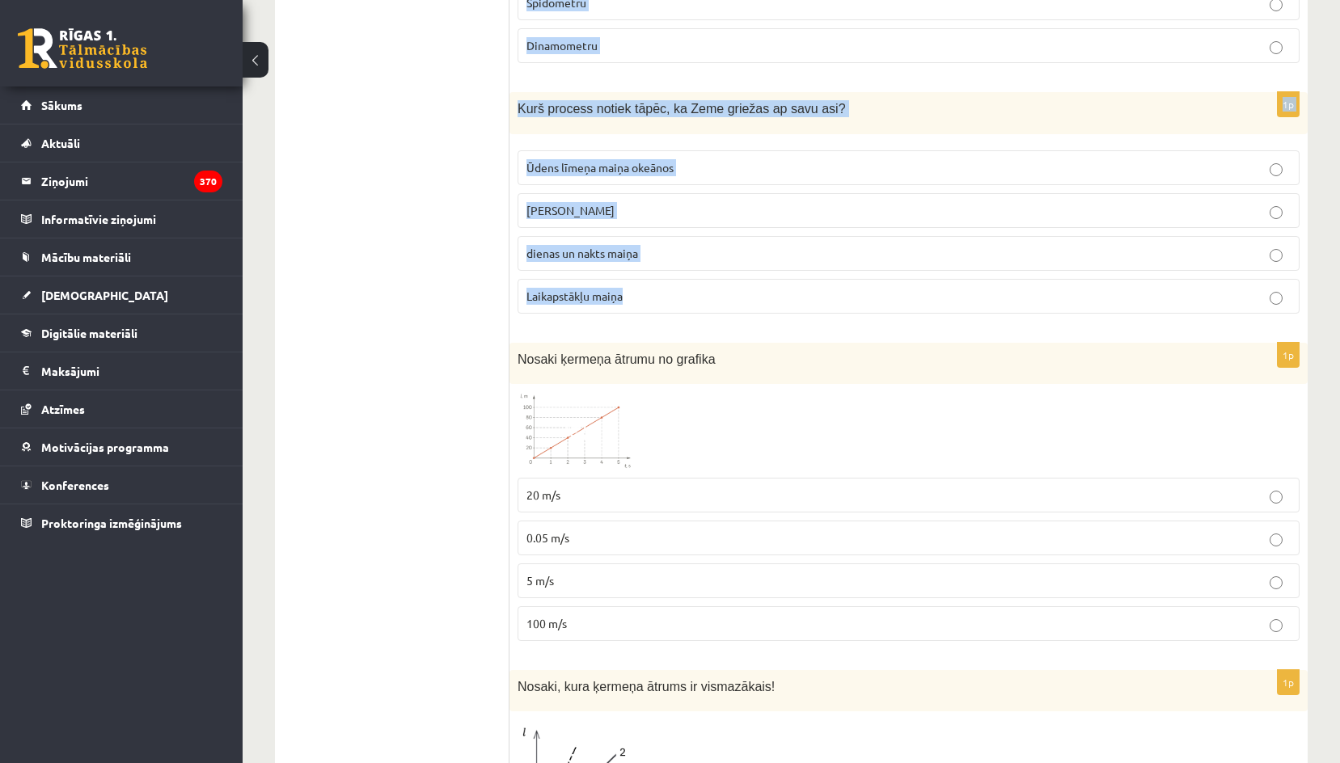
drag, startPoint x: 552, startPoint y: 329, endPoint x: 698, endPoint y: 289, distance: 151.1
copy form "Šķidra viela kļūst par gāzveida. Kā sauc šo procesu? kristalizēšanās iztvaikoša…"
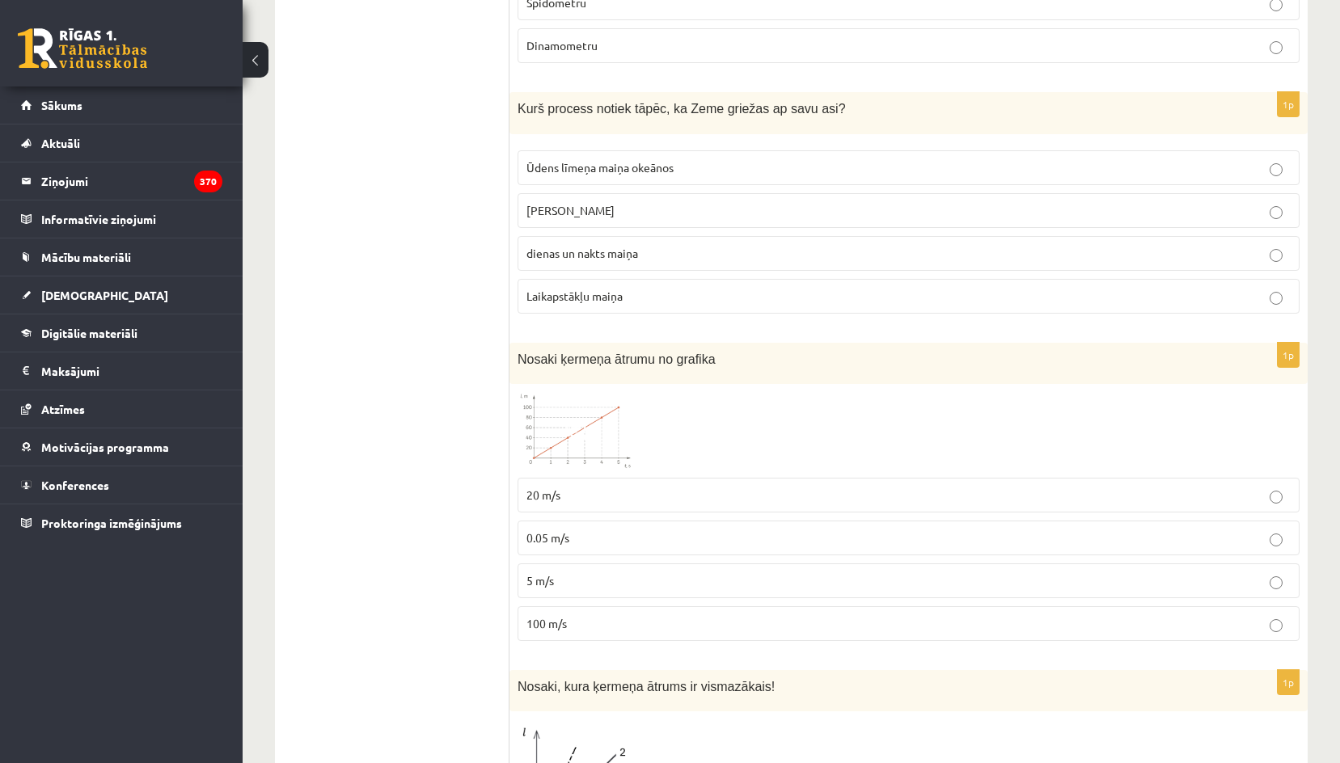
drag, startPoint x: 500, startPoint y: 299, endPoint x: 492, endPoint y: 288, distance: 14.4
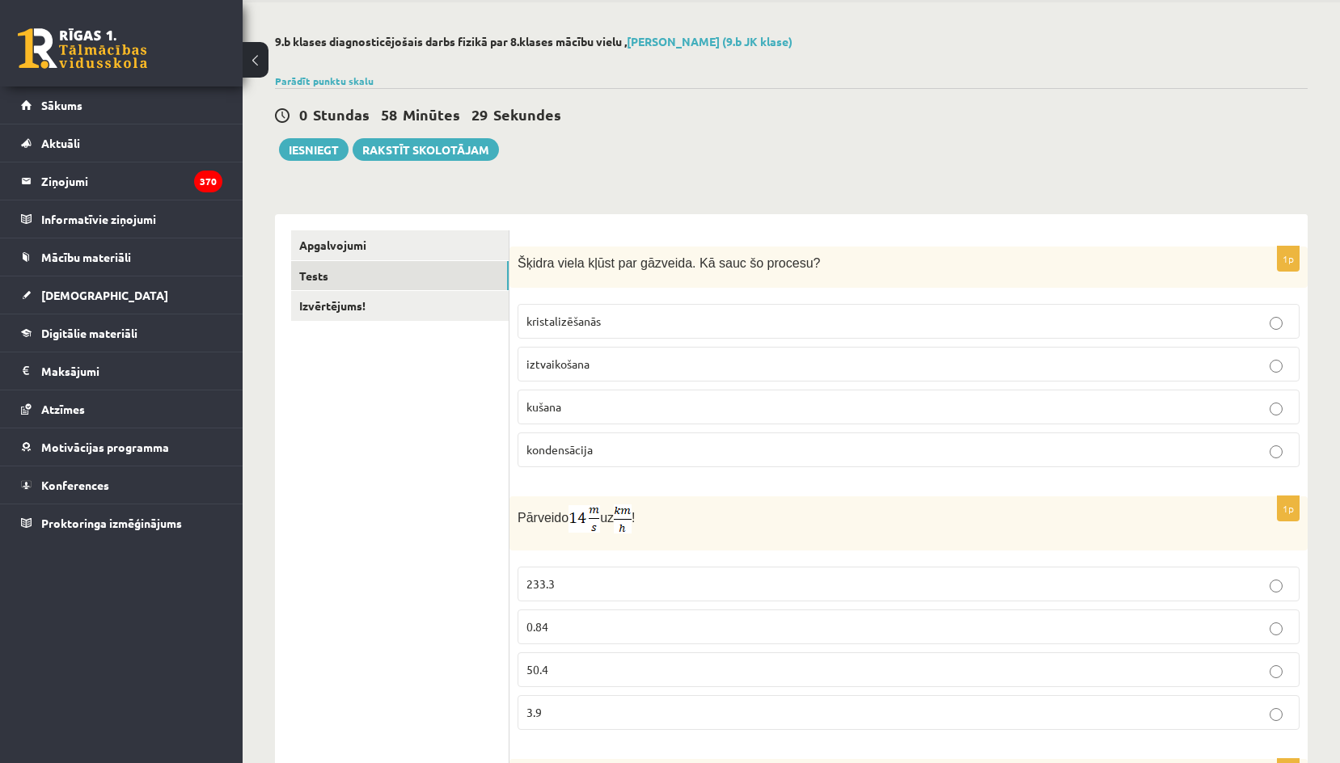
scroll to position [0, 0]
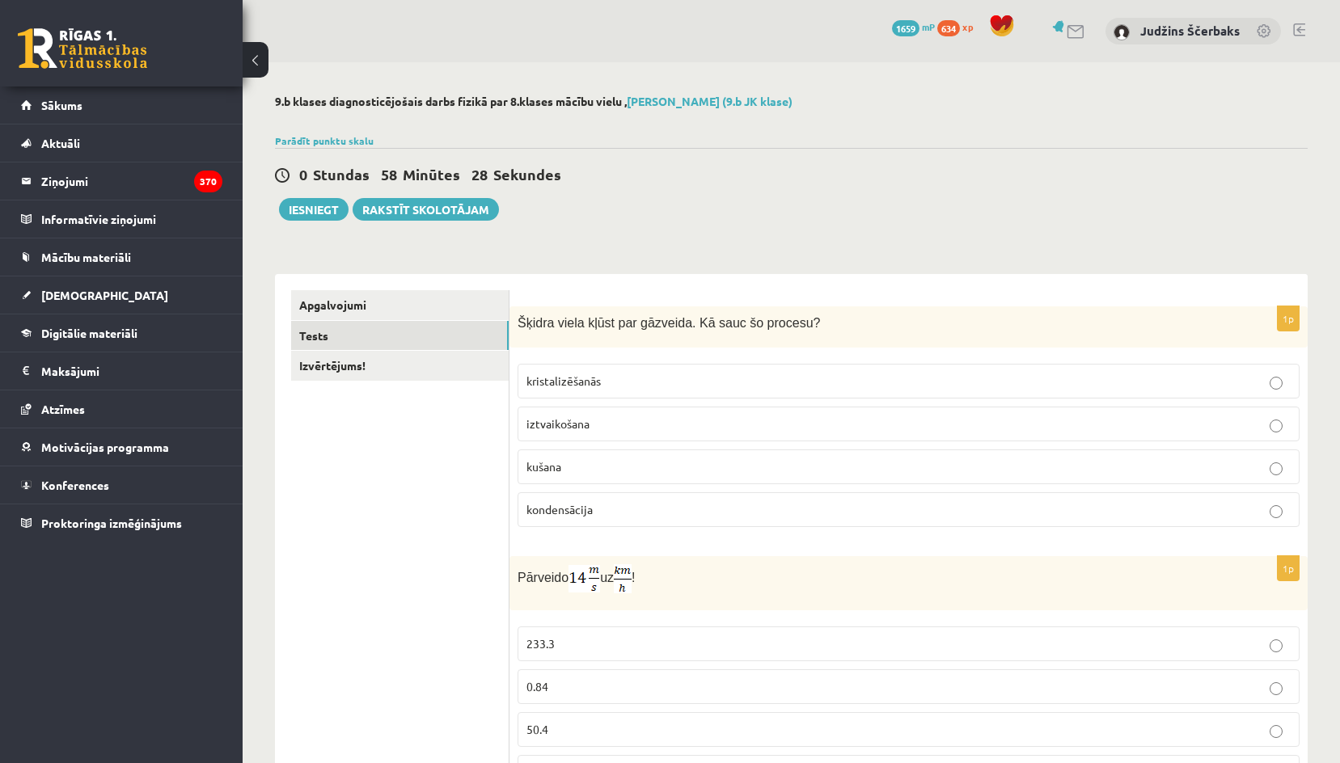
click at [587, 416] on label "iztvaikošana" at bounding box center [908, 424] width 782 height 35
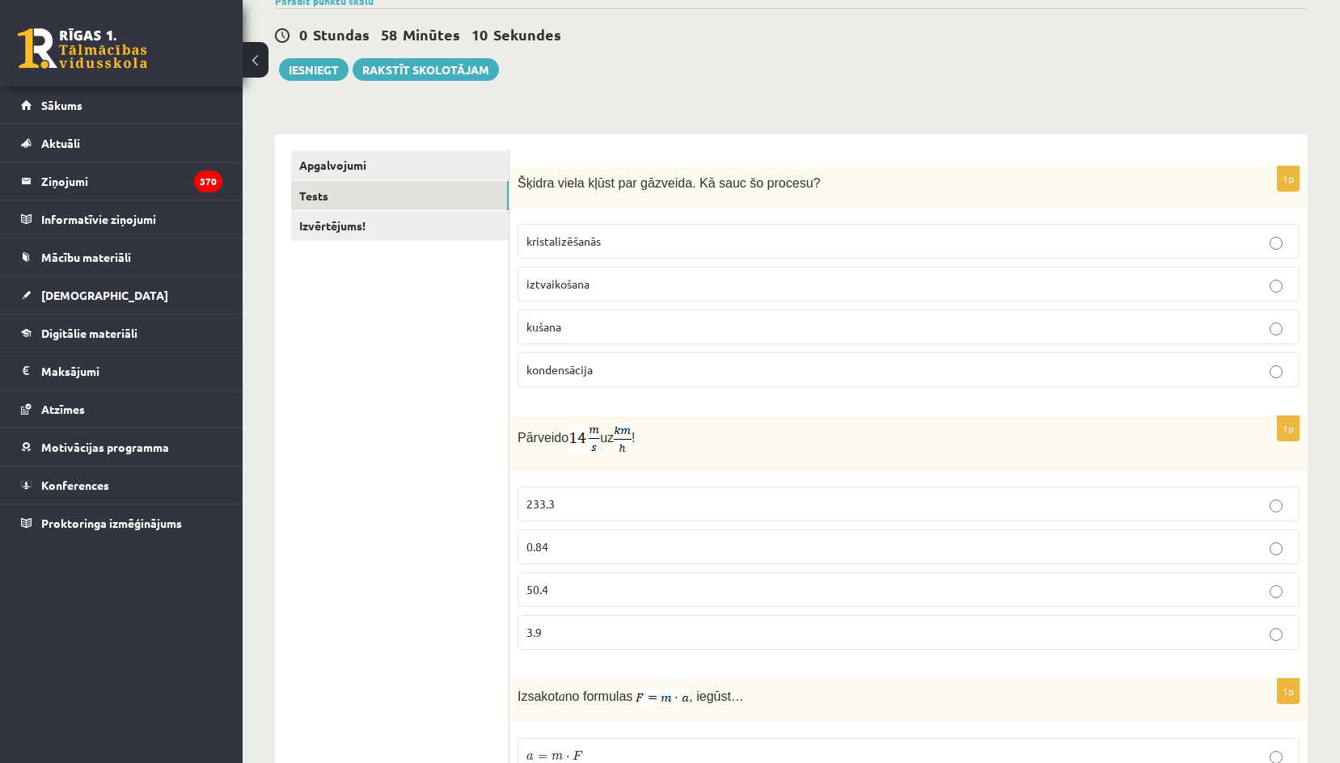
scroll to position [162, 0]
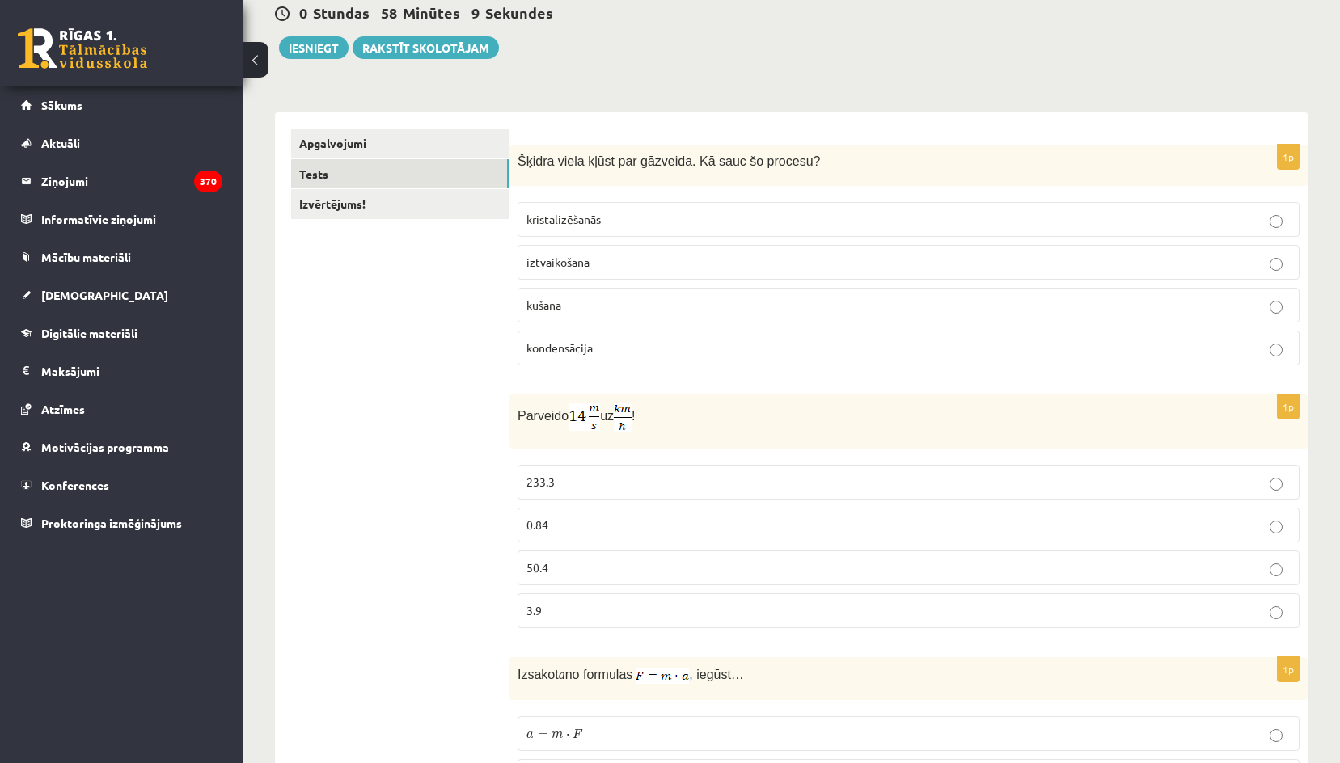
click at [574, 420] on img at bounding box center [584, 416] width 32 height 27
drag, startPoint x: 574, startPoint y: 420, endPoint x: 615, endPoint y: 421, distance: 40.5
click at [615, 421] on span "Pārveido uz !" at bounding box center [576, 416] width 118 height 13
drag, startPoint x: 637, startPoint y: 403, endPoint x: 628, endPoint y: 410, distance: 11.0
click at [632, 406] on p "Pārveido uz !" at bounding box center [867, 417] width 701 height 29
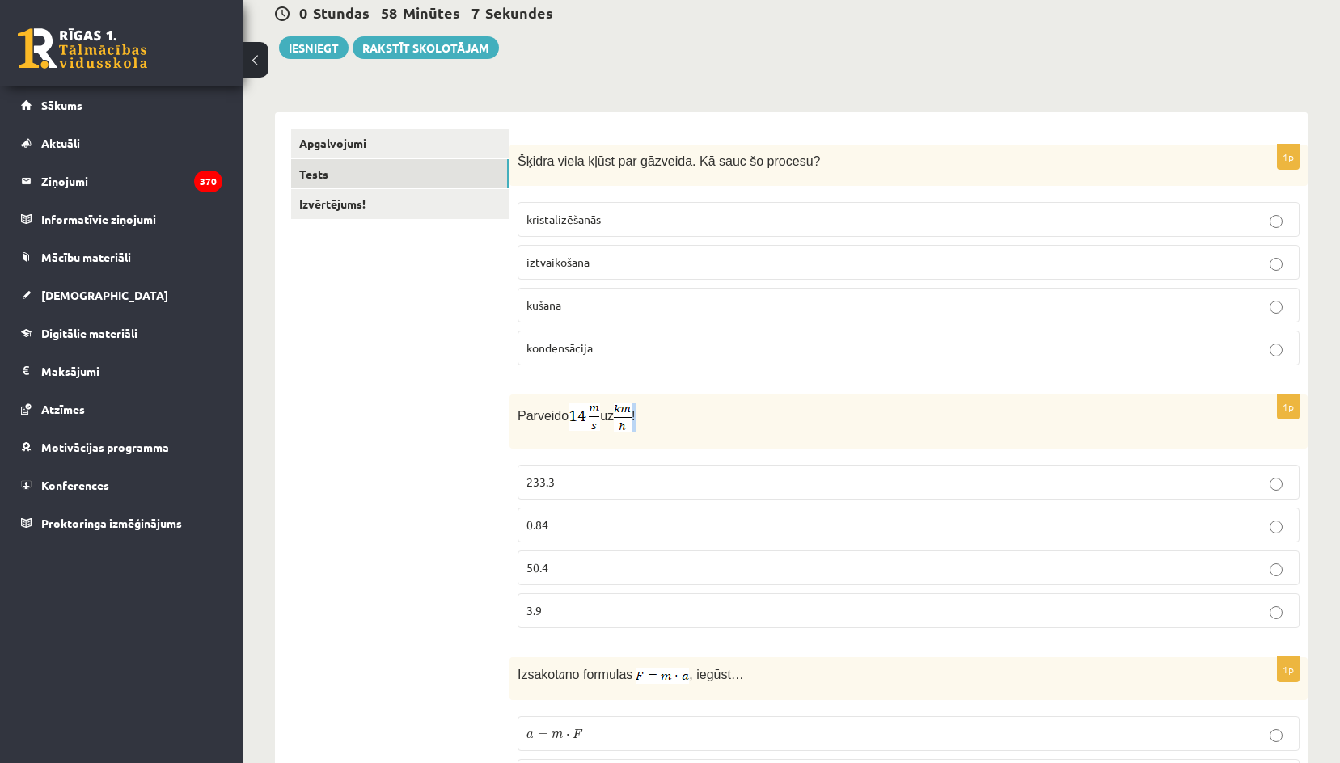
click at [631, 410] on img at bounding box center [623, 417] width 18 height 29
click at [663, 414] on p "Pārveido uz !" at bounding box center [867, 417] width 701 height 29
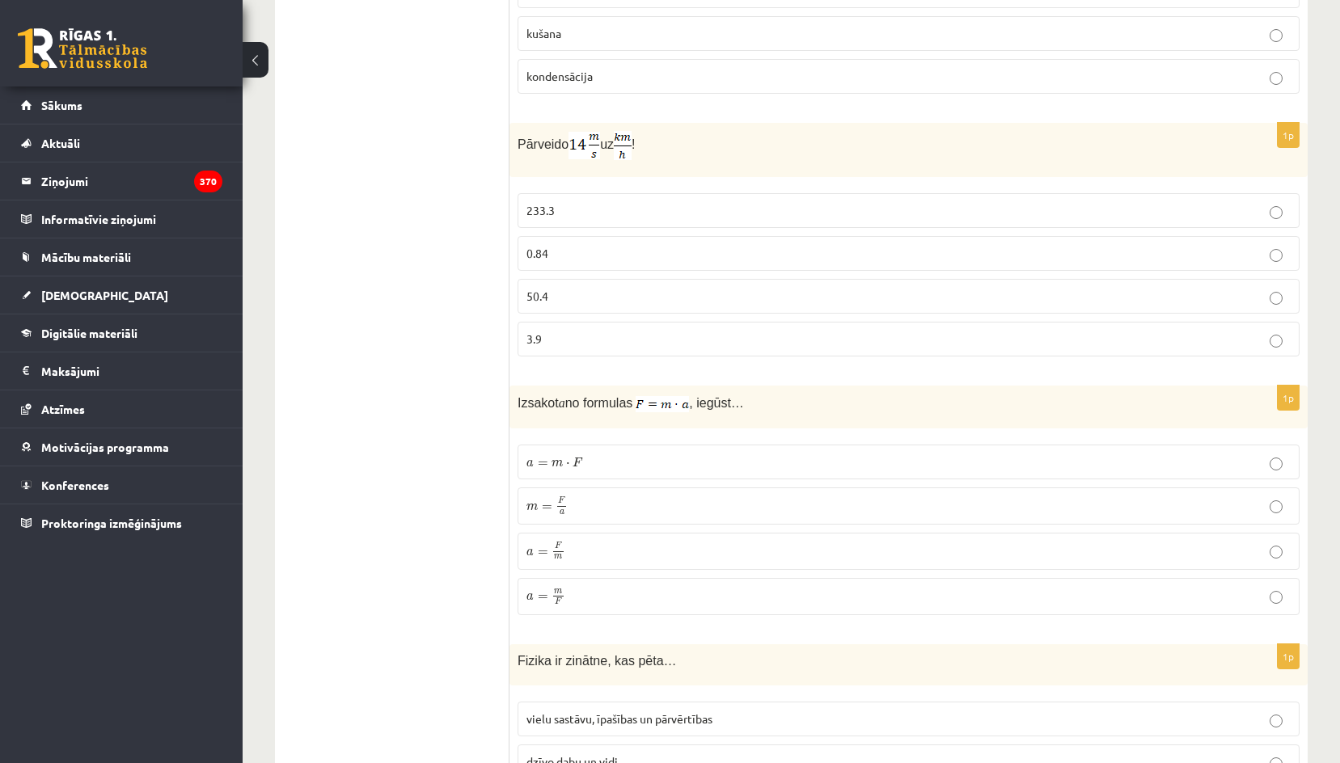
scroll to position [404, 0]
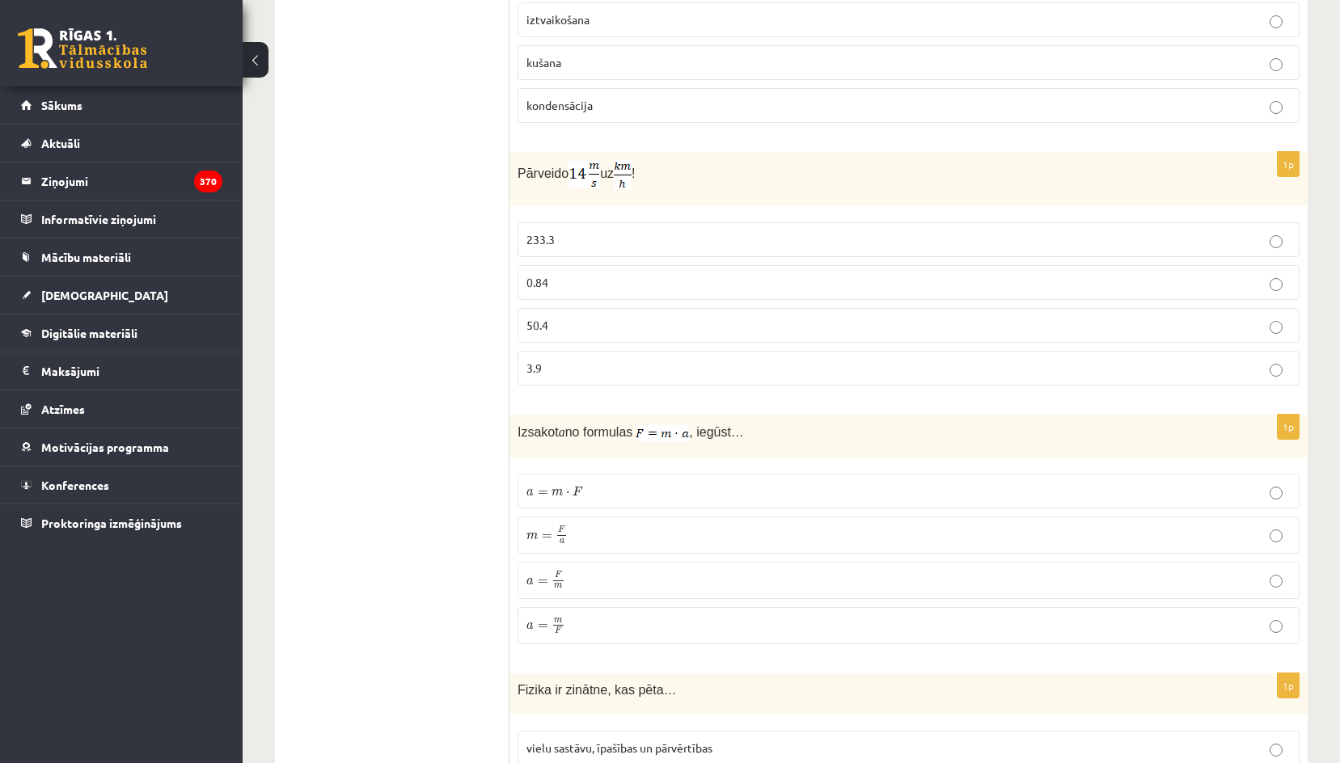
click at [557, 323] on p "50.4" at bounding box center [908, 325] width 764 height 17
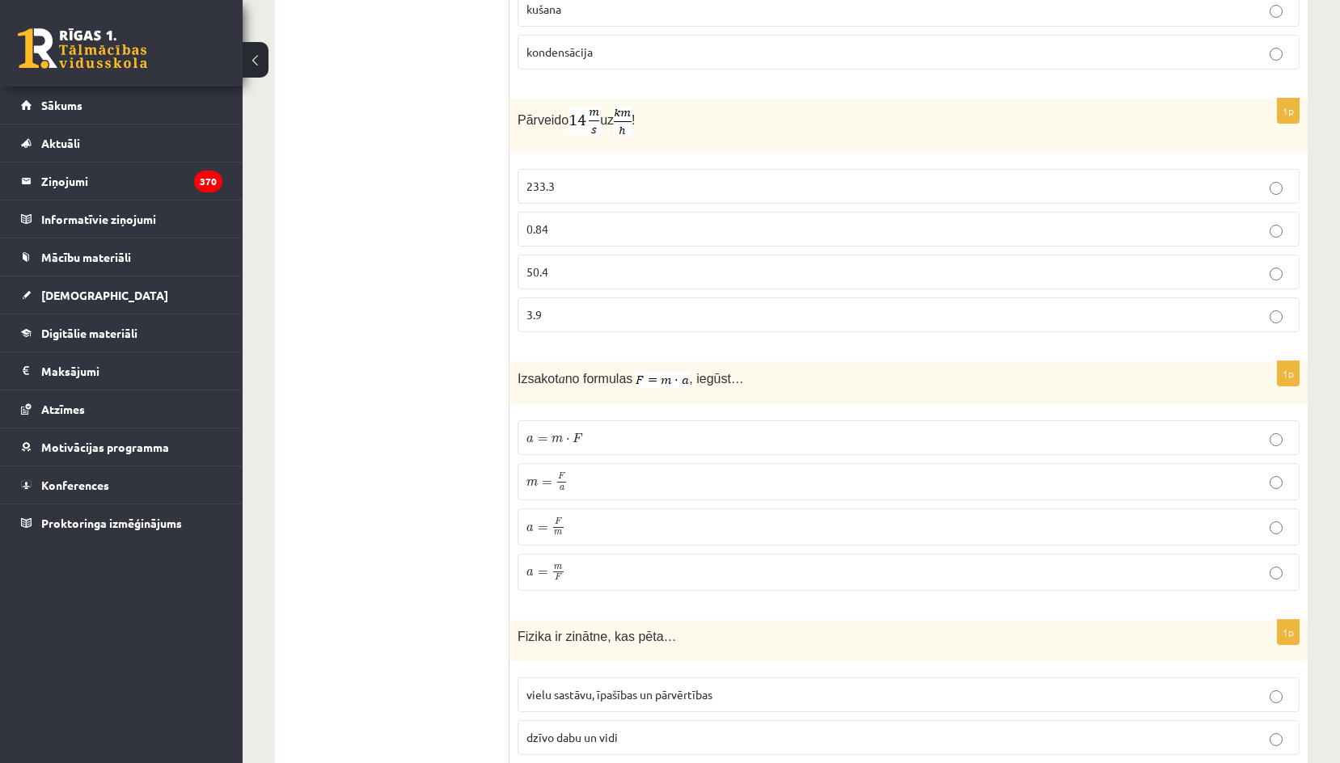
scroll to position [485, 0]
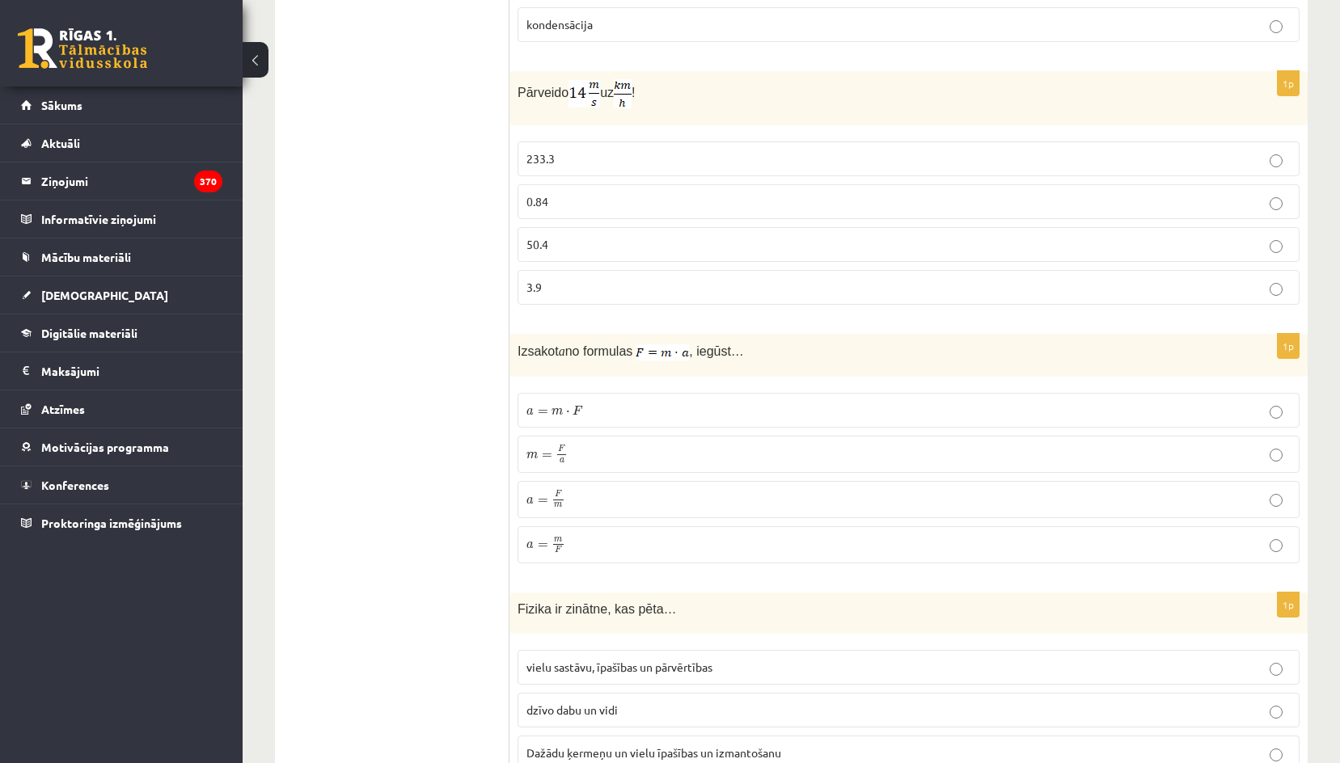
click at [572, 505] on p "a = F m a = F m" at bounding box center [908, 499] width 764 height 19
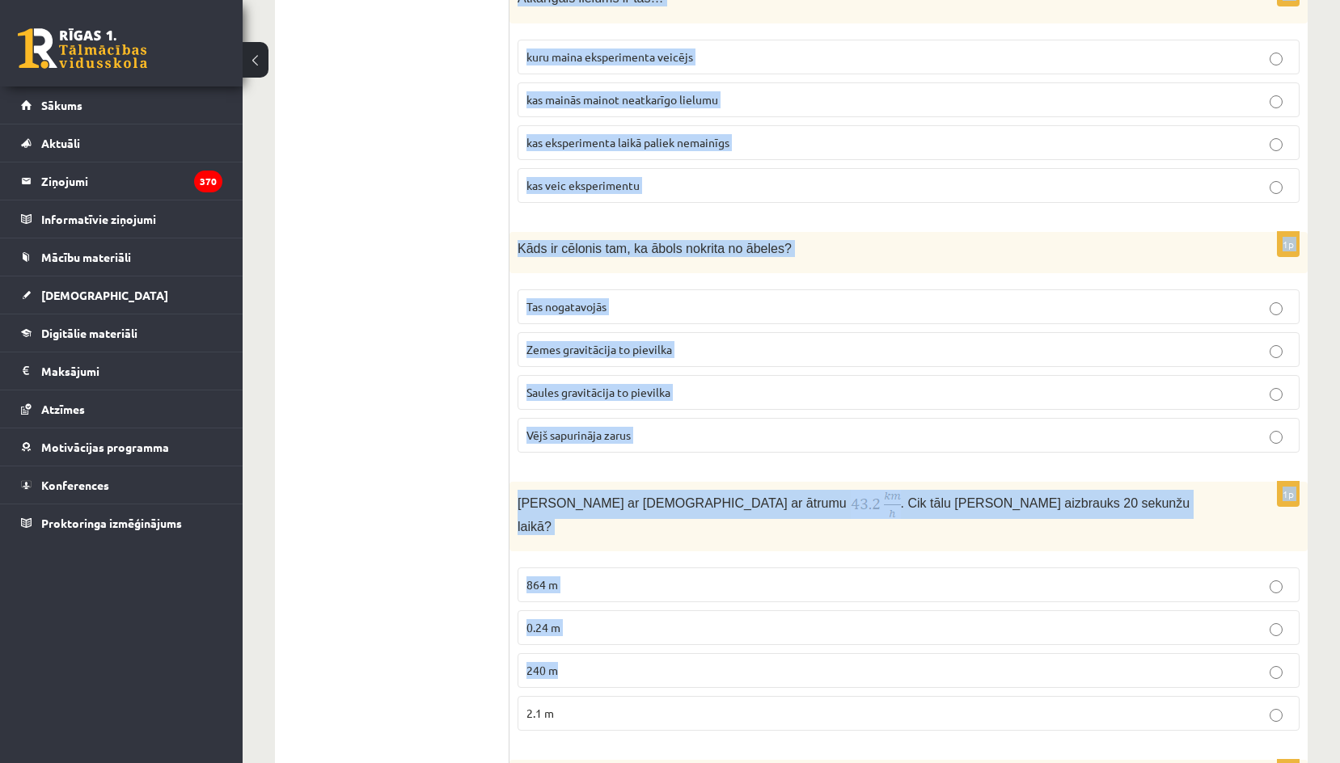
scroll to position [1617, 0]
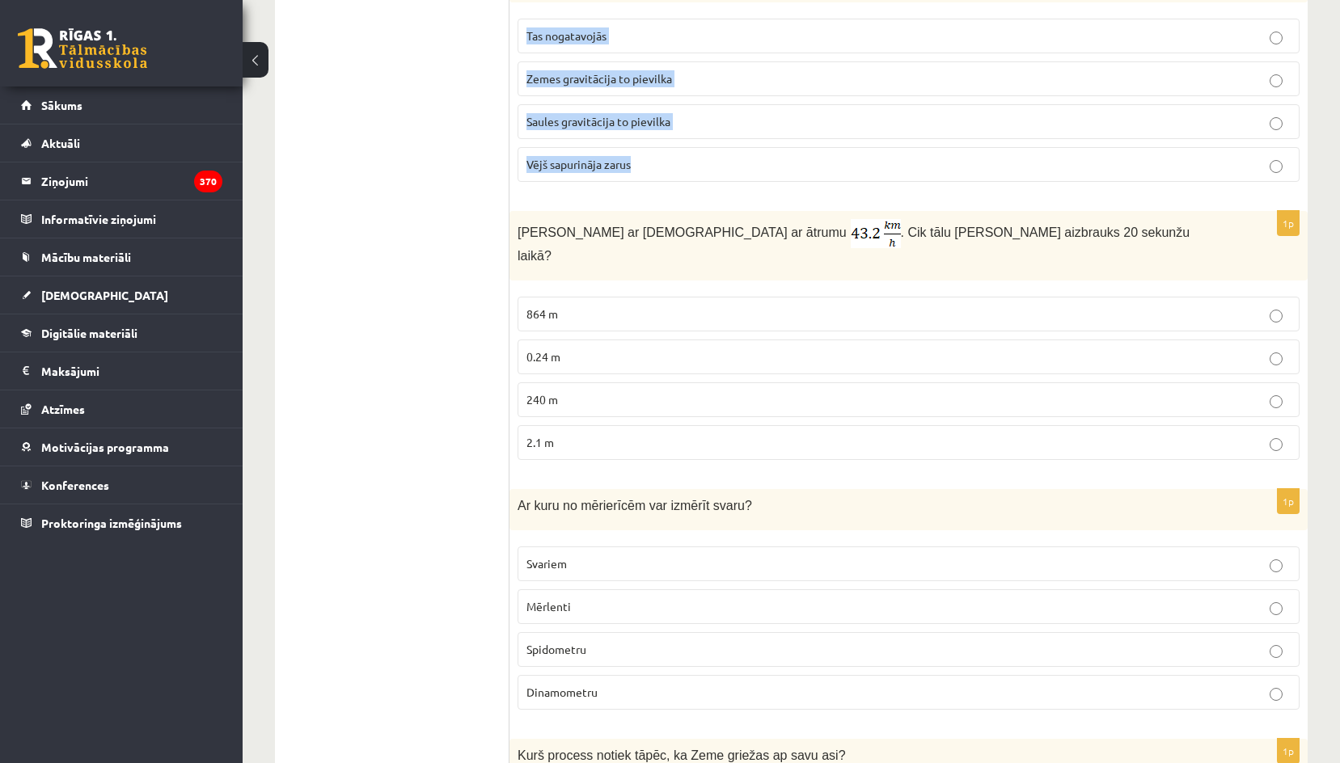
drag, startPoint x: 511, startPoint y: 279, endPoint x: 716, endPoint y: 165, distance: 234.2
click at [716, 165] on form "1p Šķidra viela kļūst par gāzveida. Kā sauc šo procesu? kristalizēšanās iztvaik…" at bounding box center [909, 562] width 766 height 3778
copy form "Fizika ir zinātne, kas pēta… vielu sastāvu, īpašības un pārvērtības dzīvo dabu …"
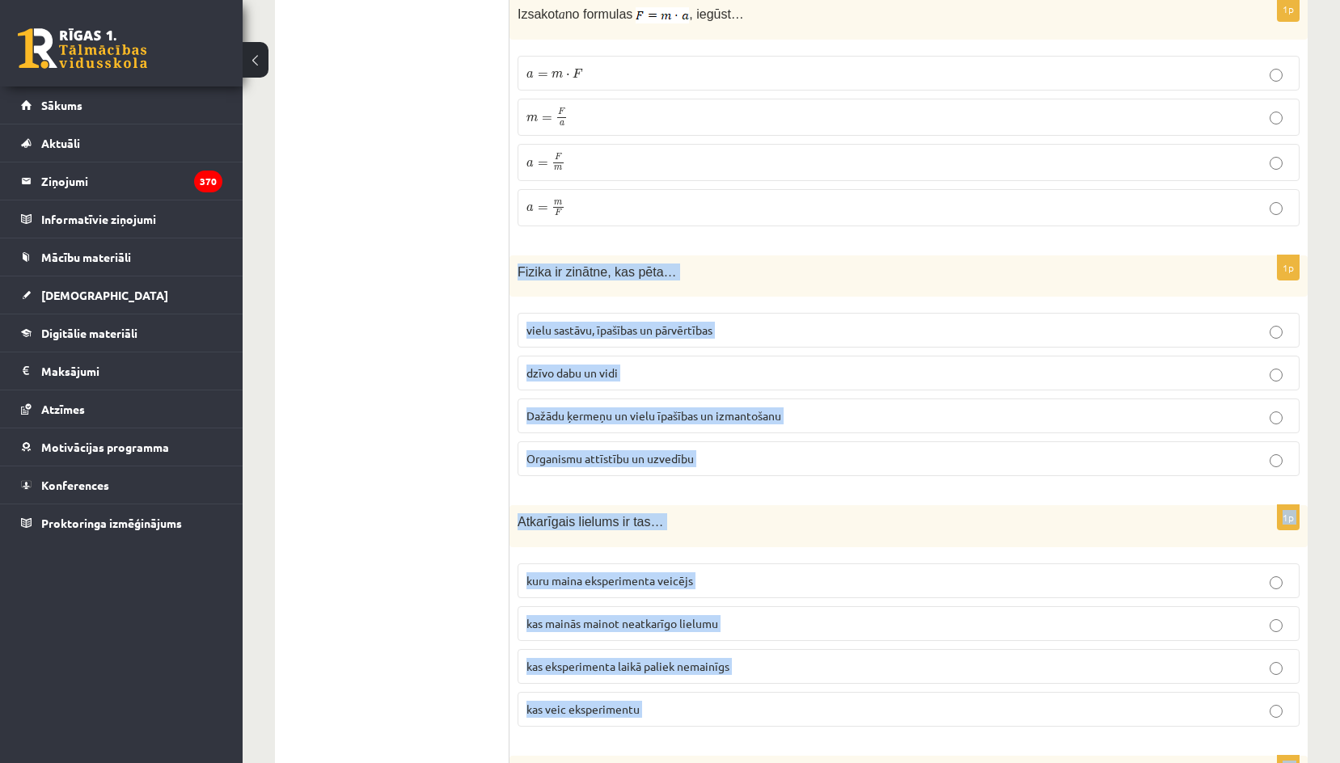
scroll to position [809, 0]
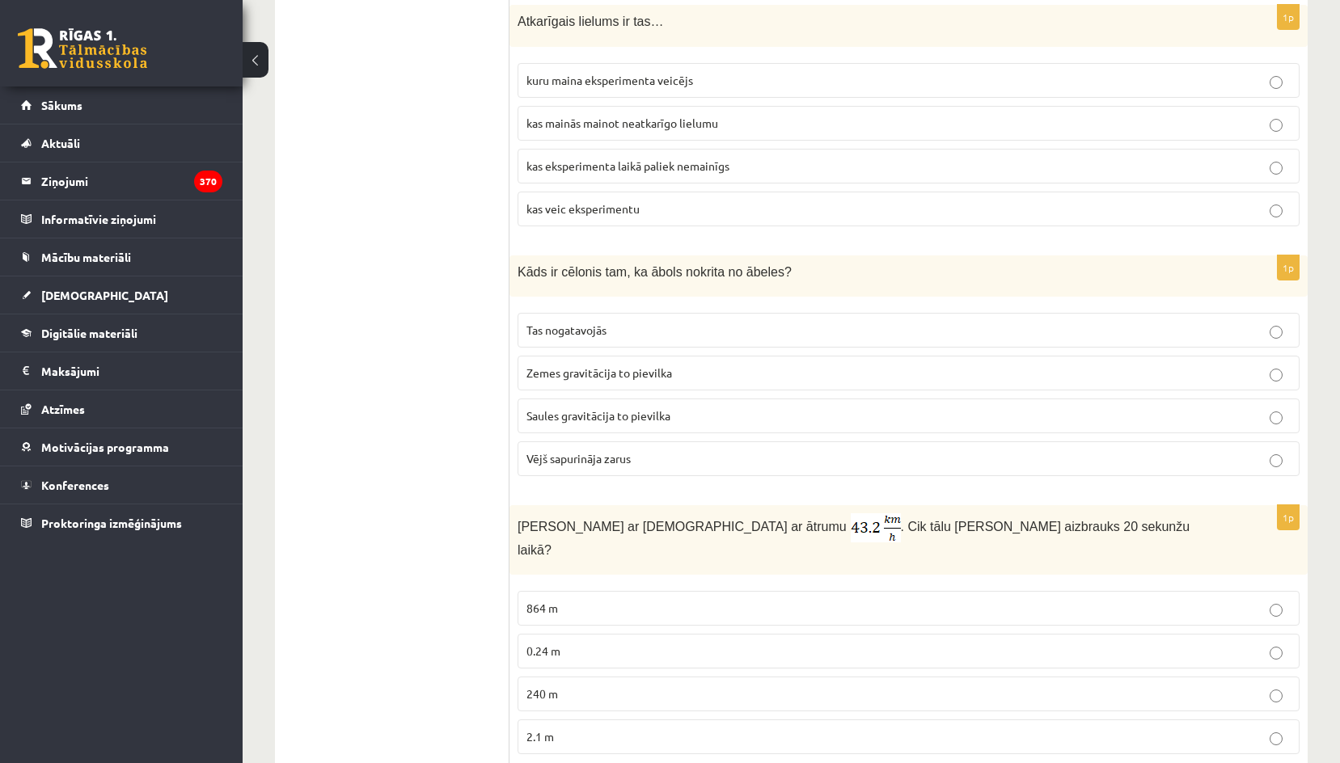
scroll to position [1294, 0]
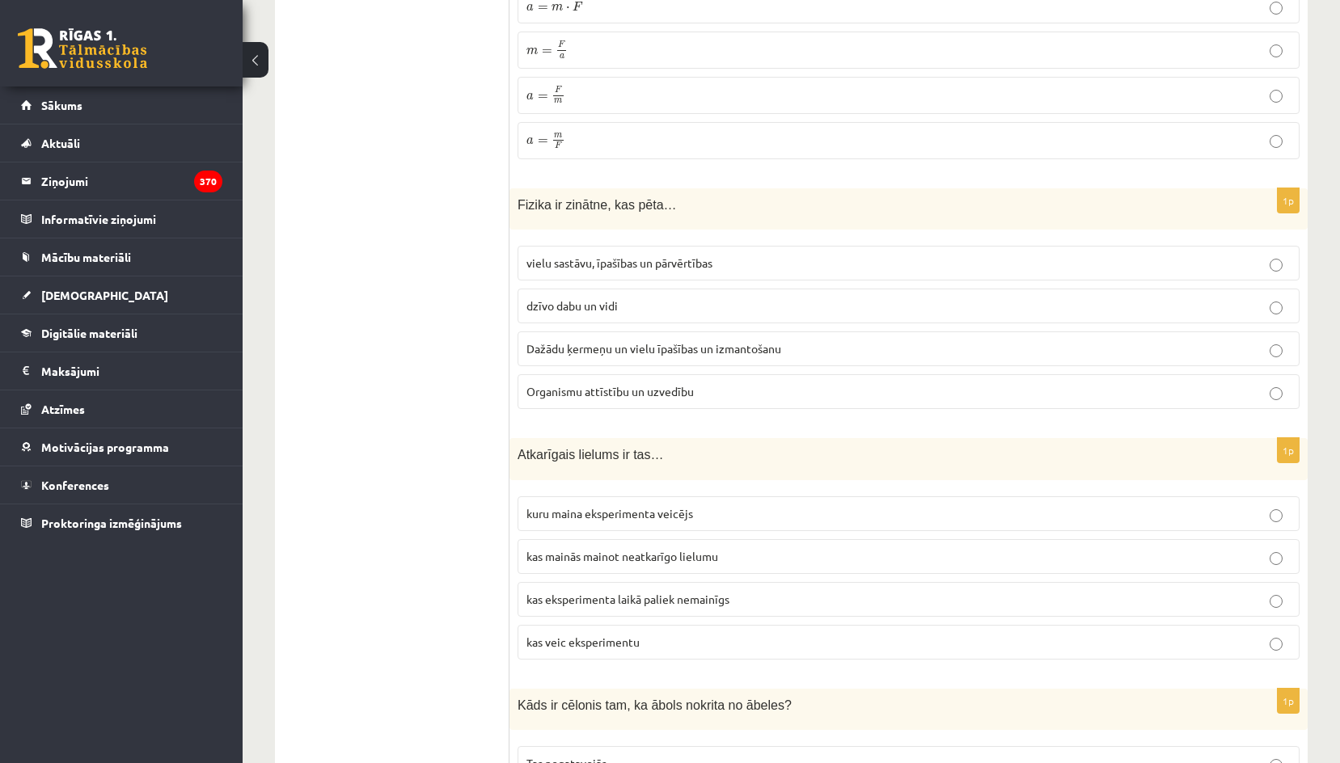
click at [644, 340] on p "Dažādu ķermeņu un vielu īpašības un izmantošanu" at bounding box center [908, 348] width 764 height 17
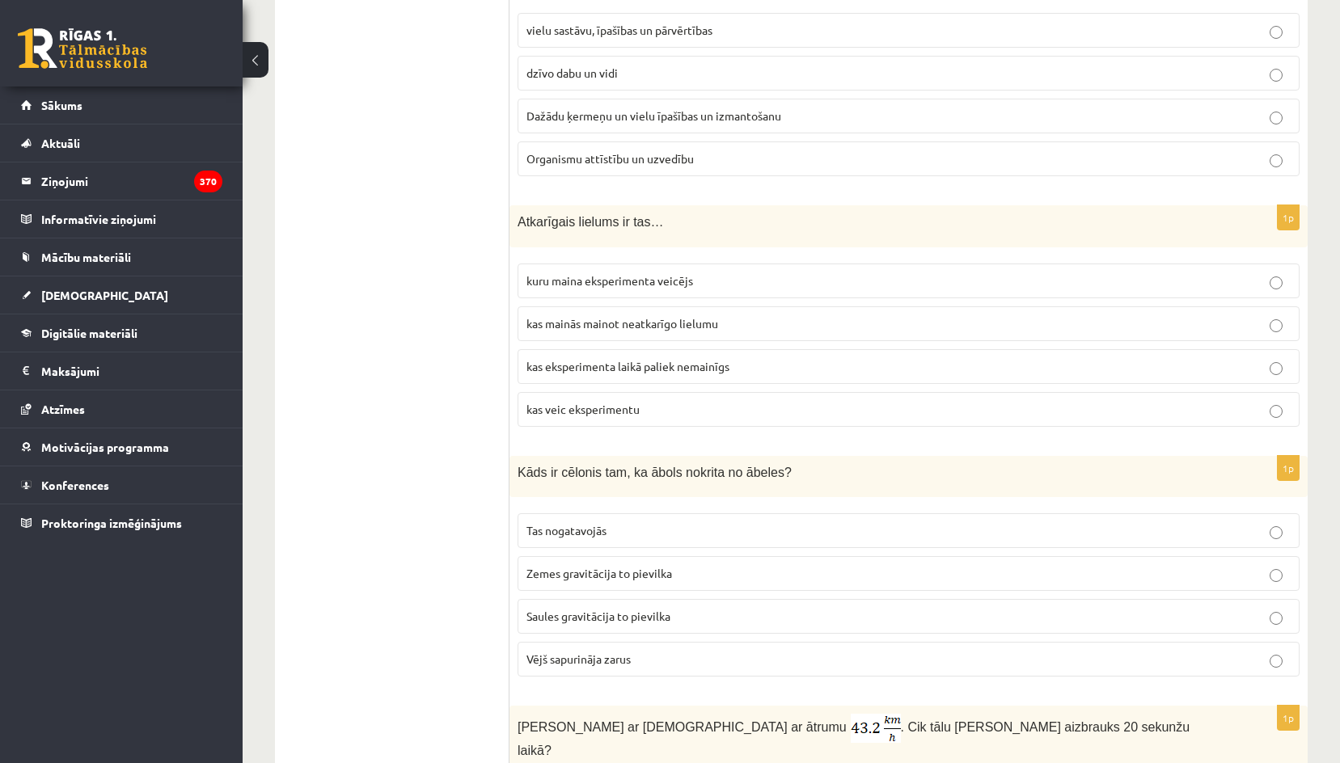
scroll to position [1132, 0]
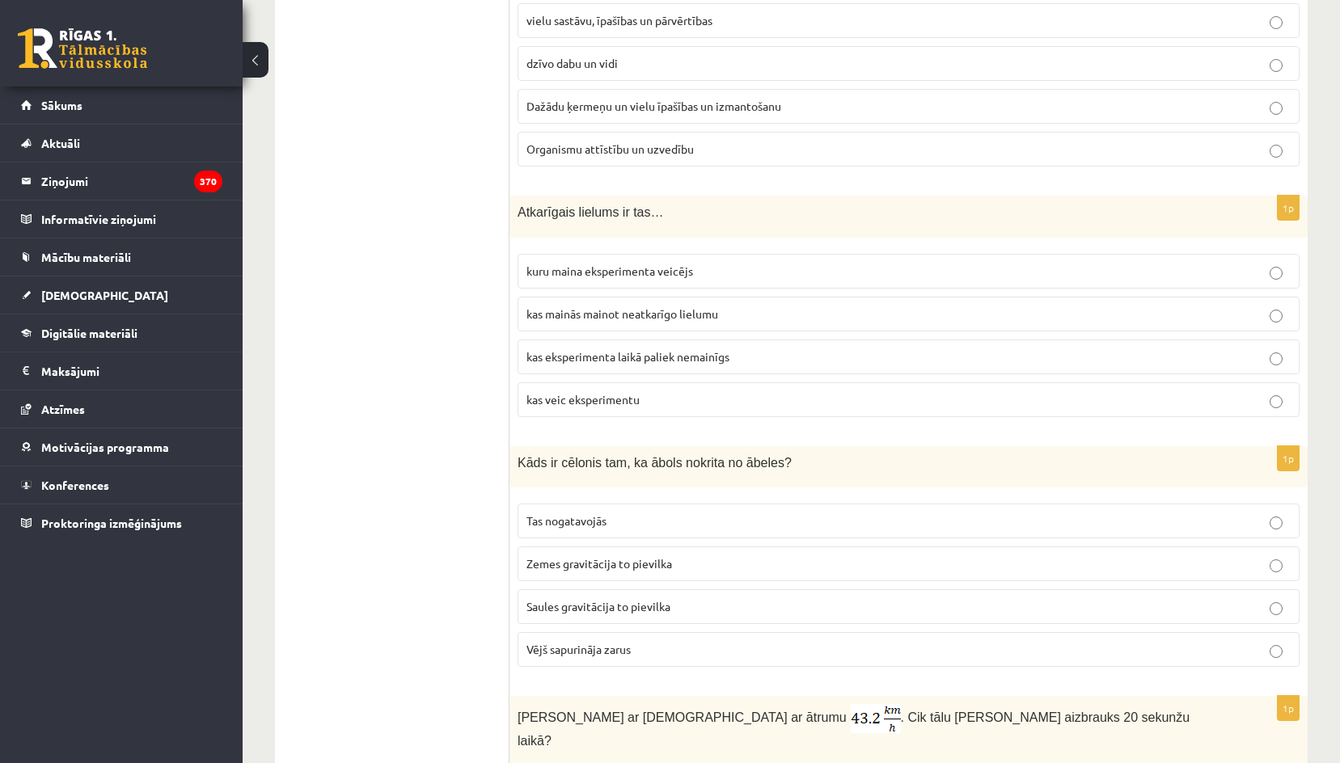
click at [627, 315] on span "kas mainās mainot neatkarīgo lielumu" at bounding box center [622, 313] width 192 height 15
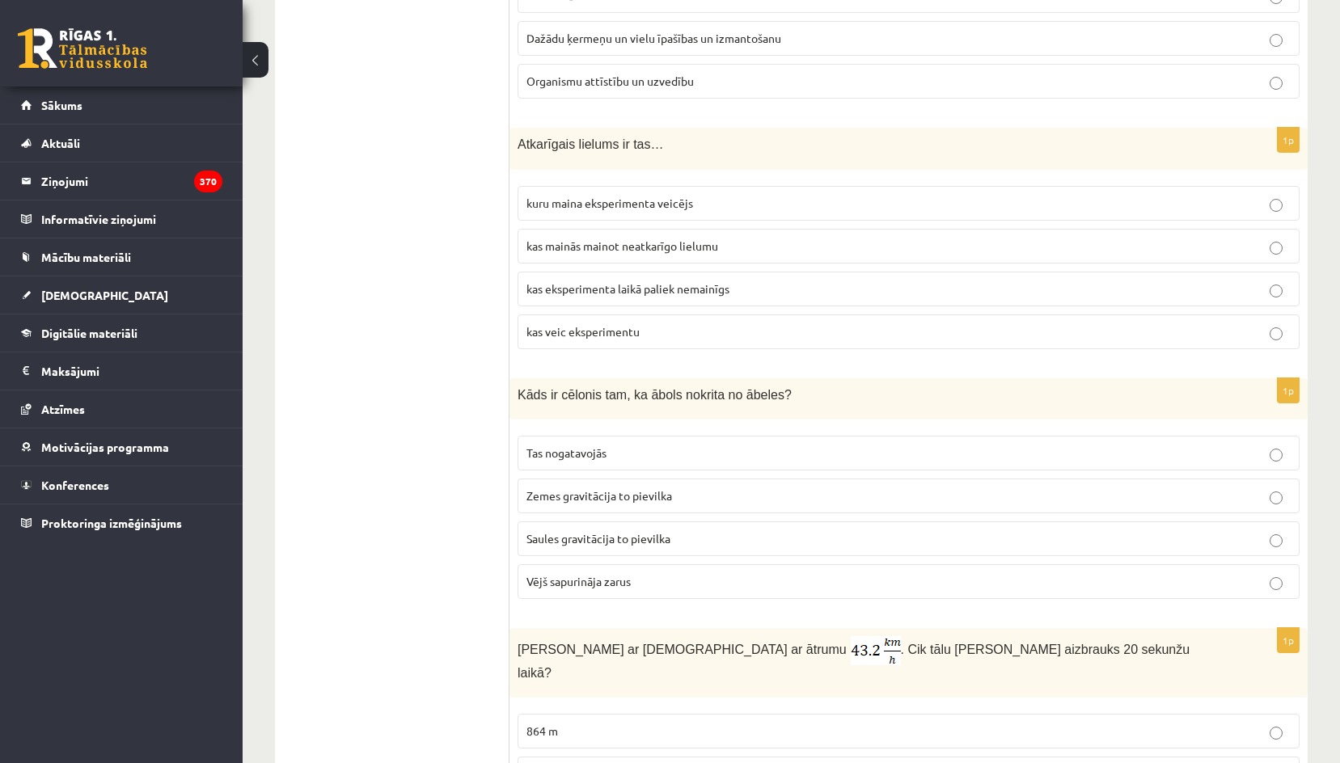
scroll to position [1294, 0]
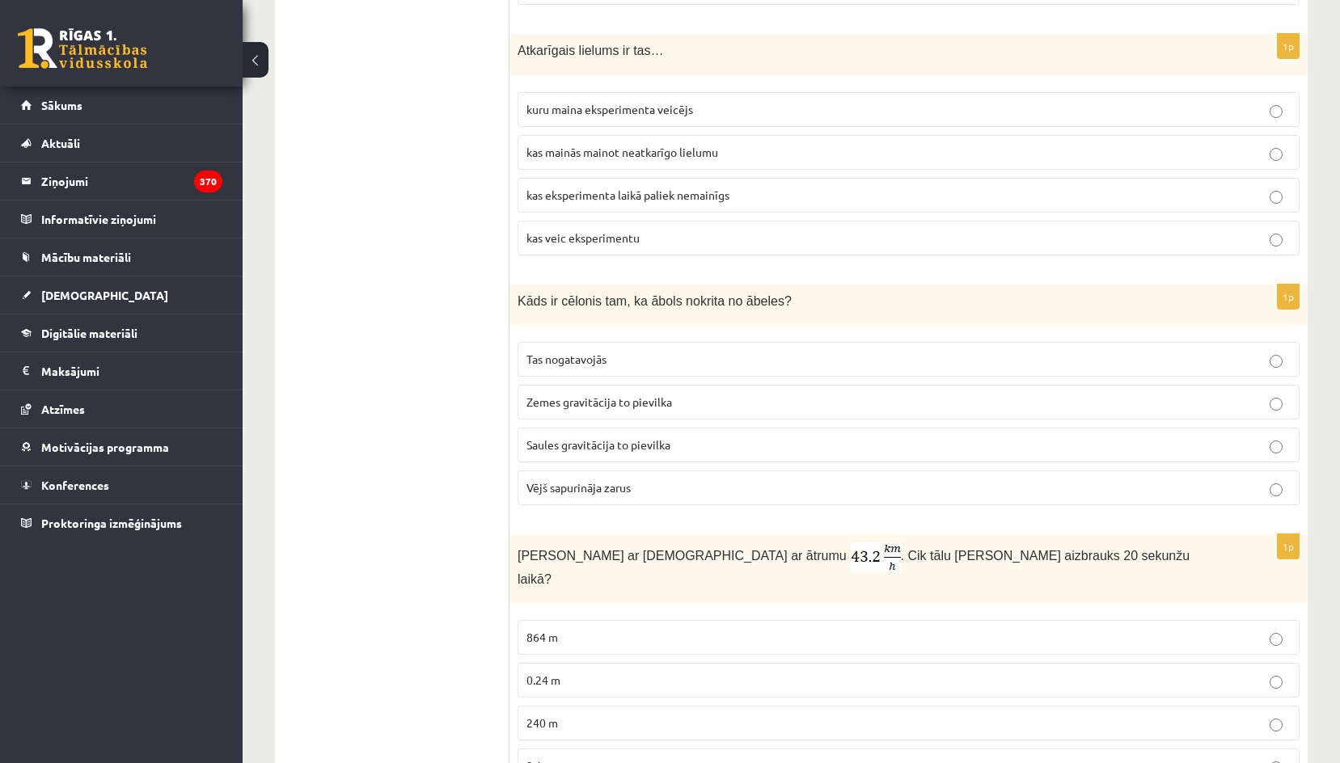
click at [599, 406] on span "Zemes gravitācija to pievilka" at bounding box center [599, 402] width 146 height 15
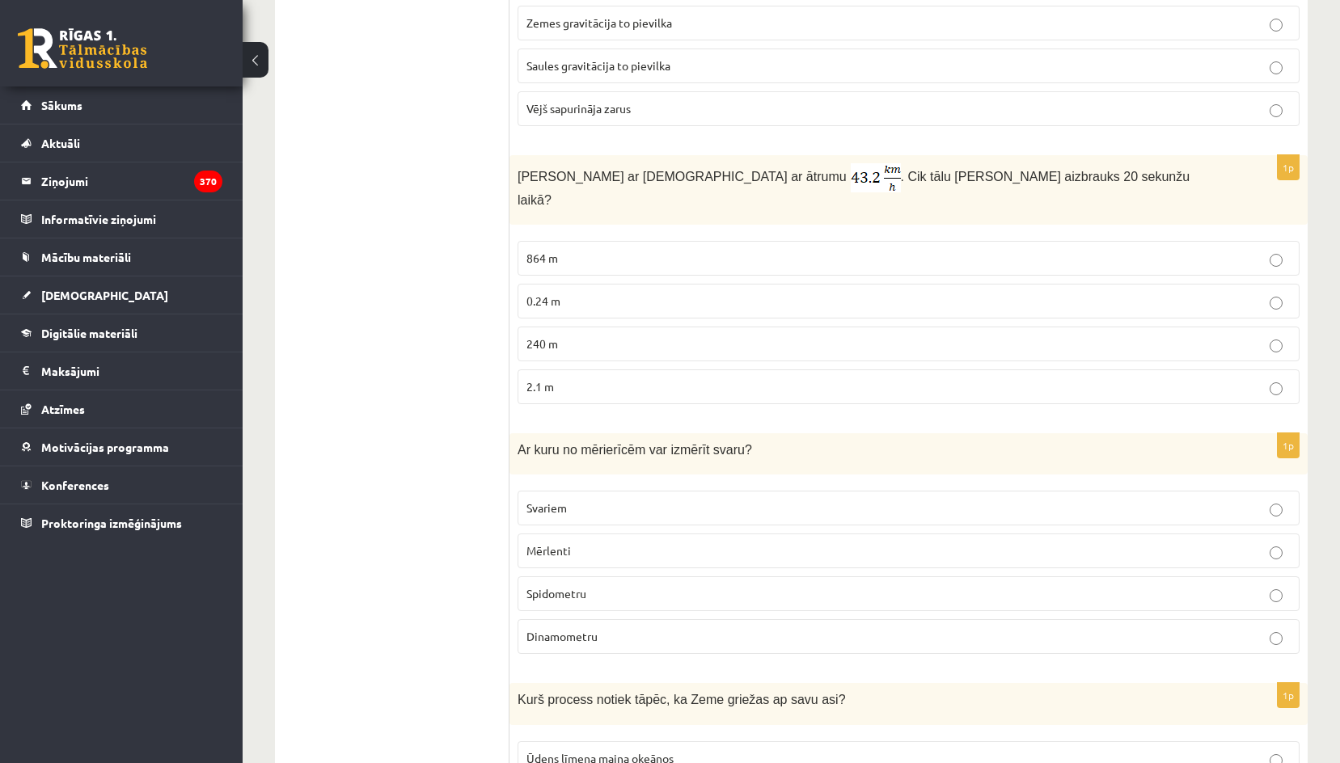
scroll to position [1698, 0]
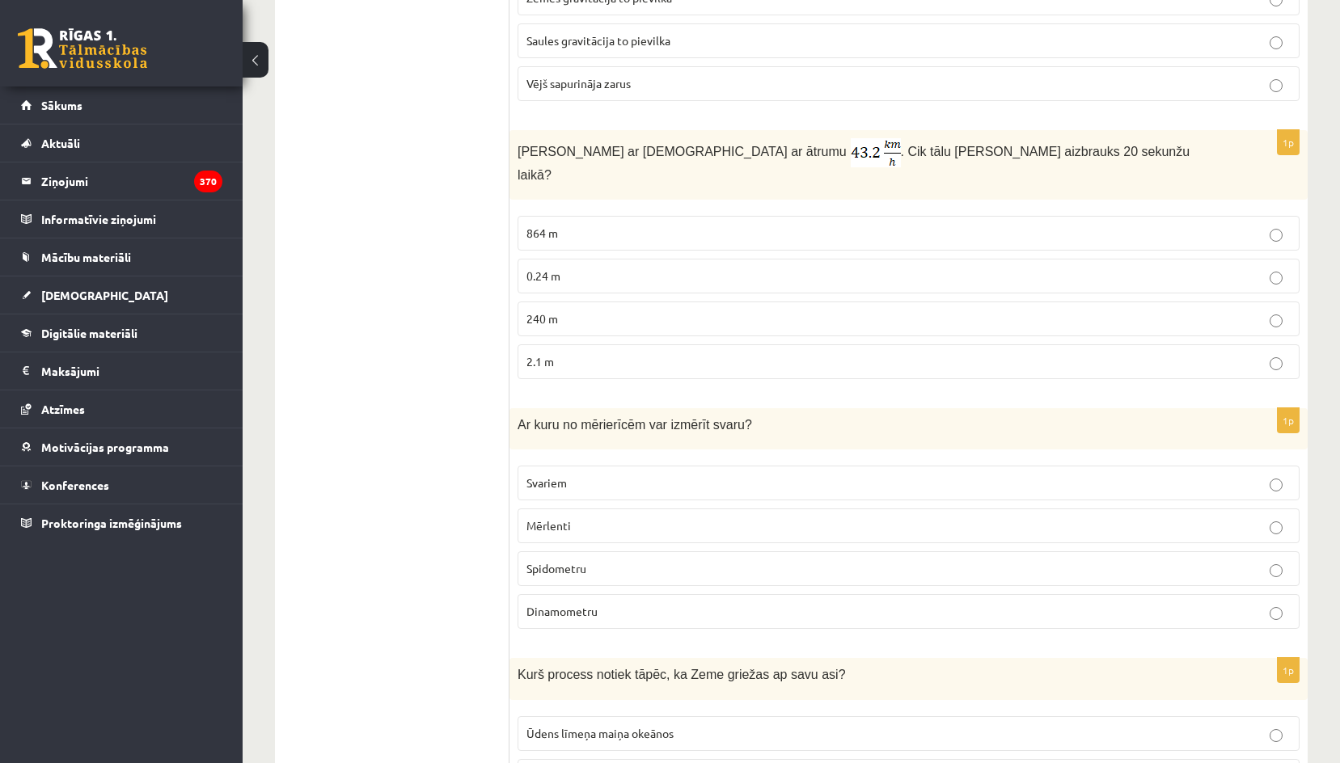
click at [416, 98] on ul "Apgalvojumi Tests Izvērtējums!" at bounding box center [400, 481] width 218 height 3778
click at [595, 310] on p "240 m" at bounding box center [908, 318] width 764 height 17
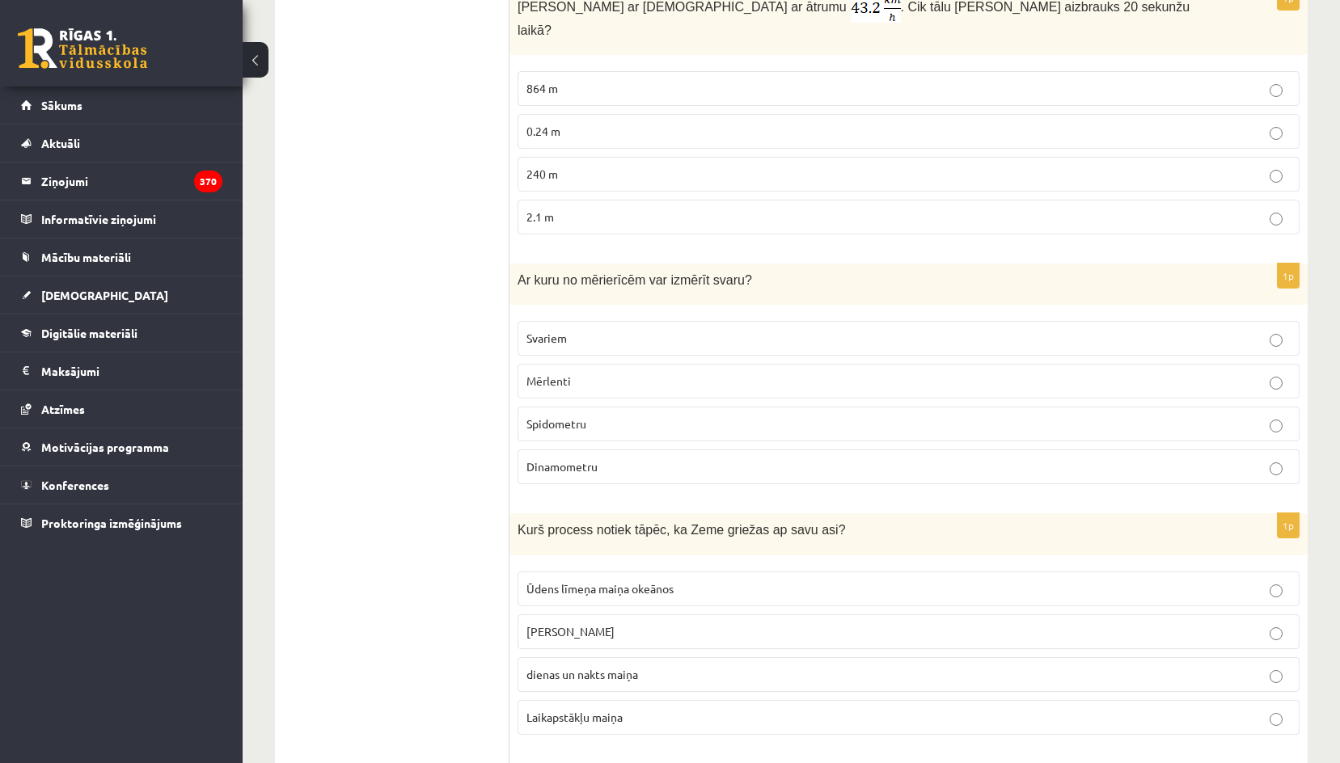
scroll to position [1860, 0]
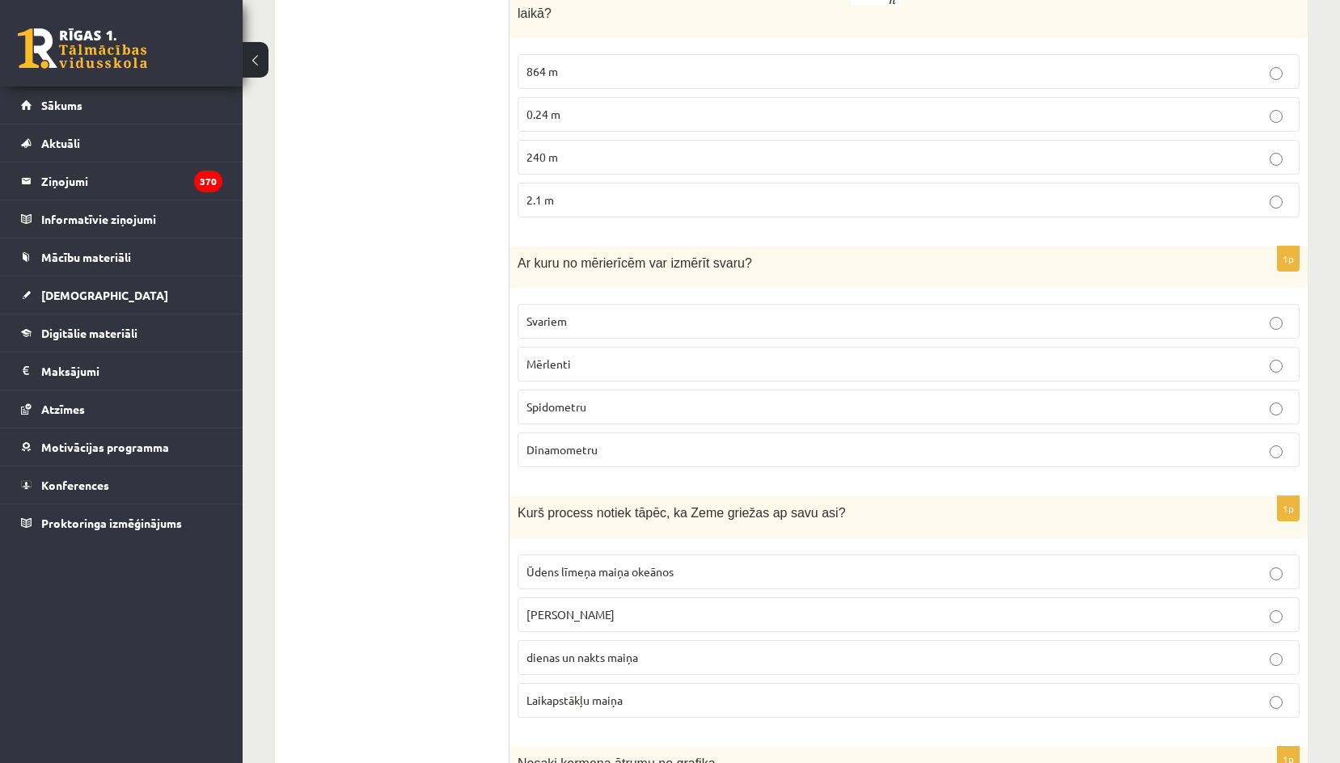
click at [373, 88] on ul "Apgalvojumi Tests Izvērtējums!" at bounding box center [400, 320] width 218 height 3778
click at [586, 441] on p "Dinamometru" at bounding box center [908, 449] width 764 height 17
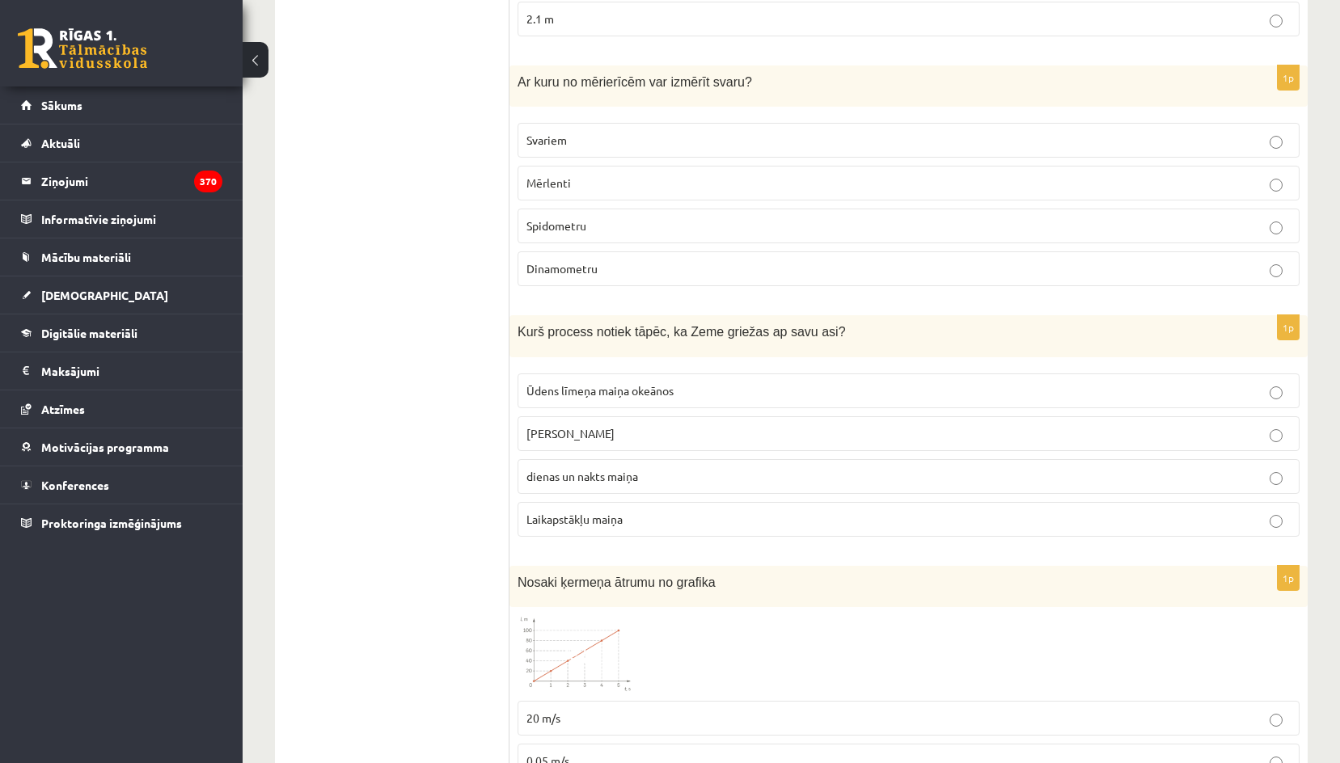
scroll to position [2102, 0]
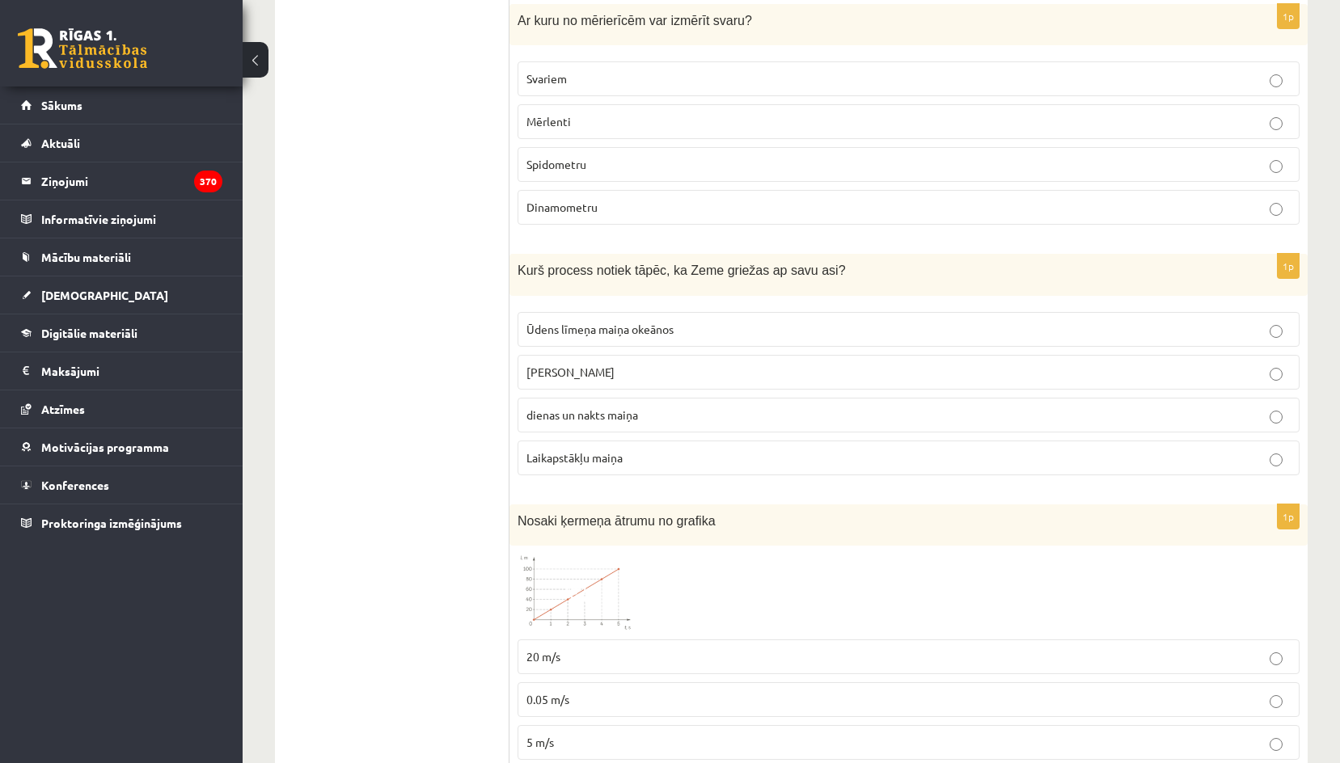
click at [514, 254] on div "Kurš process notiek tāpēc, ka Zeme griežas ap savu asi?" at bounding box center [908, 274] width 798 height 41
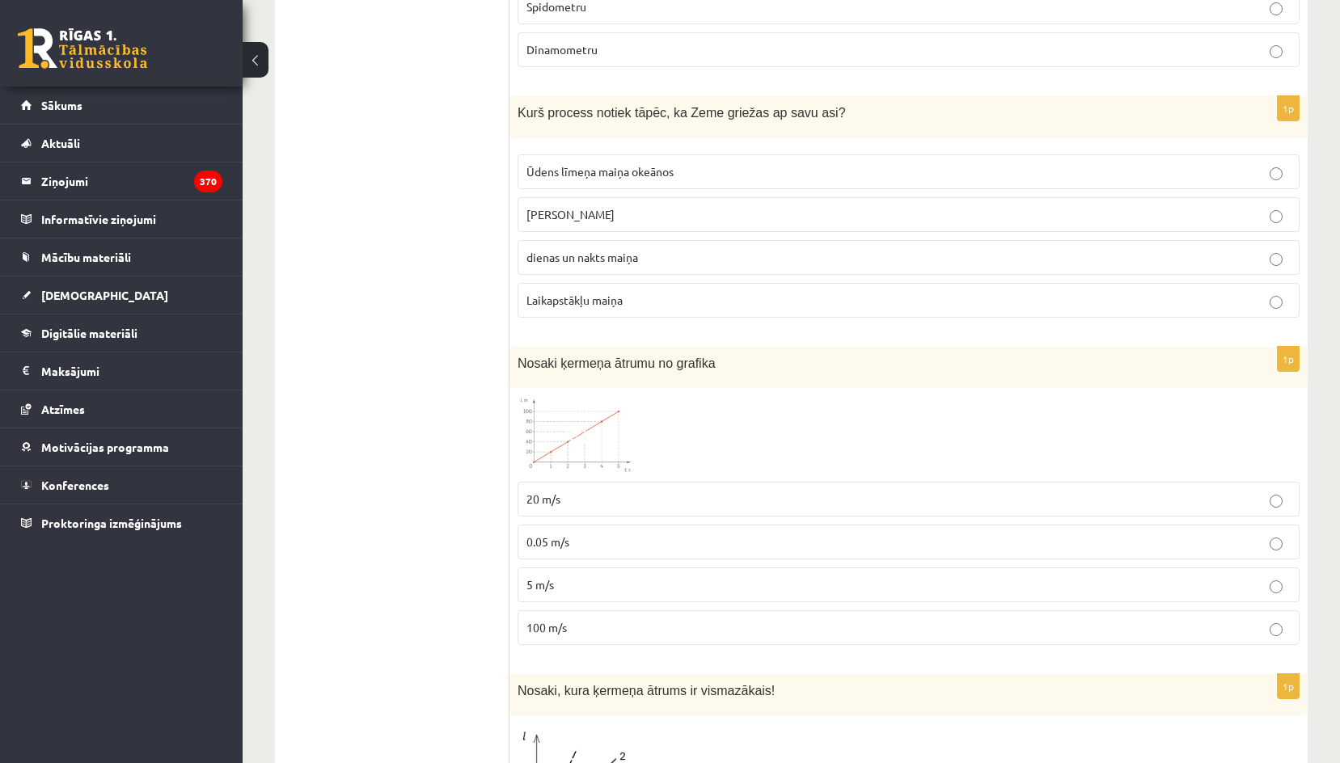
scroll to position [2264, 0]
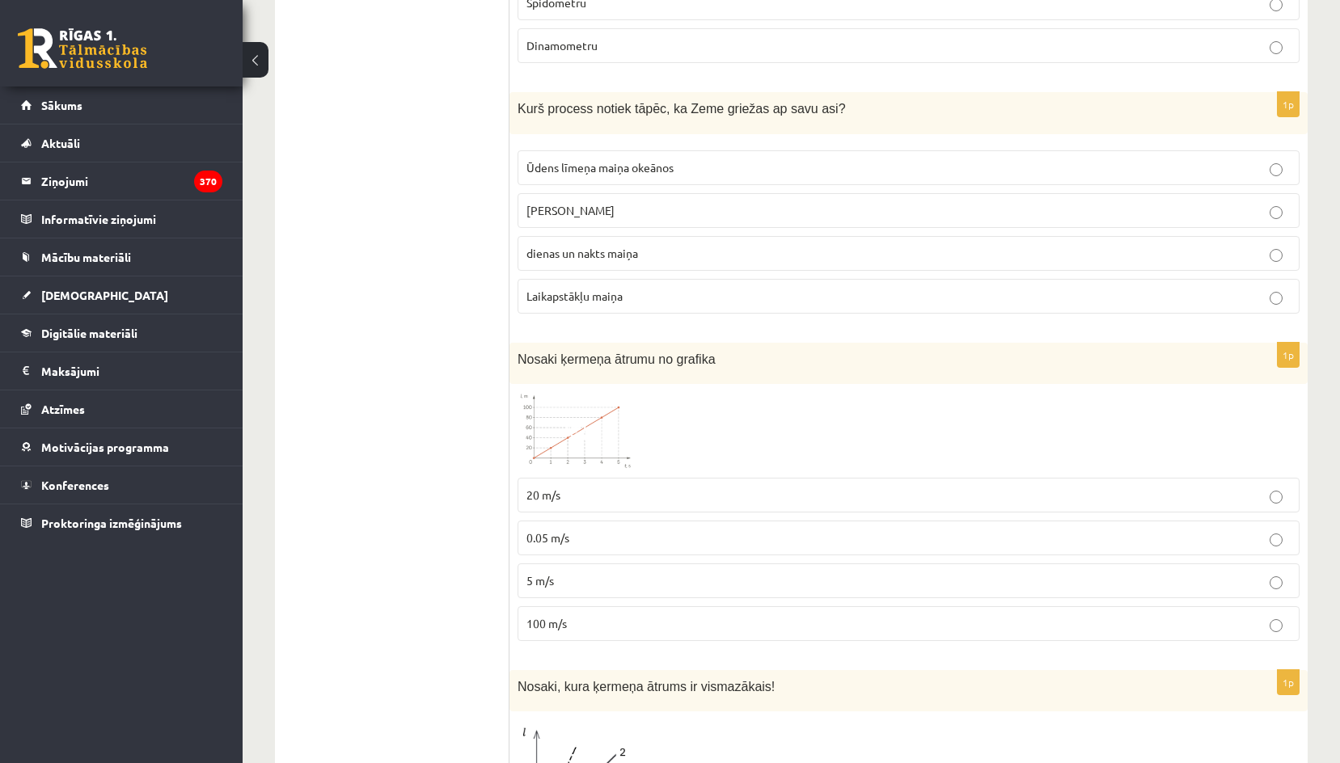
click at [568, 245] on p "dienas un nakts maiņa" at bounding box center [908, 253] width 764 height 17
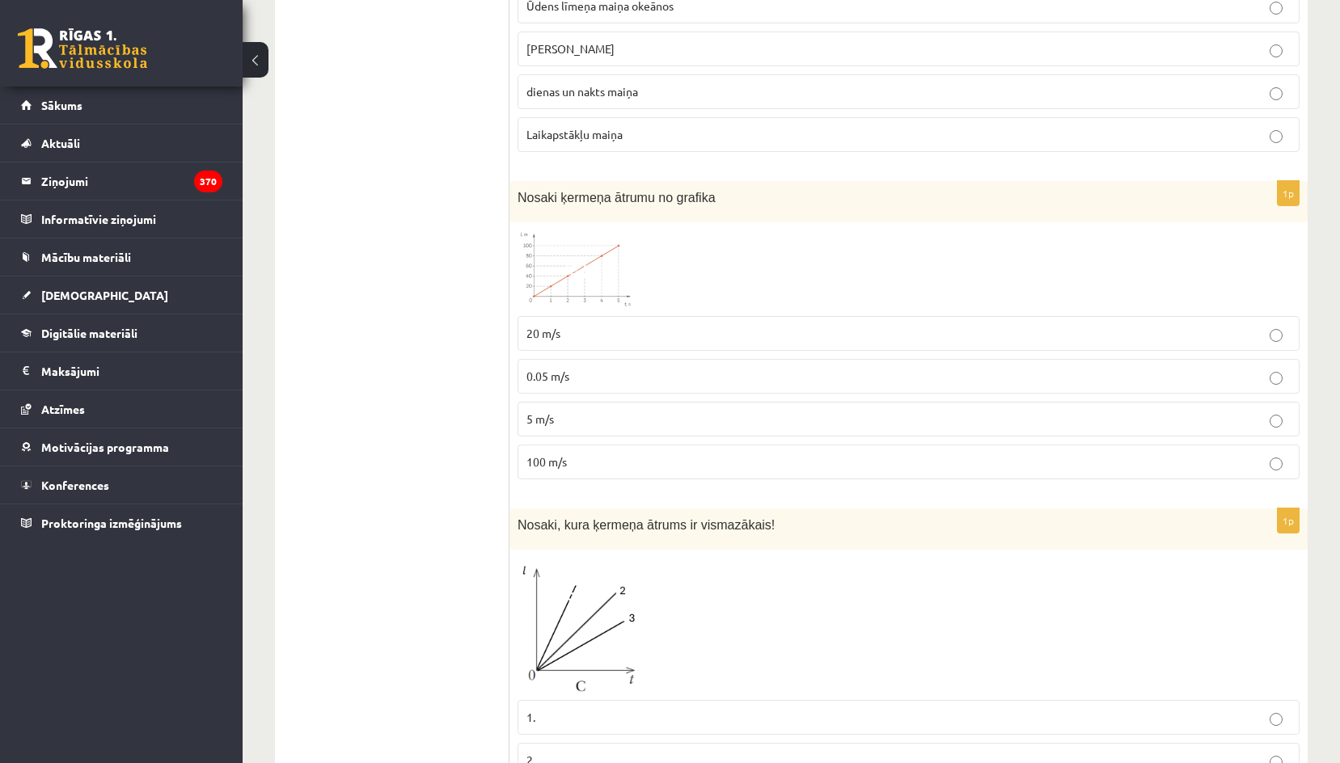
click at [555, 411] on p "5 m/s" at bounding box center [908, 419] width 764 height 17
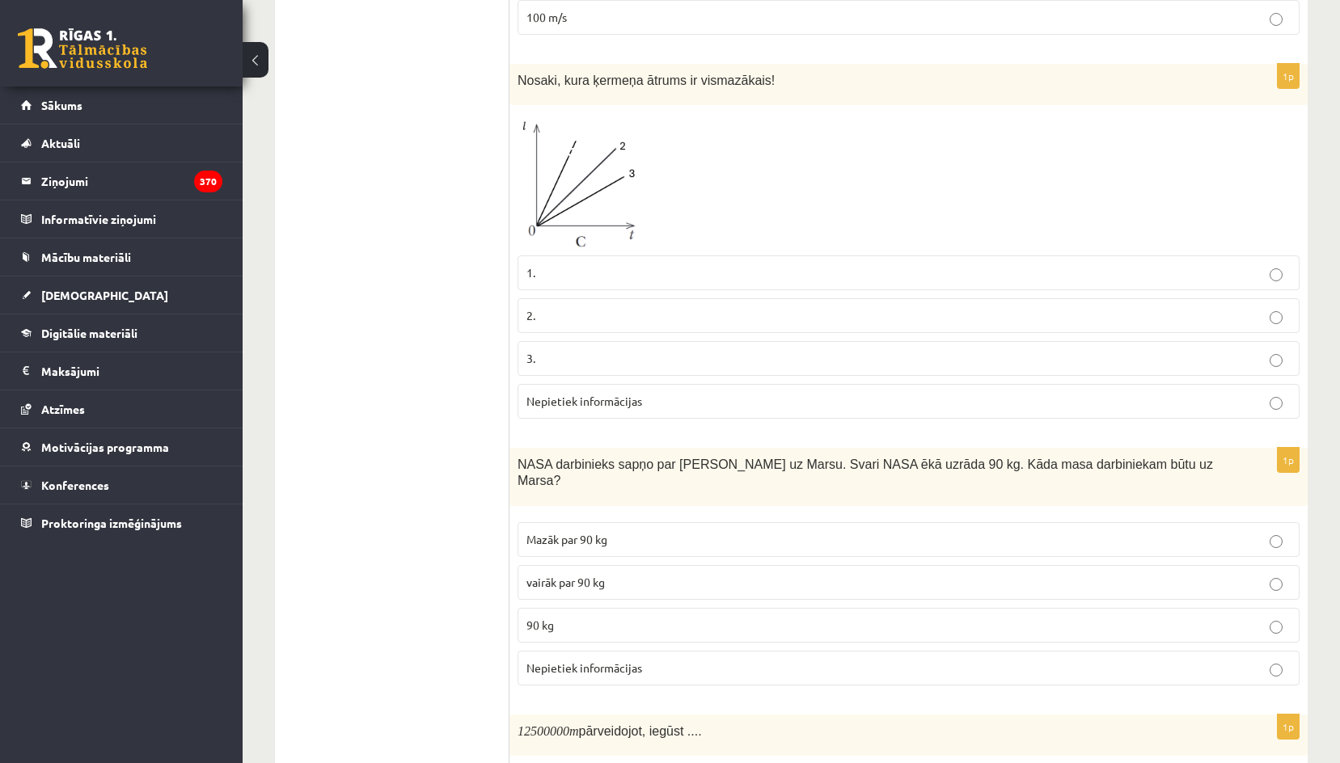
scroll to position [2911, 0]
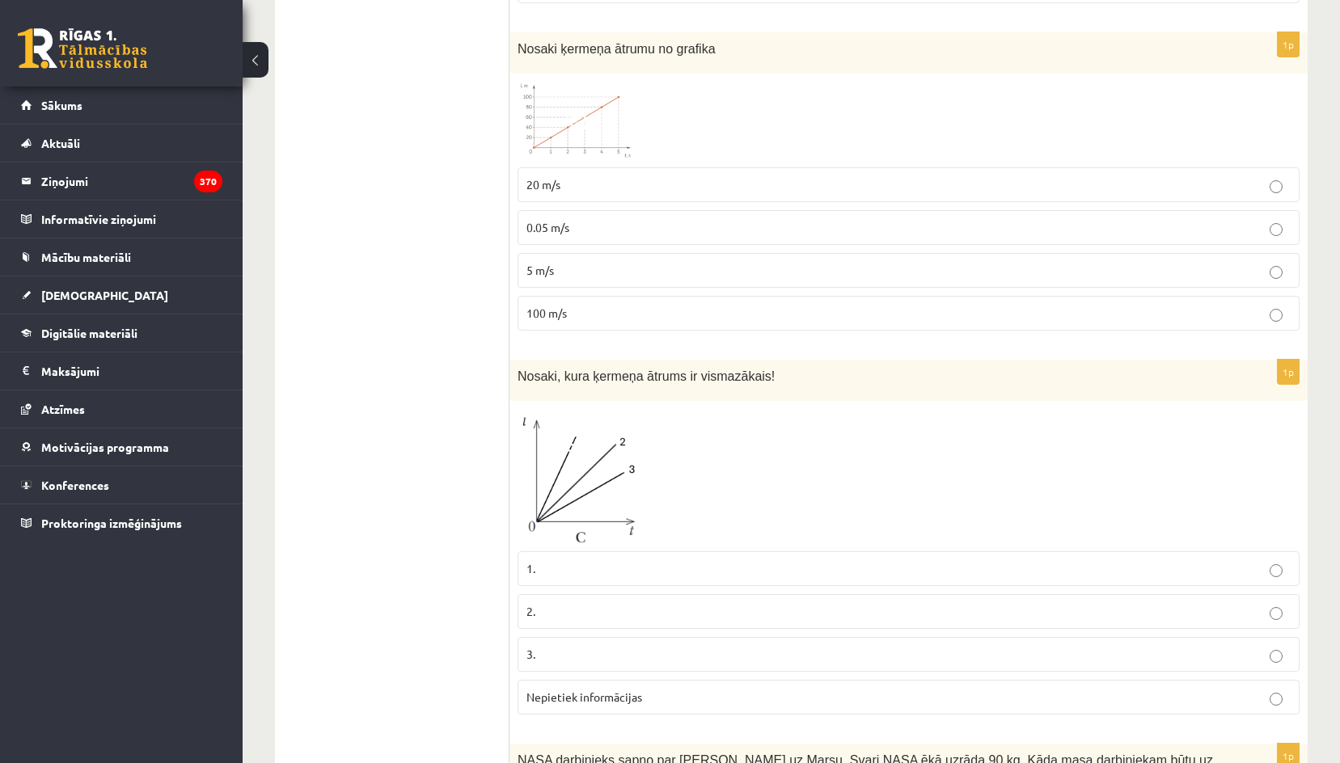
scroll to position [2668, 0]
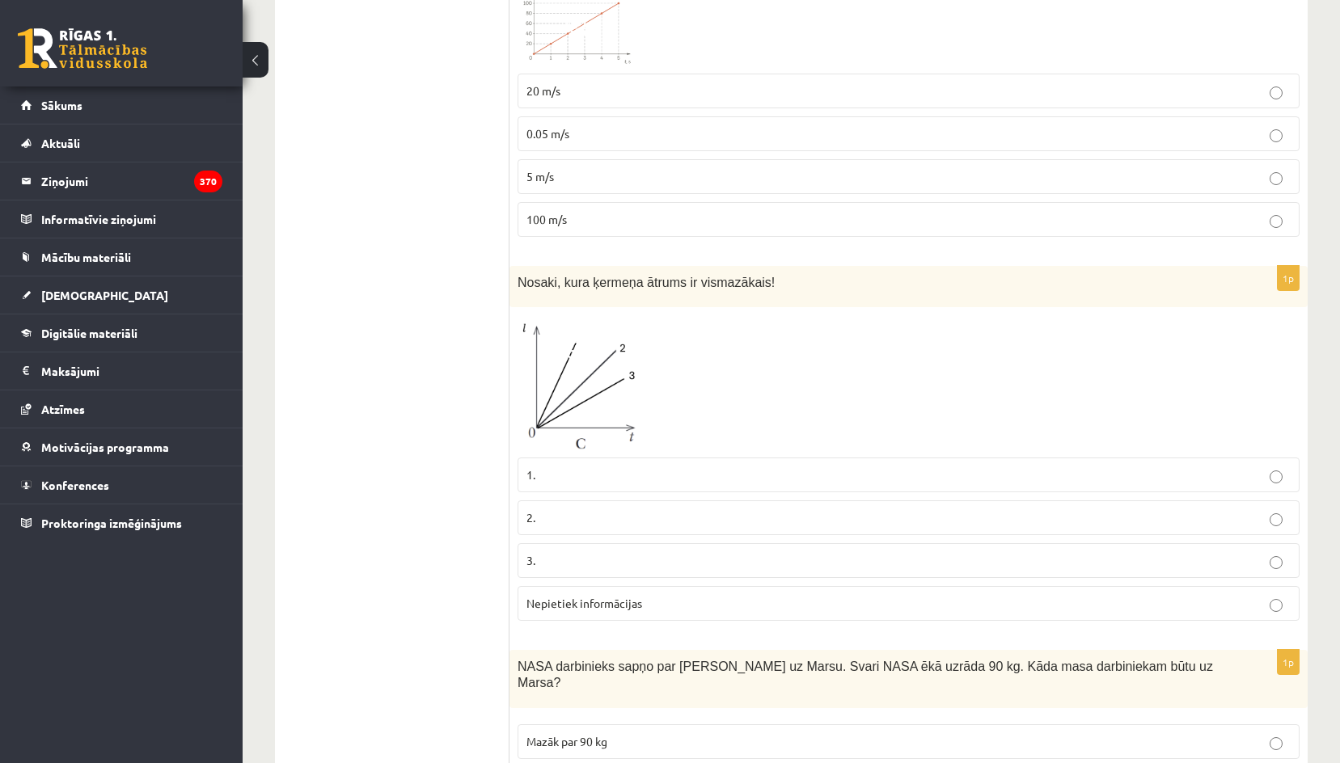
click at [544, 552] on p "3." at bounding box center [908, 560] width 764 height 17
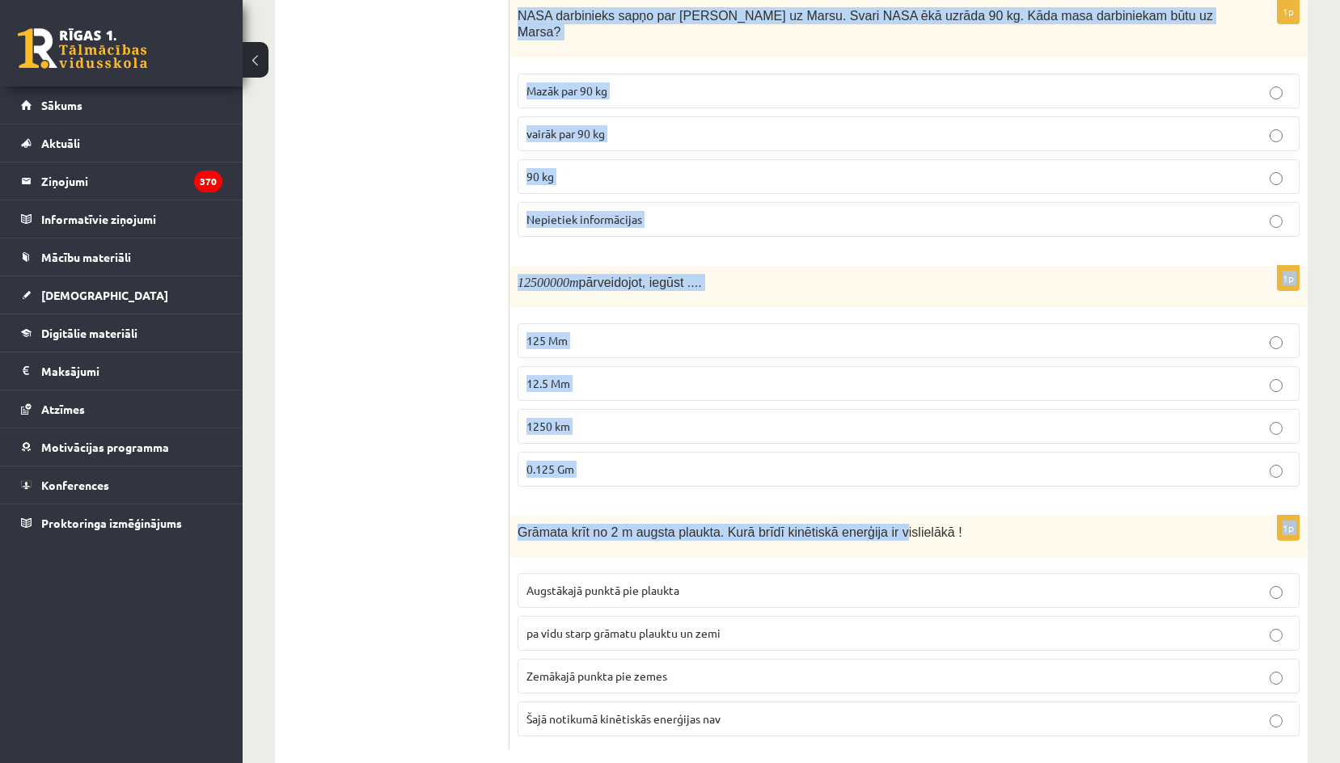
scroll to position [3320, 0]
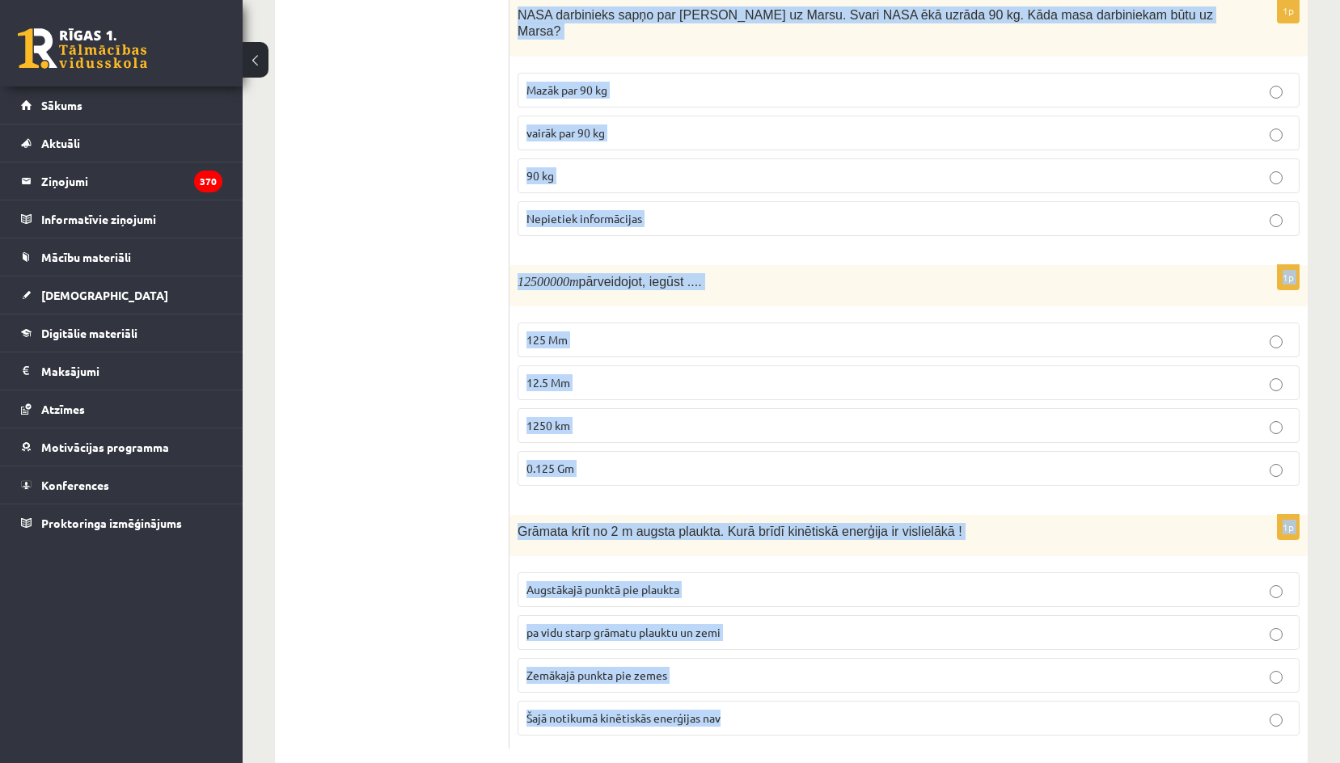
drag, startPoint x: 549, startPoint y: 340, endPoint x: 898, endPoint y: 674, distance: 482.7
copy form "NASA darbinieks sapņo par ceļošanu uz Marsu. Svari NASA ēkā uzrāda 90 kg. Kāda …"
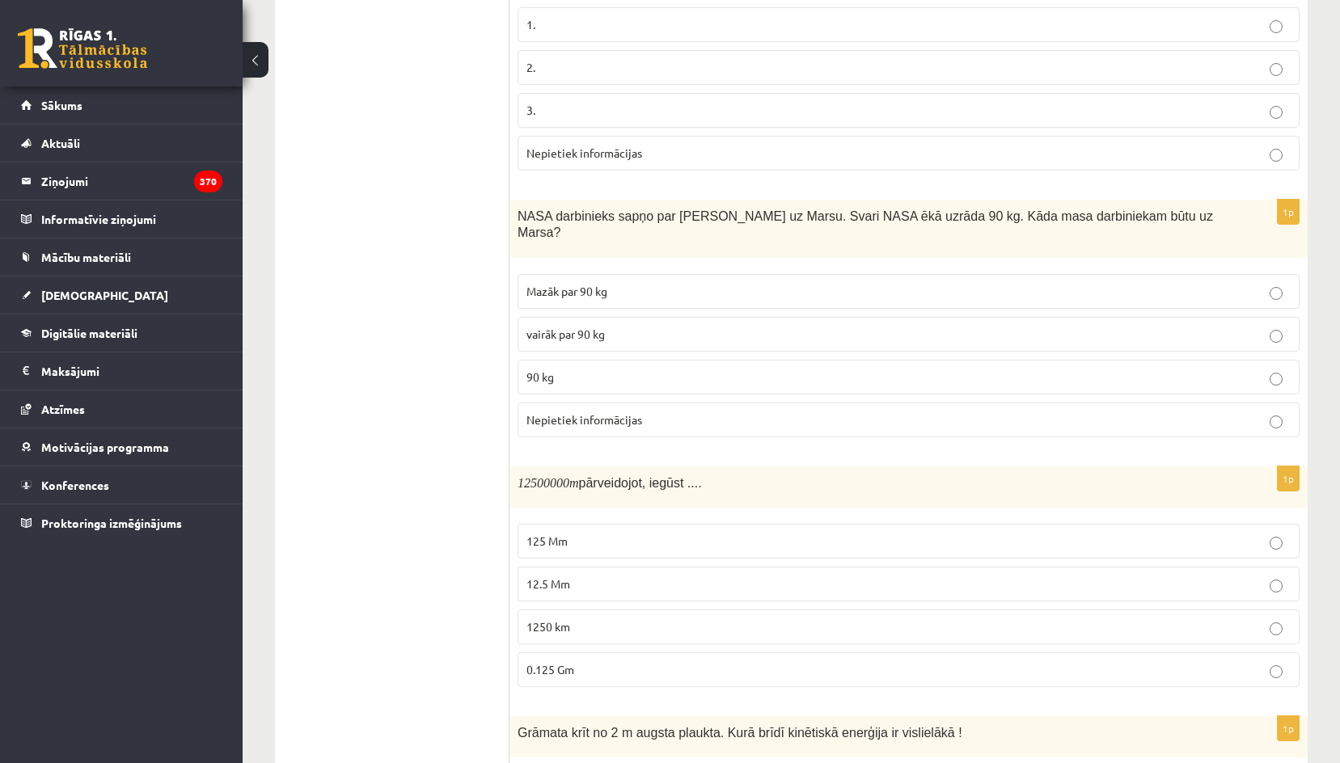
scroll to position [2916, 0]
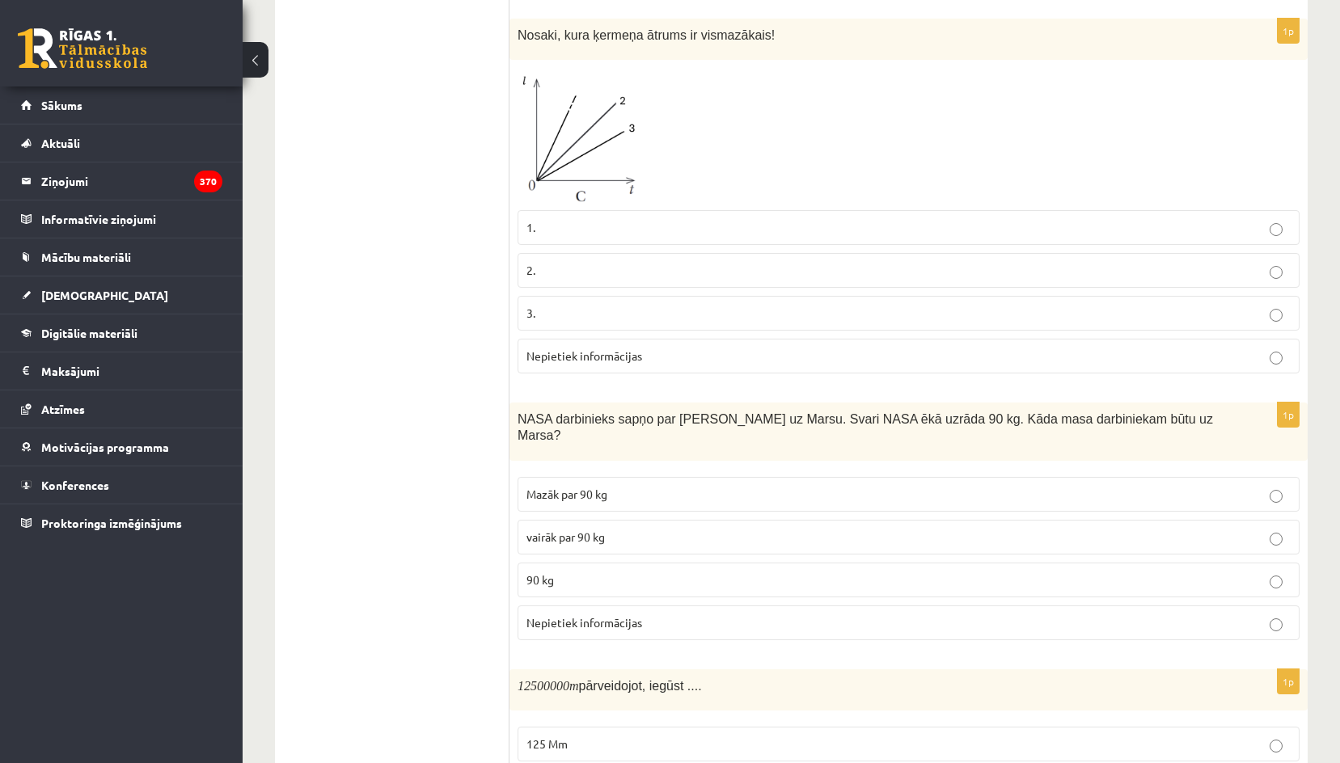
click at [595, 572] on p "90 kg" at bounding box center [908, 580] width 764 height 17
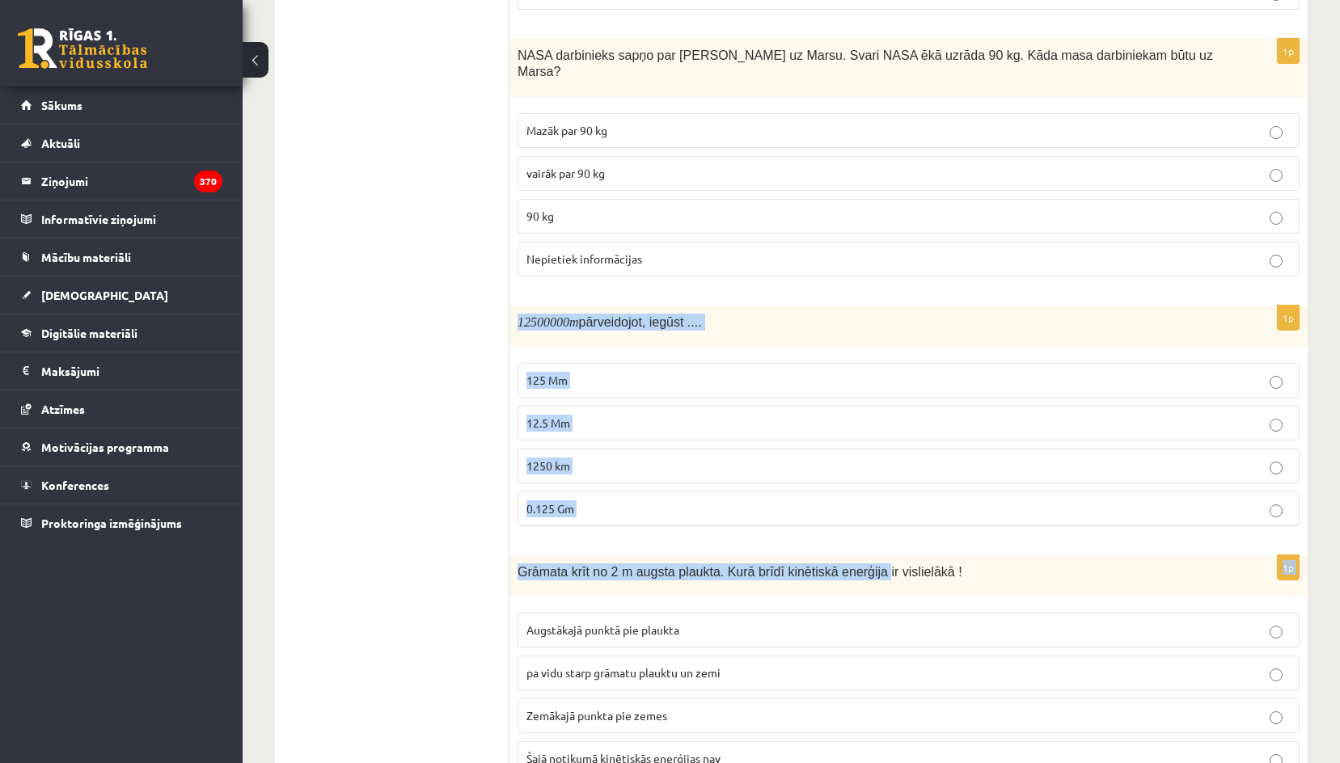
scroll to position [3320, 0]
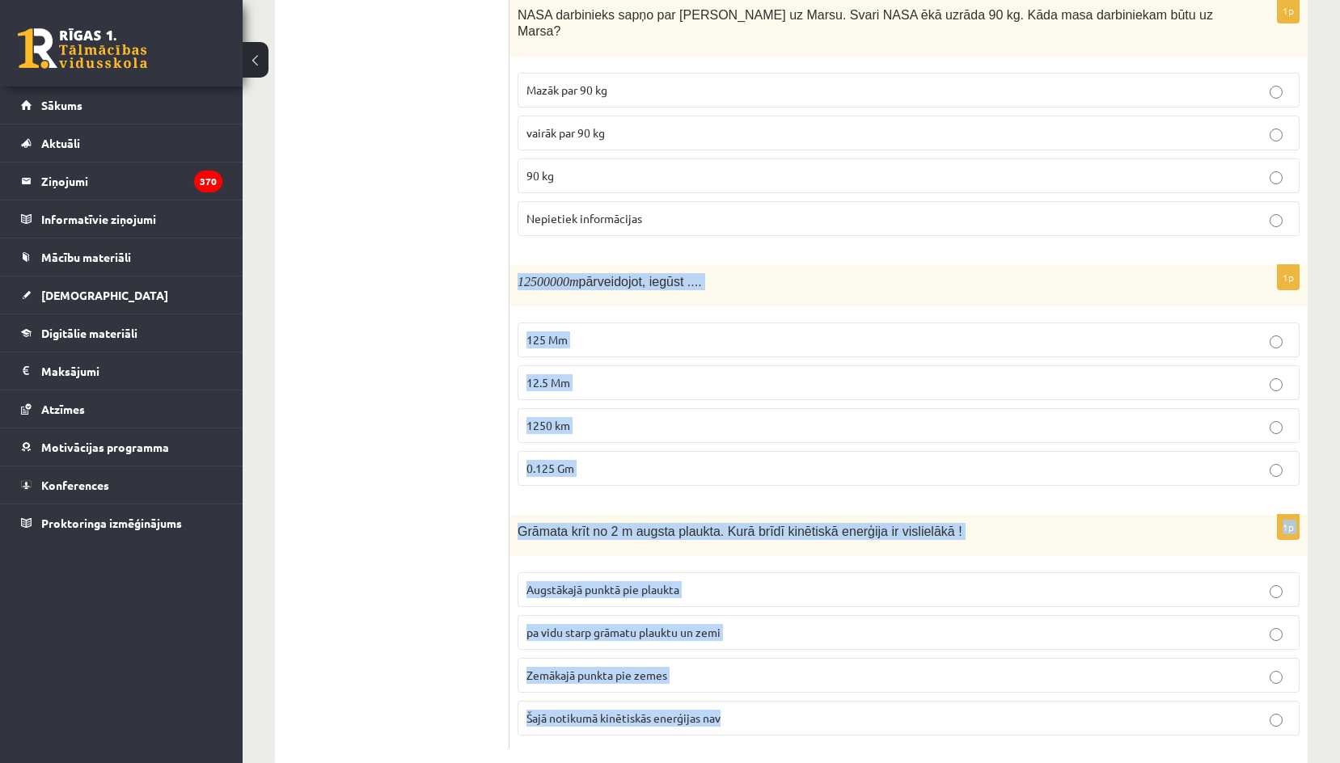
drag, startPoint x: 519, startPoint y: 326, endPoint x: 797, endPoint y: 648, distance: 425.4
copy form "12500000 m pārveidojot, iegūst .... 125 Mm 12.5 Mm 1250 km 0.125 Gm 1p Grāmata …"
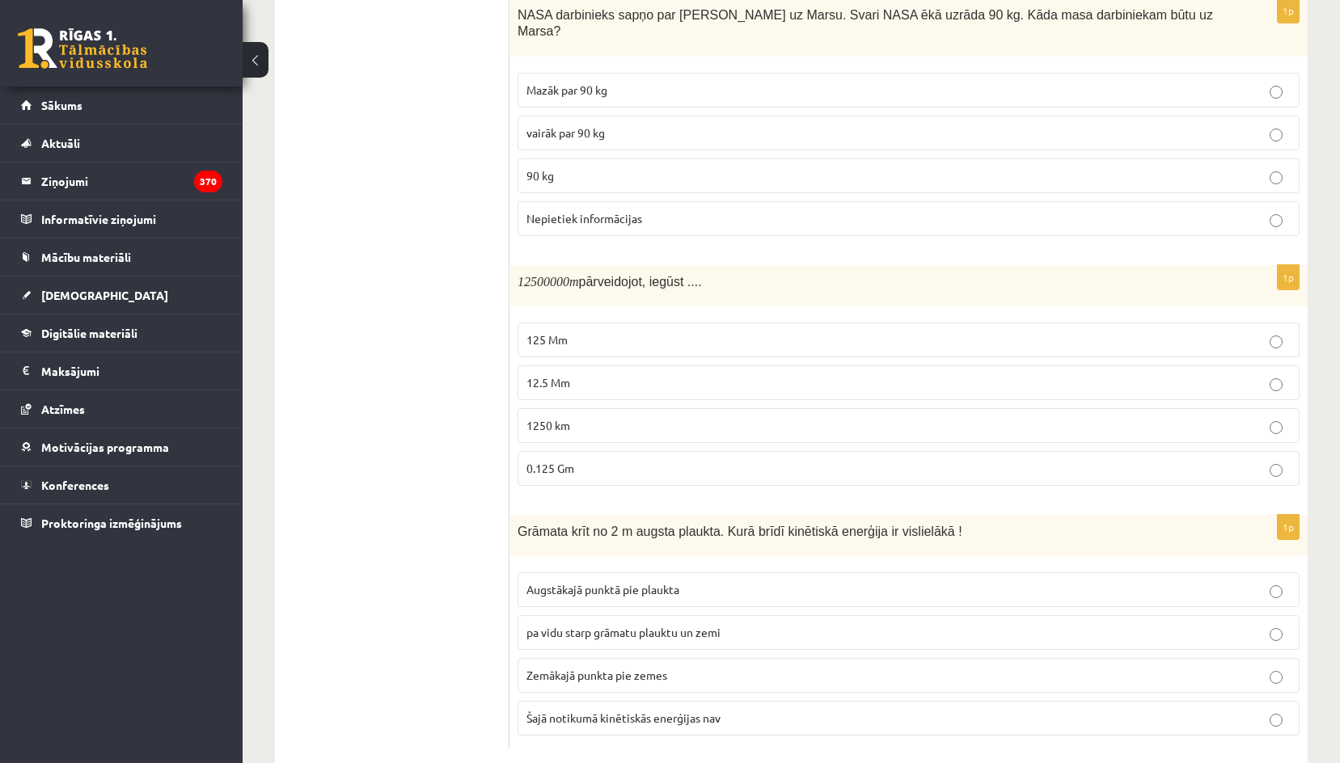
click at [572, 374] on p "12.5 Mm" at bounding box center [908, 382] width 764 height 17
drag, startPoint x: 416, startPoint y: 121, endPoint x: 420, endPoint y: 129, distance: 8.3
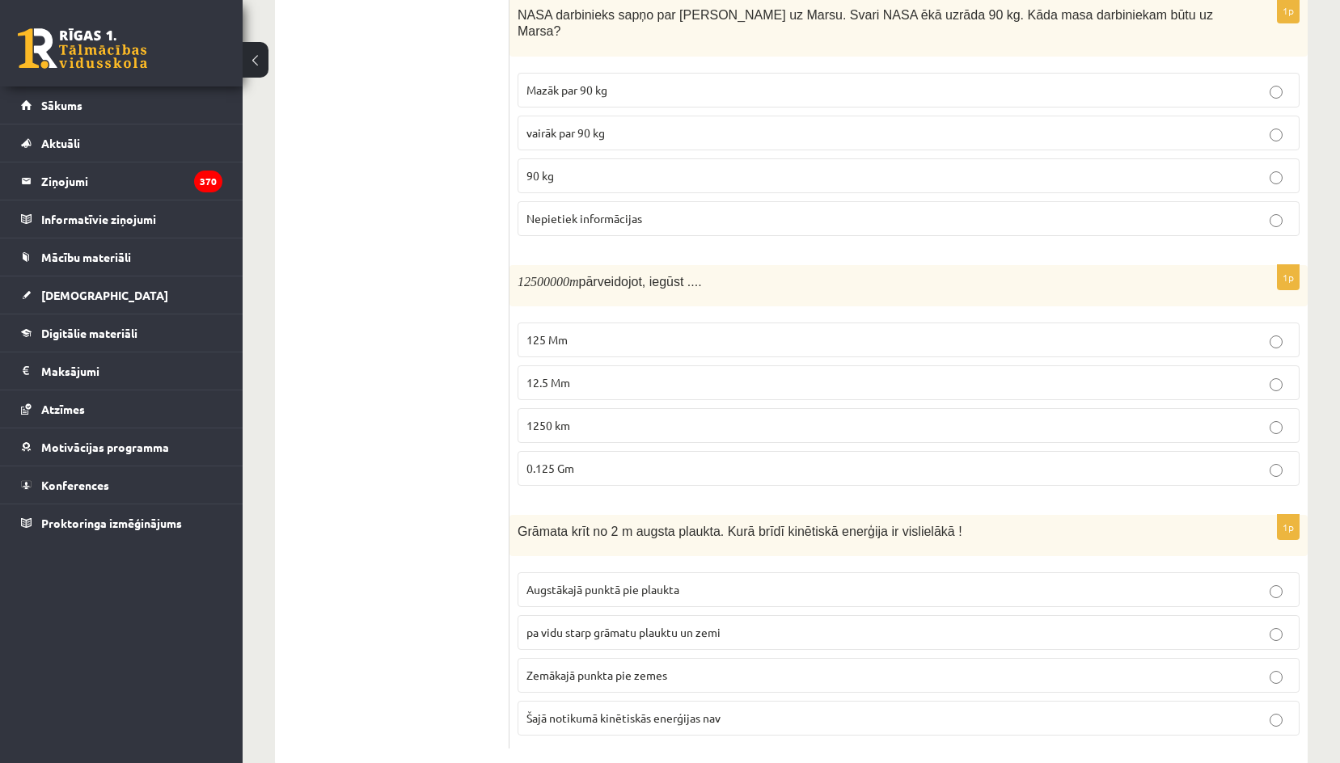
click at [621, 668] on span "Zemākajā punkta pie zemes" at bounding box center [596, 675] width 141 height 15
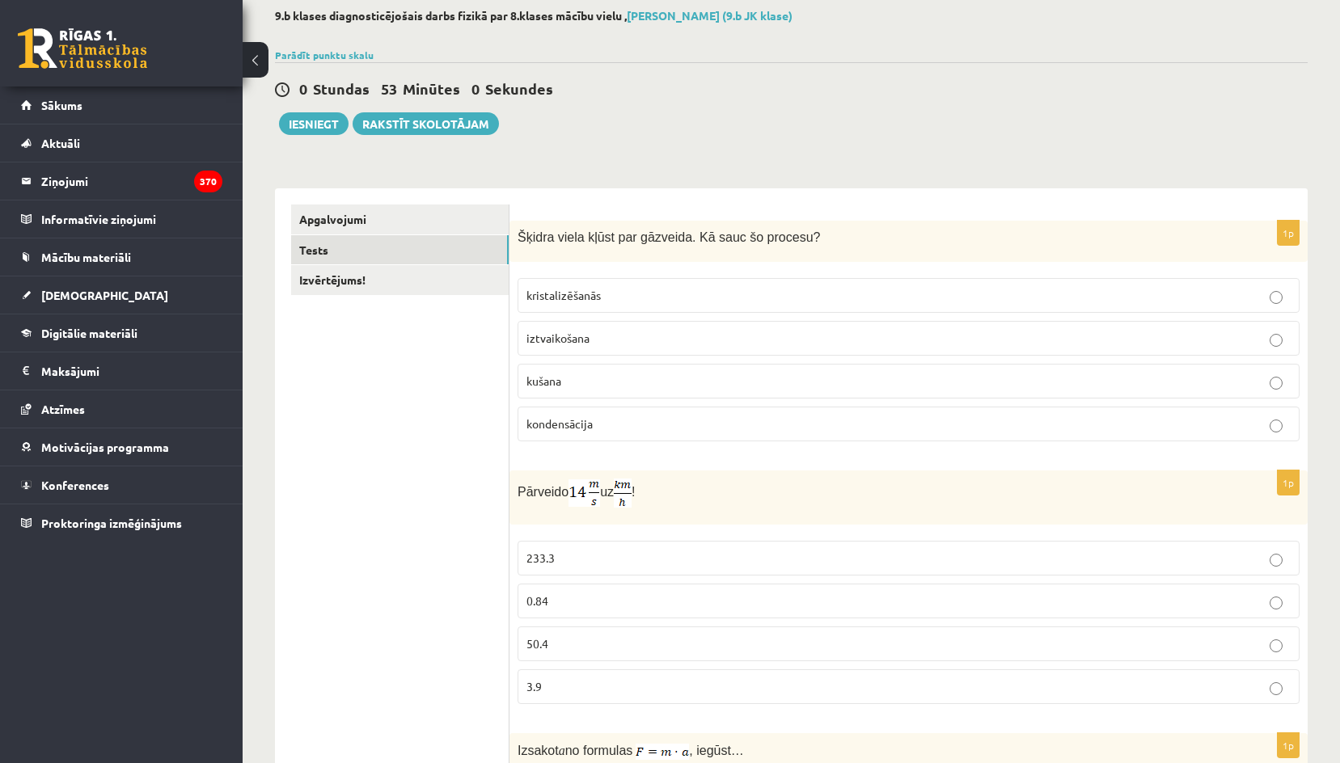
scroll to position [0, 0]
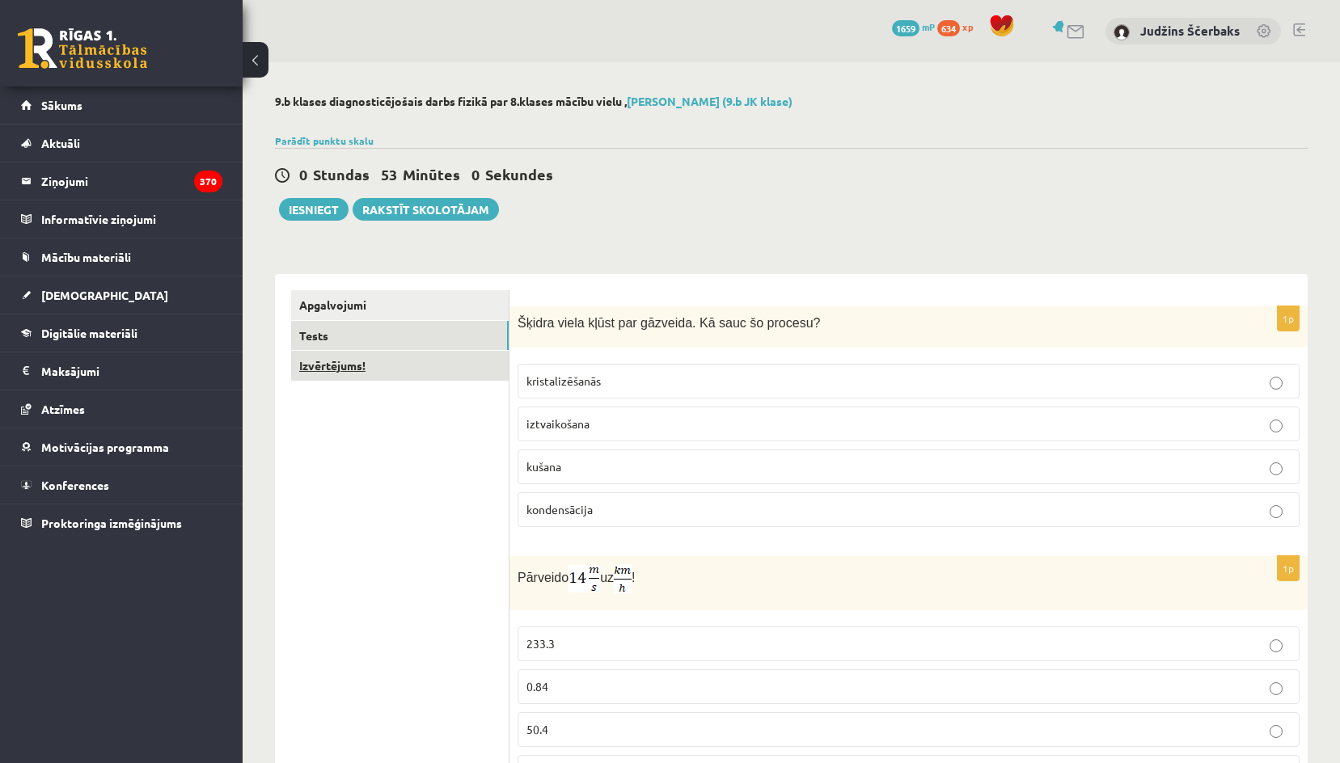
click at [376, 372] on link "Izvērtējums!" at bounding box center [400, 366] width 218 height 30
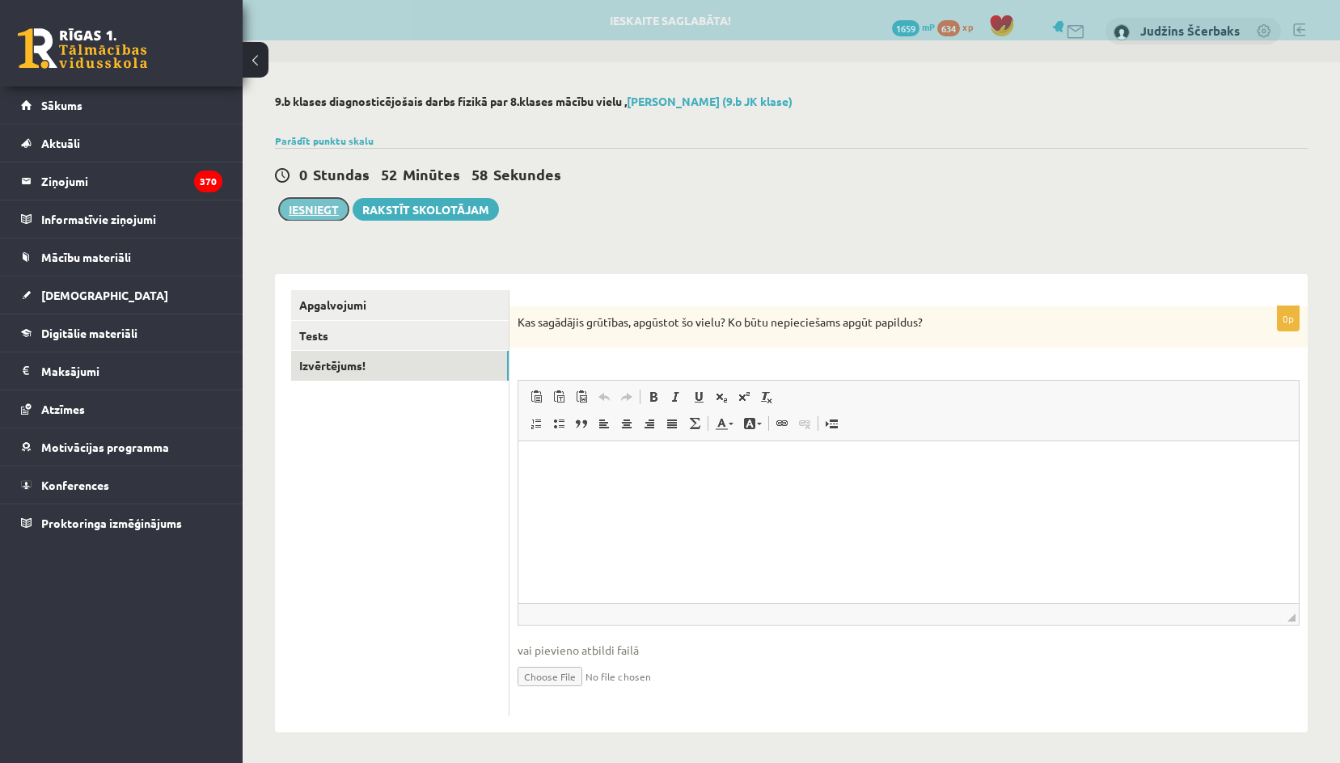
click at [321, 203] on button "Iesniegt" at bounding box center [314, 209] width 70 height 23
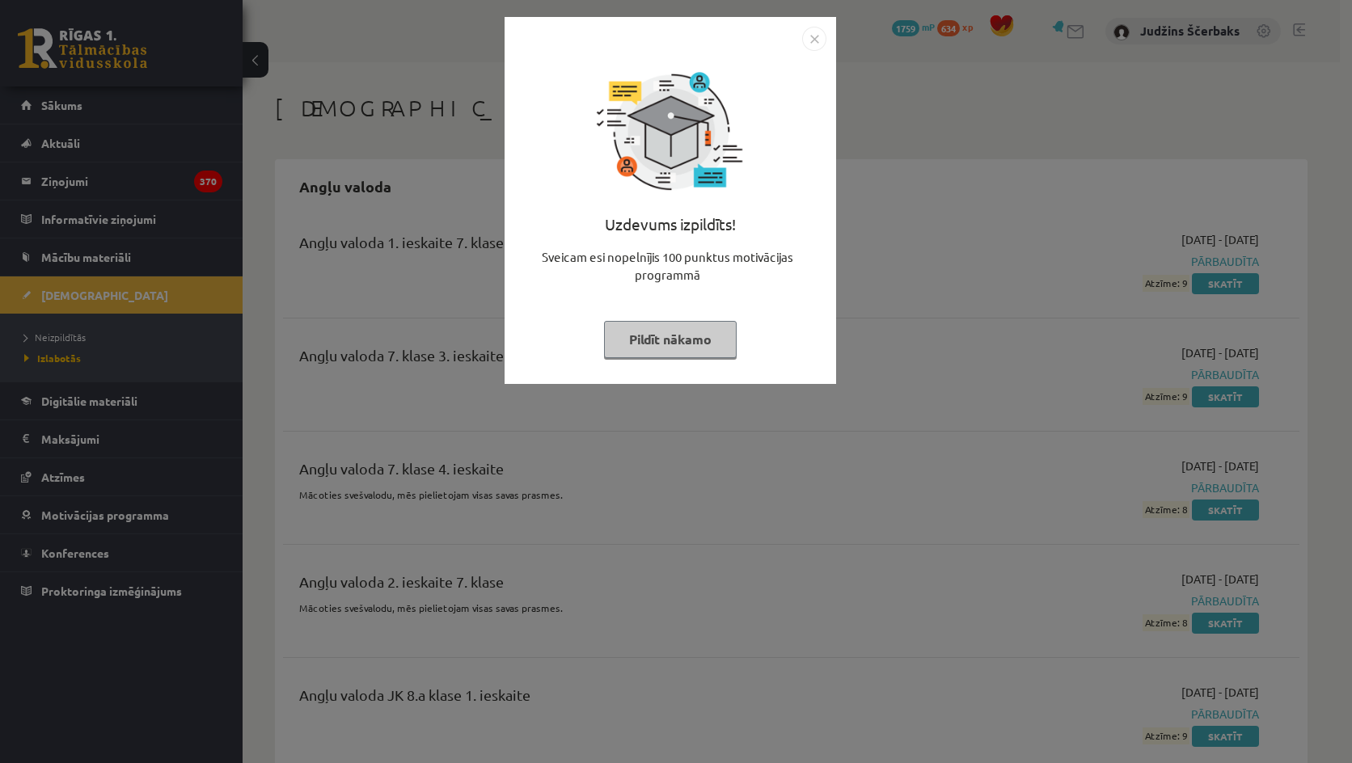
click at [809, 38] on img "Close" at bounding box center [814, 39] width 24 height 24
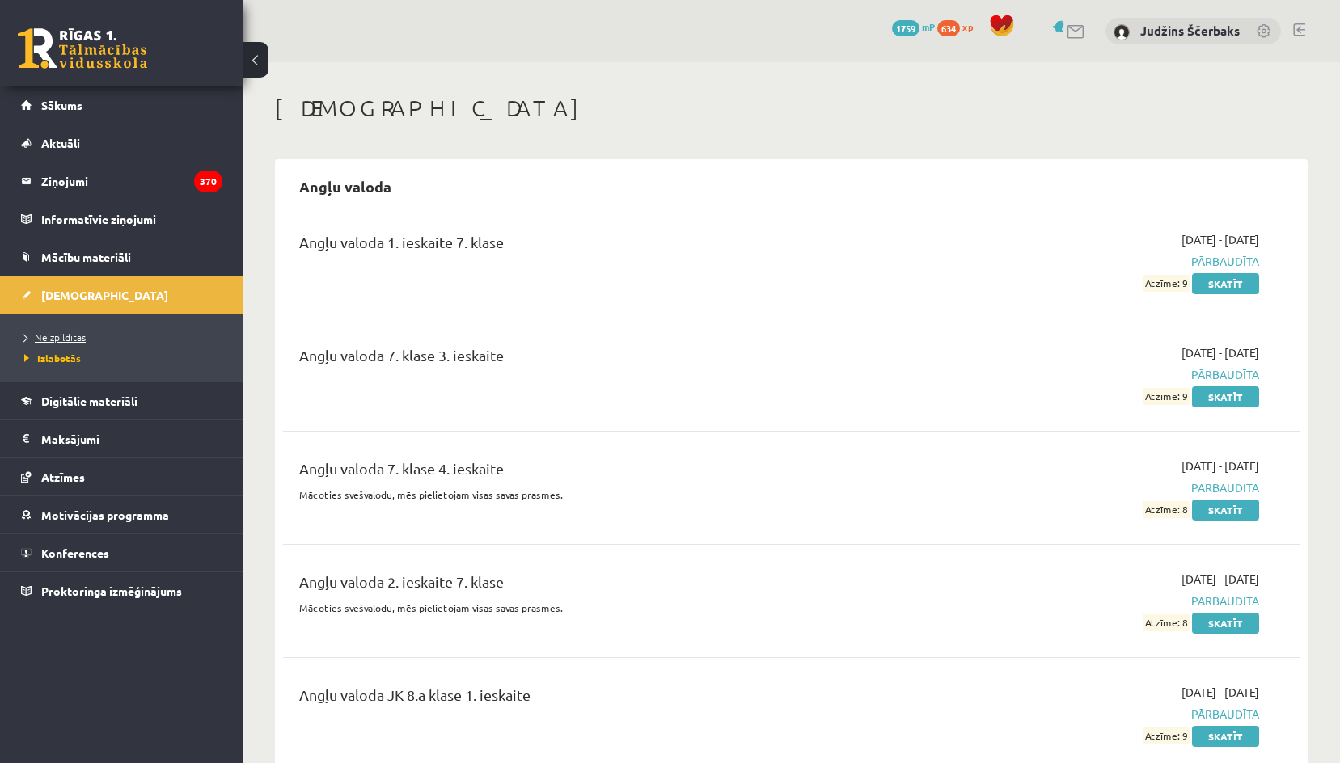
click at [57, 335] on span "Neizpildītās" at bounding box center [54, 337] width 61 height 13
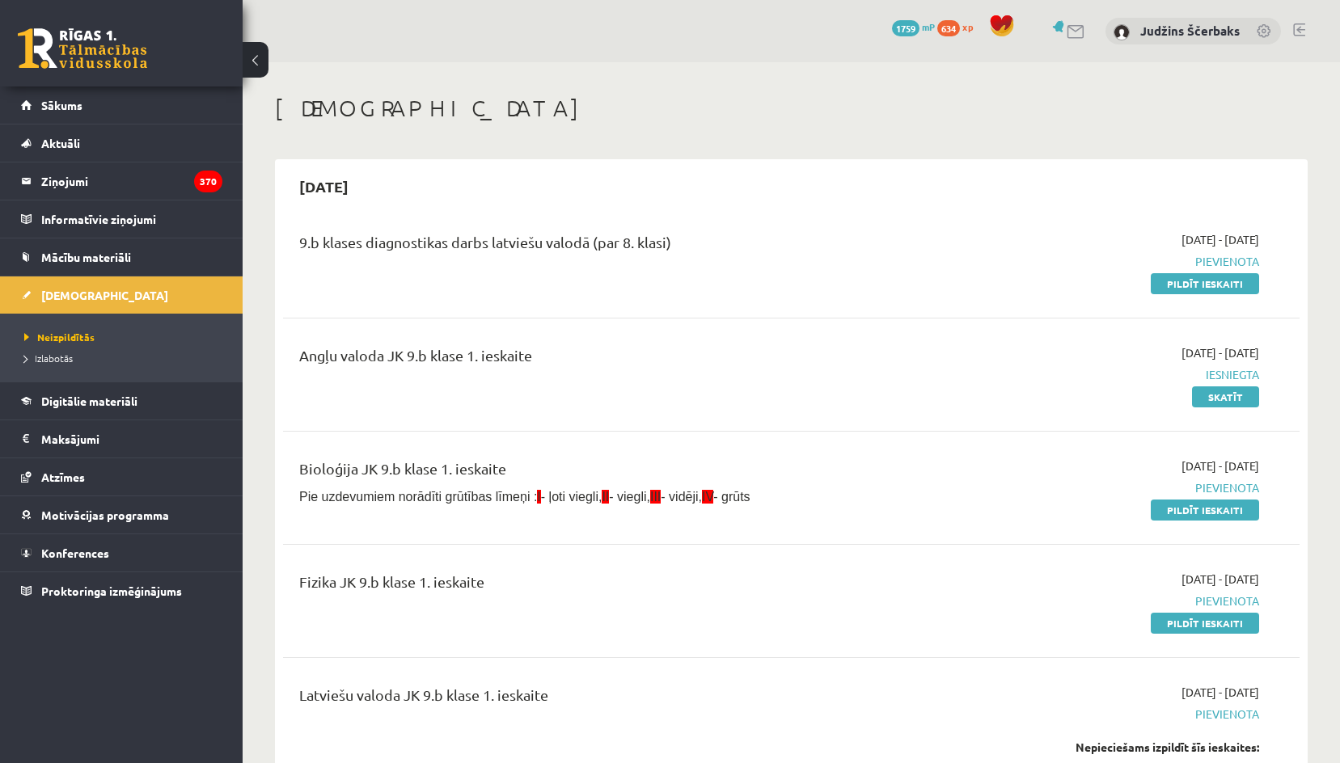
click at [1169, 278] on link "Pildīt ieskaiti" at bounding box center [1205, 283] width 108 height 21
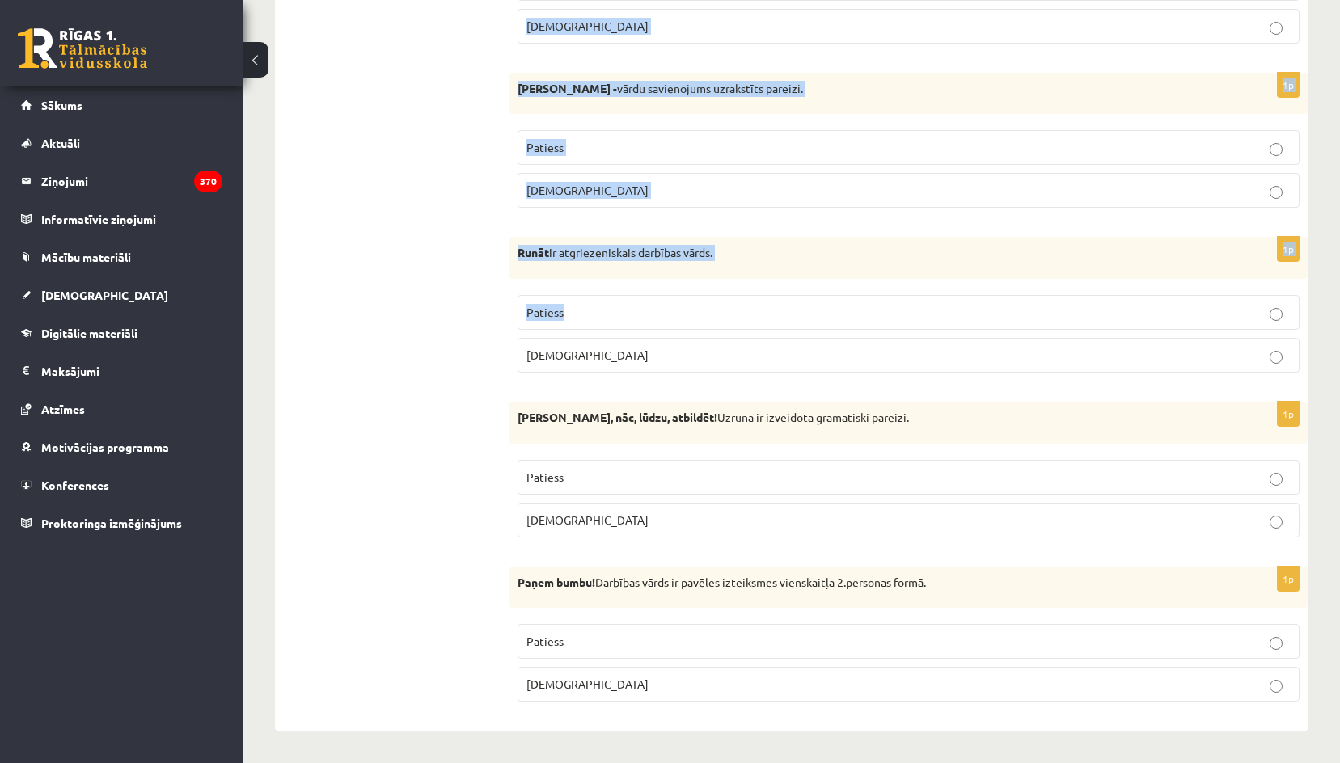
scroll to position [4540, 0]
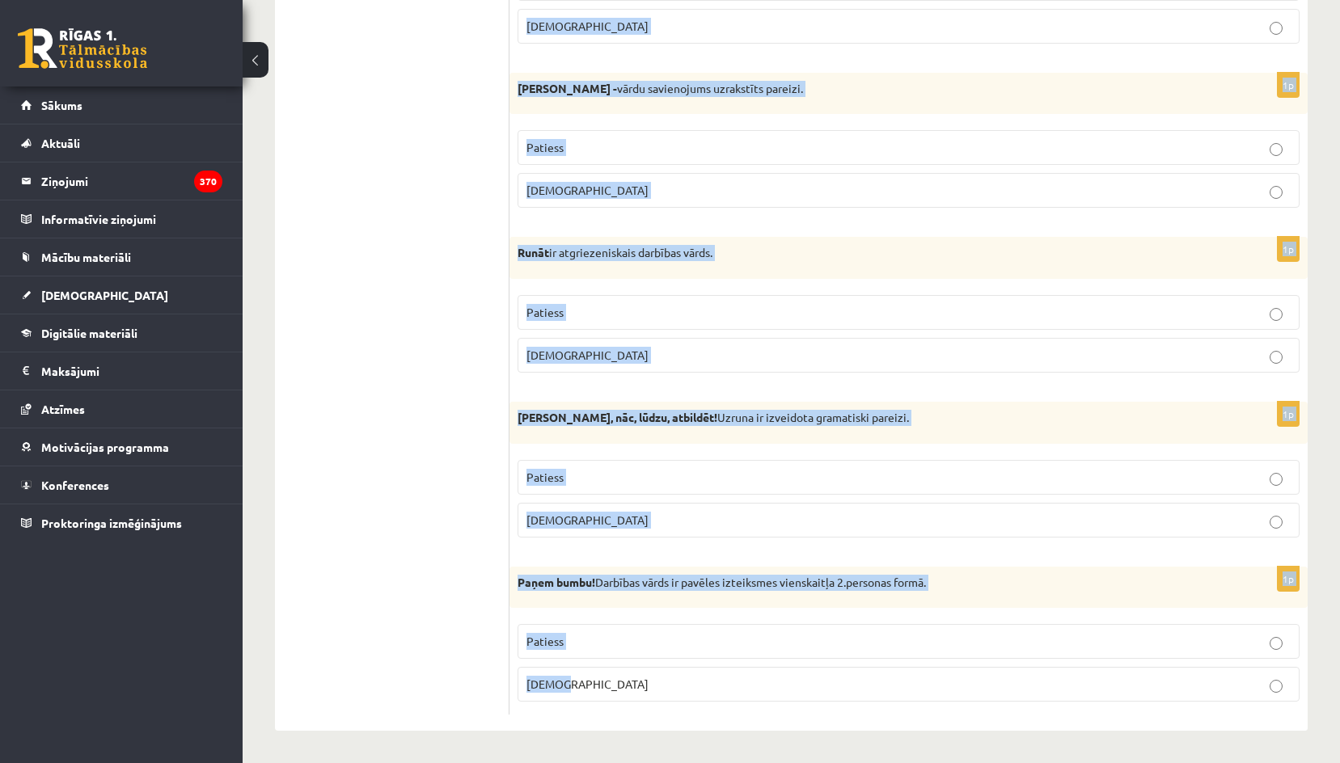
drag, startPoint x: 528, startPoint y: 133, endPoint x: 807, endPoint y: 665, distance: 600.7
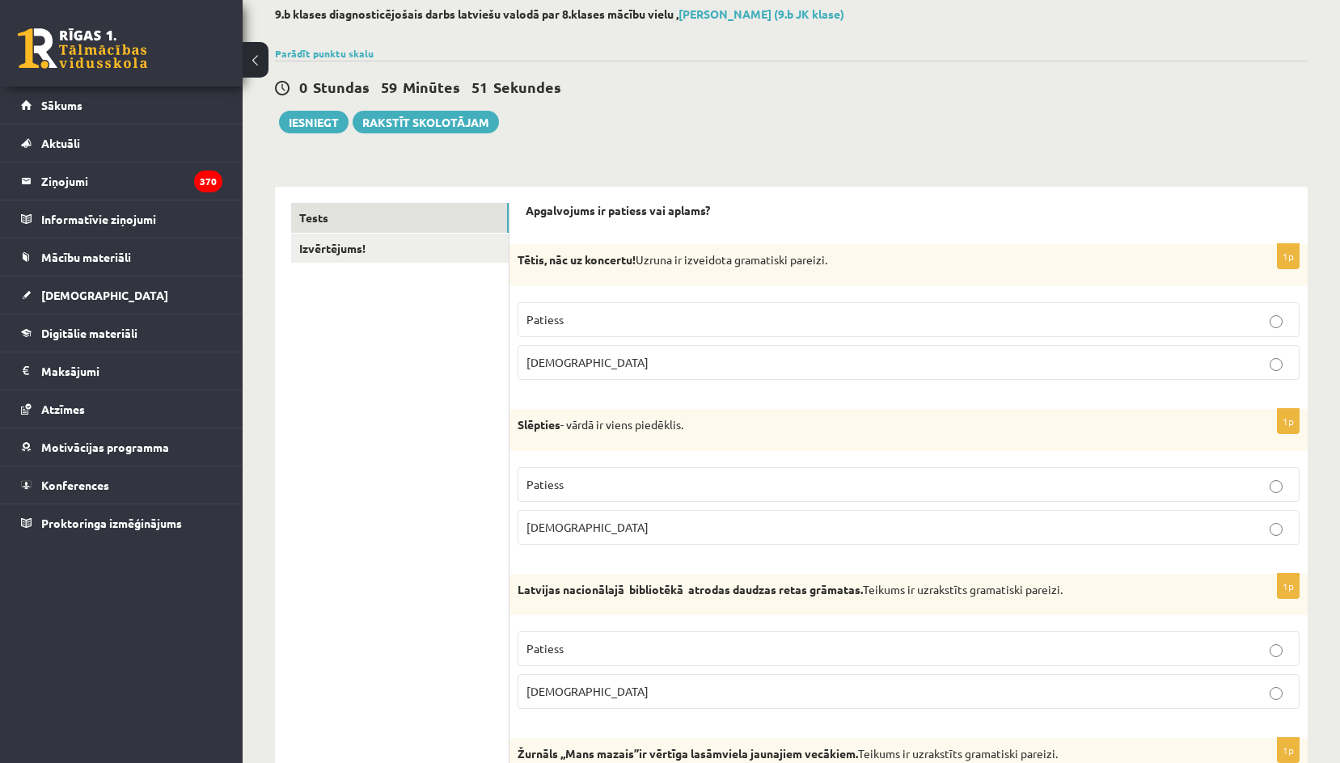
scroll to position [0, 0]
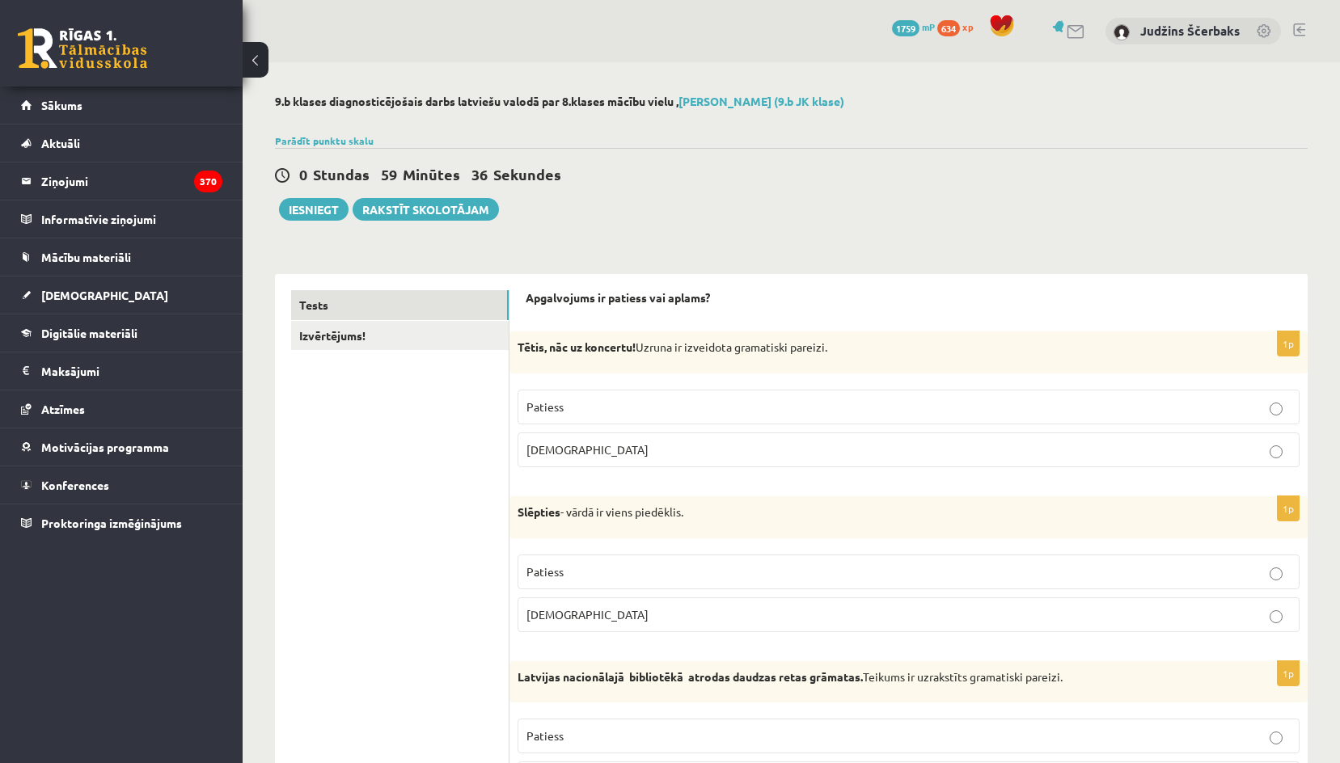
click at [680, 125] on div at bounding box center [791, 121] width 1033 height 16
click at [602, 412] on p "Patiess" at bounding box center [908, 407] width 764 height 17
drag, startPoint x: 939, startPoint y: 95, endPoint x: 895, endPoint y: 184, distance: 98.4
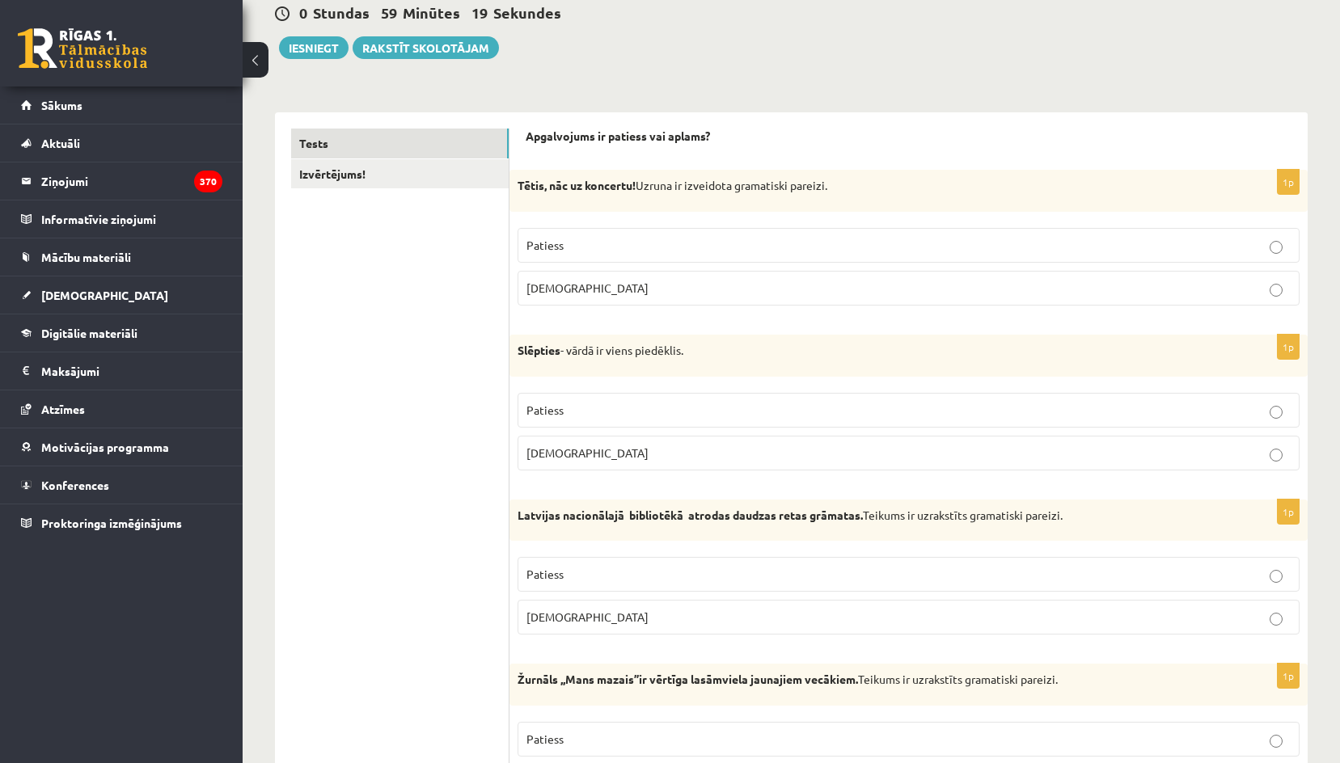
click at [545, 419] on p "Patiess" at bounding box center [908, 410] width 764 height 17
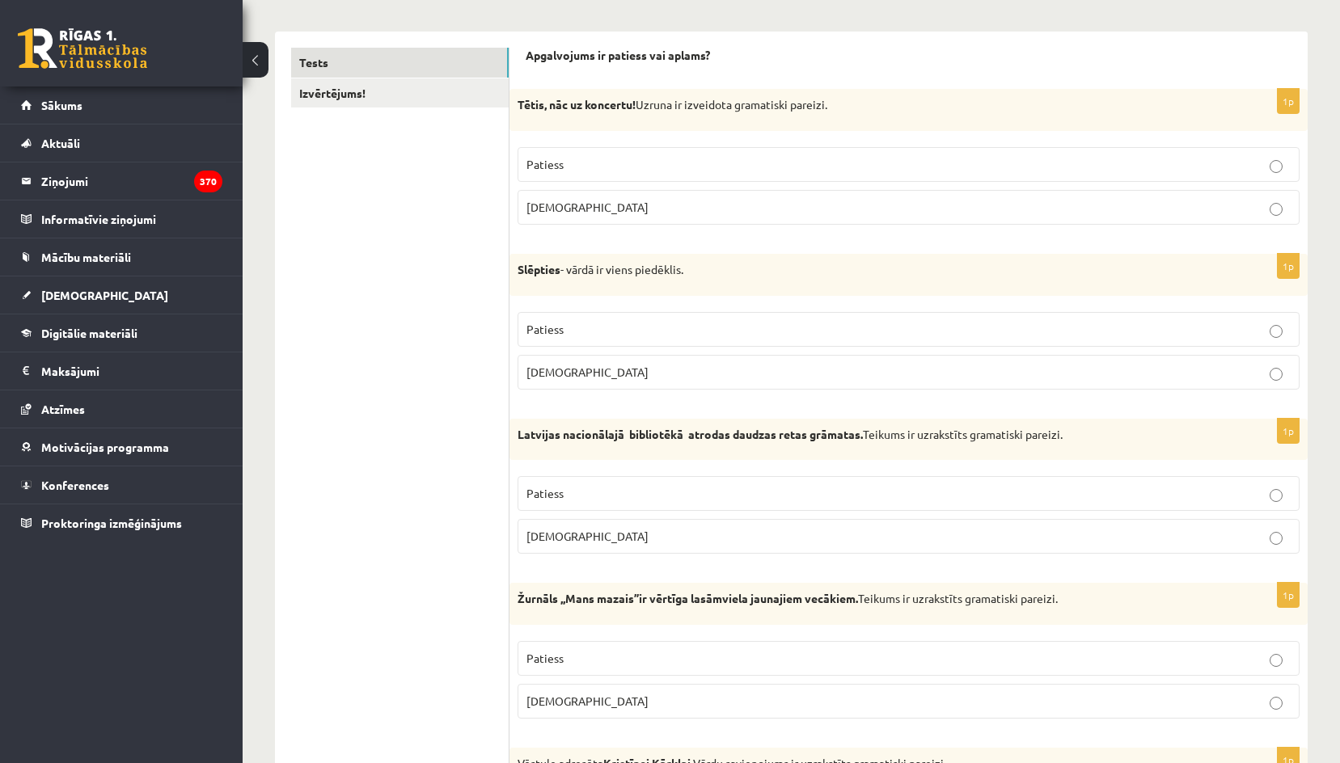
click at [551, 483] on label "Patiess" at bounding box center [908, 493] width 782 height 35
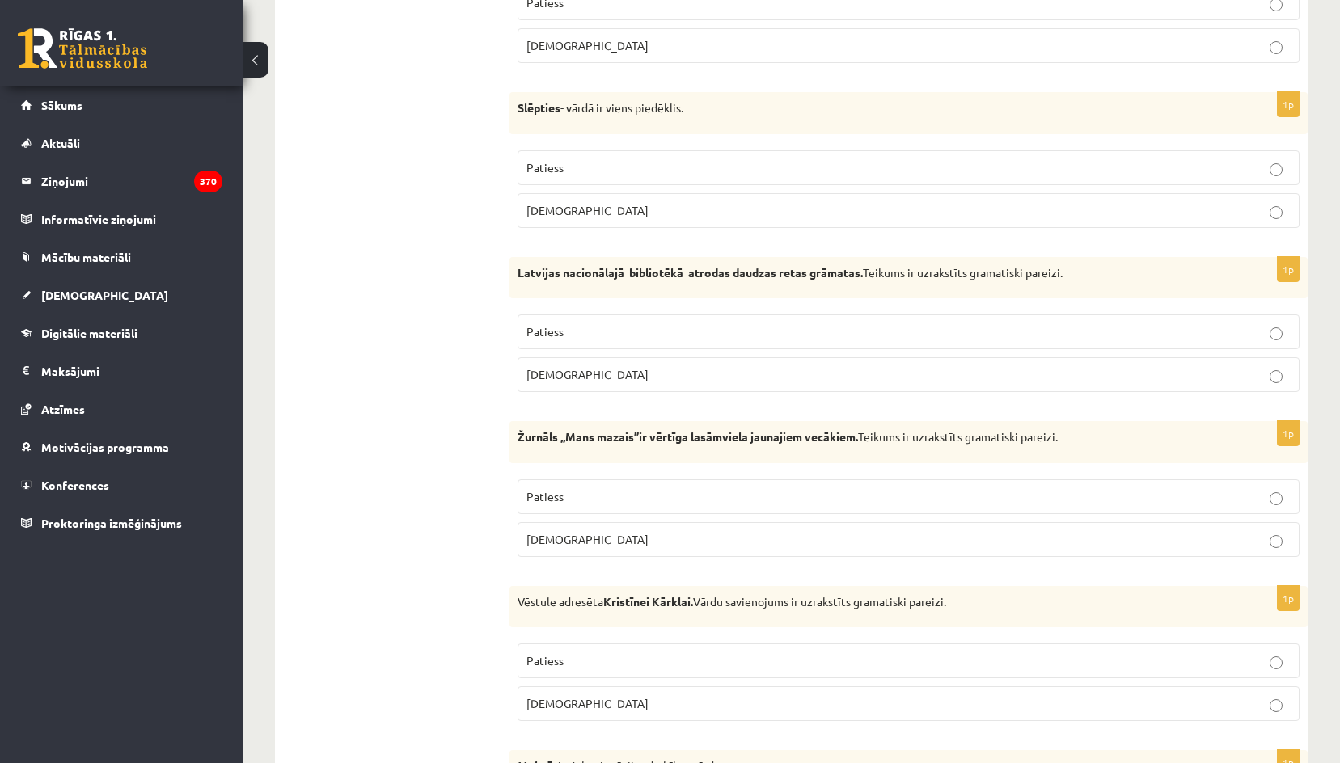
click at [551, 491] on span "Patiess" at bounding box center [544, 496] width 37 height 15
click at [554, 656] on span "Patiess" at bounding box center [544, 660] width 37 height 15
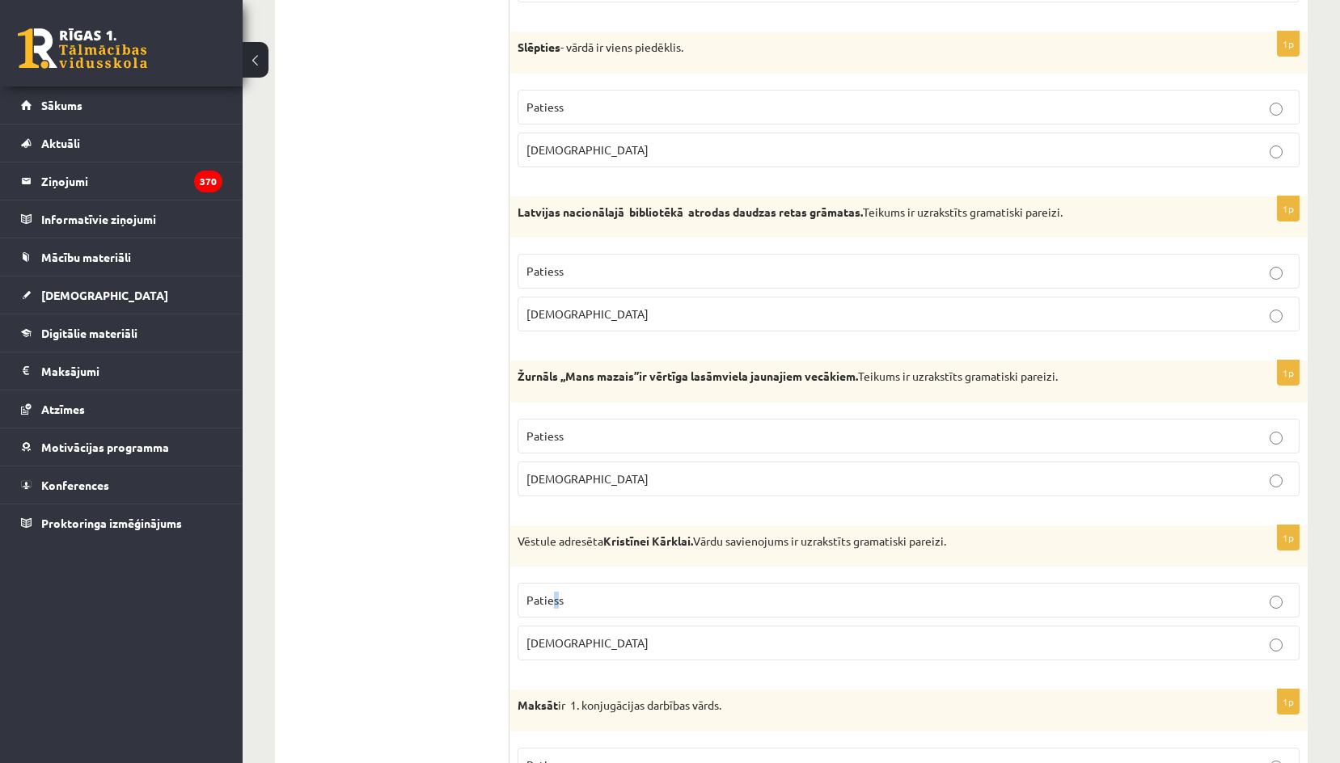
scroll to position [566, 0]
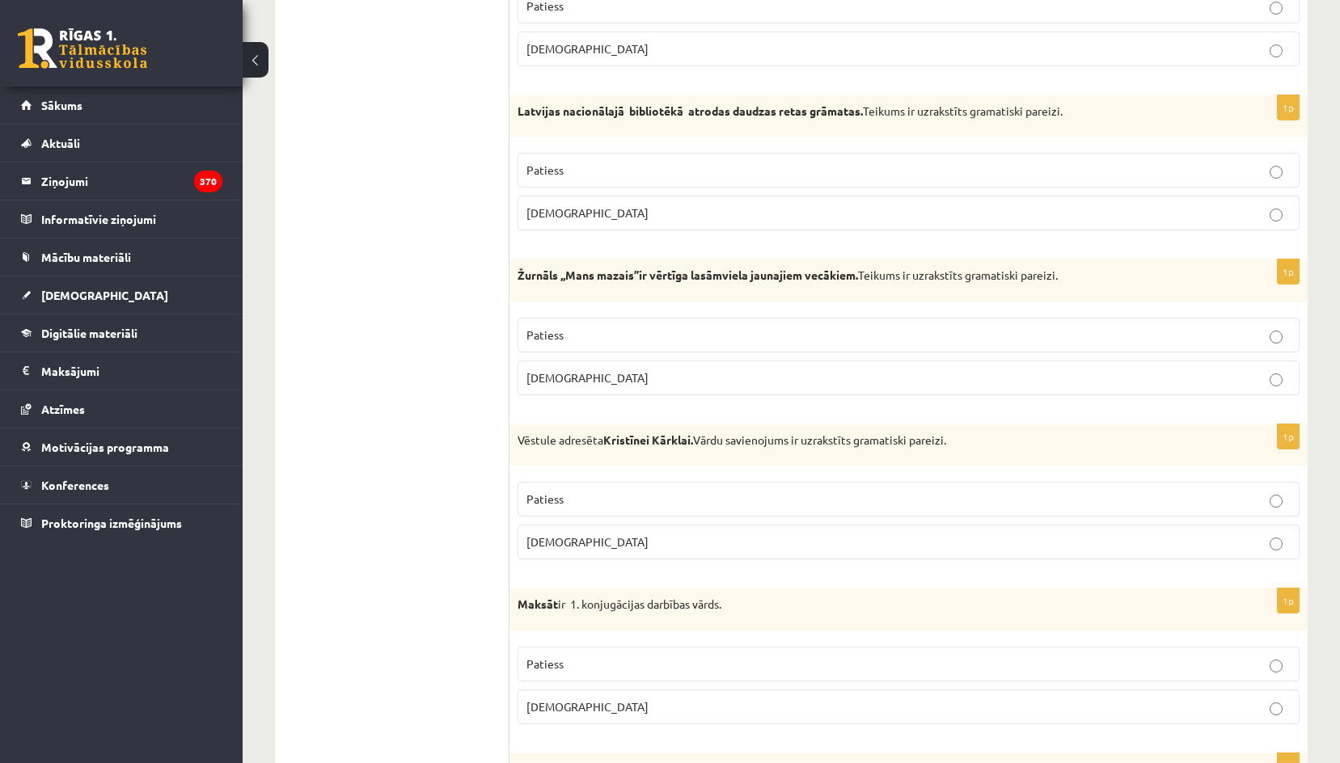
click at [619, 503] on p "Patiess" at bounding box center [908, 499] width 764 height 17
click at [560, 670] on span "Patiess" at bounding box center [544, 664] width 37 height 15
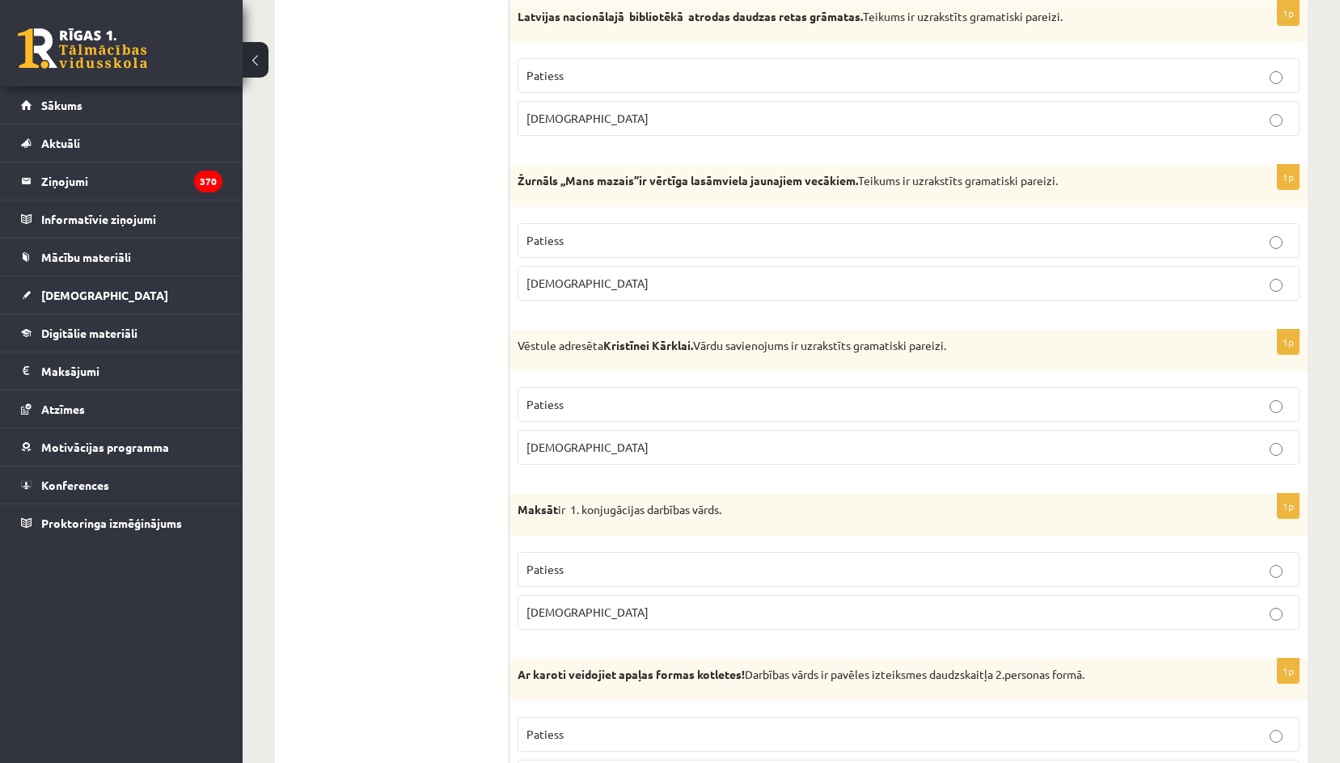
scroll to position [809, 0]
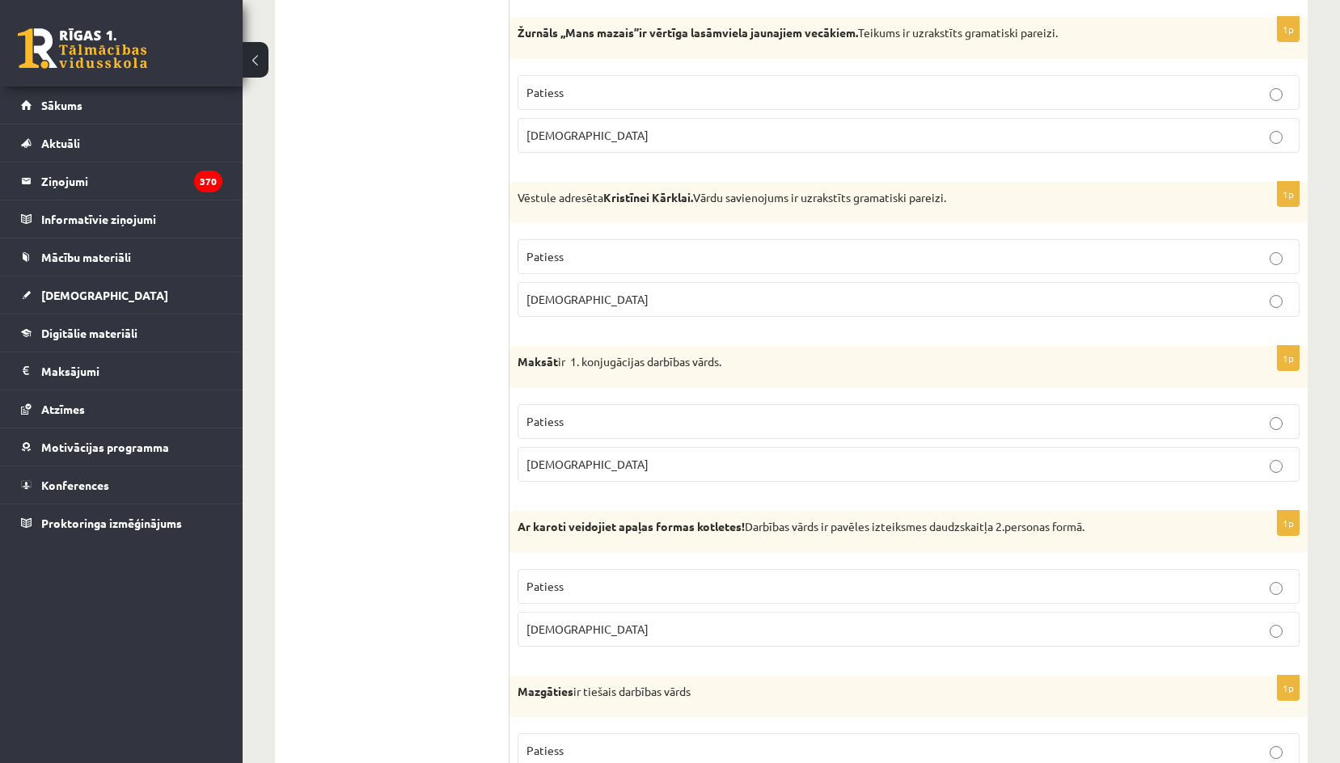
click at [589, 412] on label "Patiess" at bounding box center [908, 421] width 782 height 35
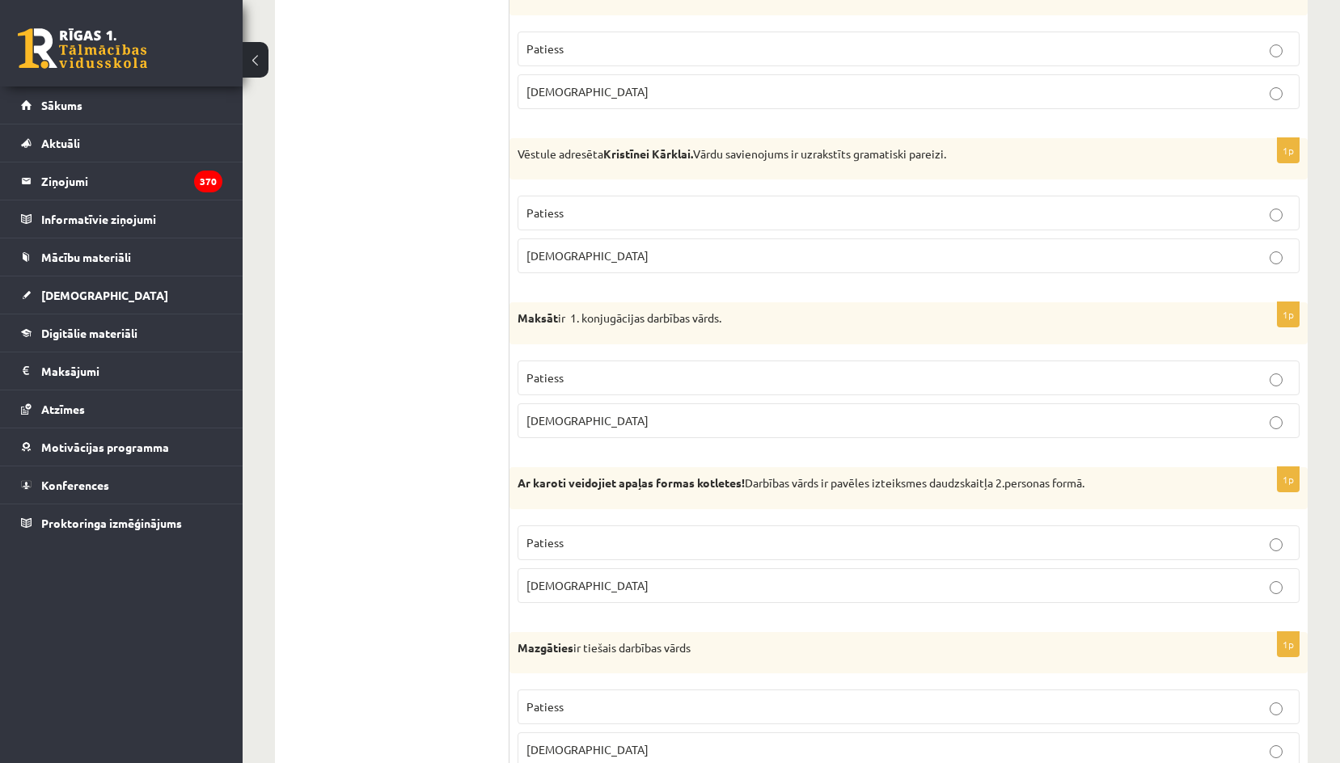
scroll to position [889, 0]
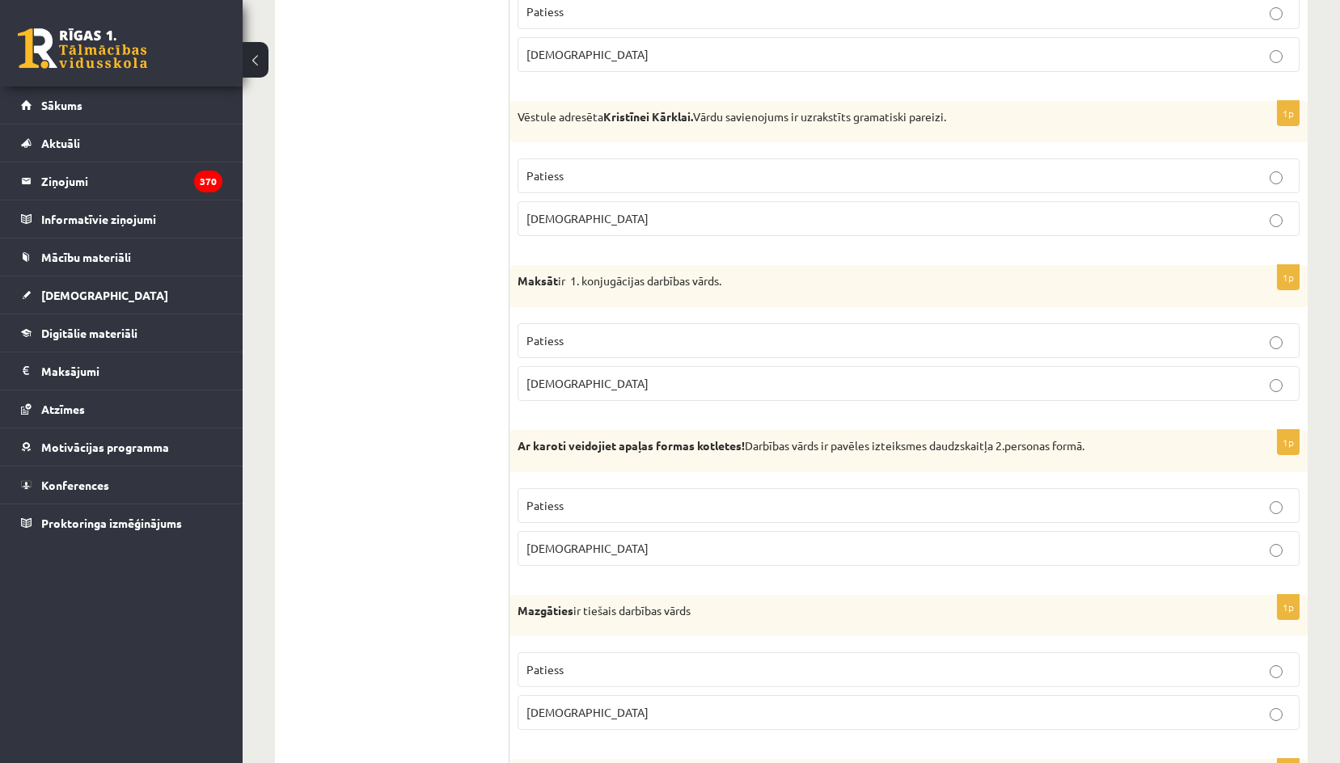
click at [599, 346] on p "Patiess" at bounding box center [908, 340] width 764 height 17
click at [574, 395] on label "Aplams" at bounding box center [908, 383] width 782 height 35
click at [567, 541] on p "Aplams" at bounding box center [908, 548] width 764 height 17
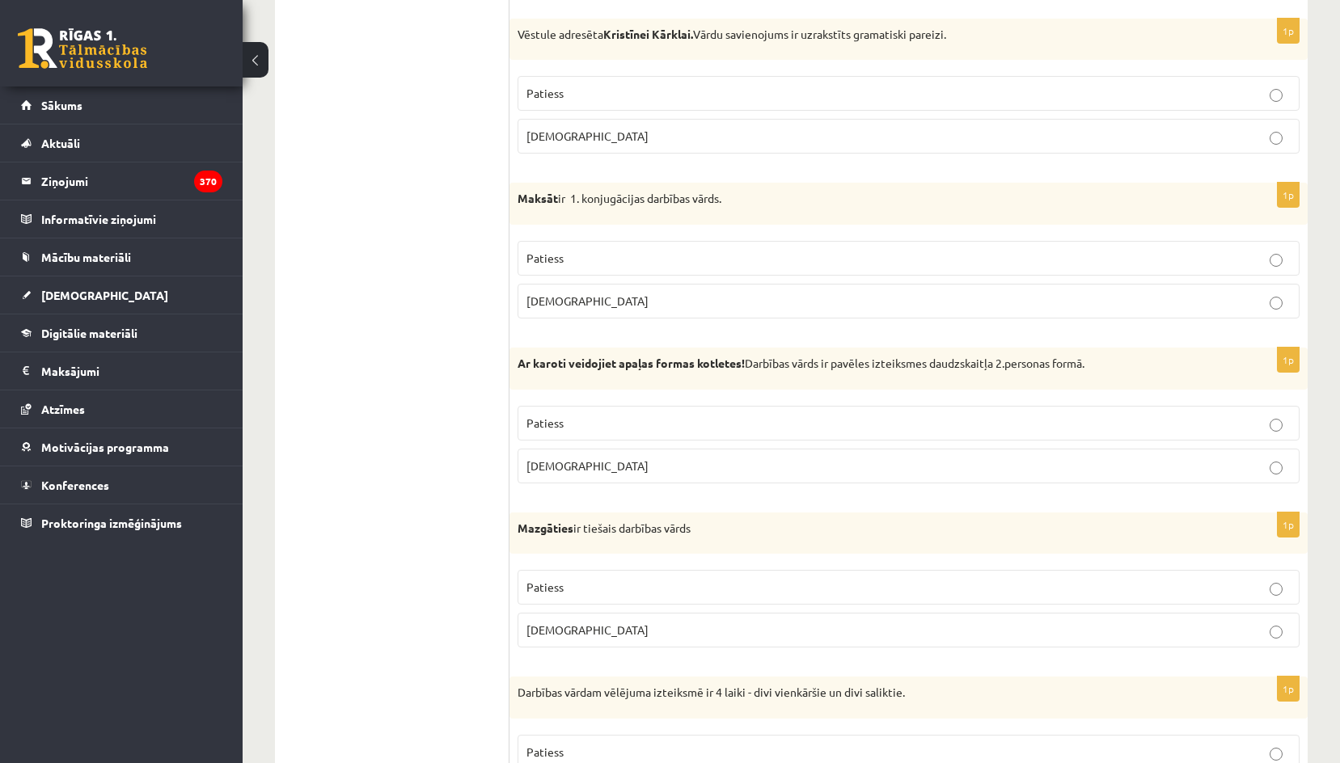
scroll to position [1132, 0]
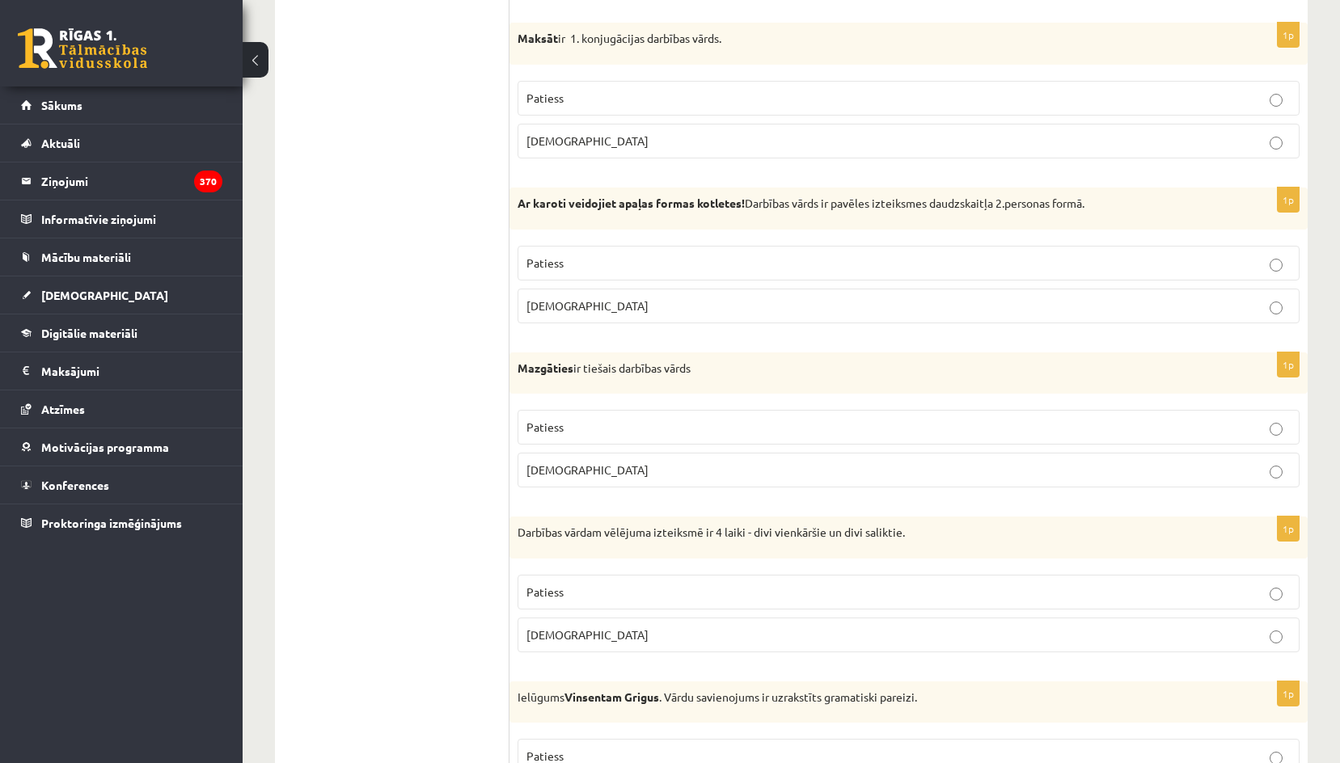
click at [588, 436] on p "Patiess" at bounding box center [908, 427] width 764 height 17
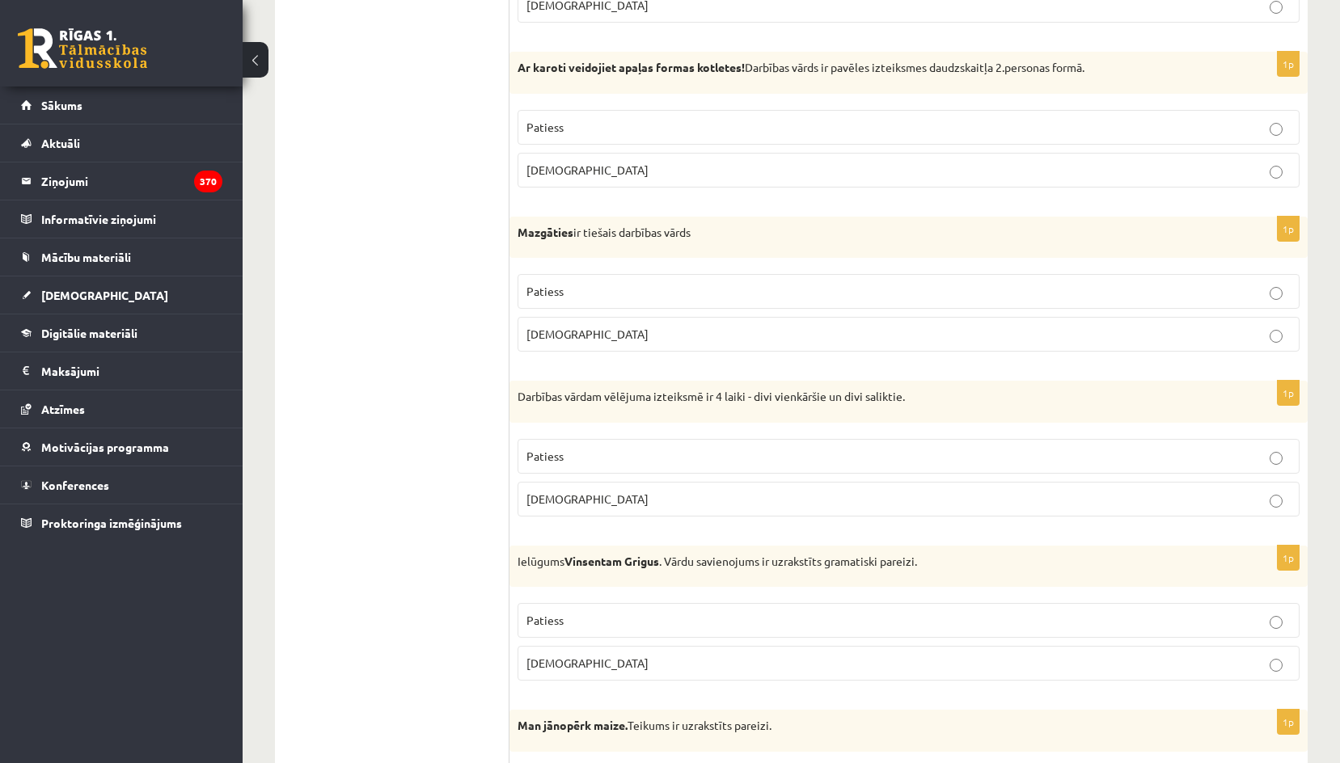
scroll to position [1294, 0]
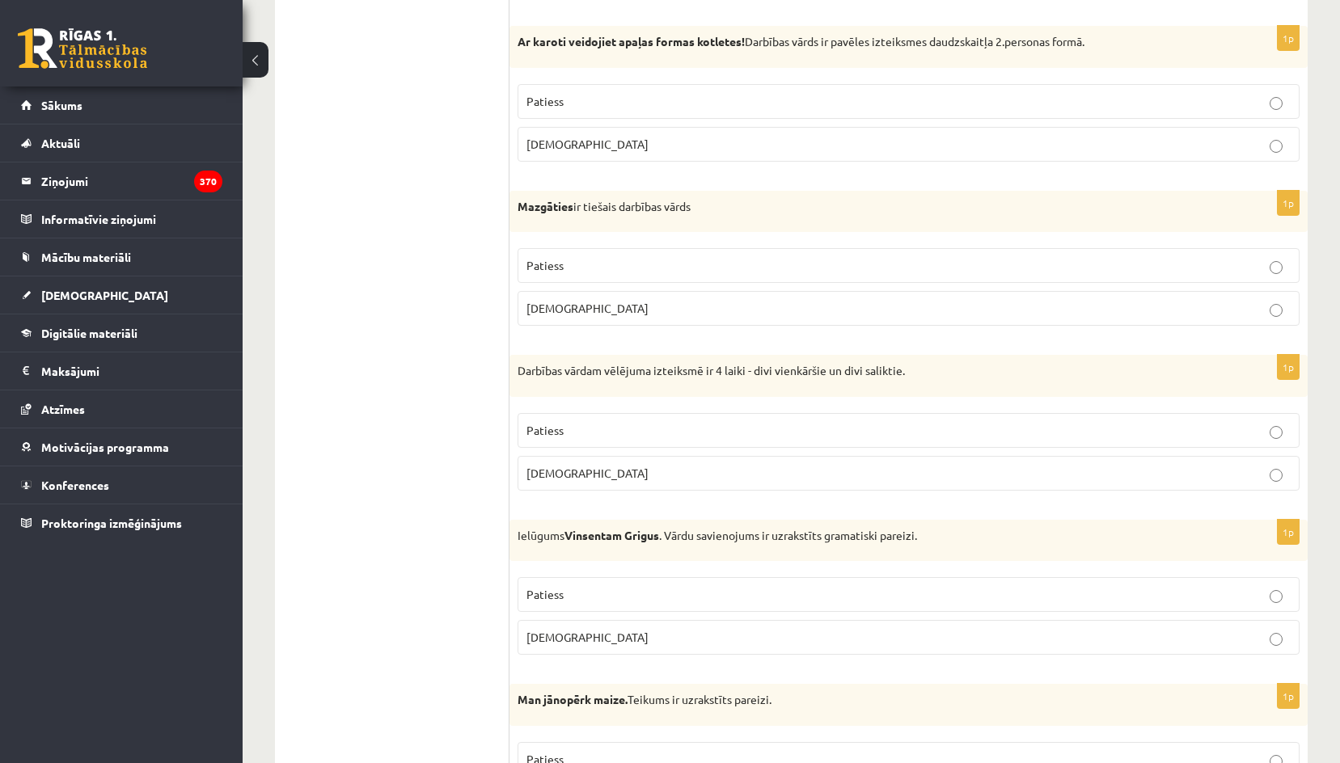
click at [596, 433] on p "Patiess" at bounding box center [908, 430] width 764 height 17
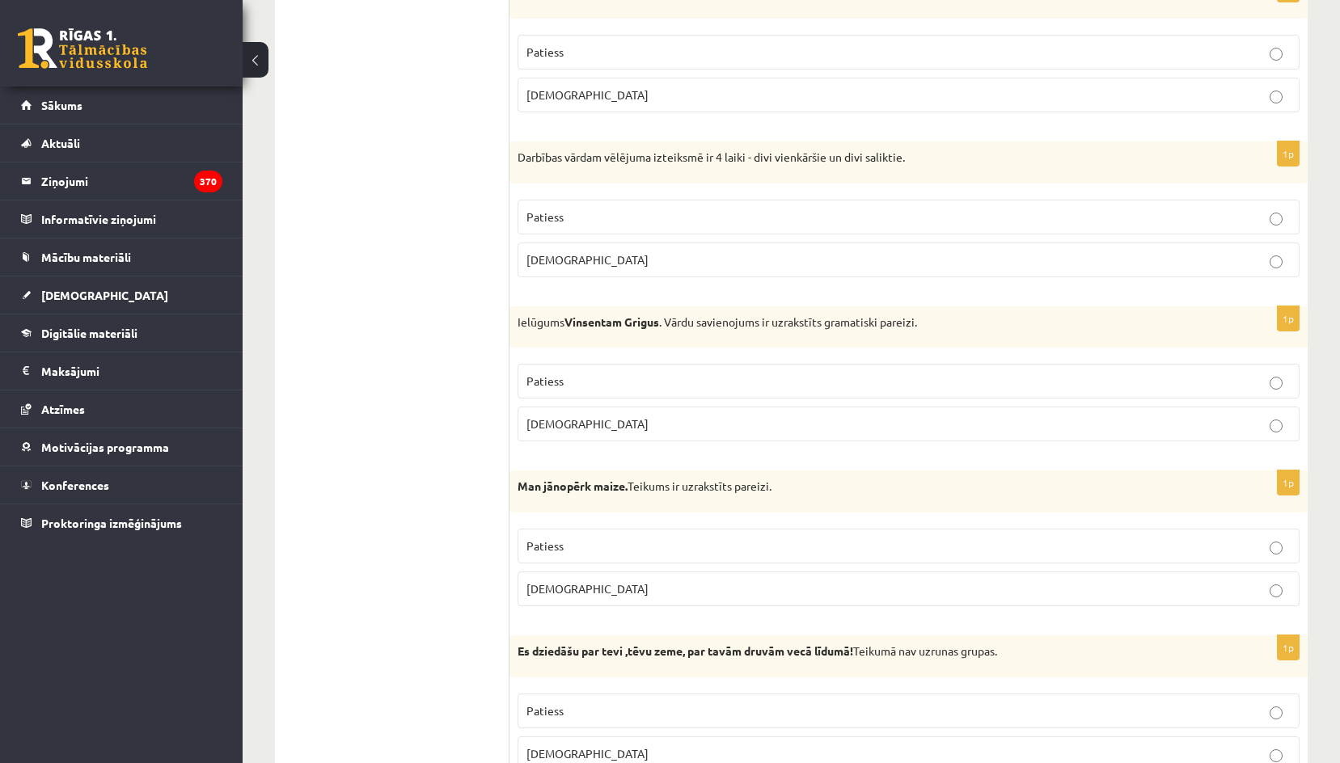
scroll to position [1536, 0]
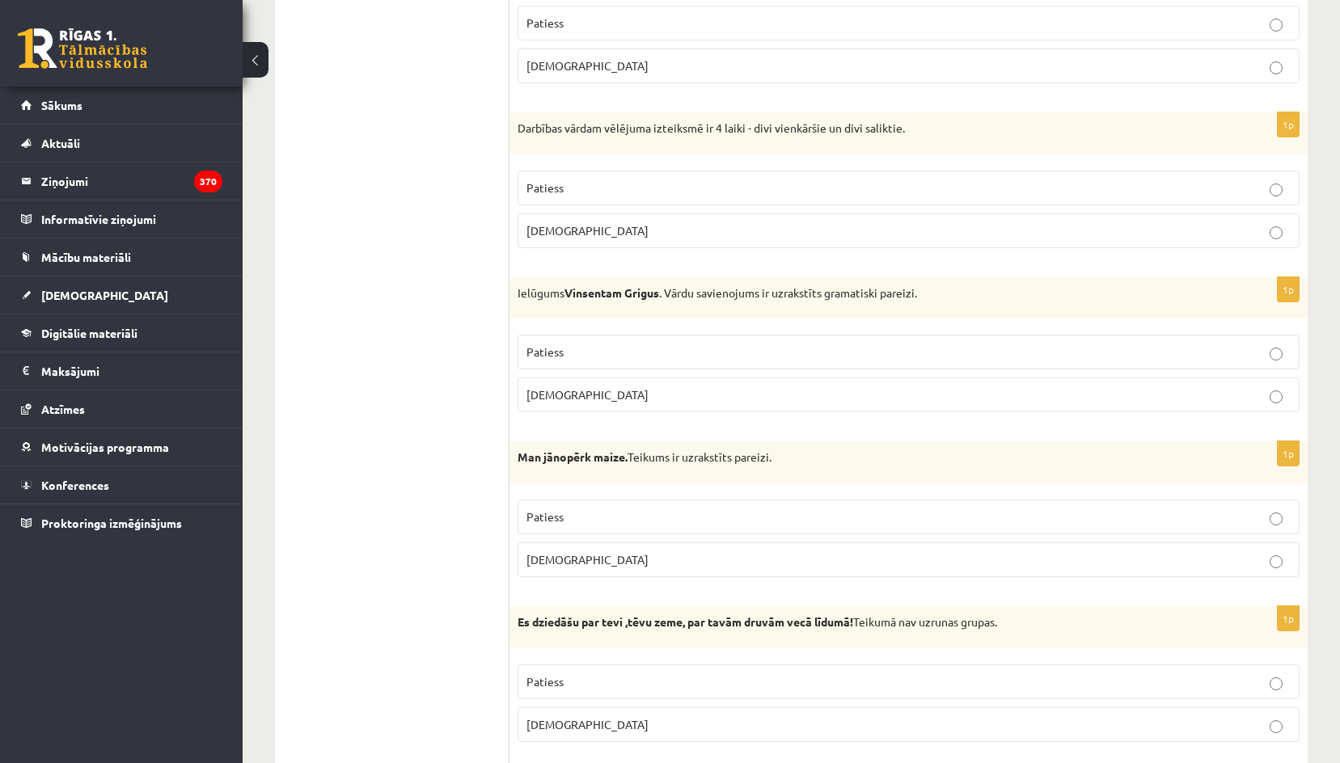
click at [589, 354] on p "Patiess" at bounding box center [908, 352] width 764 height 17
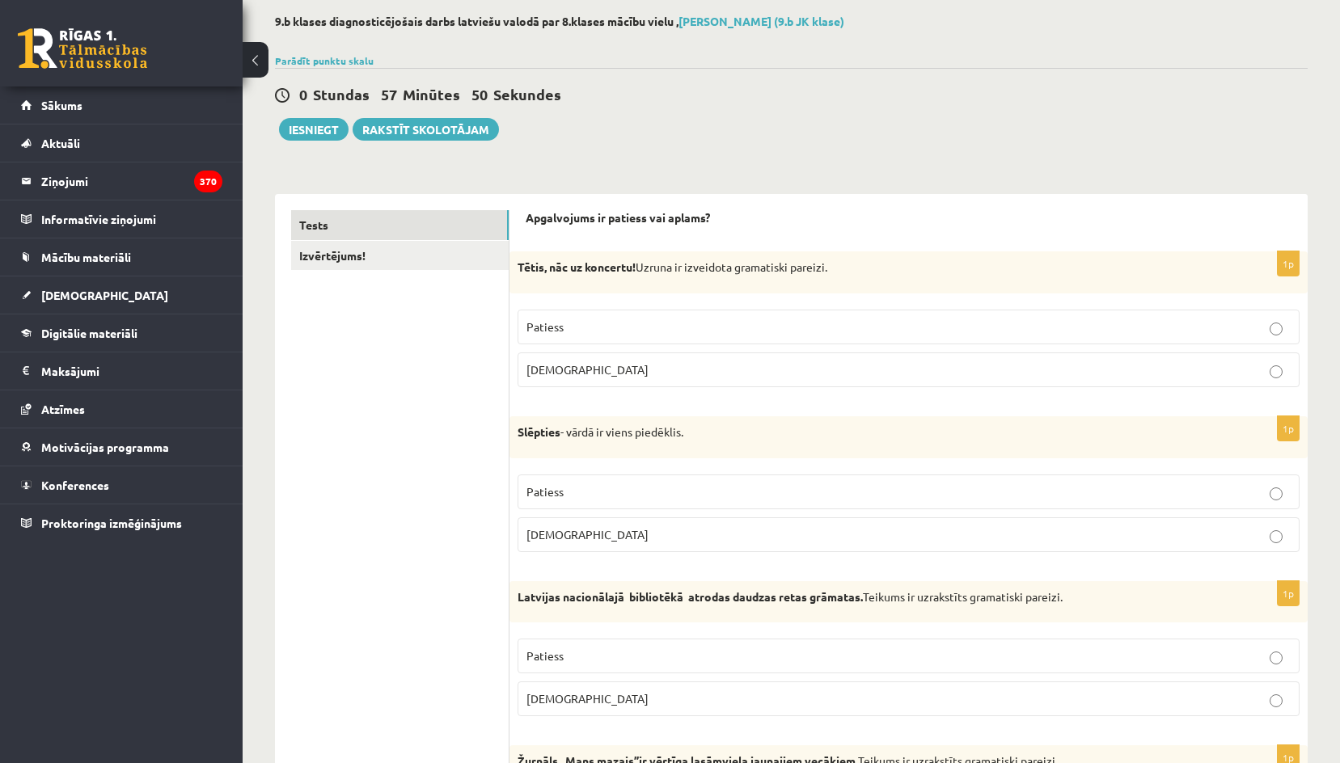
scroll to position [0, 0]
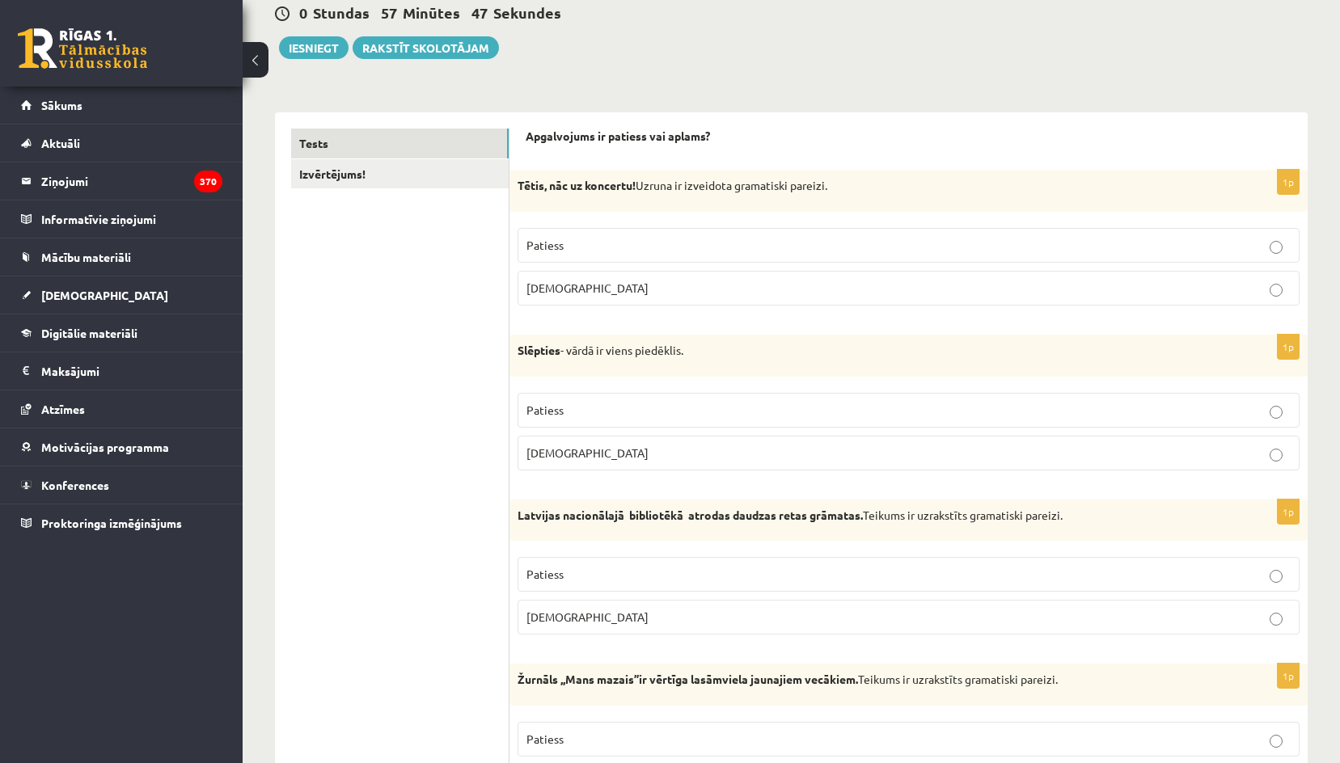
click at [565, 446] on p "Aplams" at bounding box center [908, 453] width 764 height 17
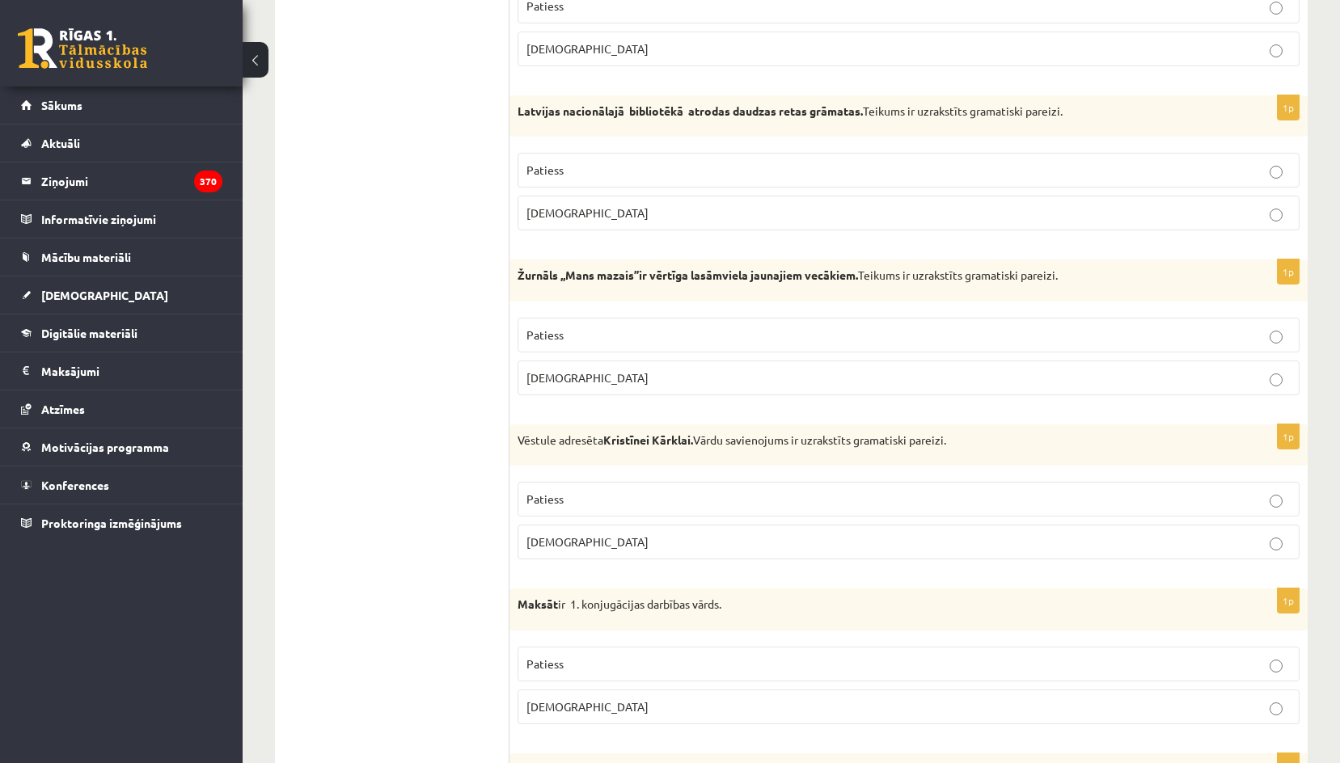
click at [560, 379] on span "Aplams" at bounding box center [587, 377] width 122 height 15
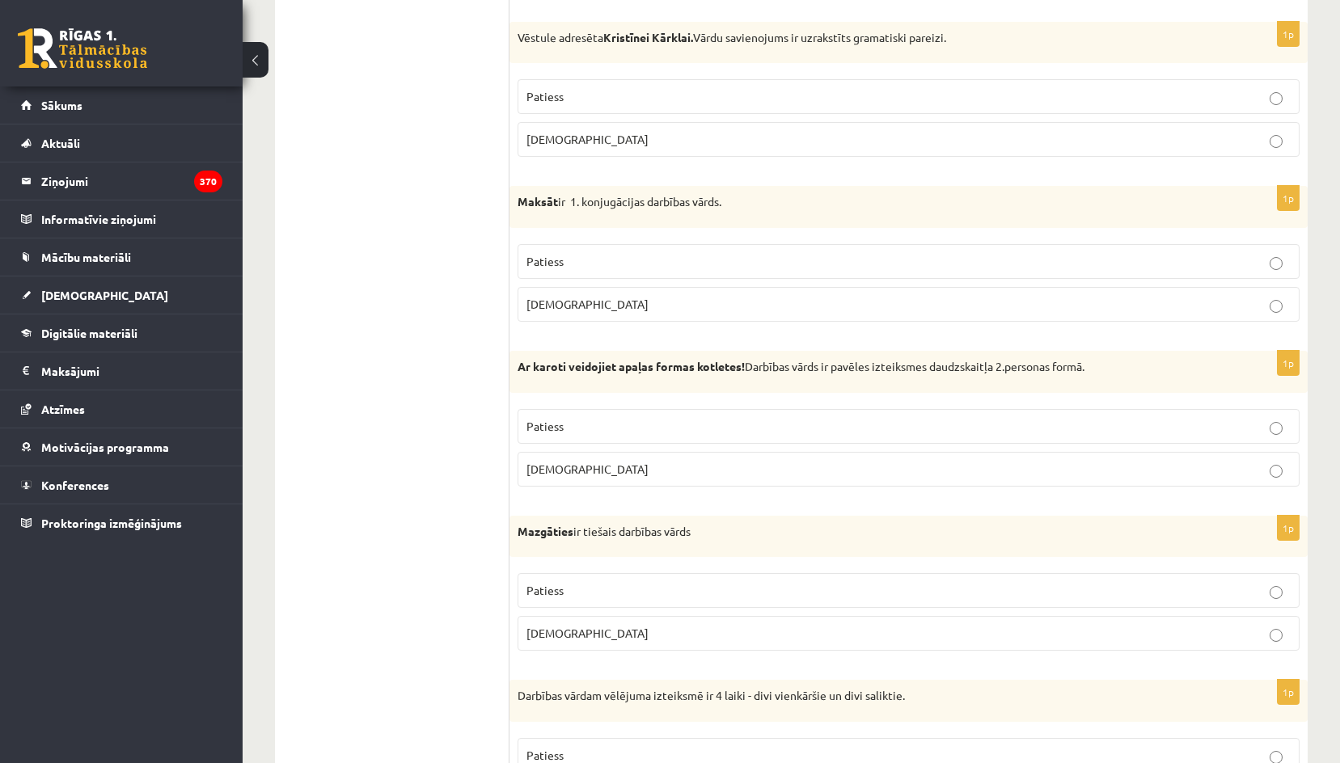
scroll to position [970, 0]
click at [575, 433] on p "Patiess" at bounding box center [908, 424] width 764 height 17
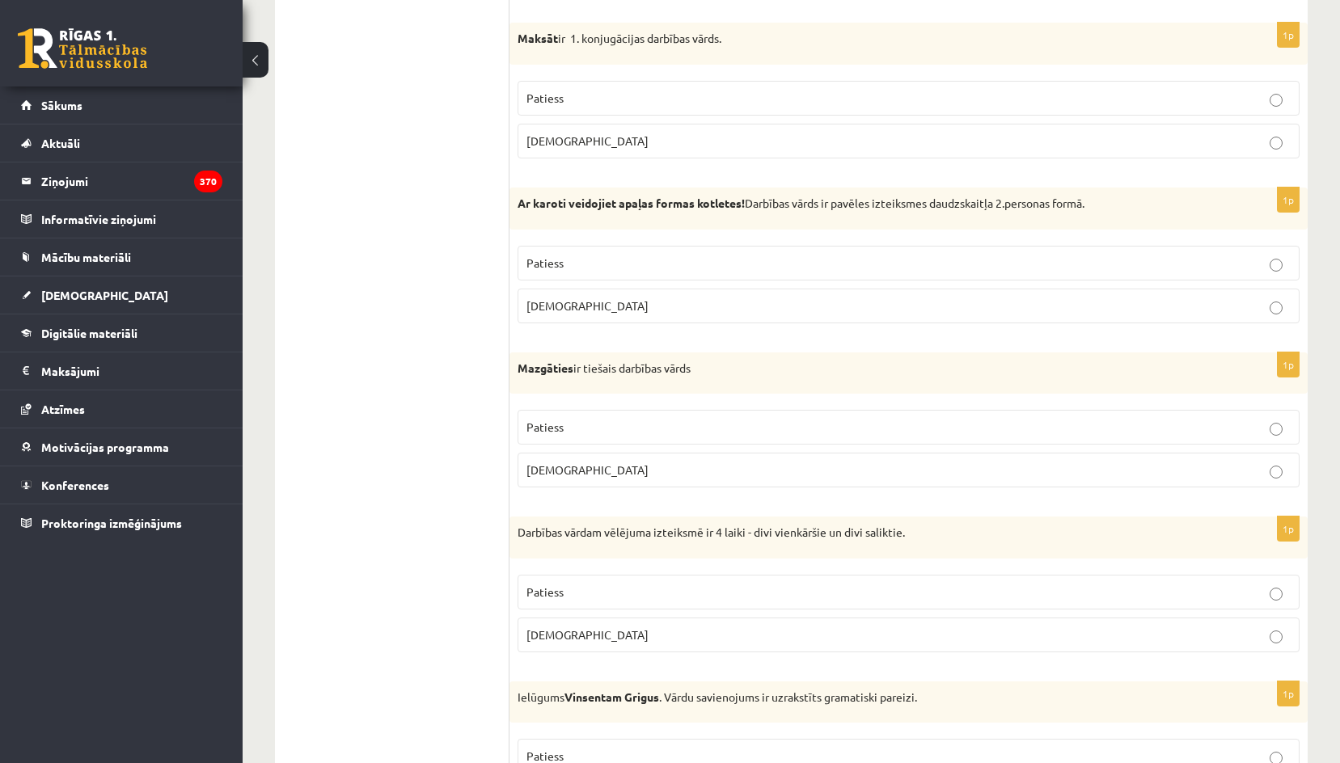
scroll to position [1051, 0]
click at [593, 471] on p "Aplams" at bounding box center [908, 470] width 764 height 17
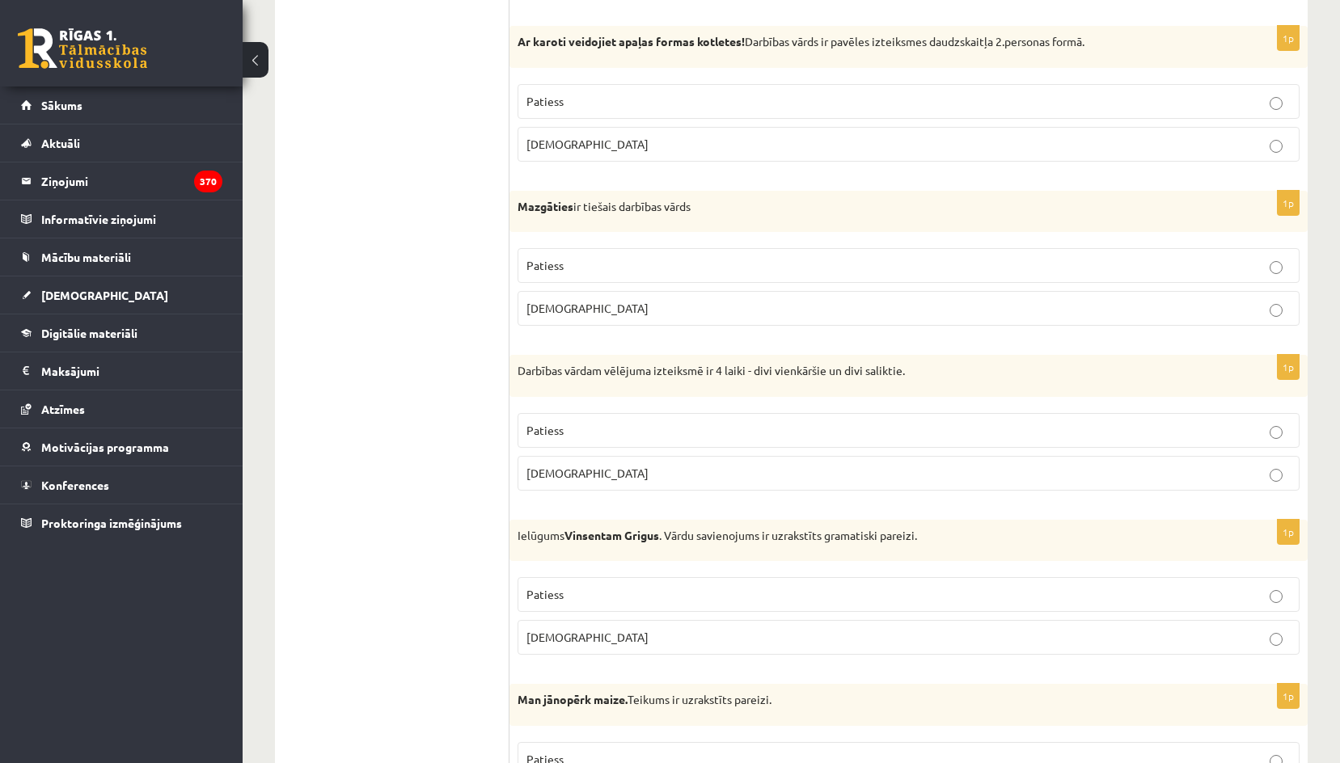
click at [589, 483] on label "Aplams" at bounding box center [908, 473] width 782 height 35
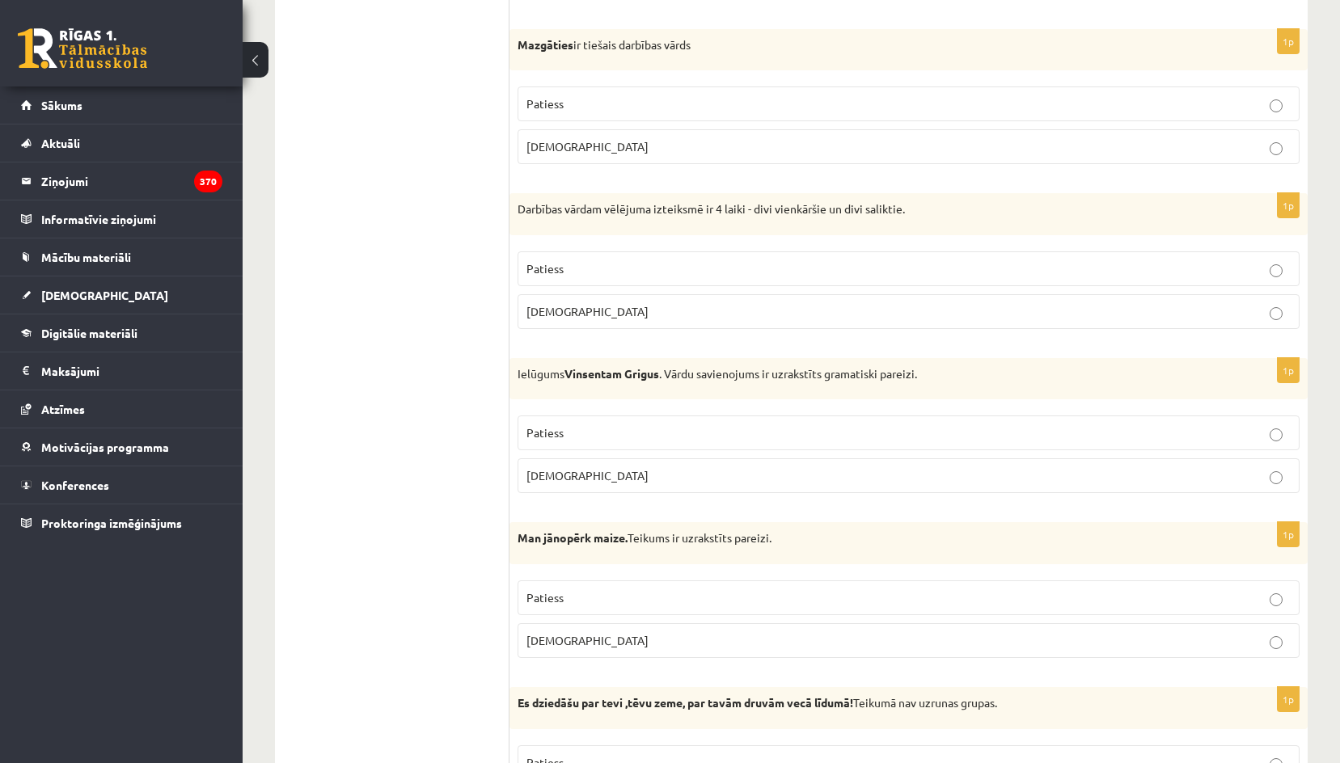
click at [585, 474] on p "Aplams" at bounding box center [908, 475] width 764 height 17
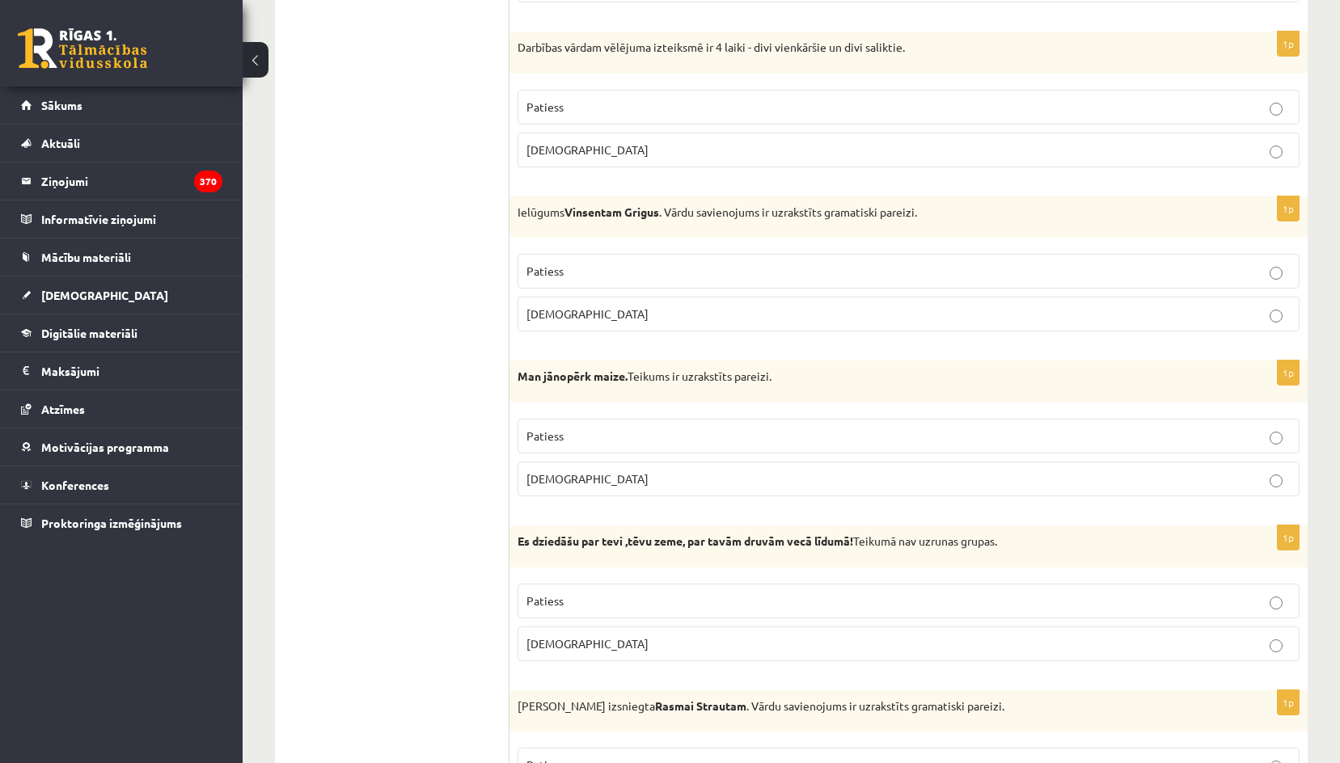
click at [581, 425] on label "Patiess" at bounding box center [908, 436] width 782 height 35
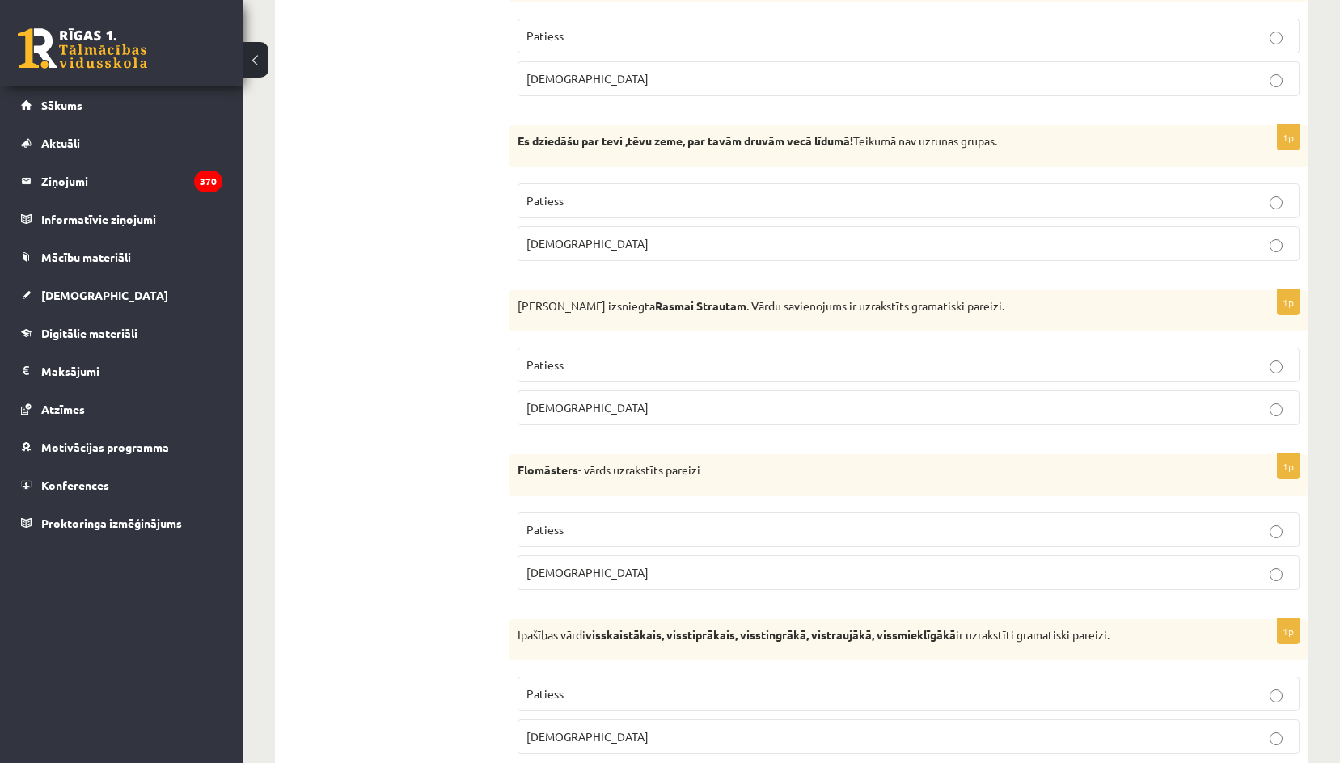
scroll to position [2021, 0]
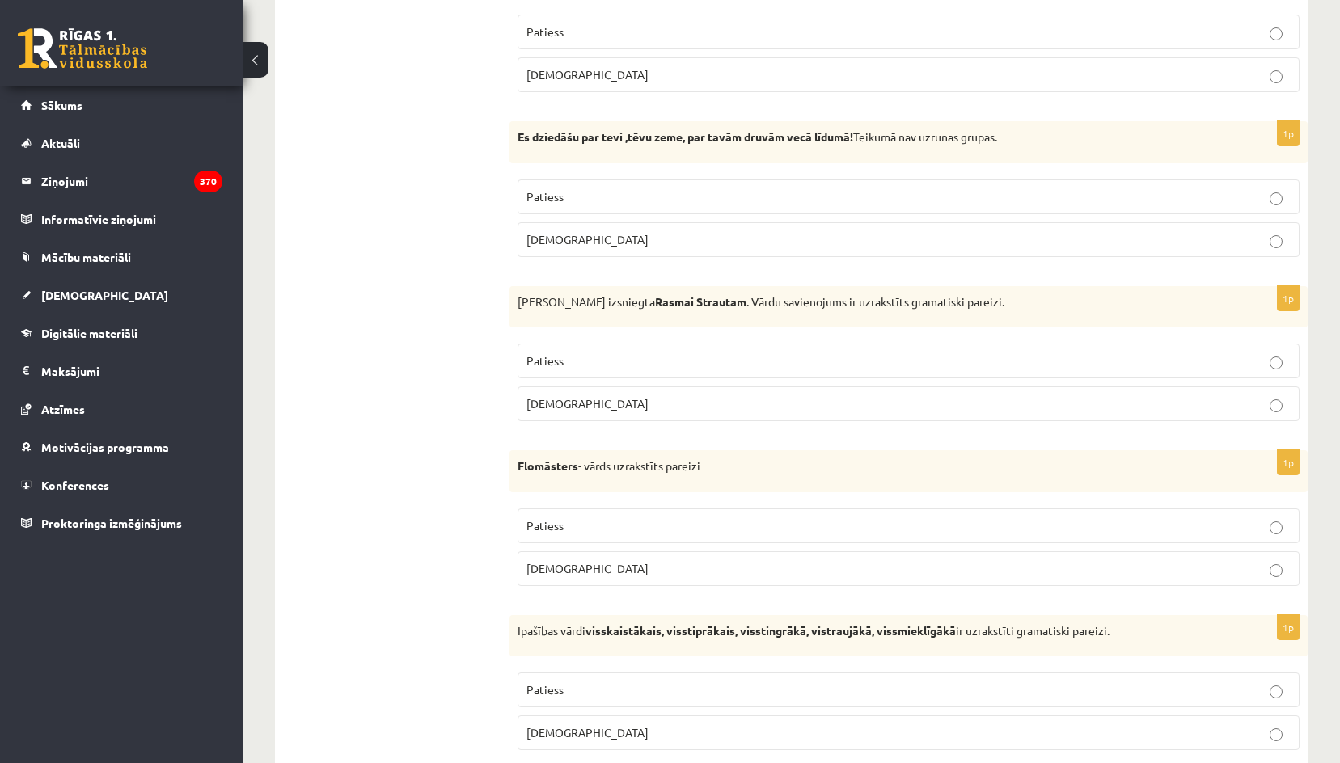
click at [589, 247] on p "Aplams" at bounding box center [908, 239] width 764 height 17
click at [560, 395] on label "Aplams" at bounding box center [908, 403] width 782 height 35
click at [577, 523] on p "Patiess" at bounding box center [908, 525] width 764 height 17
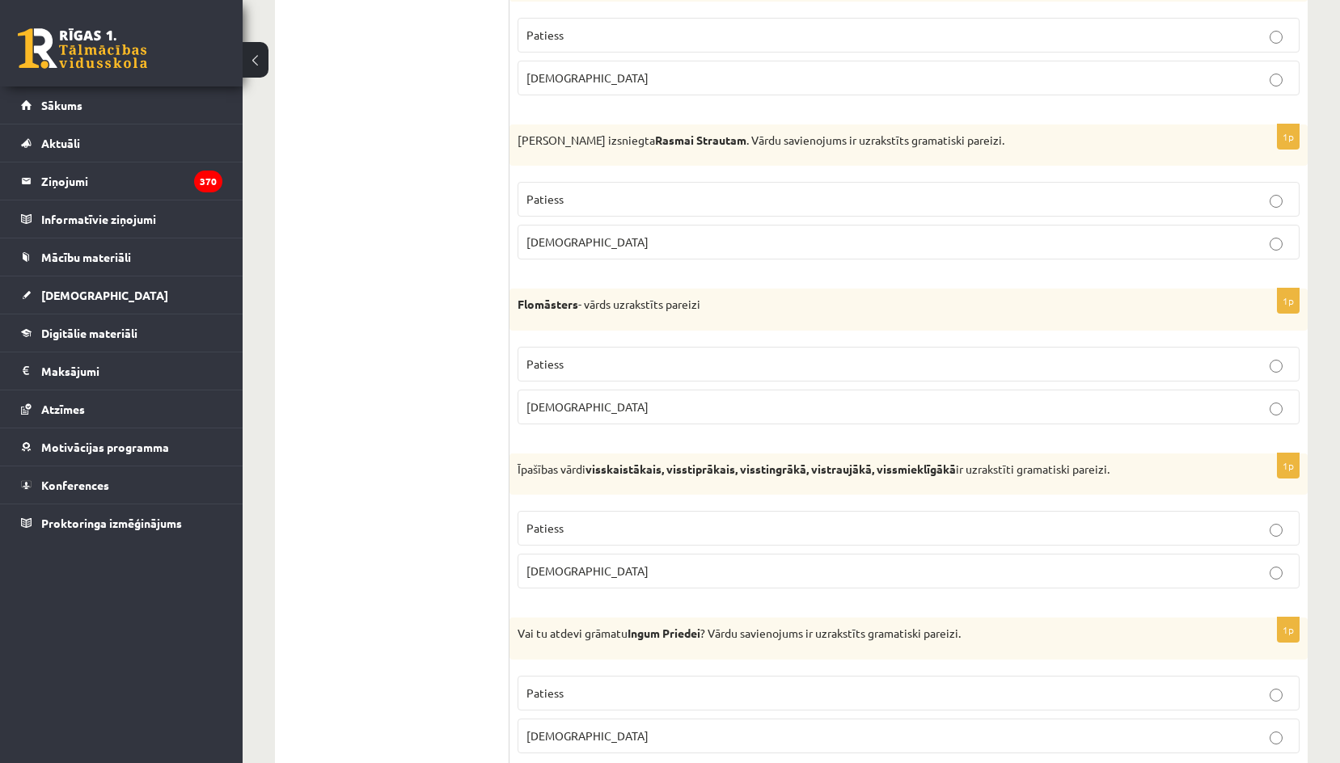
click at [557, 515] on label "Patiess" at bounding box center [908, 528] width 782 height 35
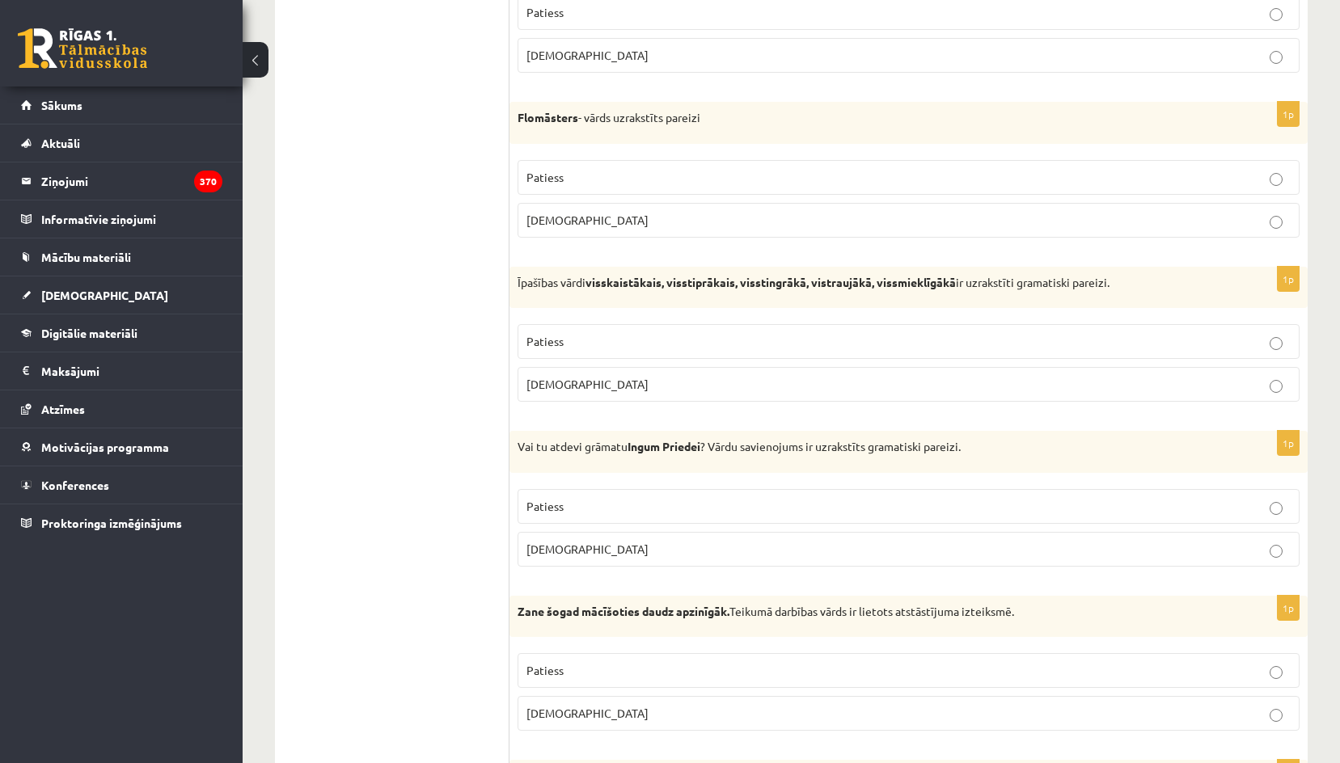
scroll to position [2426, 0]
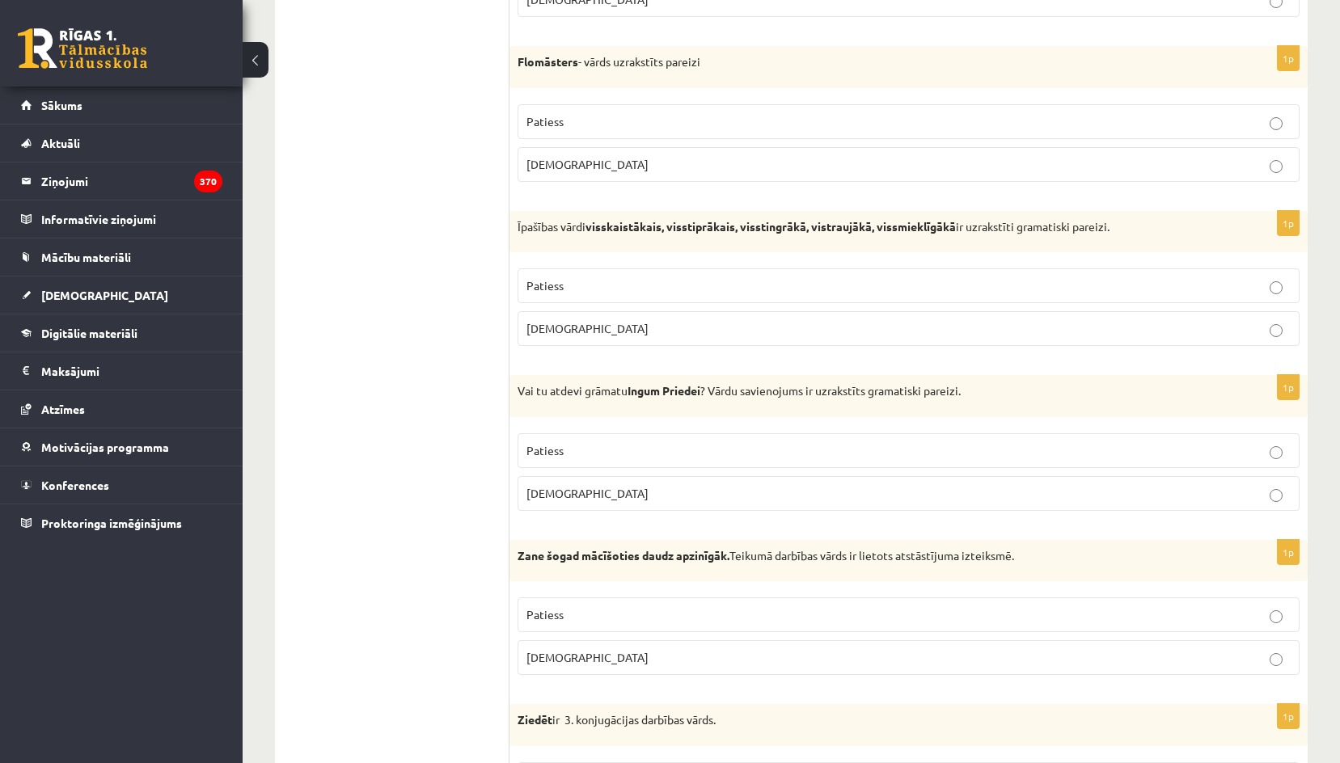
click at [588, 486] on p "Aplams" at bounding box center [908, 493] width 764 height 17
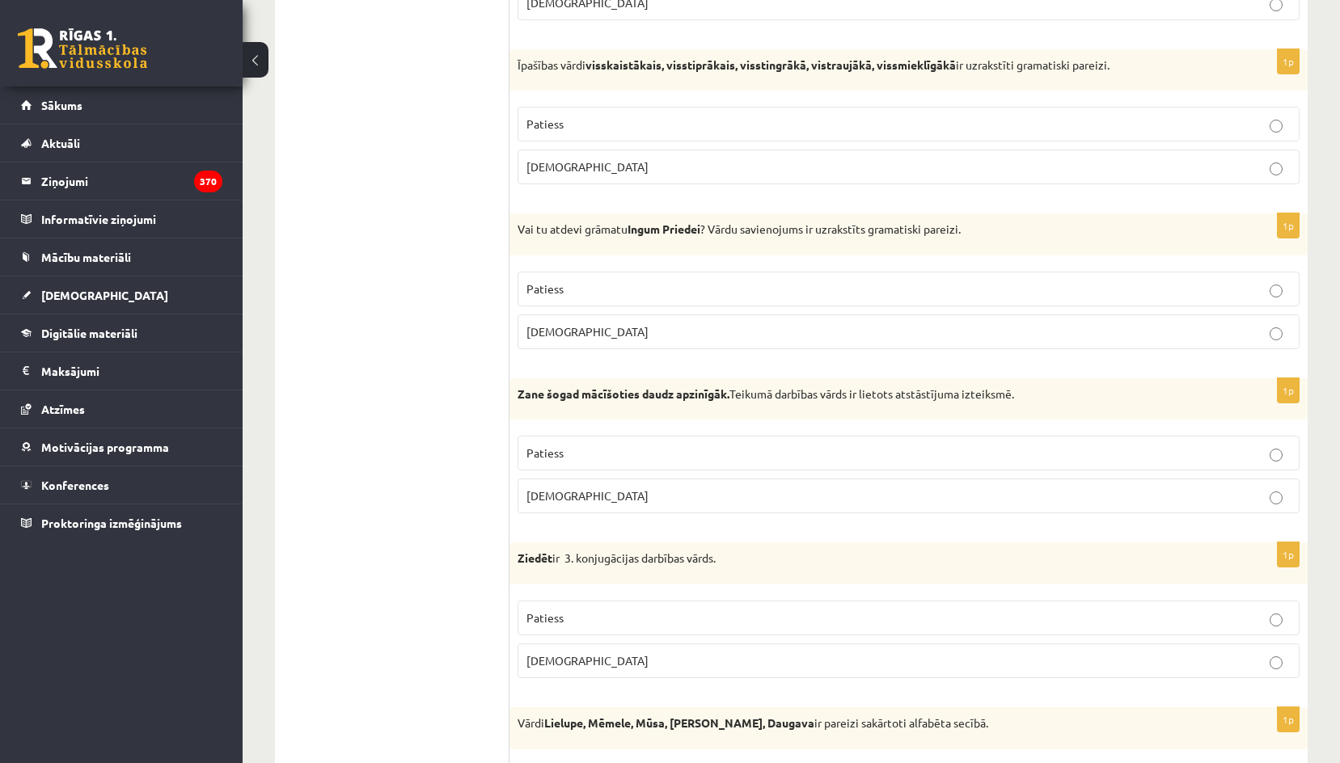
click at [570, 458] on p "Patiess" at bounding box center [908, 453] width 764 height 17
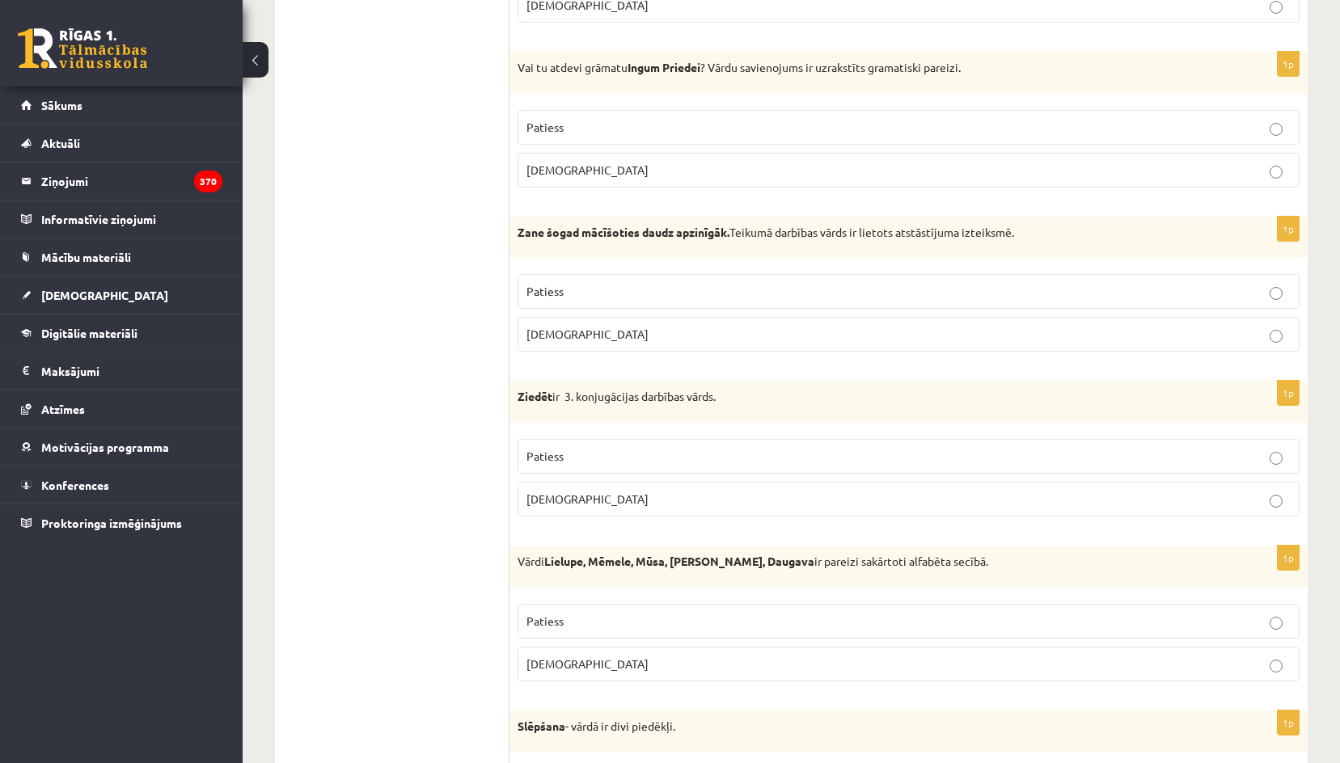
click at [566, 511] on label "Aplams" at bounding box center [908, 499] width 782 height 35
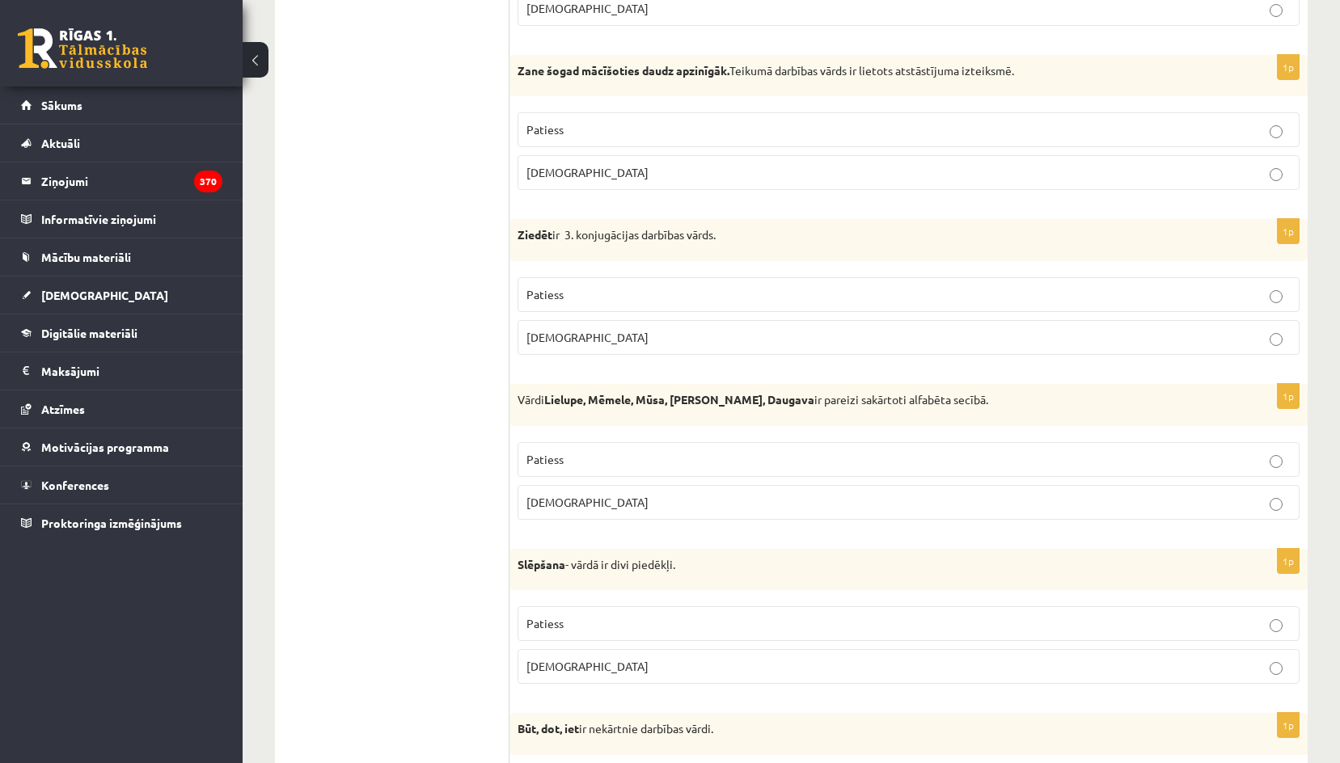
click at [565, 495] on p "Aplams" at bounding box center [908, 502] width 764 height 17
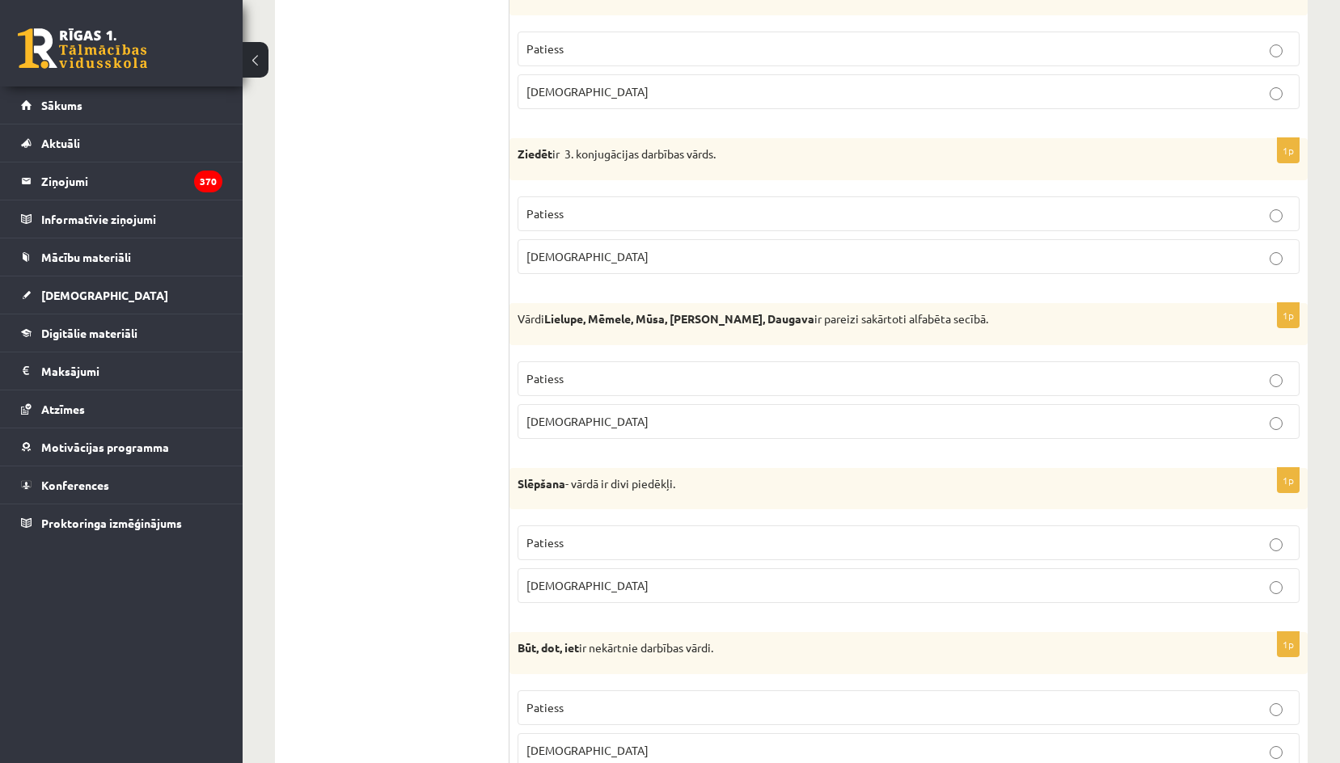
click at [556, 569] on label "Aplams" at bounding box center [908, 585] width 782 height 35
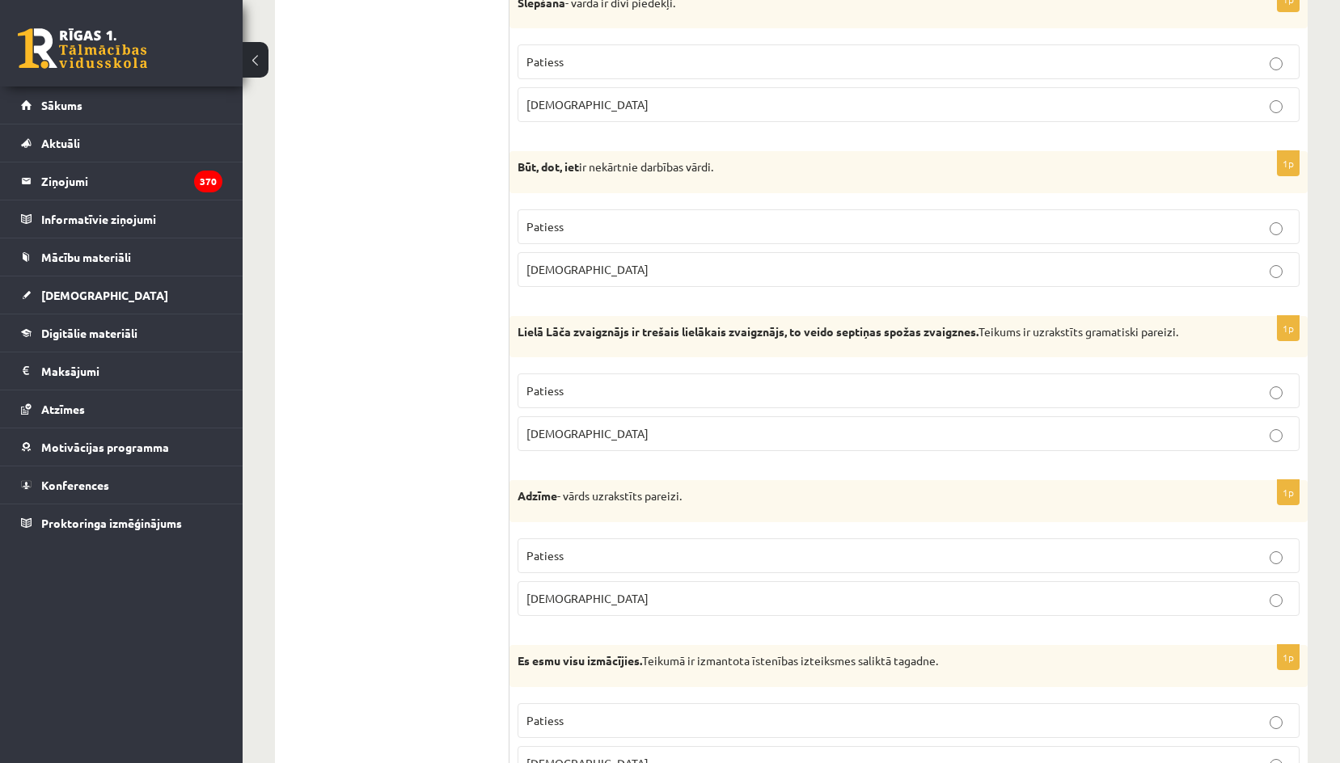
scroll to position [3477, 0]
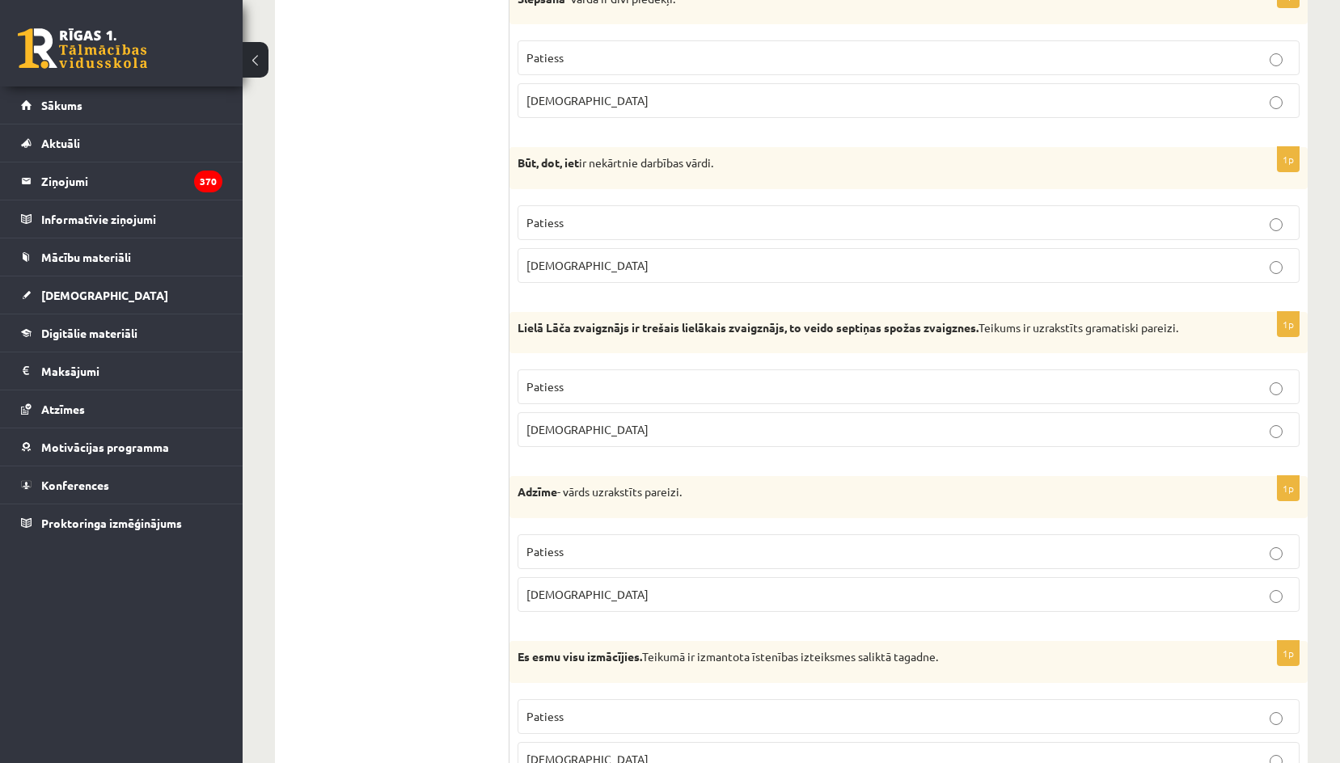
drag, startPoint x: 584, startPoint y: 231, endPoint x: 577, endPoint y: 308, distance: 77.1
click at [581, 237] on label "Patiess" at bounding box center [908, 222] width 782 height 35
click at [550, 384] on span "Patiess" at bounding box center [544, 386] width 37 height 15
click at [549, 585] on label "Aplams" at bounding box center [908, 594] width 782 height 35
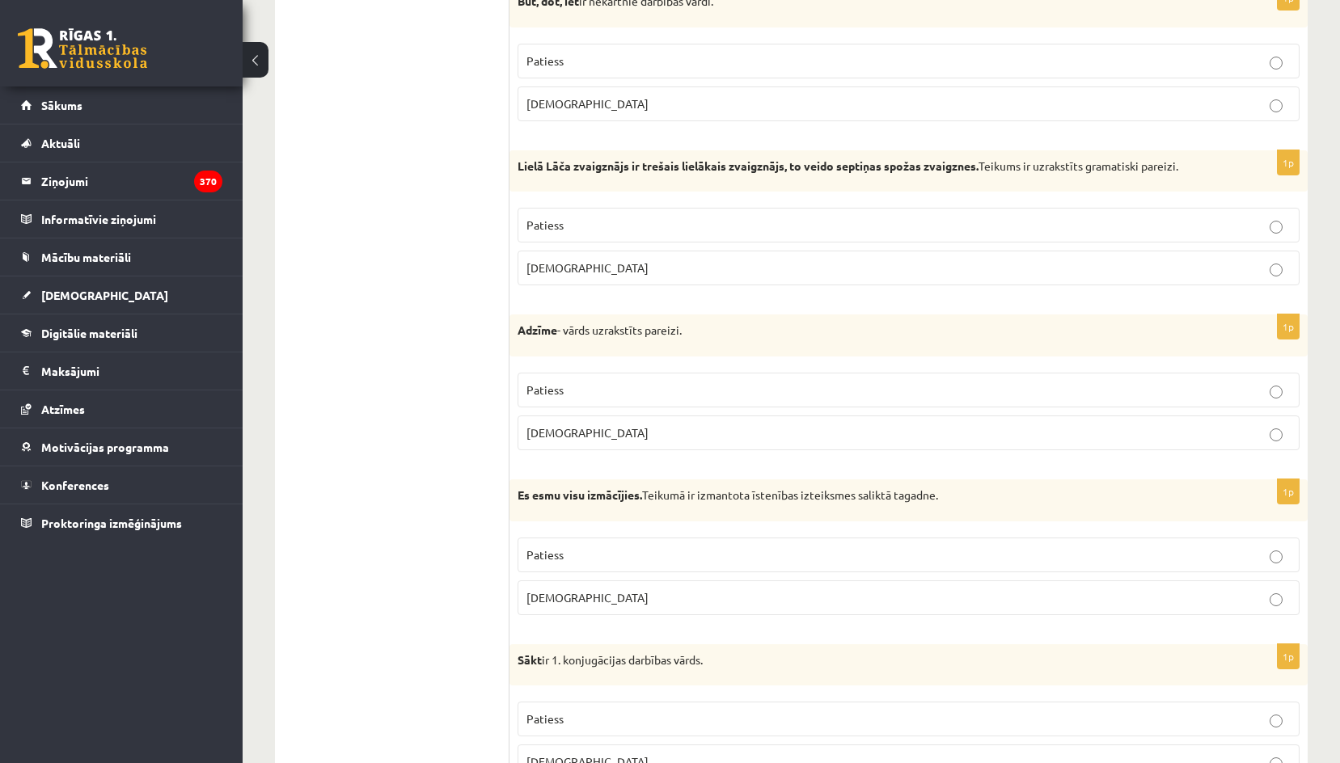
click at [547, 589] on p "Aplams" at bounding box center [908, 597] width 764 height 17
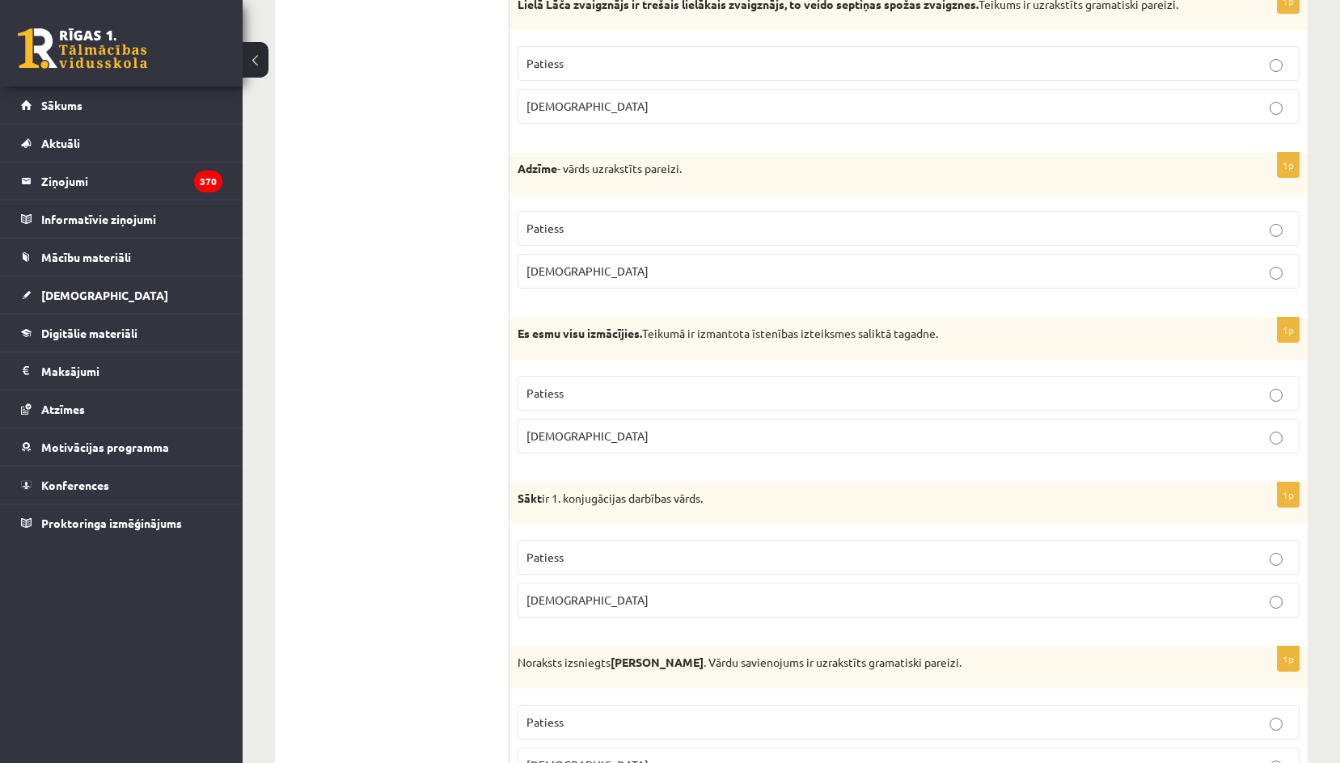
click at [555, 542] on label "Patiess" at bounding box center [908, 557] width 782 height 35
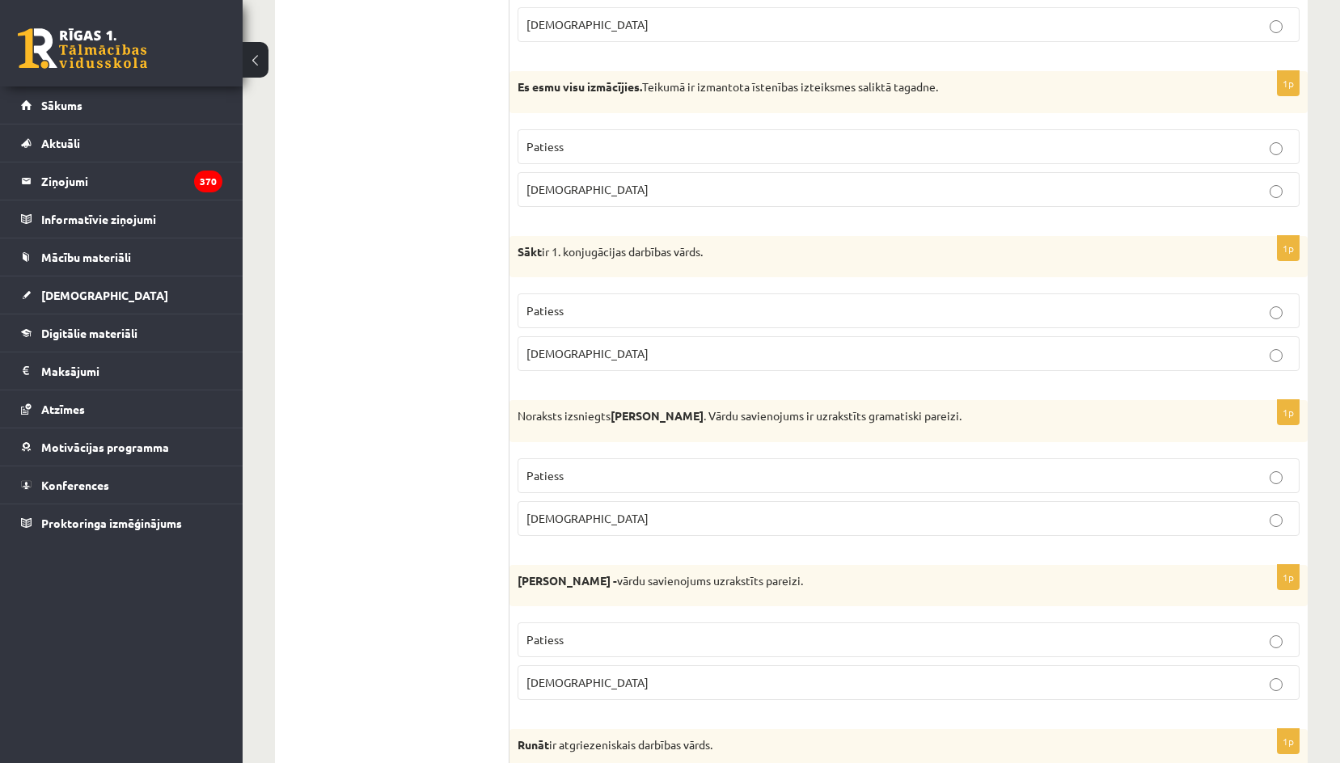
scroll to position [4205, 0]
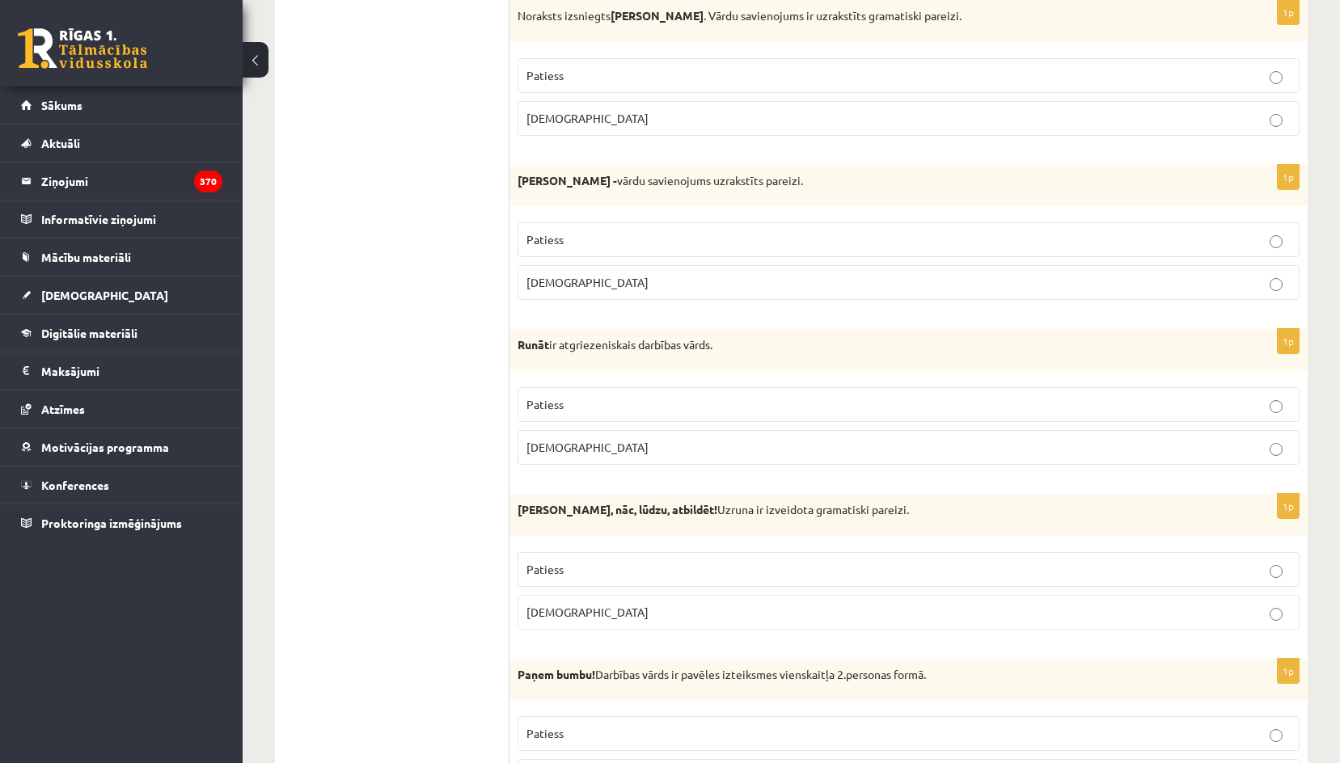
click at [556, 281] on span "Aplams" at bounding box center [587, 282] width 122 height 15
click at [571, 448] on p "Aplams" at bounding box center [908, 447] width 764 height 17
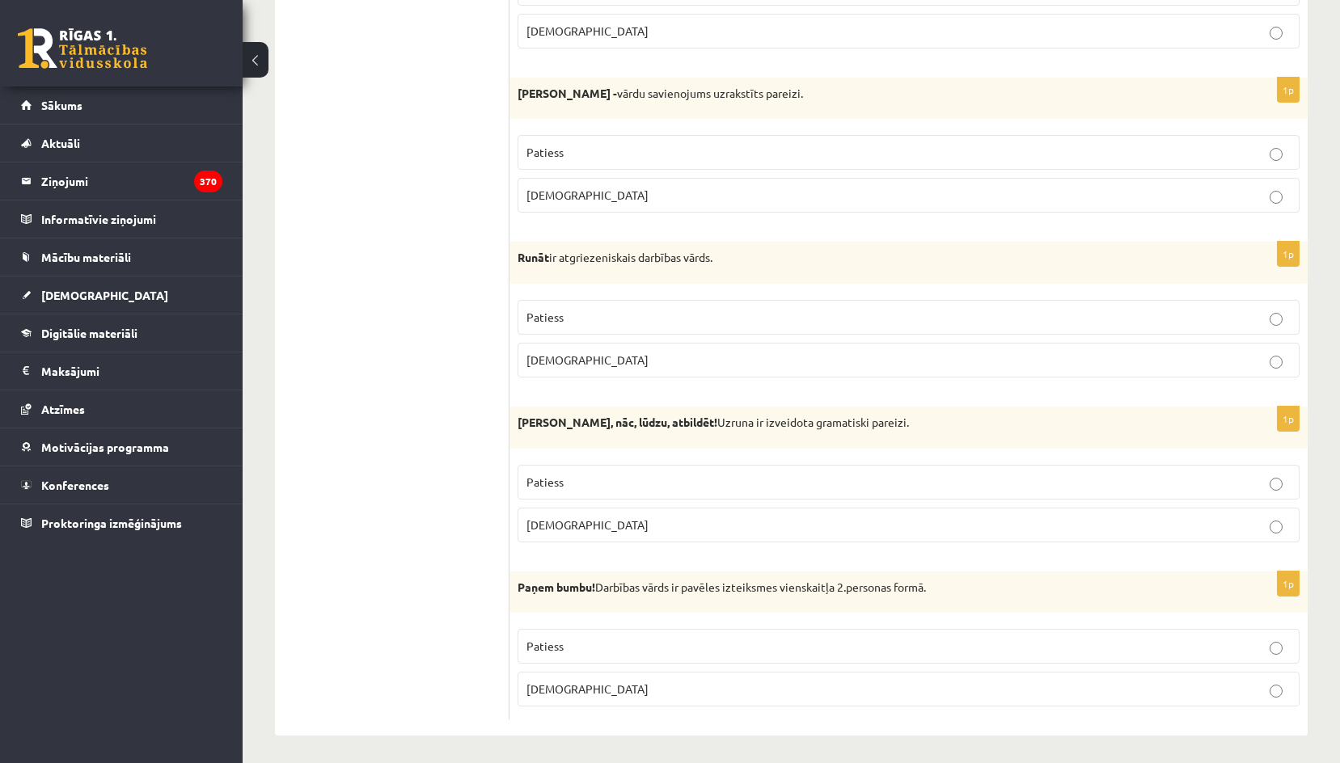
scroll to position [4540, 0]
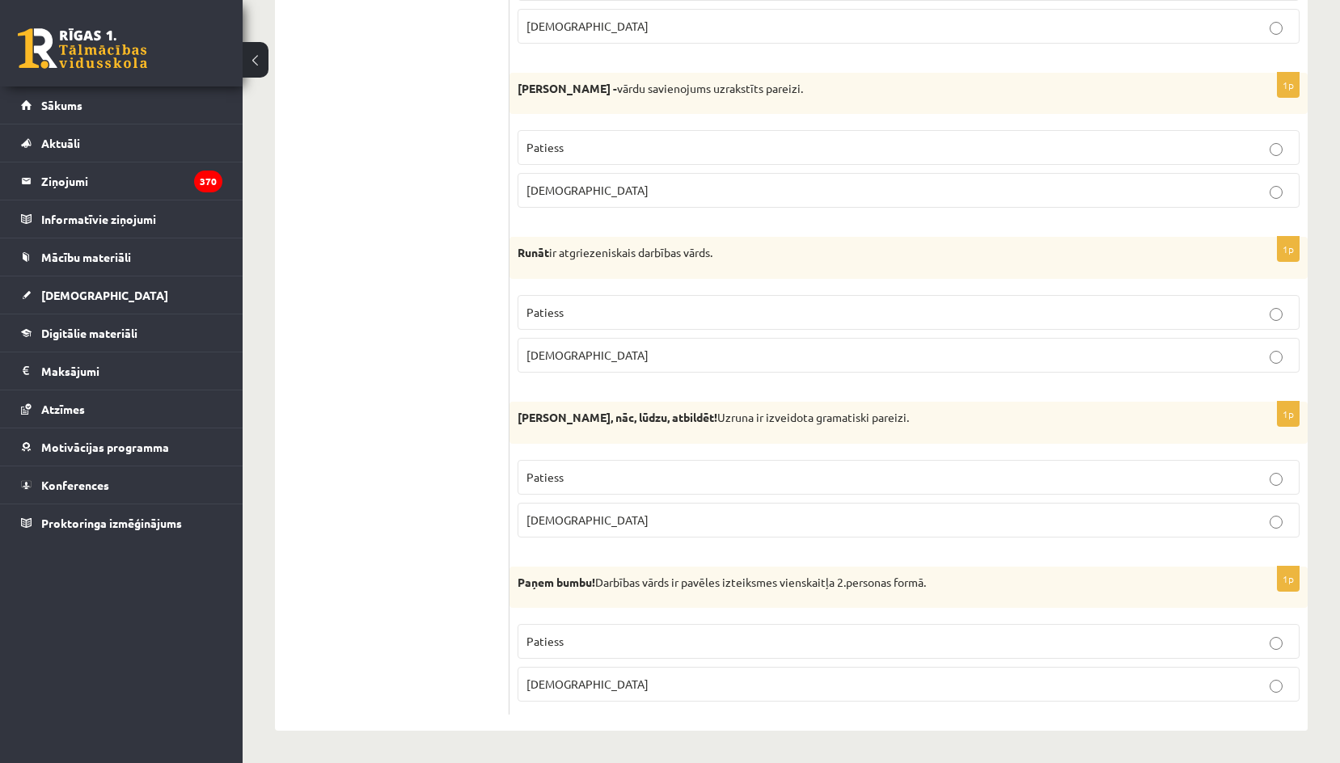
drag, startPoint x: 560, startPoint y: 522, endPoint x: 556, endPoint y: 554, distance: 31.7
click at [559, 522] on span "Aplams" at bounding box center [587, 520] width 122 height 15
click at [570, 648] on p "Patiess" at bounding box center [908, 641] width 764 height 17
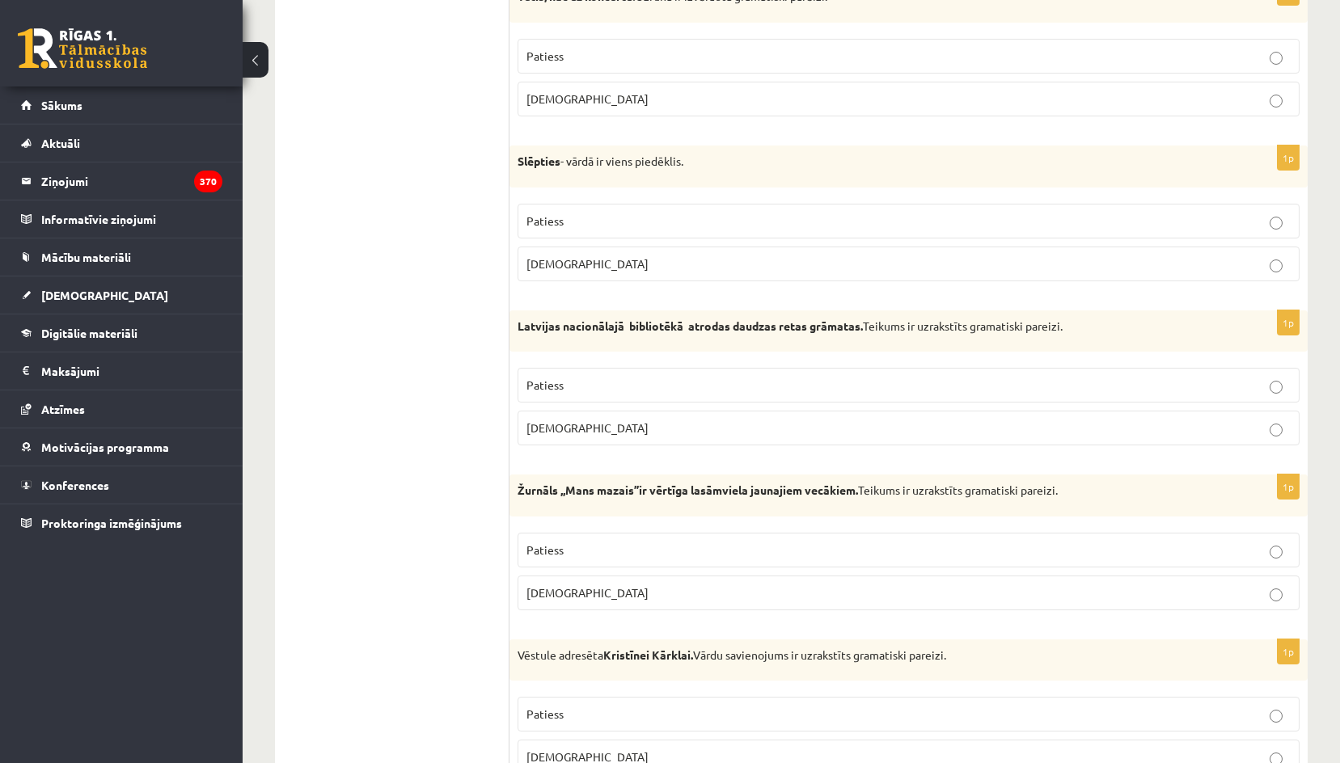
scroll to position [0, 0]
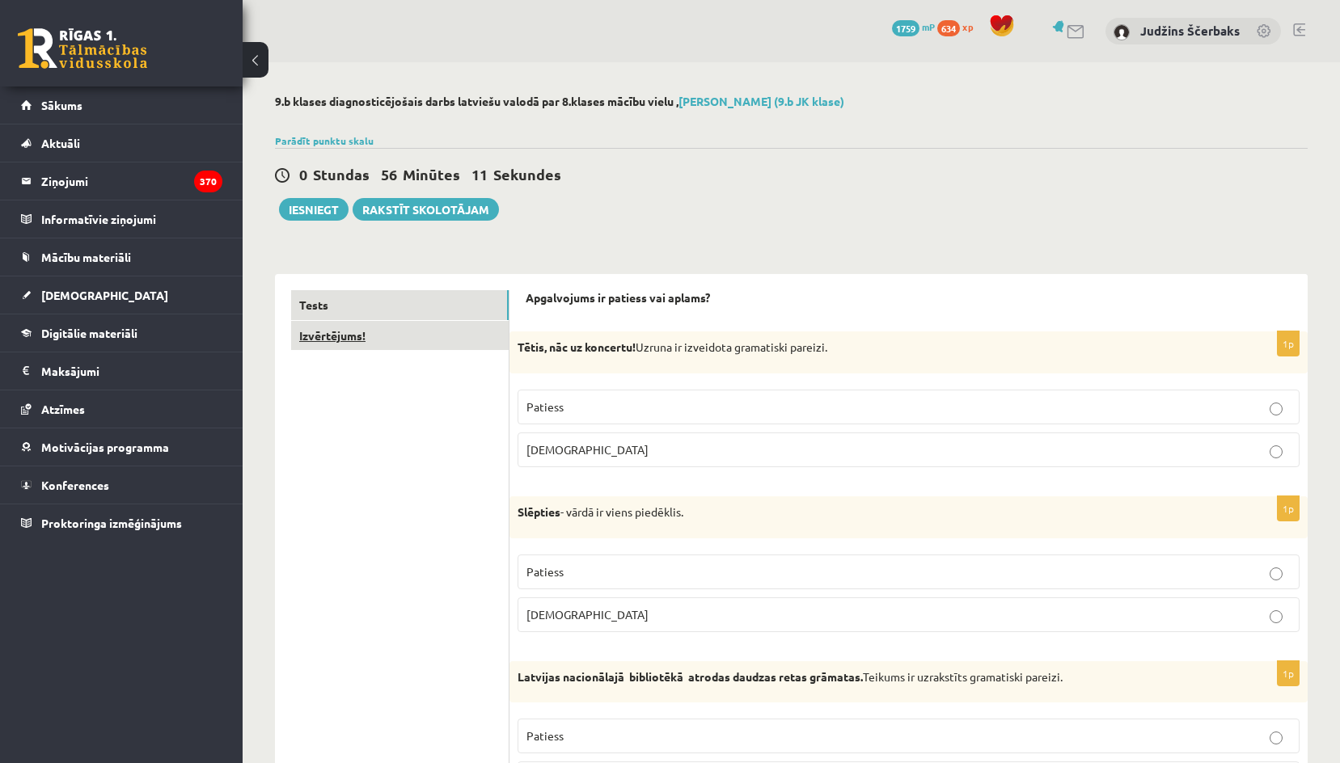
click at [340, 332] on link "Izvērtējums!" at bounding box center [400, 336] width 218 height 30
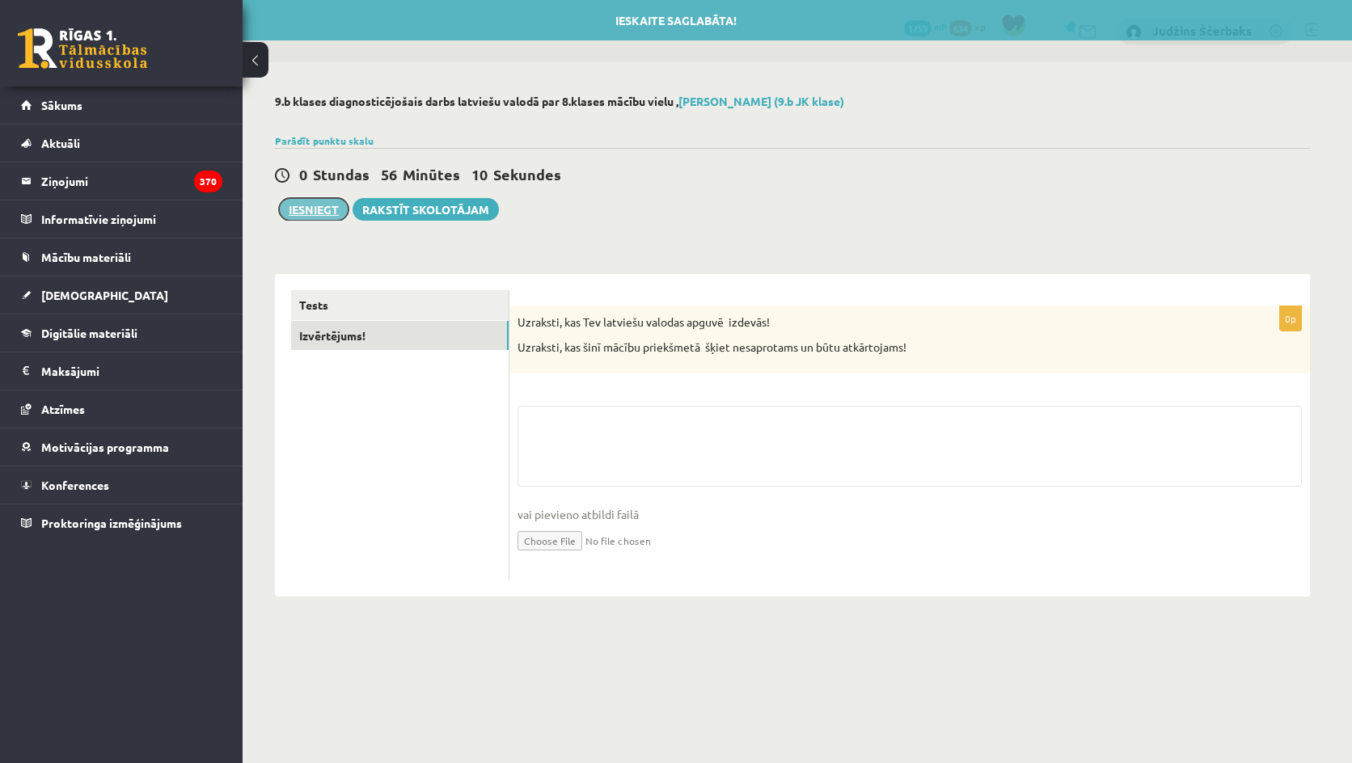
click at [308, 215] on button "Iesniegt" at bounding box center [314, 209] width 70 height 23
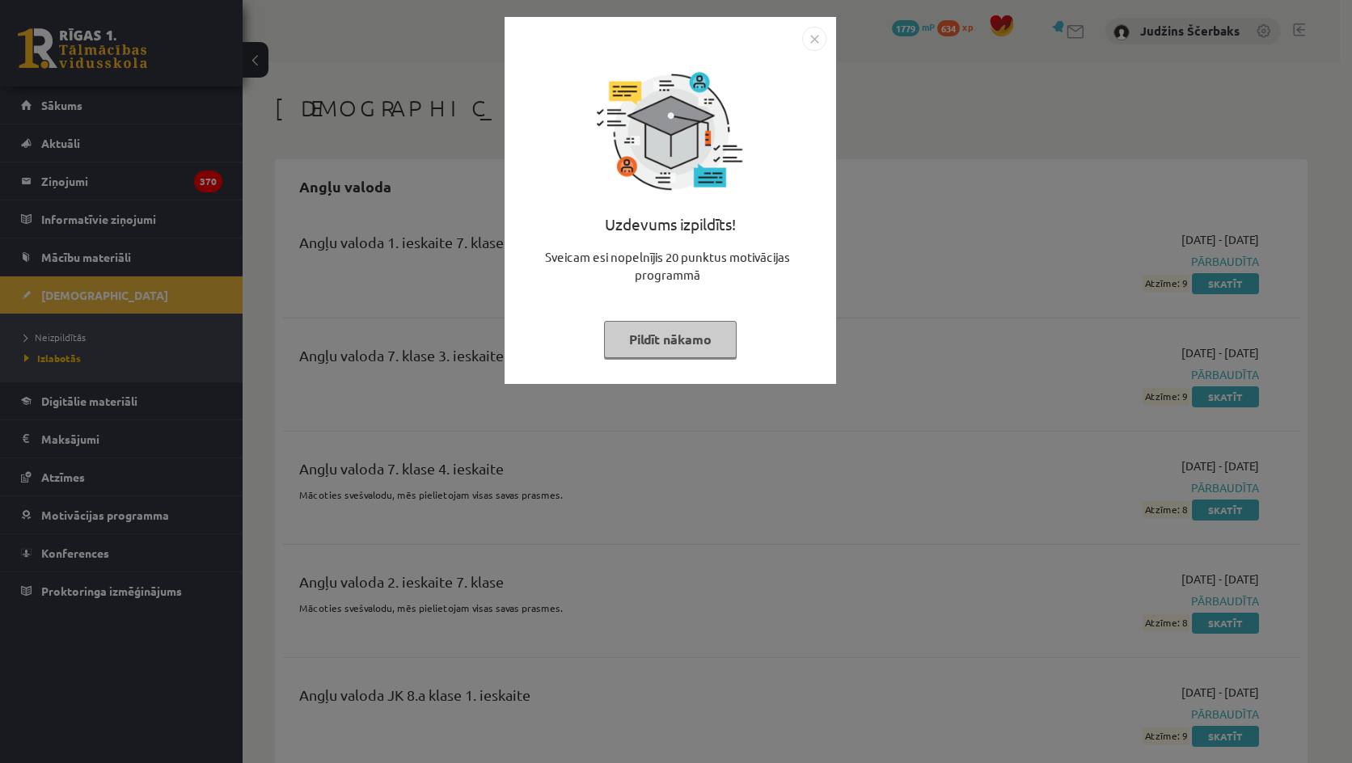
click at [814, 40] on img "Close" at bounding box center [814, 39] width 24 height 24
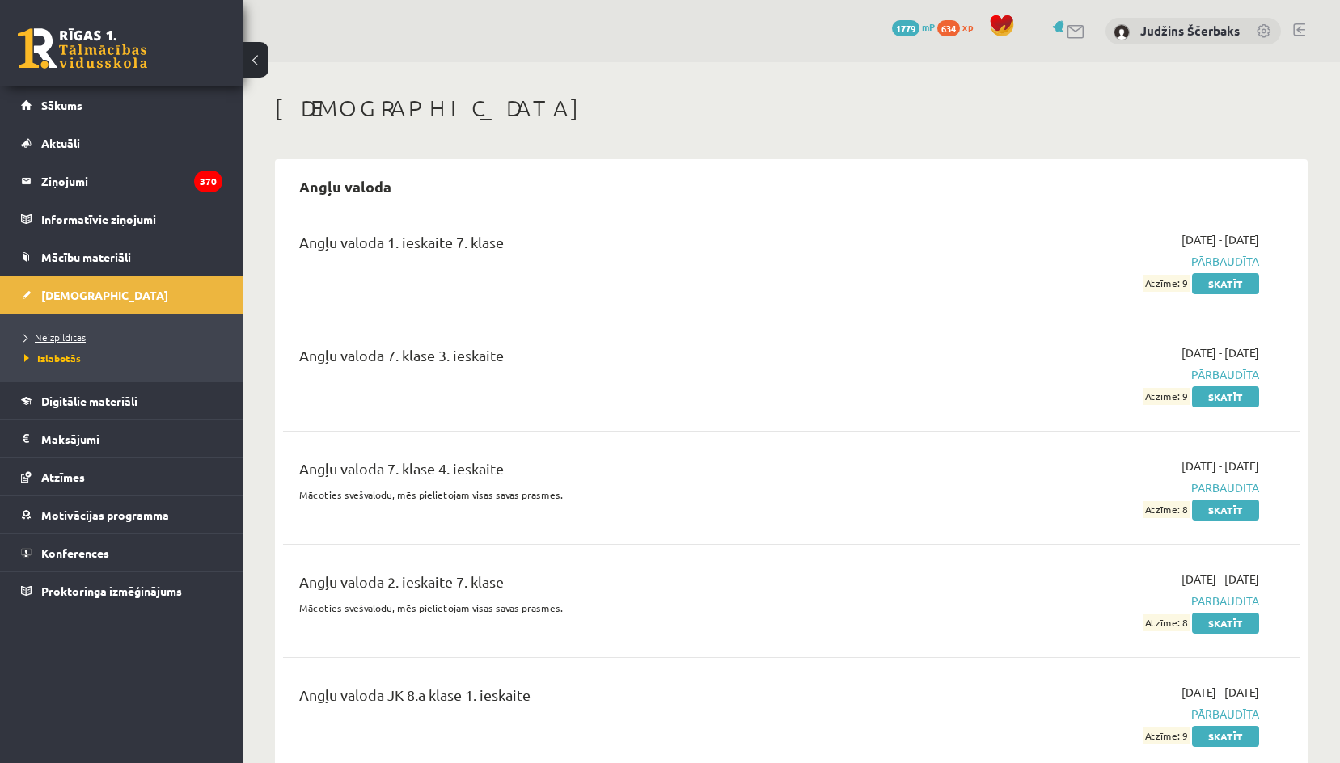
click at [67, 336] on span "Neizpildītās" at bounding box center [54, 337] width 61 height 13
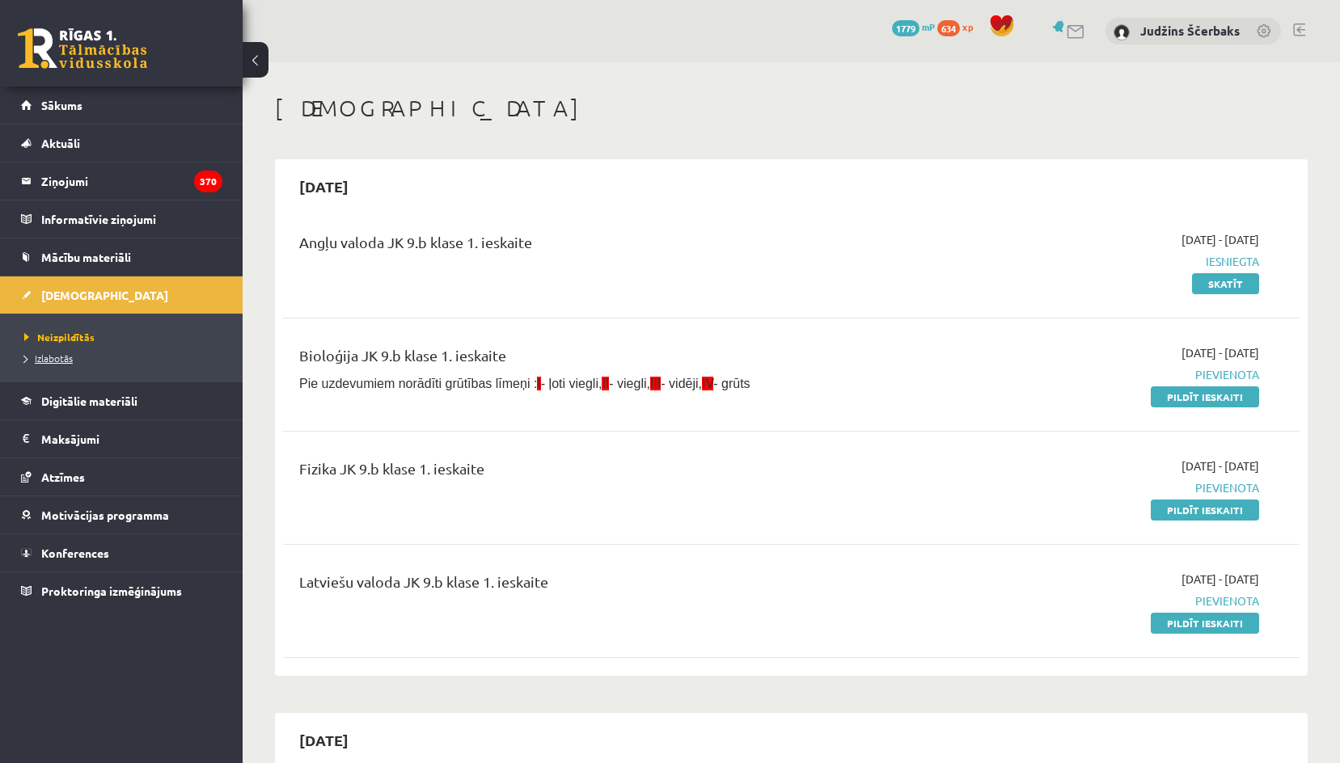
click at [67, 363] on link "Izlabotās" at bounding box center [125, 358] width 202 height 15
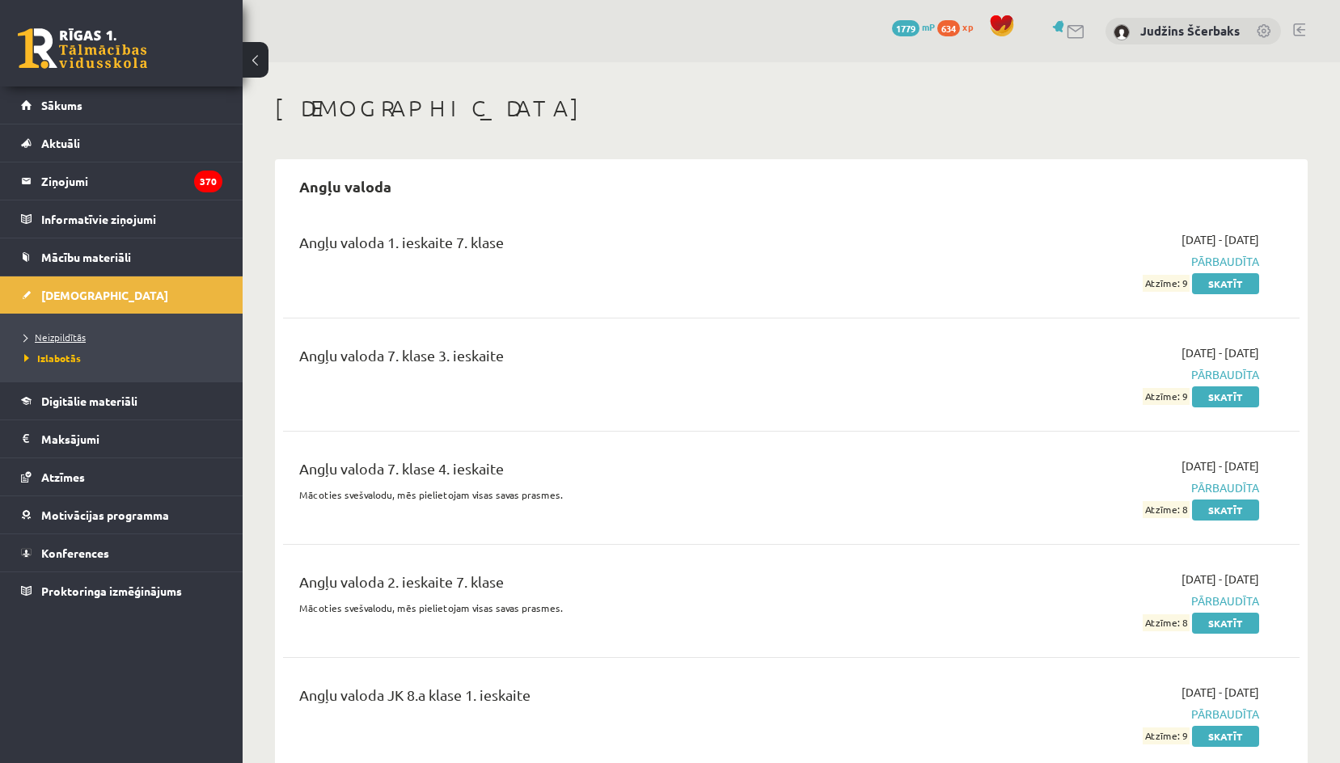
click at [62, 333] on span "Neizpildītās" at bounding box center [54, 337] width 61 height 13
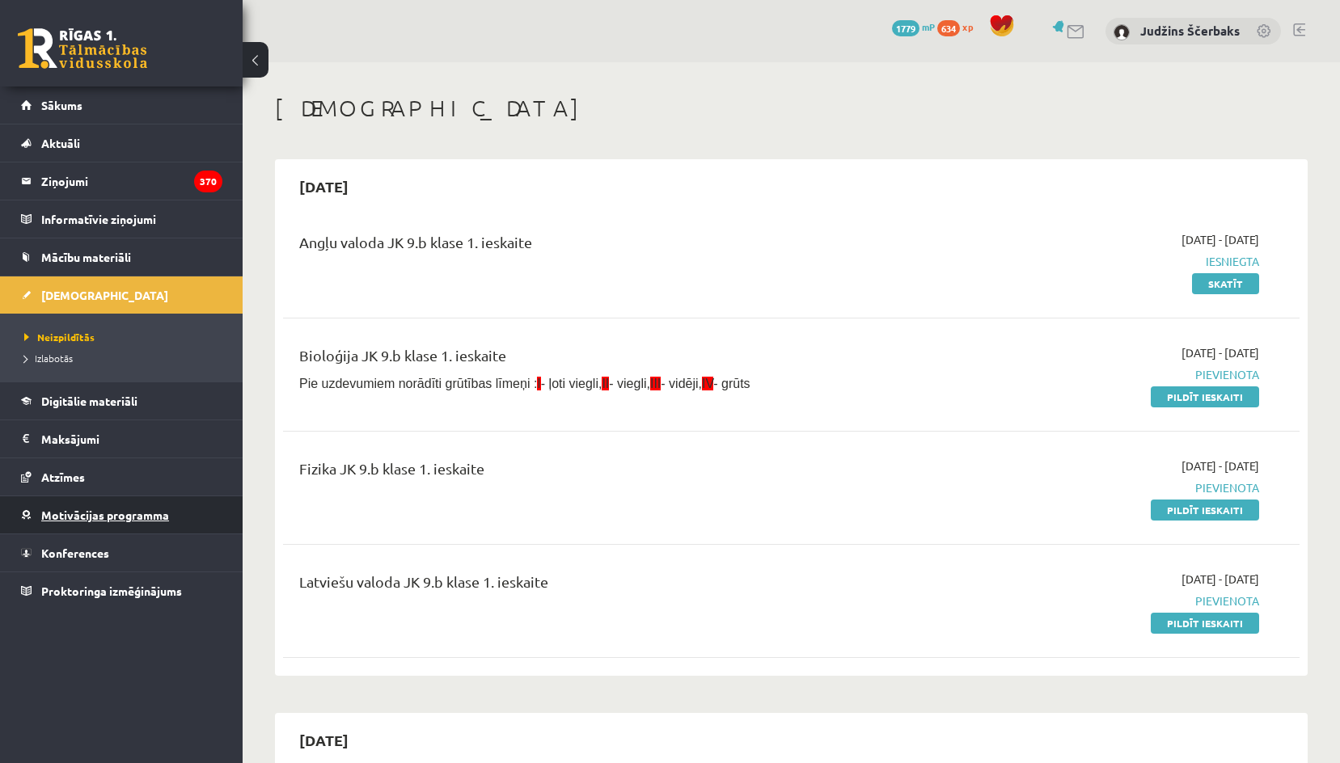
click at [82, 518] on span "Motivācijas programma" at bounding box center [105, 515] width 128 height 15
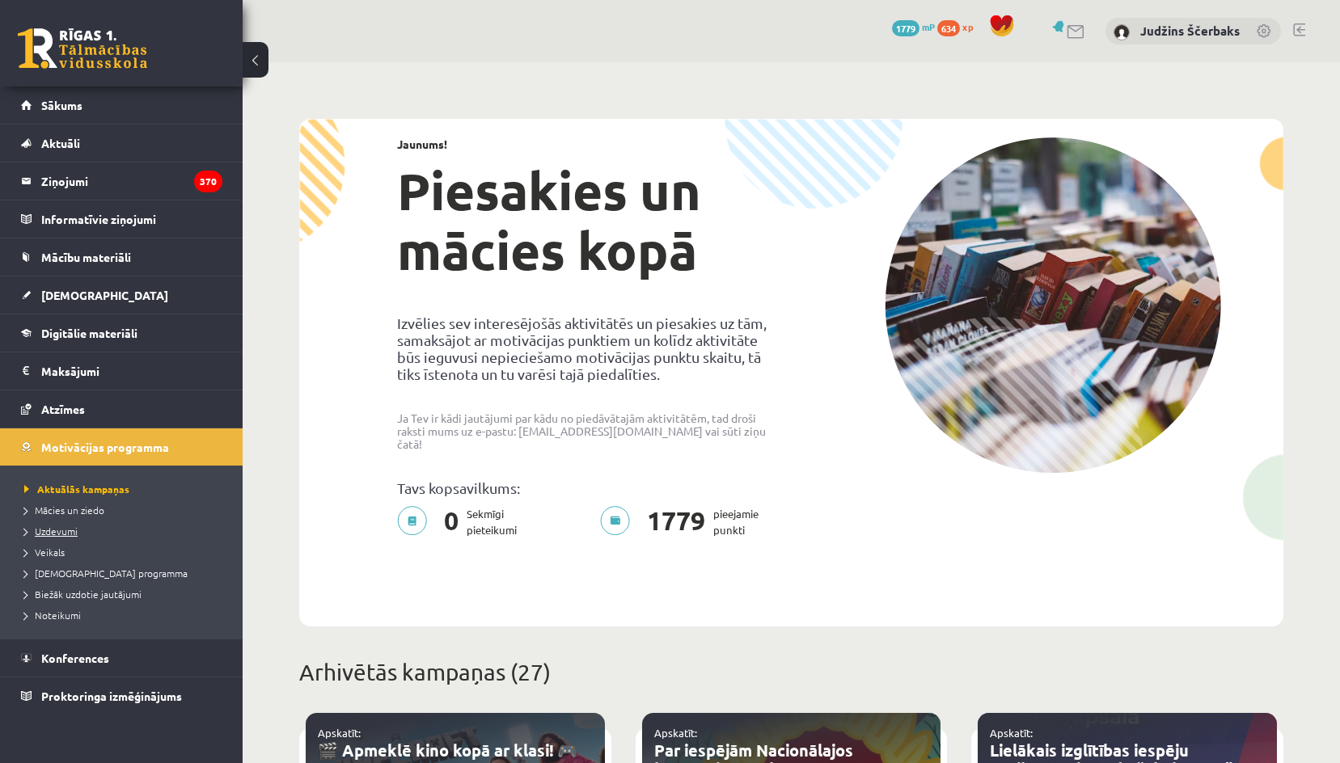
click at [65, 530] on span "Uzdevumi" at bounding box center [50, 531] width 53 height 13
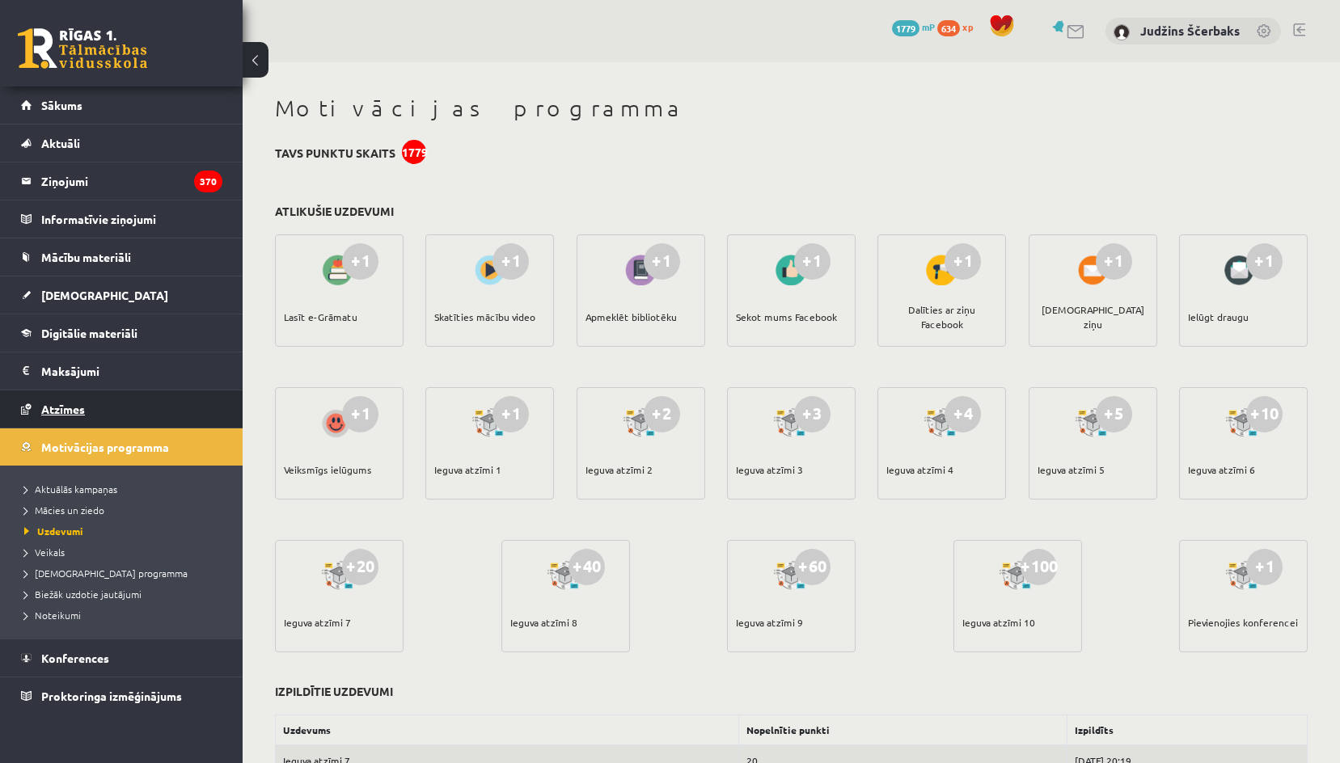
click at [66, 400] on link "Atzīmes" at bounding box center [121, 409] width 201 height 37
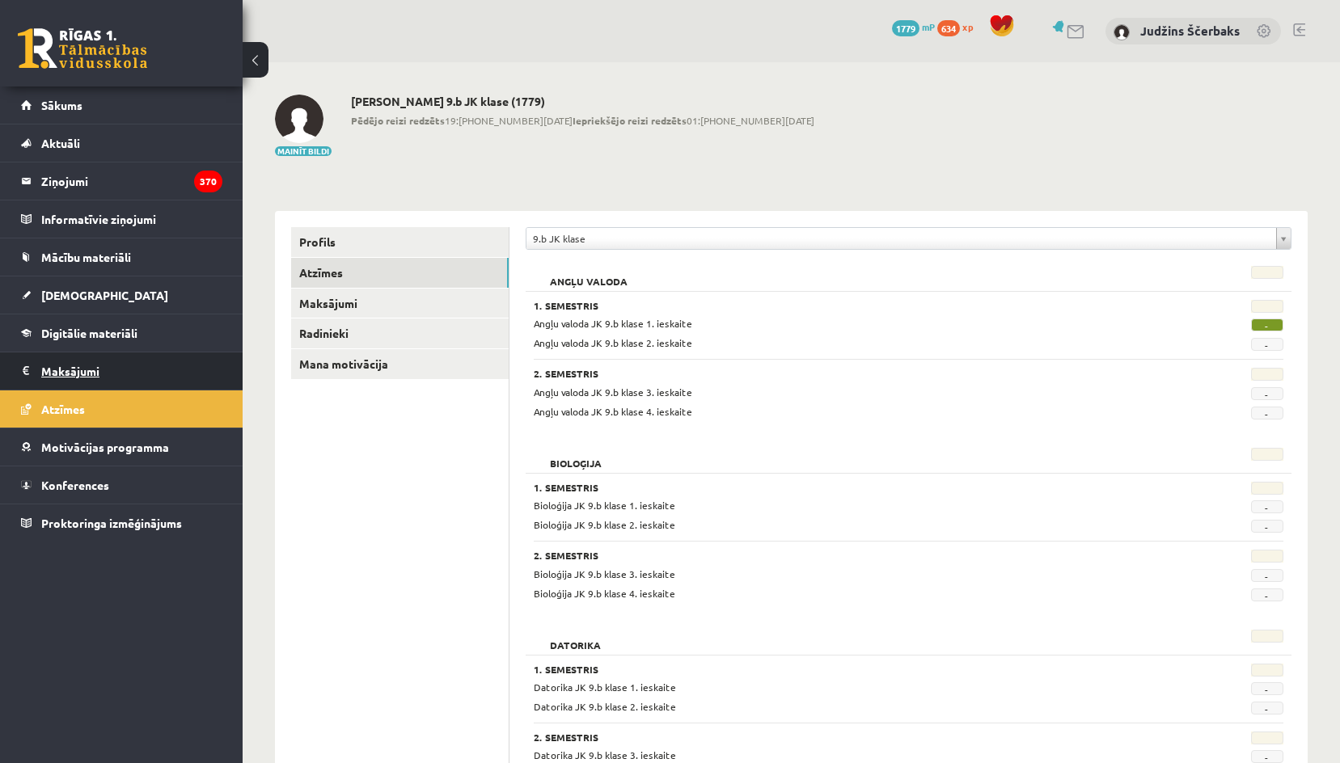
click at [99, 380] on legend "Maksājumi 0" at bounding box center [131, 371] width 181 height 37
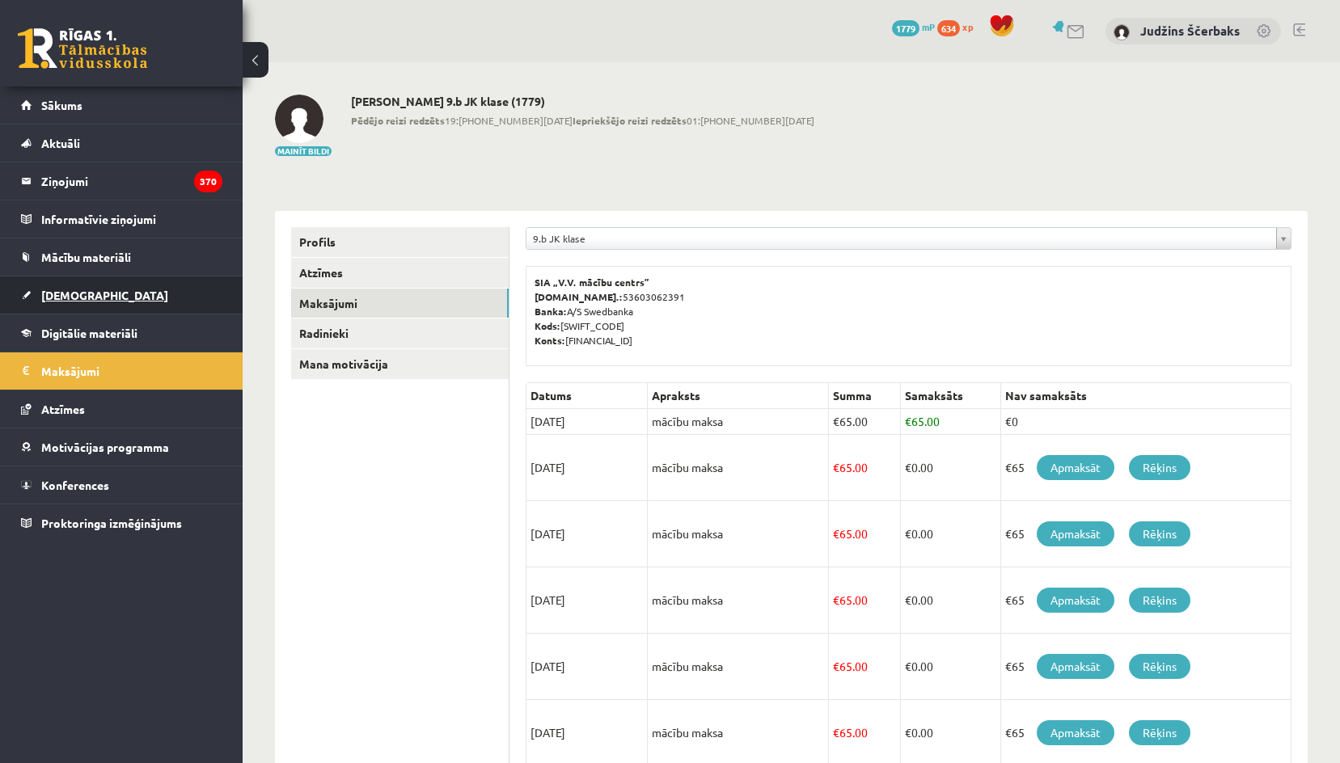
click at [85, 297] on span "[DEMOGRAPHIC_DATA]" at bounding box center [104, 295] width 127 height 15
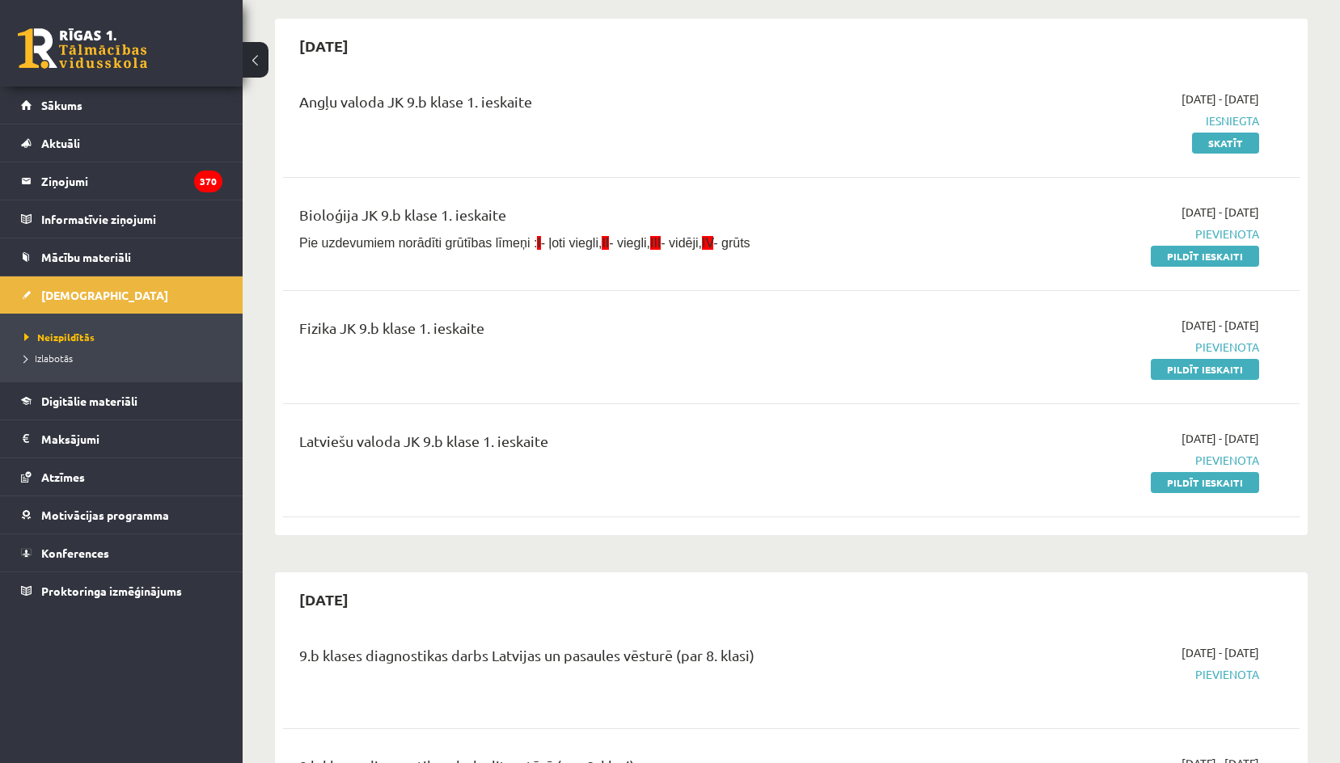
scroll to position [162, 0]
